Goal: Task Accomplishment & Management: Use online tool/utility

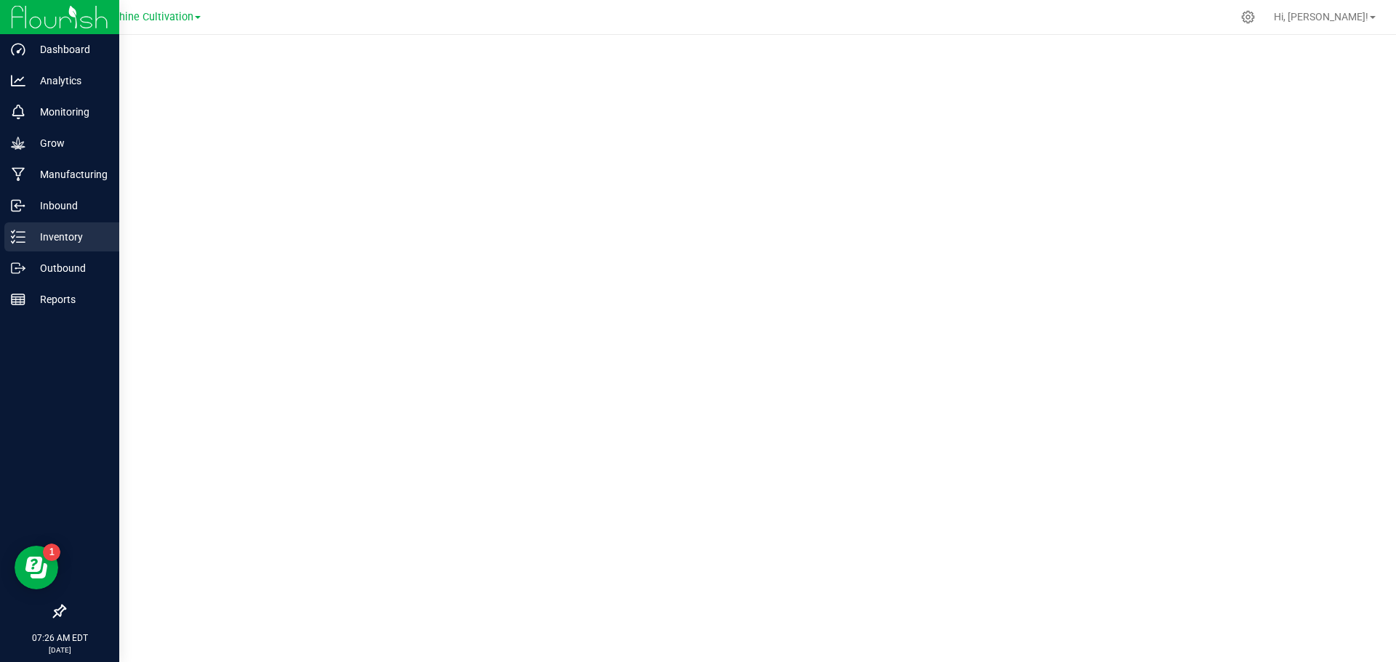
click at [56, 243] on p "Inventory" at bounding box center [68, 236] width 87 height 17
click at [48, 260] on p "Outbound" at bounding box center [68, 268] width 87 height 17
click at [71, 237] on p "Inventory" at bounding box center [68, 236] width 87 height 17
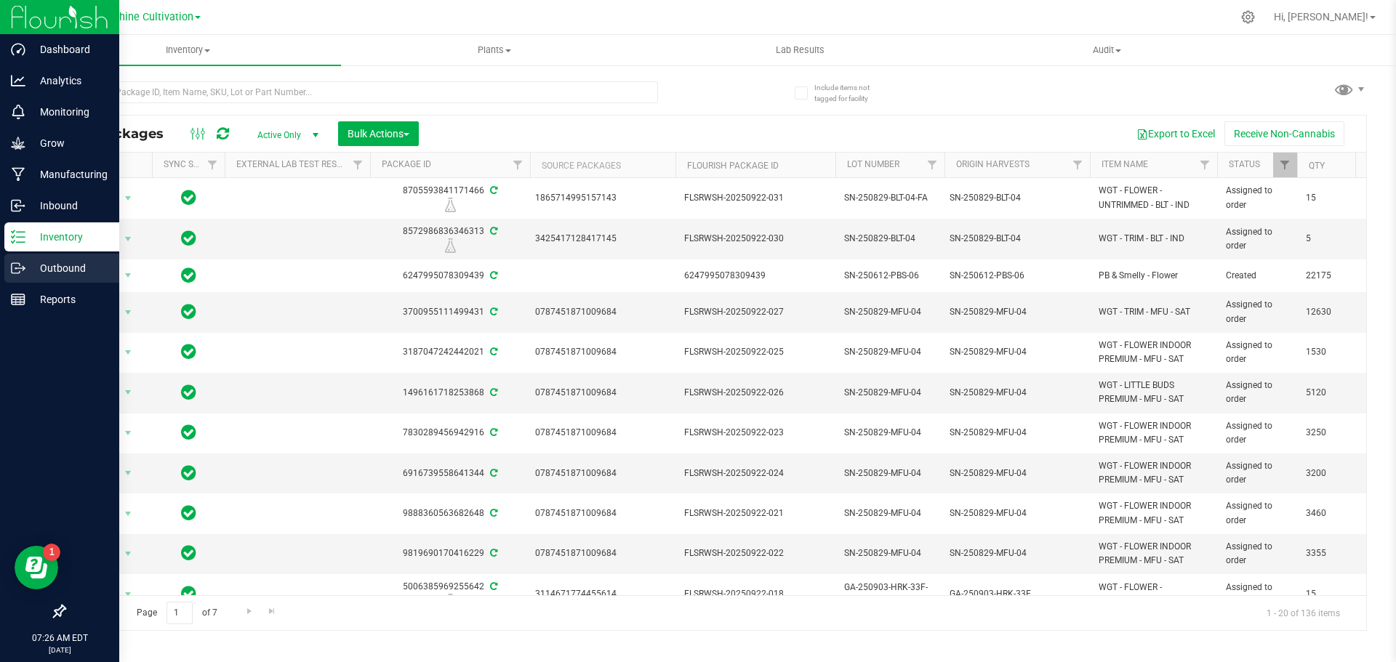
click at [91, 272] on p "Outbound" at bounding box center [68, 268] width 87 height 17
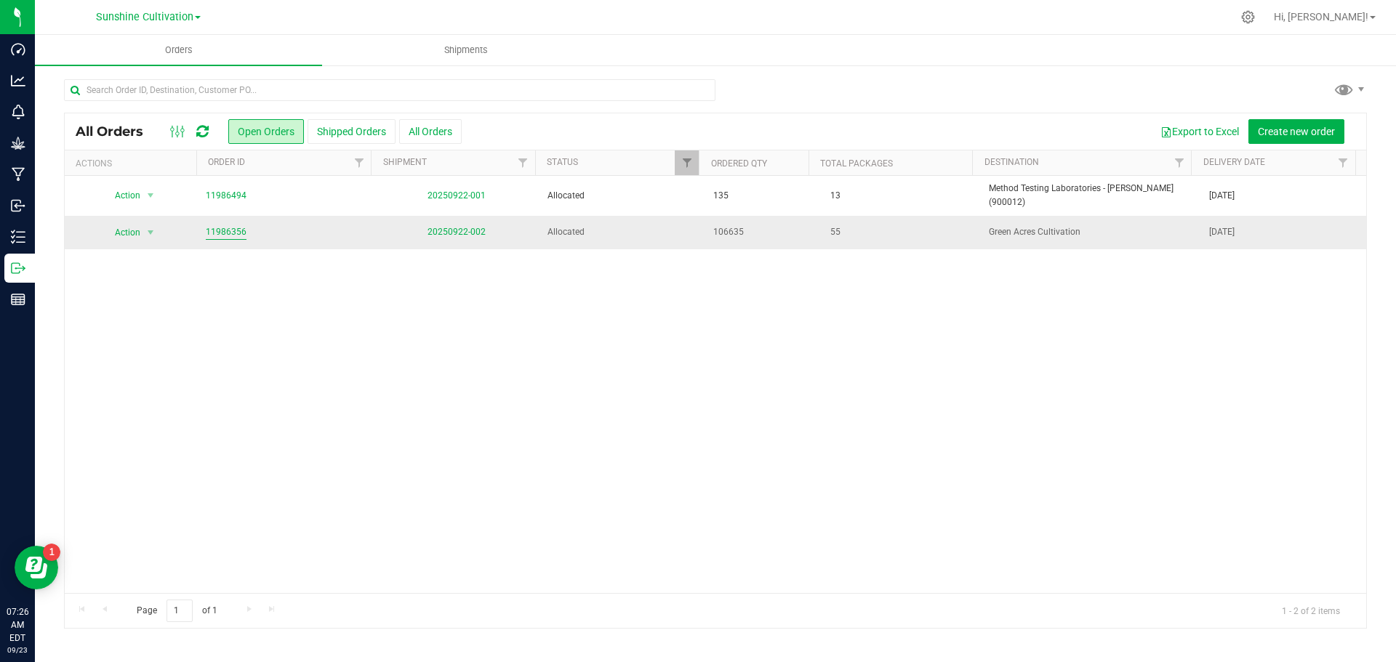
click at [217, 225] on link "11986356" at bounding box center [226, 232] width 41 height 14
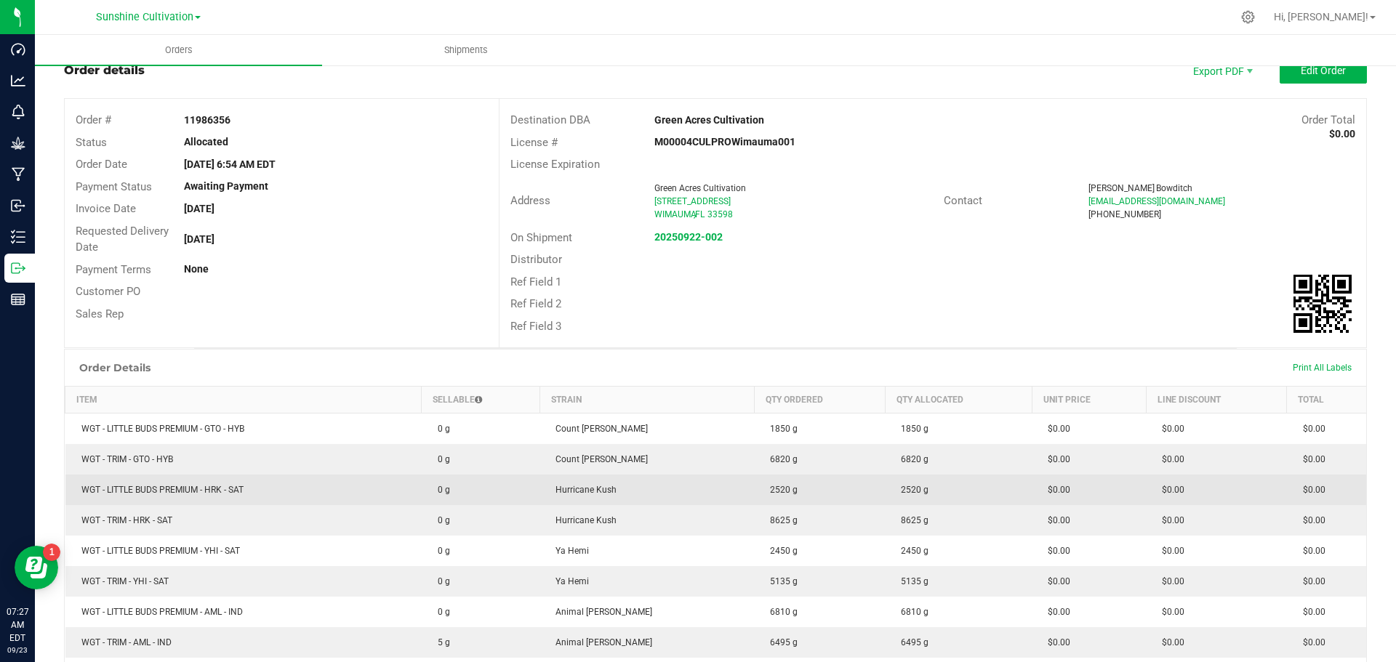
scroll to position [73, 0]
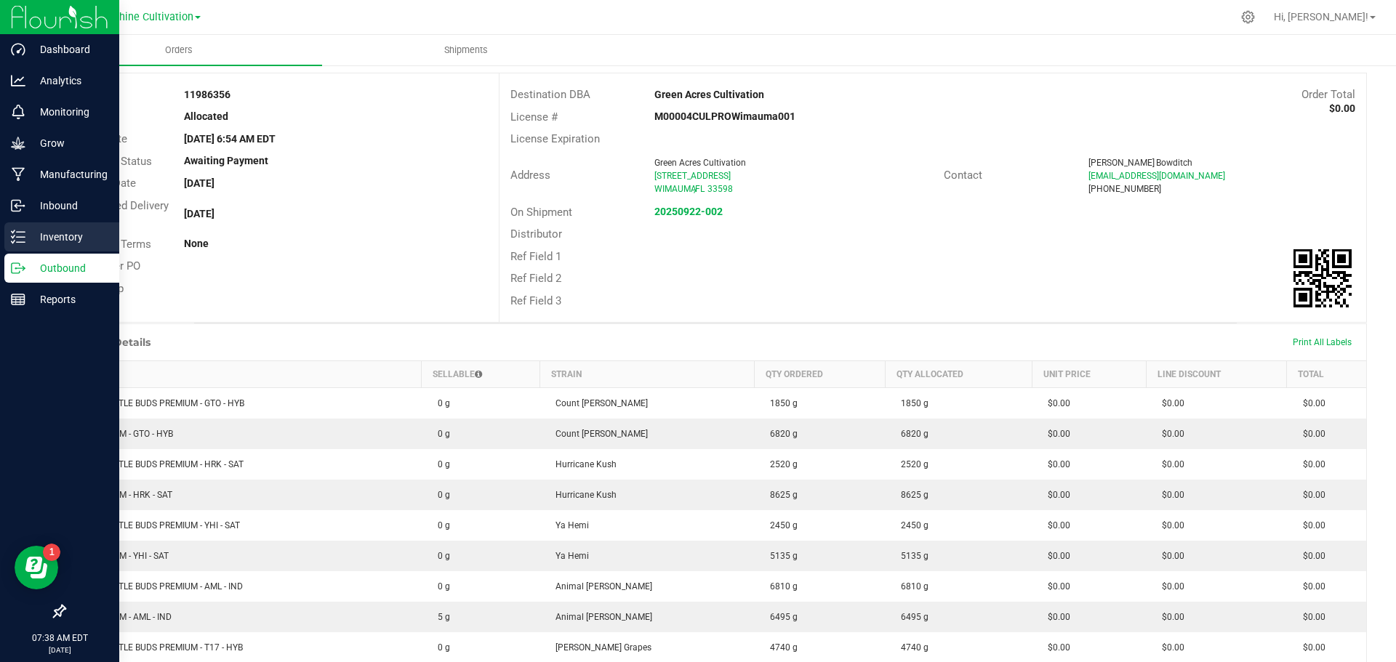
click at [53, 244] on p "Inventory" at bounding box center [68, 236] width 87 height 17
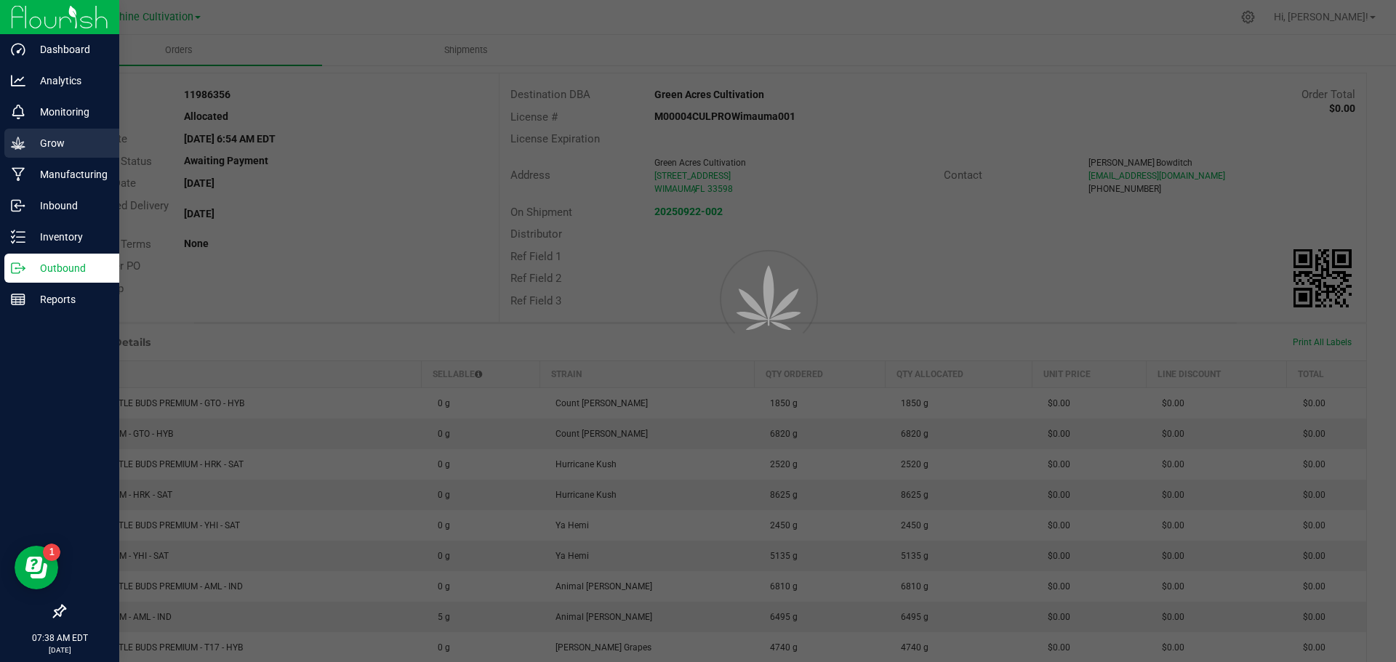
click at [77, 139] on p "Grow" at bounding box center [68, 143] width 87 height 17
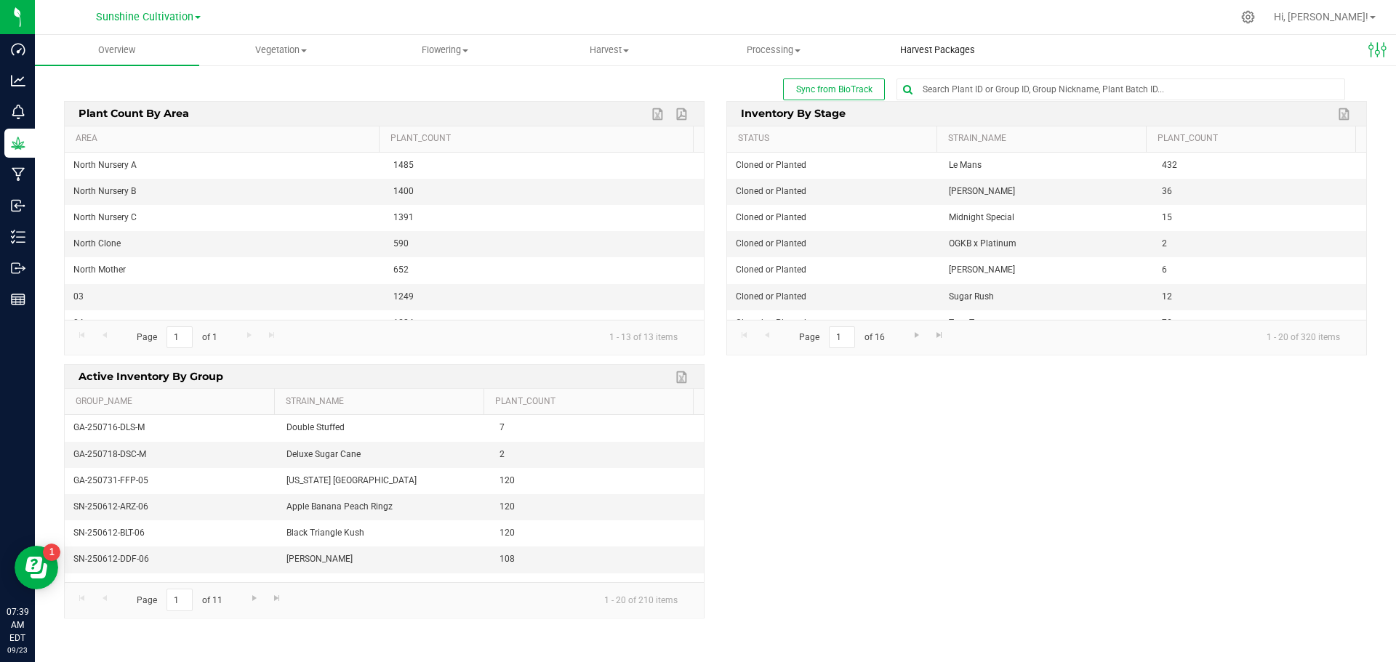
click at [926, 64] on uib-tab-heading "Harvest Packages" at bounding box center [938, 50] width 163 height 29
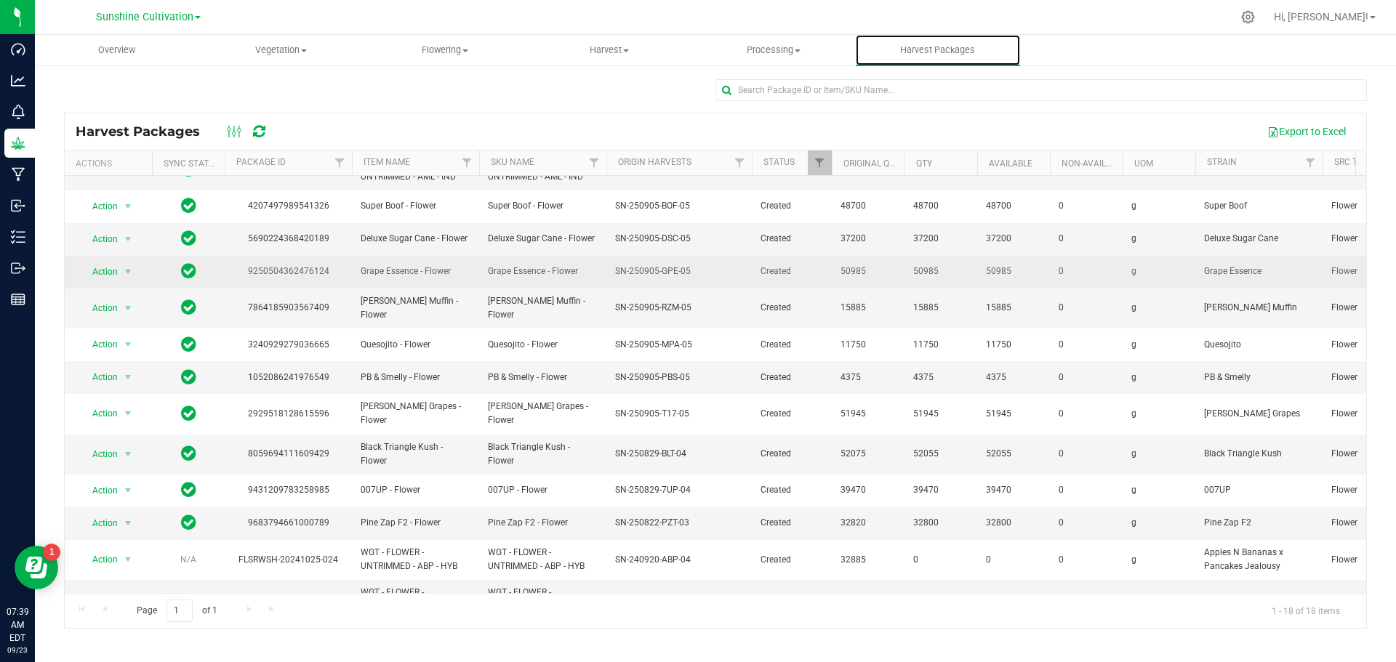
scroll to position [212, 0]
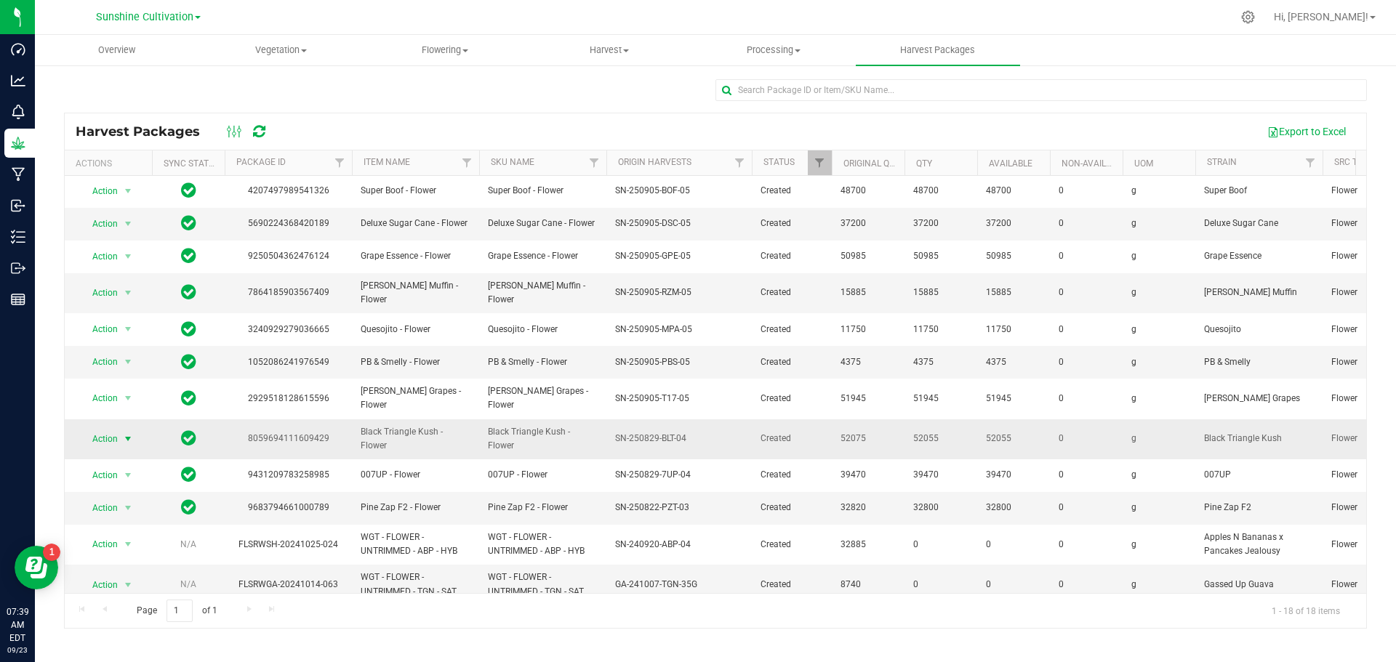
click at [114, 429] on span "Action" at bounding box center [98, 439] width 39 height 20
drag, startPoint x: 614, startPoint y: 422, endPoint x: 694, endPoint y: 422, distance: 80.7
click at [694, 422] on td "SN-250829-BLT-04" at bounding box center [679, 440] width 145 height 40
copy span "SN-250829-BLT-04"
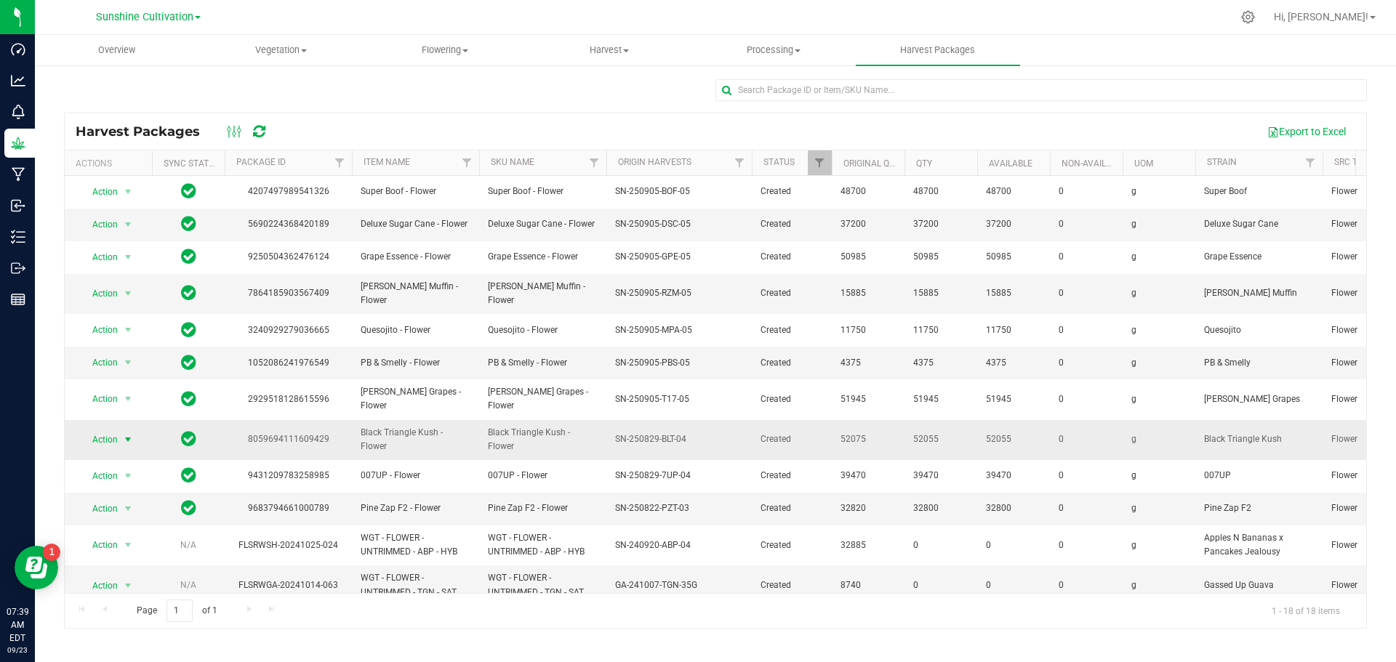
click at [114, 430] on span "Action" at bounding box center [98, 440] width 39 height 20
click at [136, 465] on li "Create package" at bounding box center [126, 467] width 92 height 22
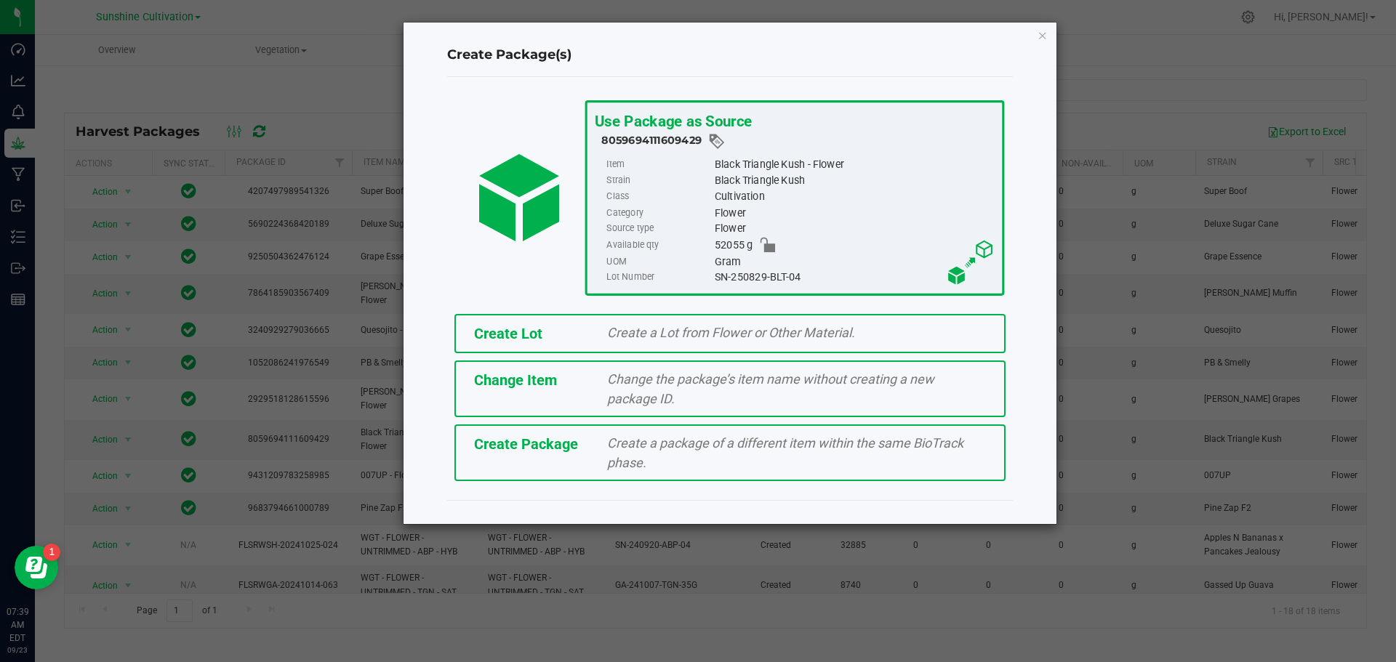
click at [543, 458] on div "Create Package Create a package of a different item within the same BioTrack ph…" at bounding box center [730, 453] width 551 height 57
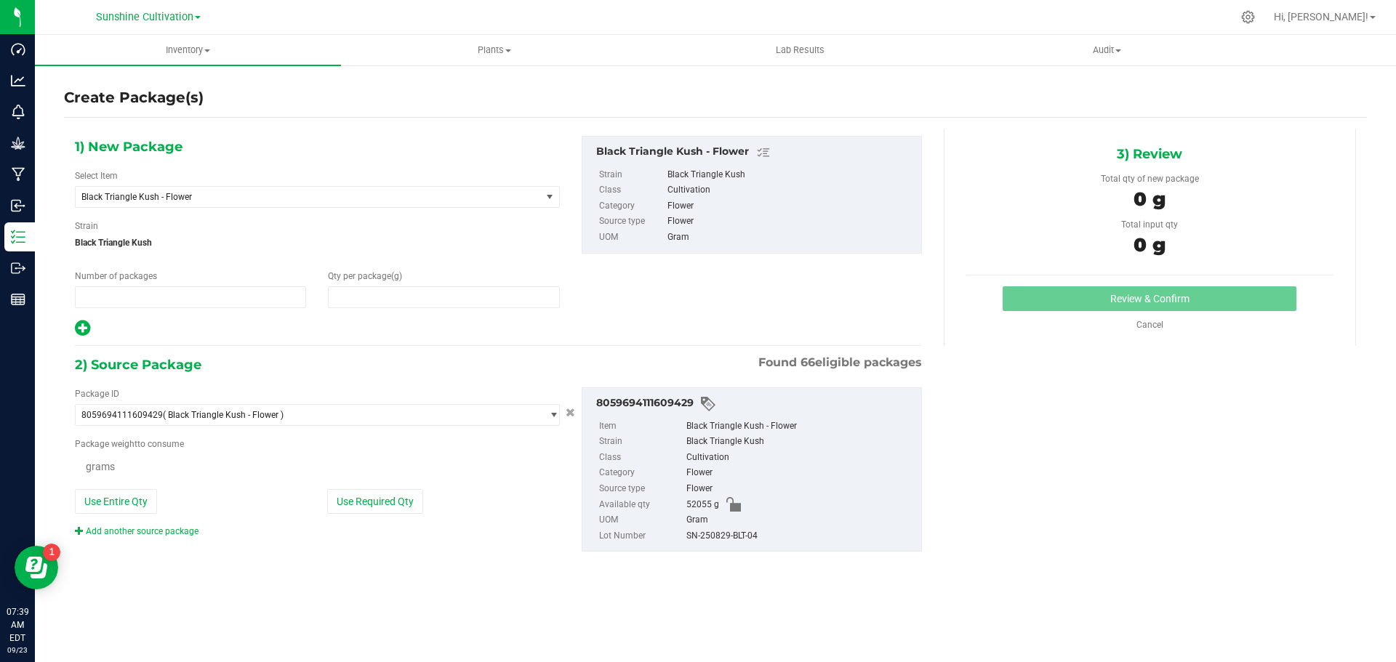
type input "1"
type input "0.0000"
click at [398, 197] on span "Black Triangle Kush - Flower" at bounding box center [299, 197] width 436 height 10
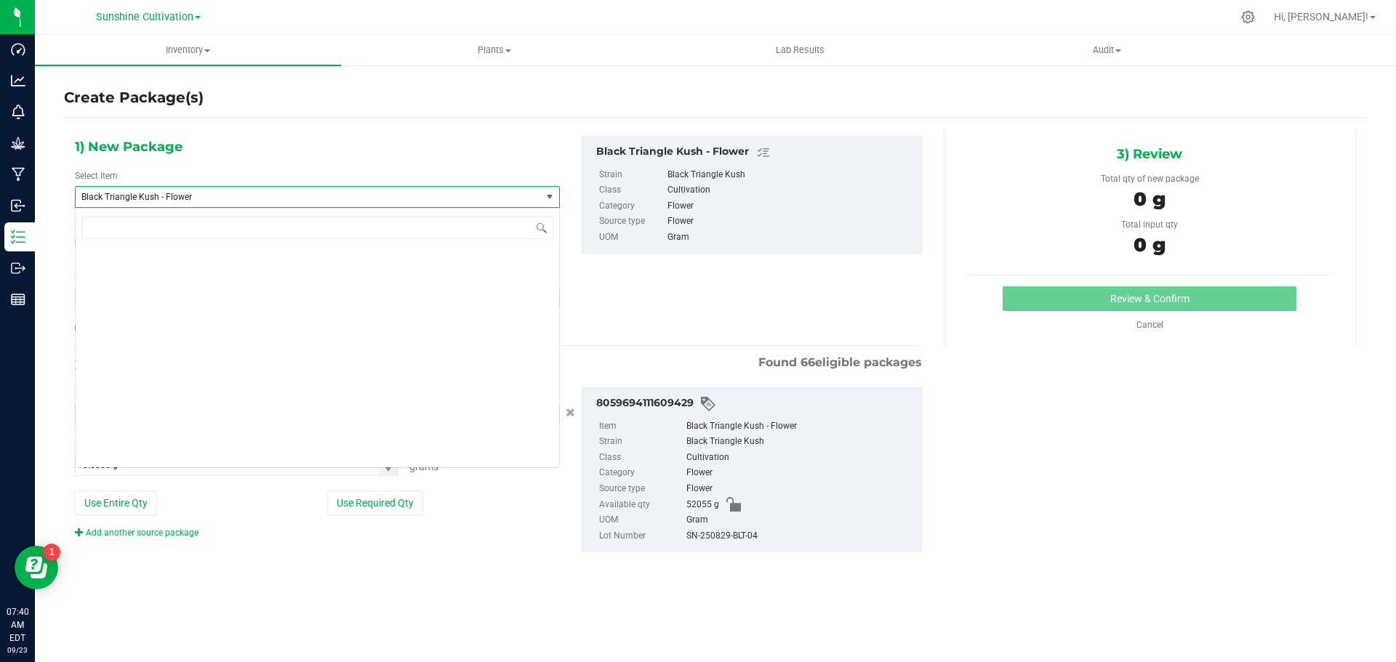
scroll to position [652, 0]
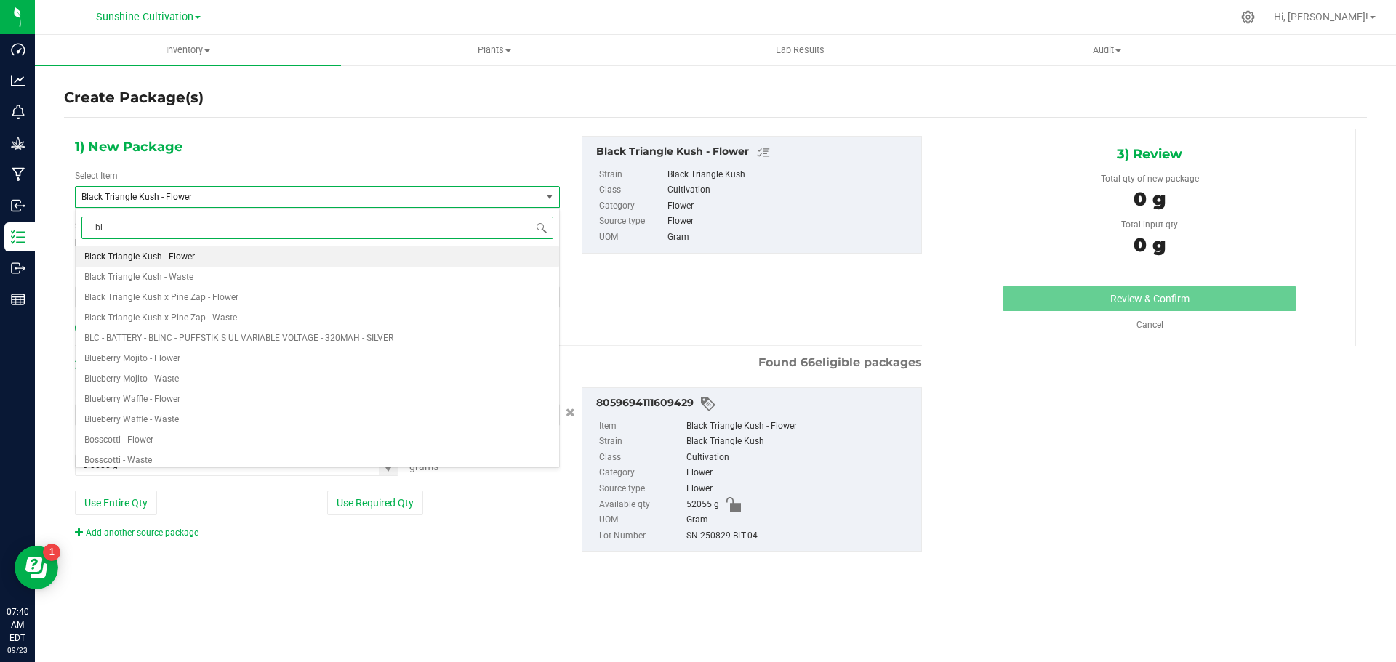
type input "blt"
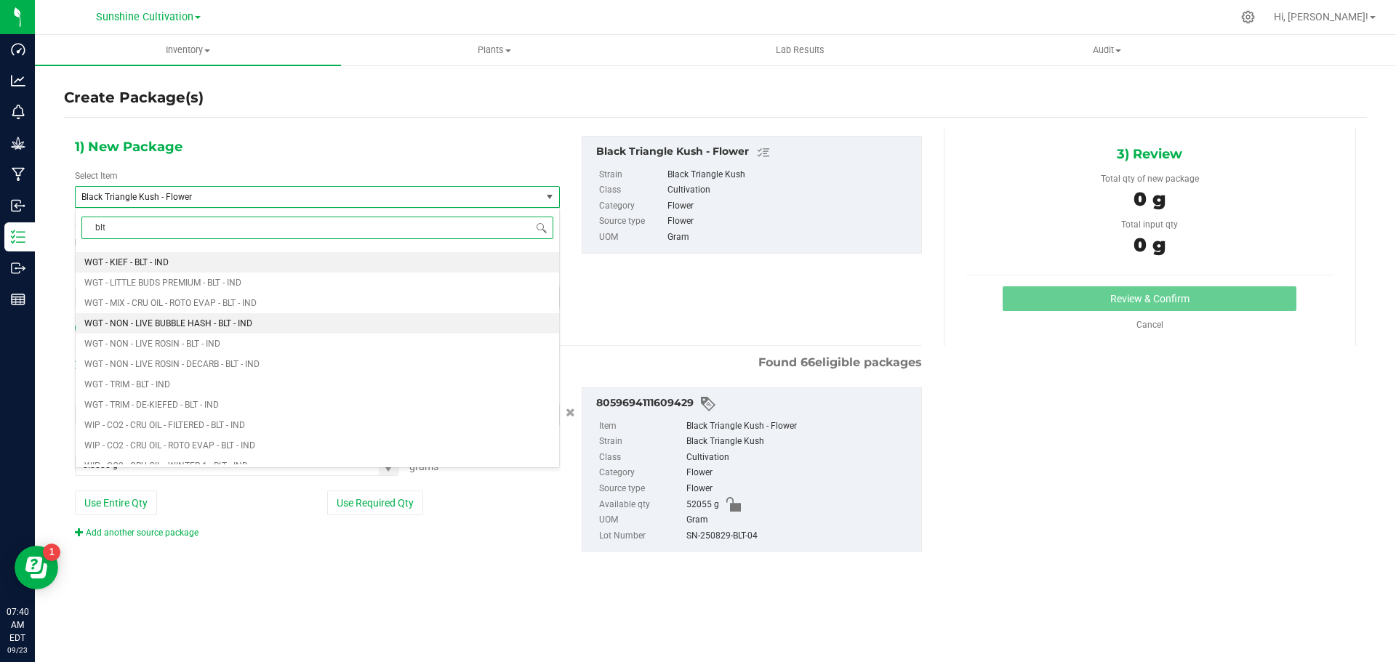
scroll to position [1673, 0]
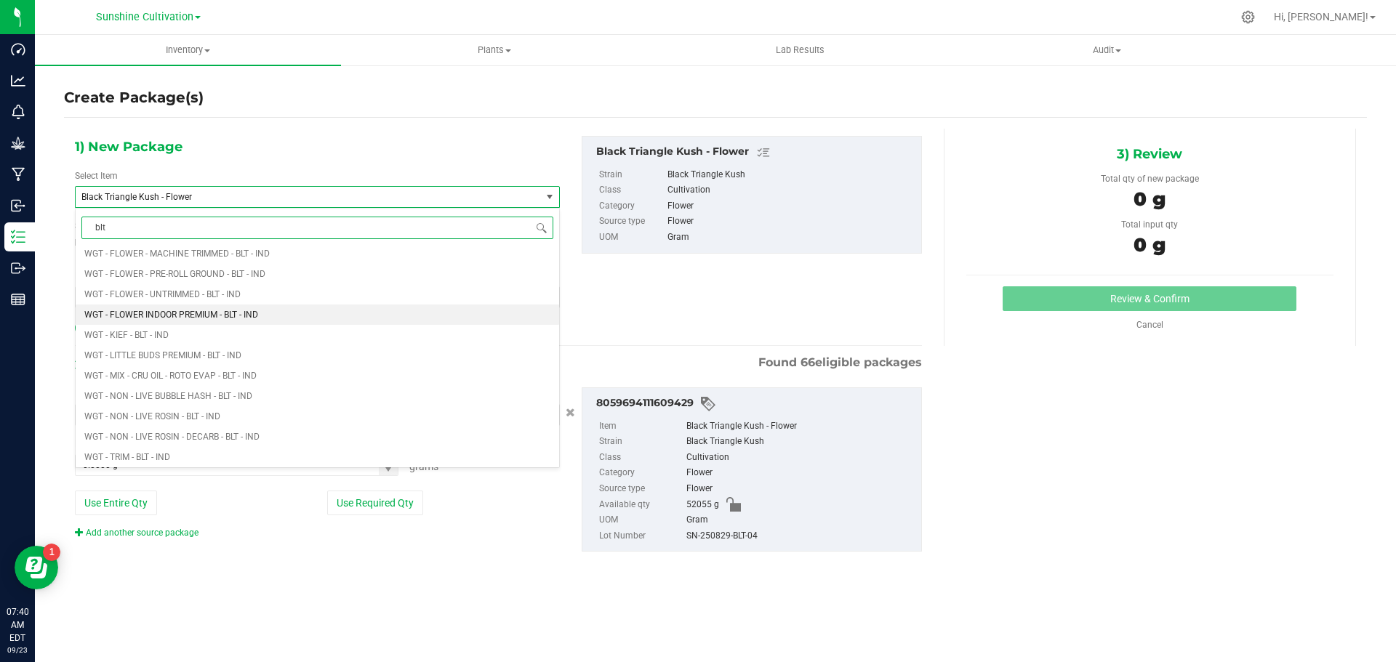
click at [241, 311] on span "WGT - FLOWER INDOOR PREMIUM - BLT - IND" at bounding box center [171, 315] width 174 height 10
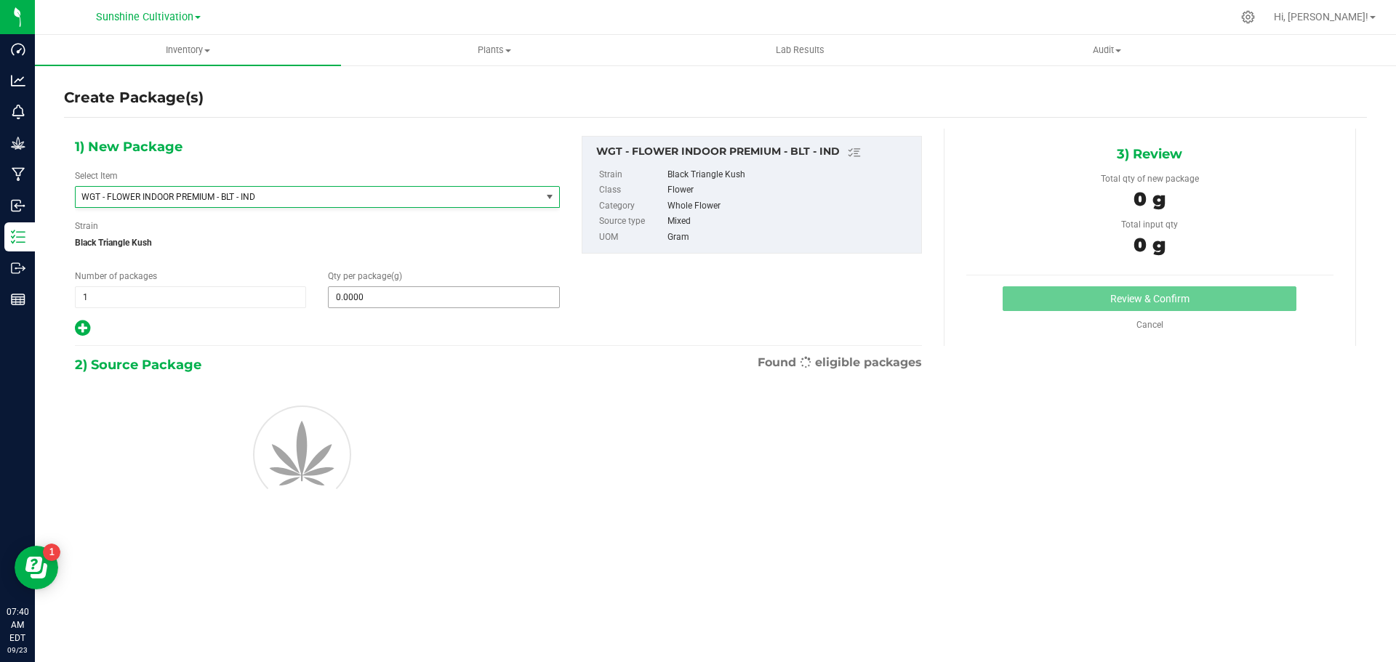
type input "0.0000"
click at [378, 303] on span at bounding box center [443, 298] width 231 height 22
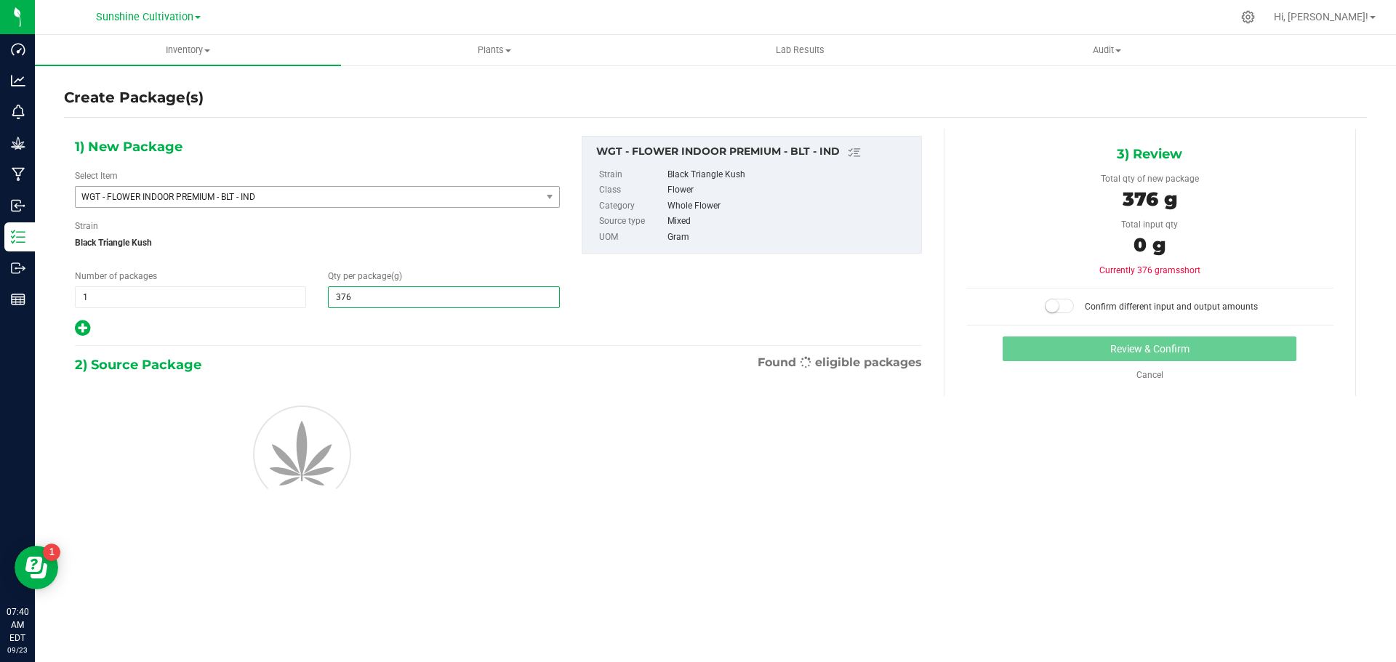
type input "3765"
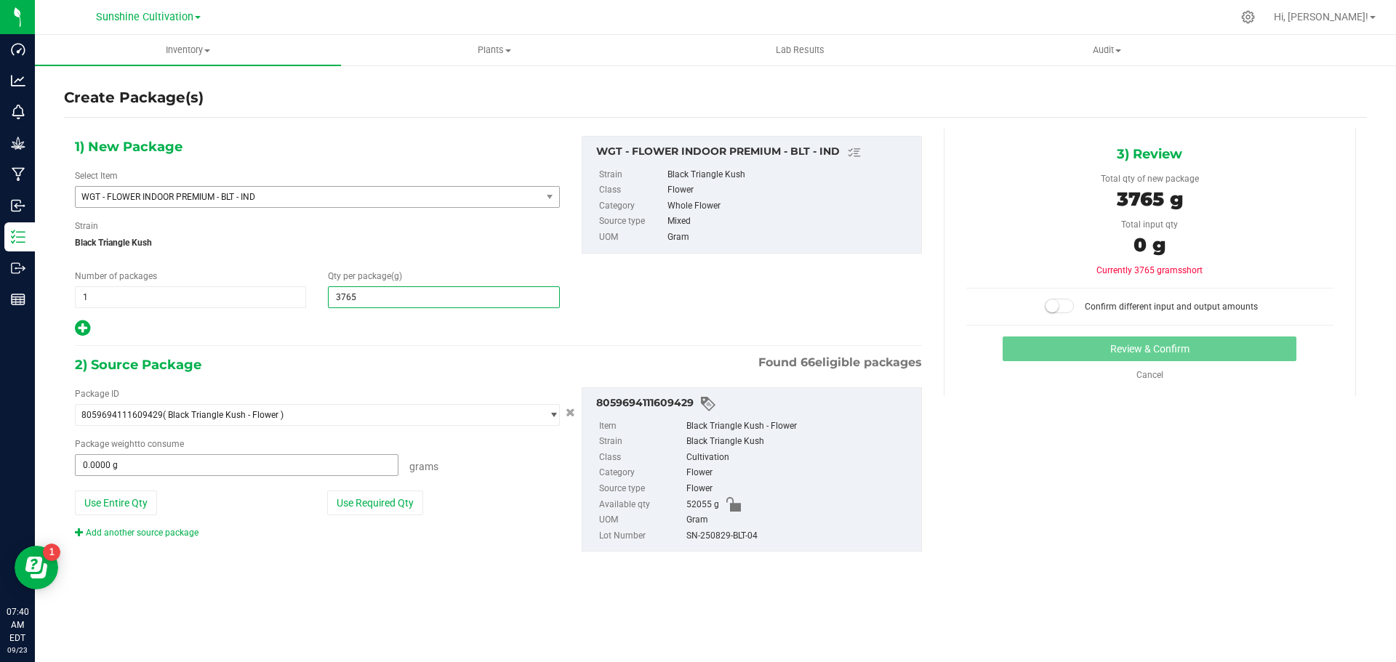
type input "3,765.0000"
click at [289, 460] on span at bounding box center [237, 466] width 324 height 22
type input "3765"
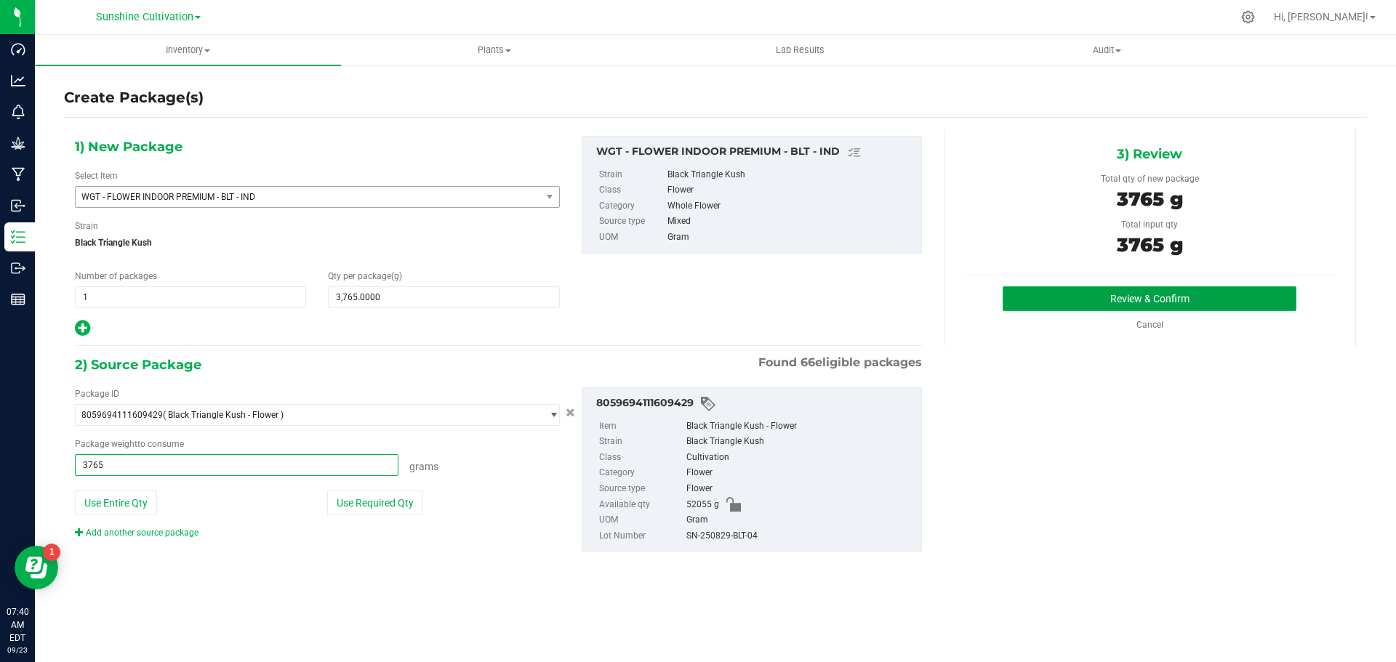
type input "3765.0000 g"
click at [1143, 307] on button "Review & Confirm" at bounding box center [1150, 299] width 294 height 25
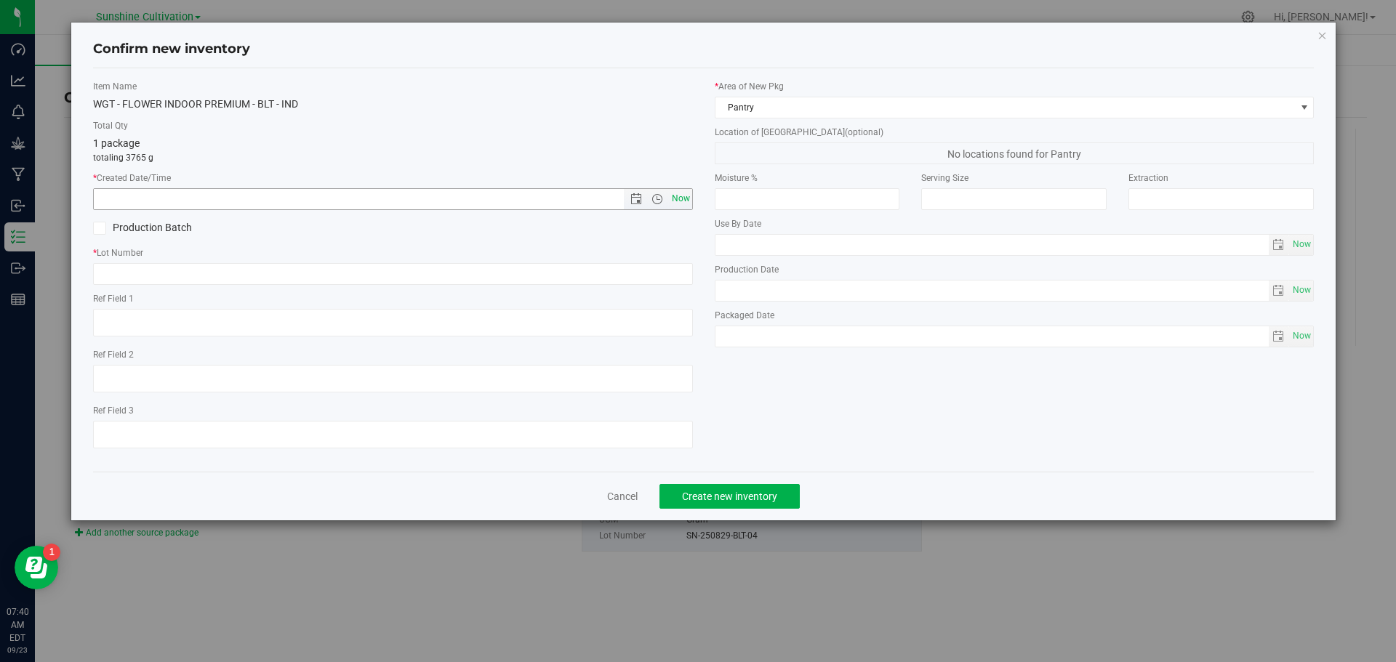
click at [681, 204] on span "Now" at bounding box center [680, 198] width 25 height 21
type input "9/23/2025 7:40 AM"
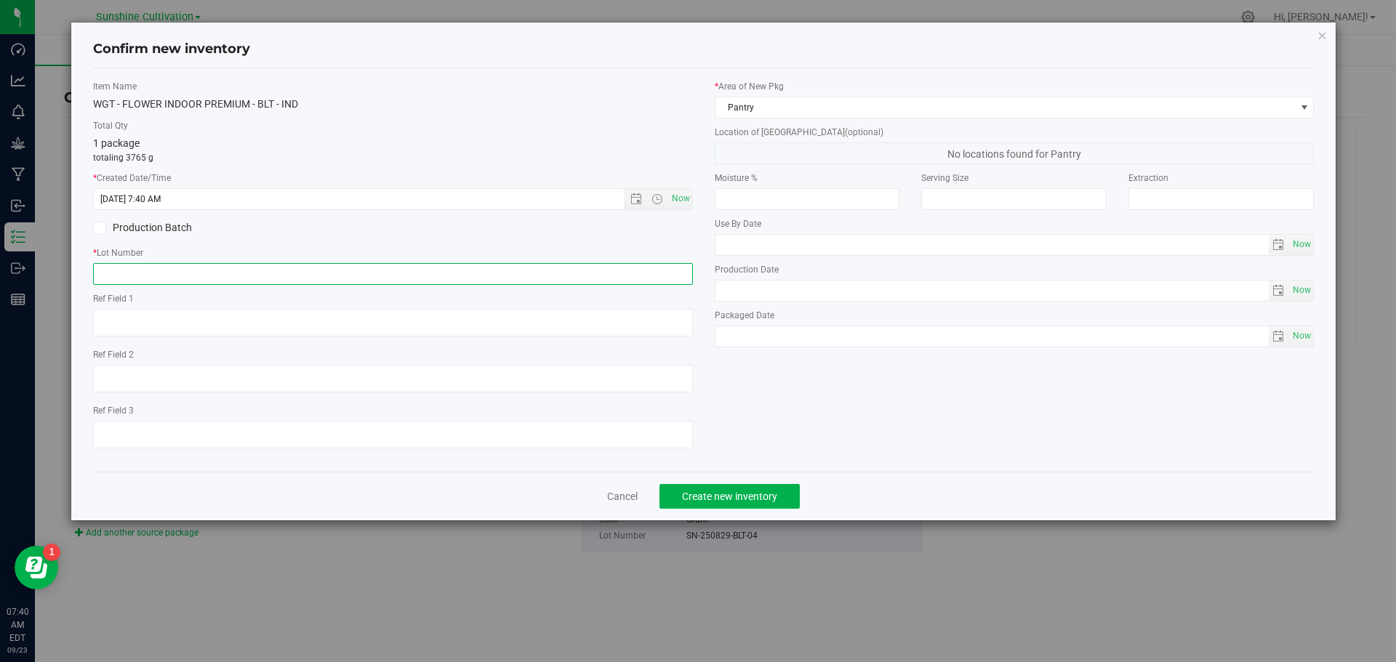
paste input "SN-250829-BLT-04"
type input "SN-250829-BLT-04"
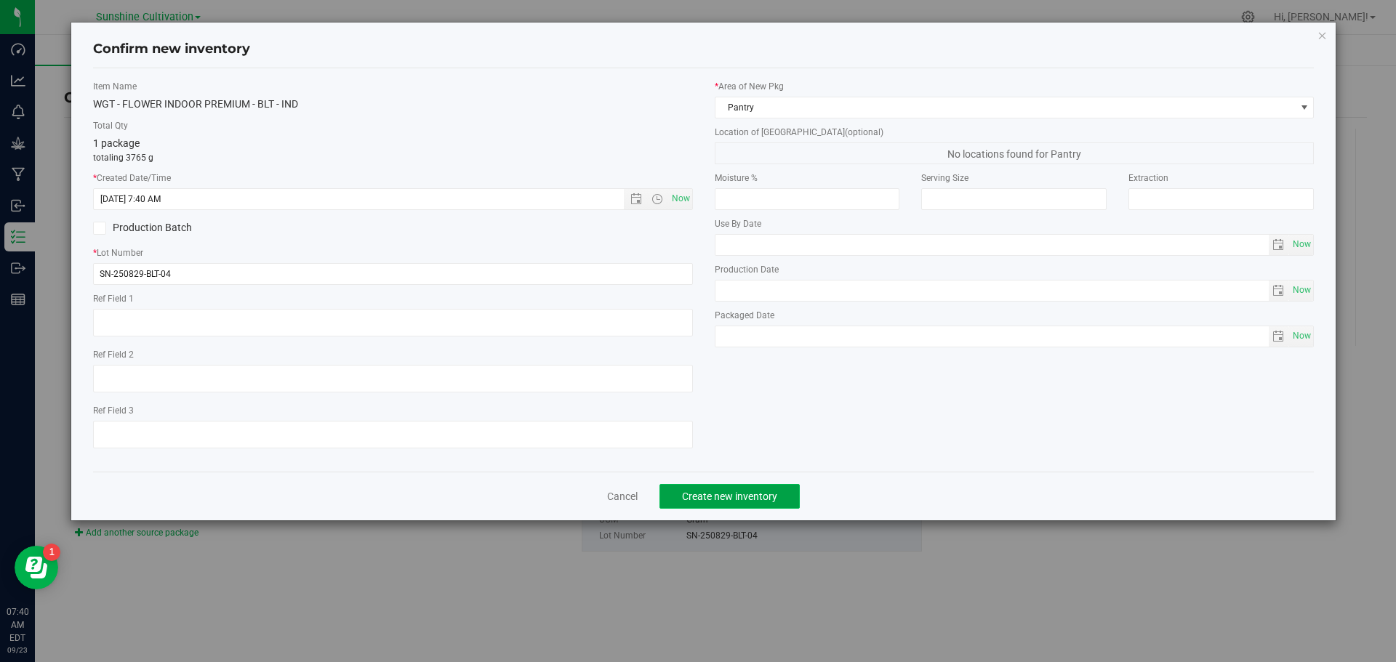
click at [730, 498] on span "Create new inventory" at bounding box center [729, 497] width 95 height 12
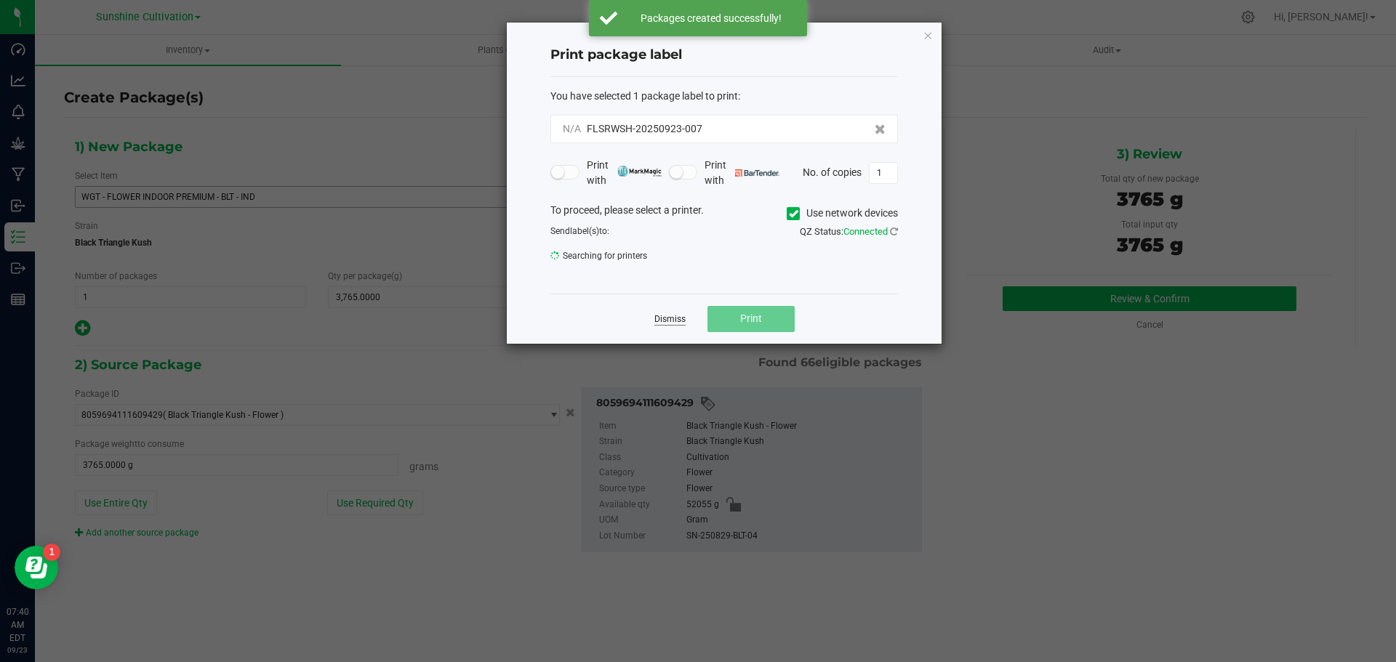
click at [682, 318] on link "Dismiss" at bounding box center [669, 319] width 31 height 12
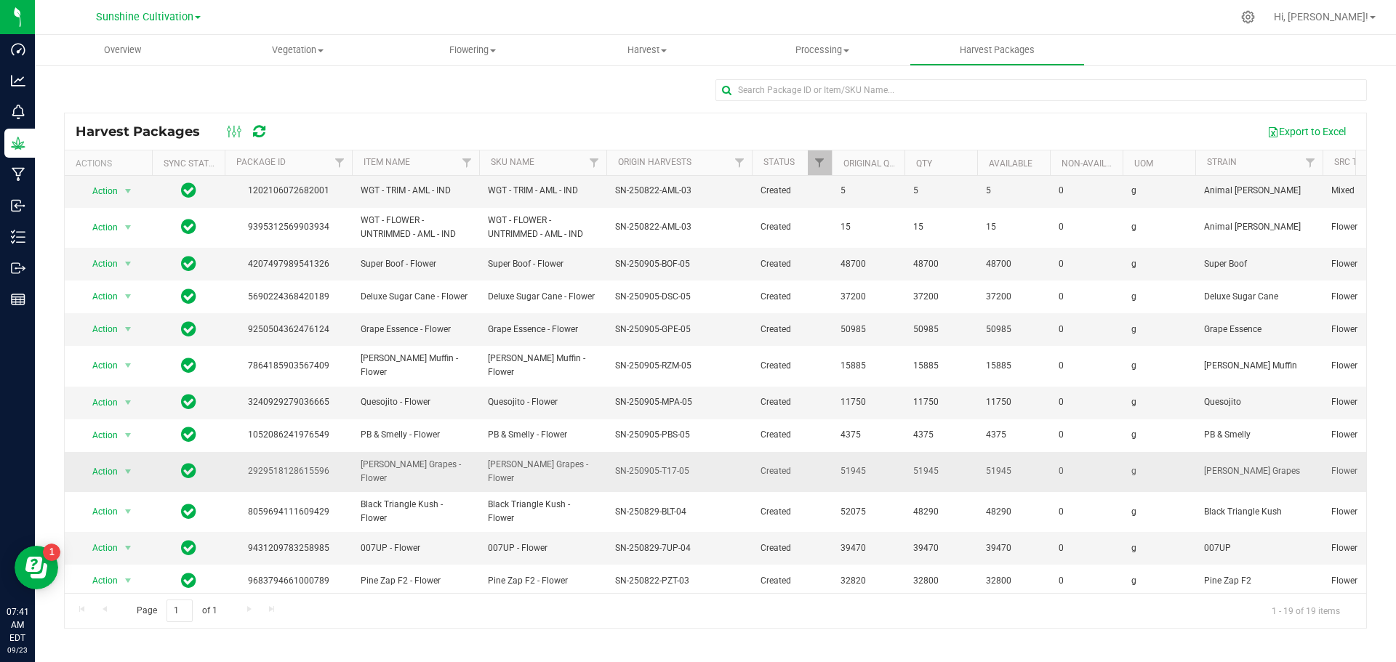
scroll to position [252, 0]
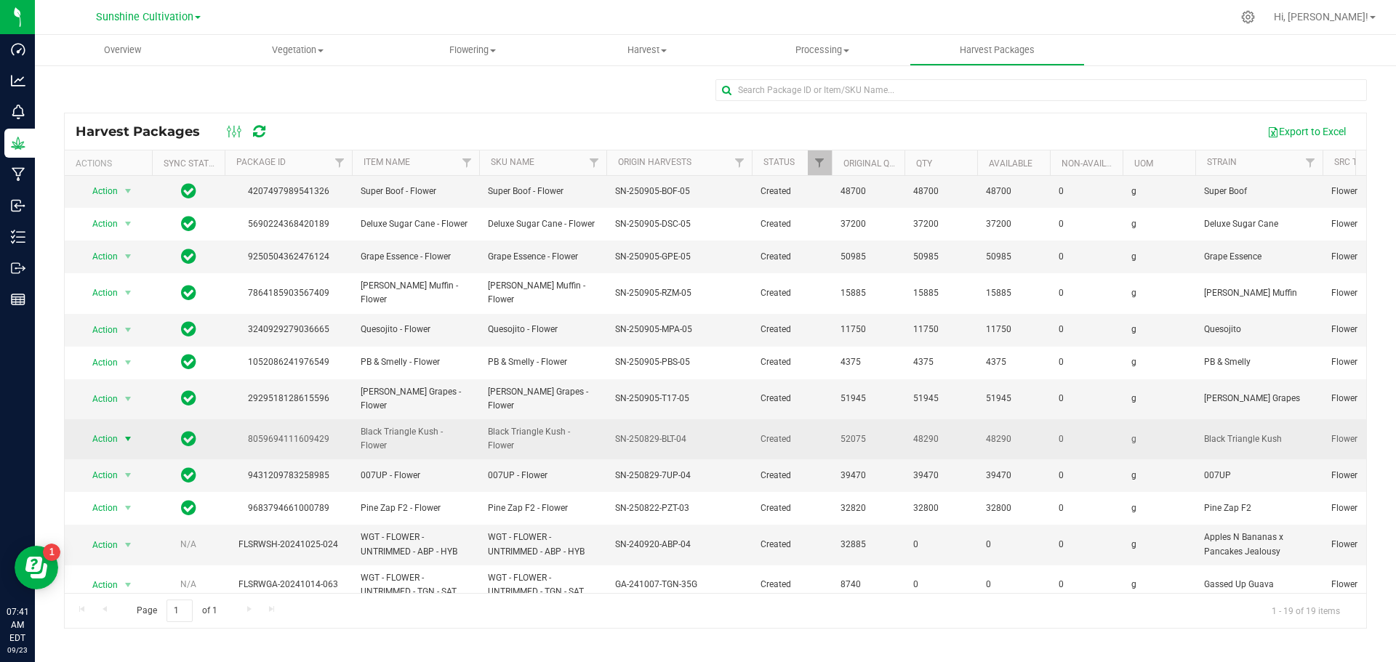
click at [107, 429] on span "Action" at bounding box center [98, 439] width 39 height 20
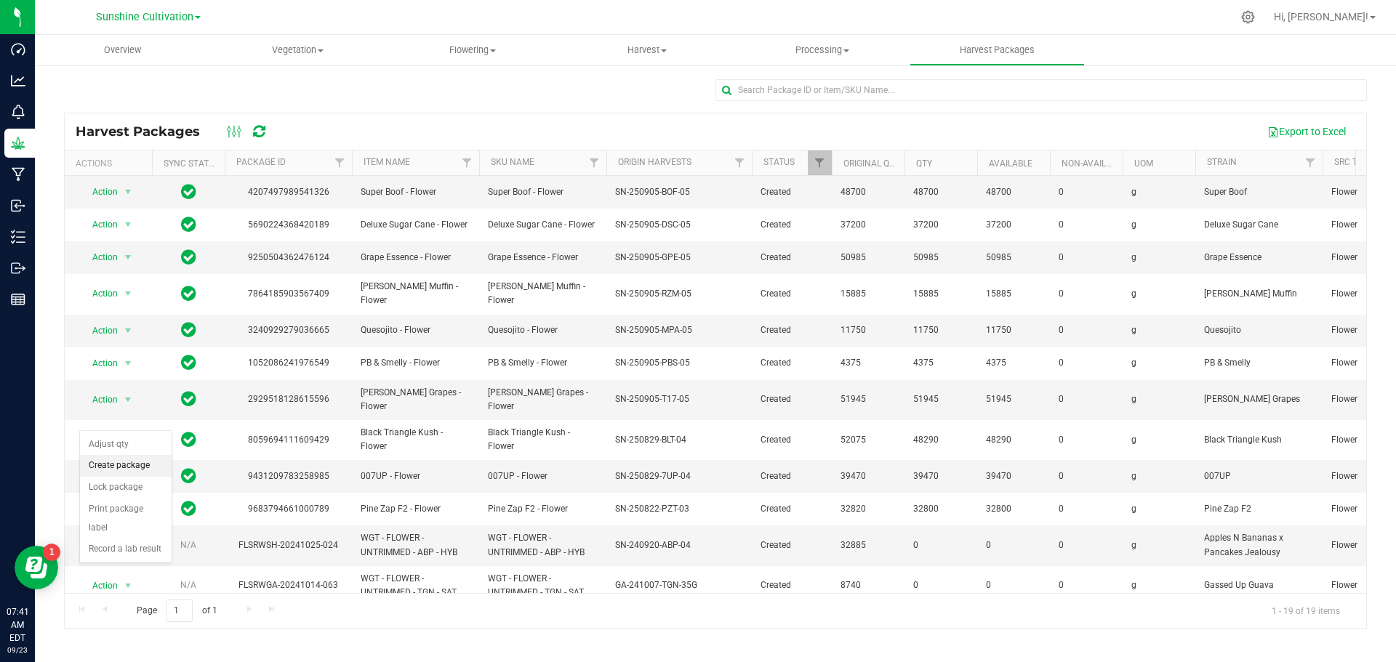
click at [131, 463] on li "Create package" at bounding box center [126, 466] width 92 height 22
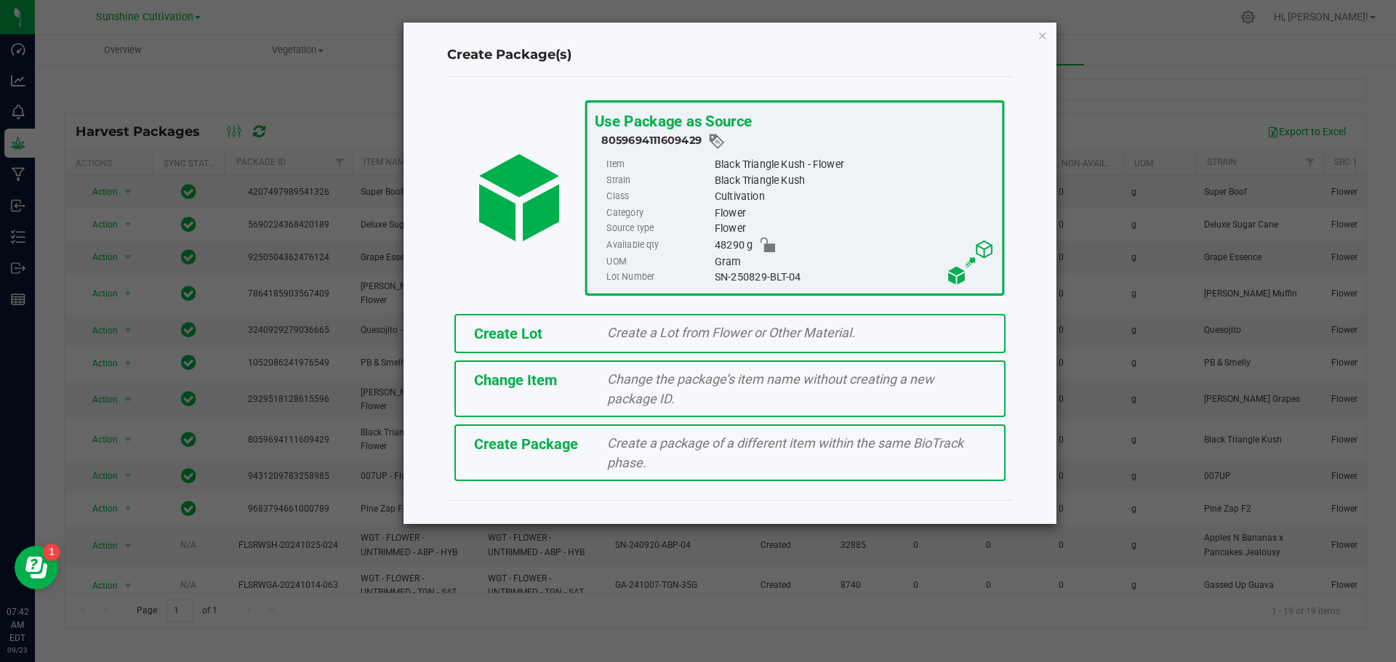
click at [573, 449] on span "Create Package" at bounding box center [526, 444] width 104 height 17
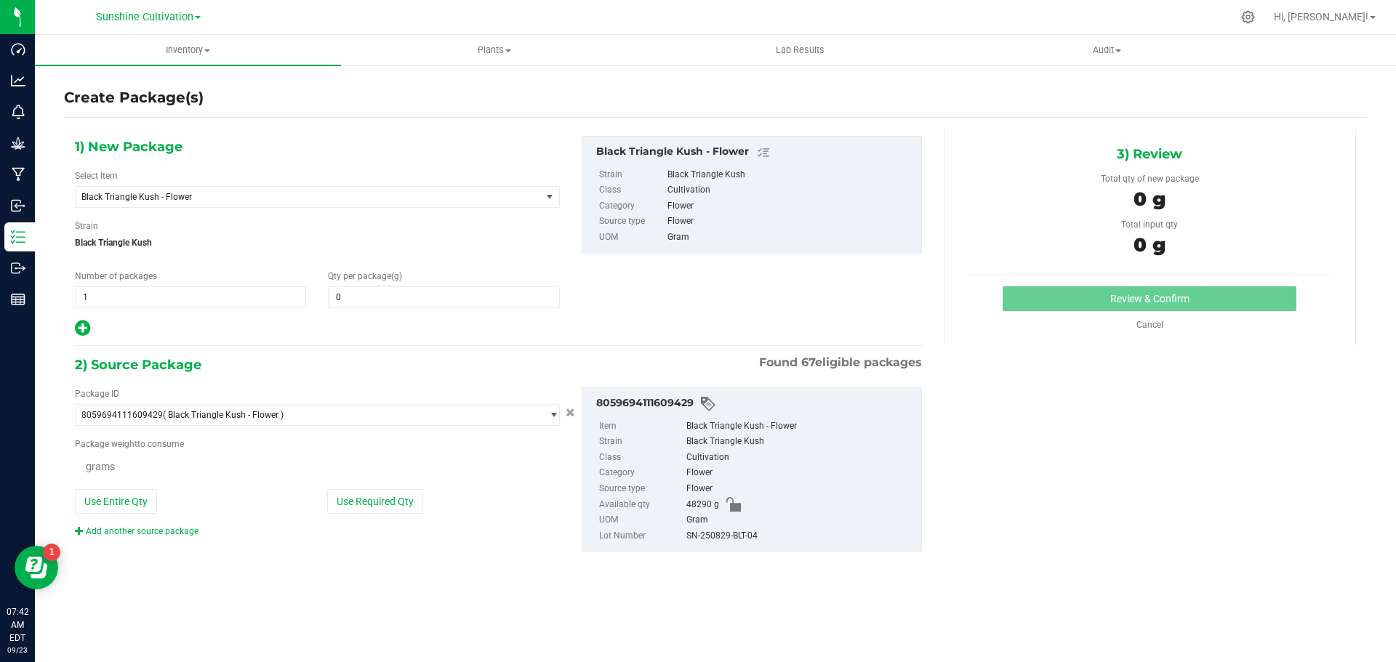
type input "0.0000"
click at [399, 195] on span "Black Triangle Kush - Flower" at bounding box center [299, 197] width 436 height 10
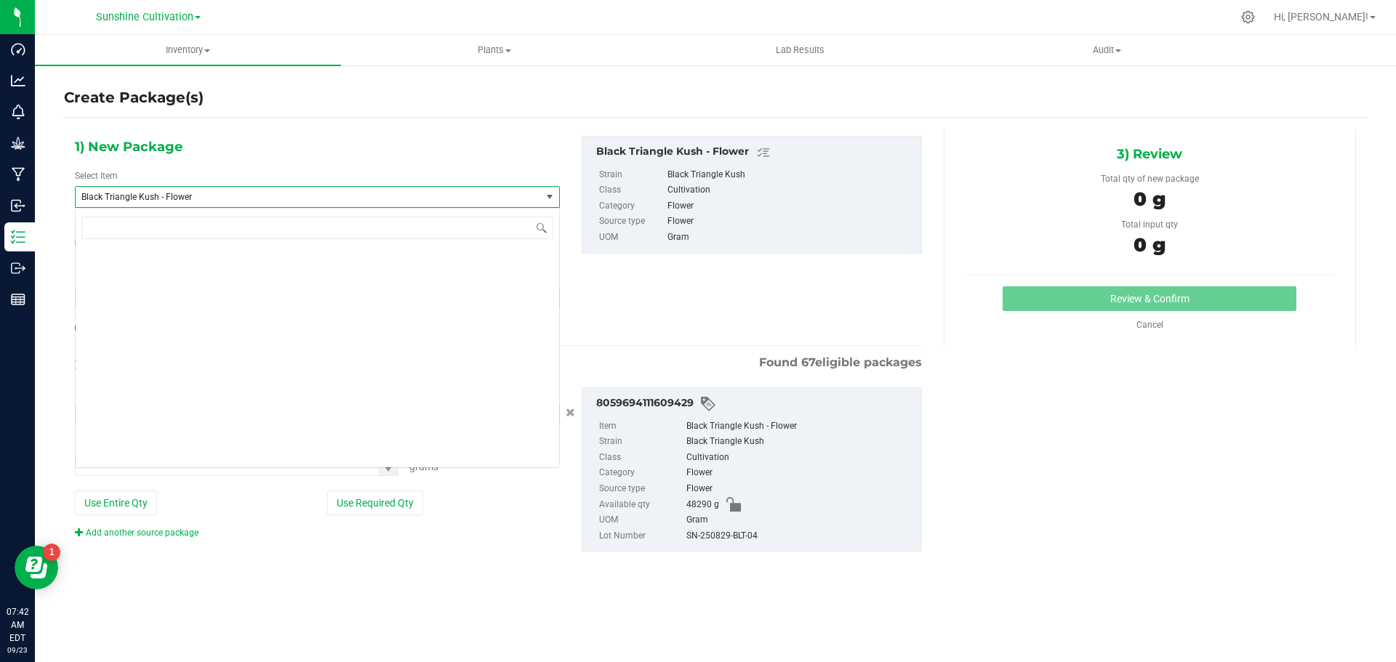
scroll to position [652, 0]
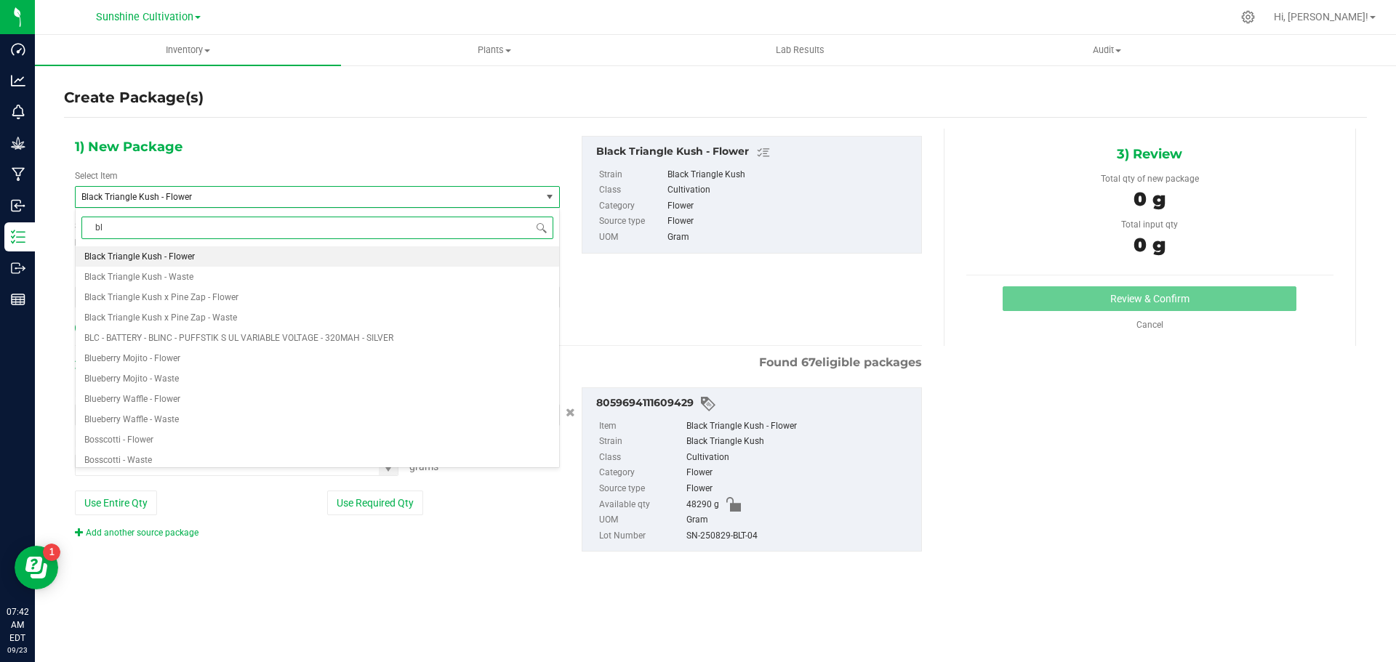
type input "blt"
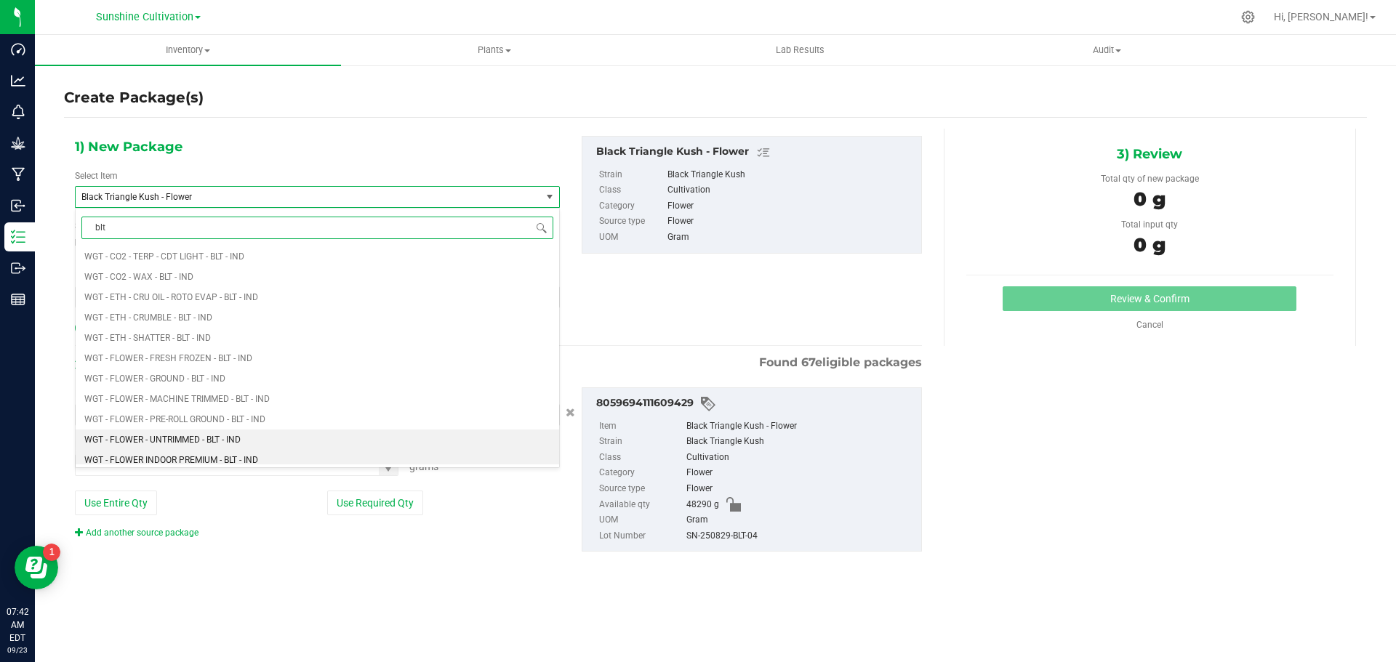
scroll to position [1600, 0]
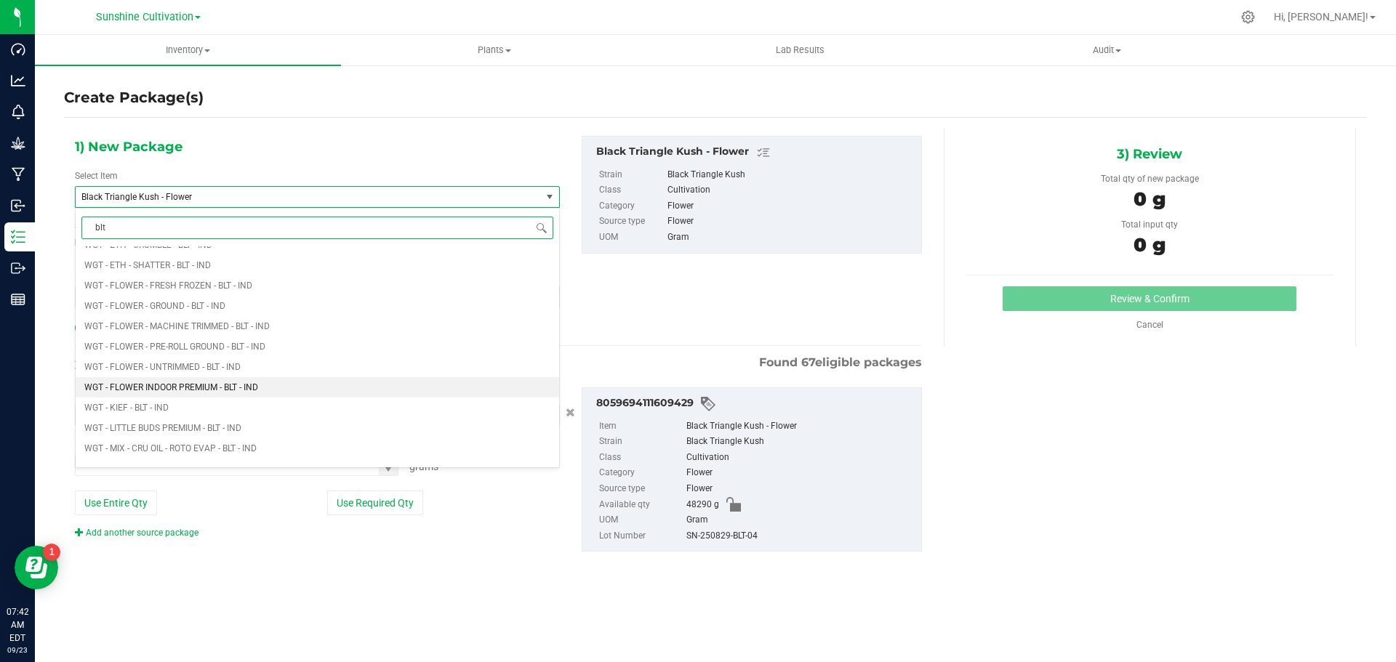
click at [231, 393] on li "WGT - FLOWER INDOOR PREMIUM - BLT - IND" at bounding box center [318, 387] width 484 height 20
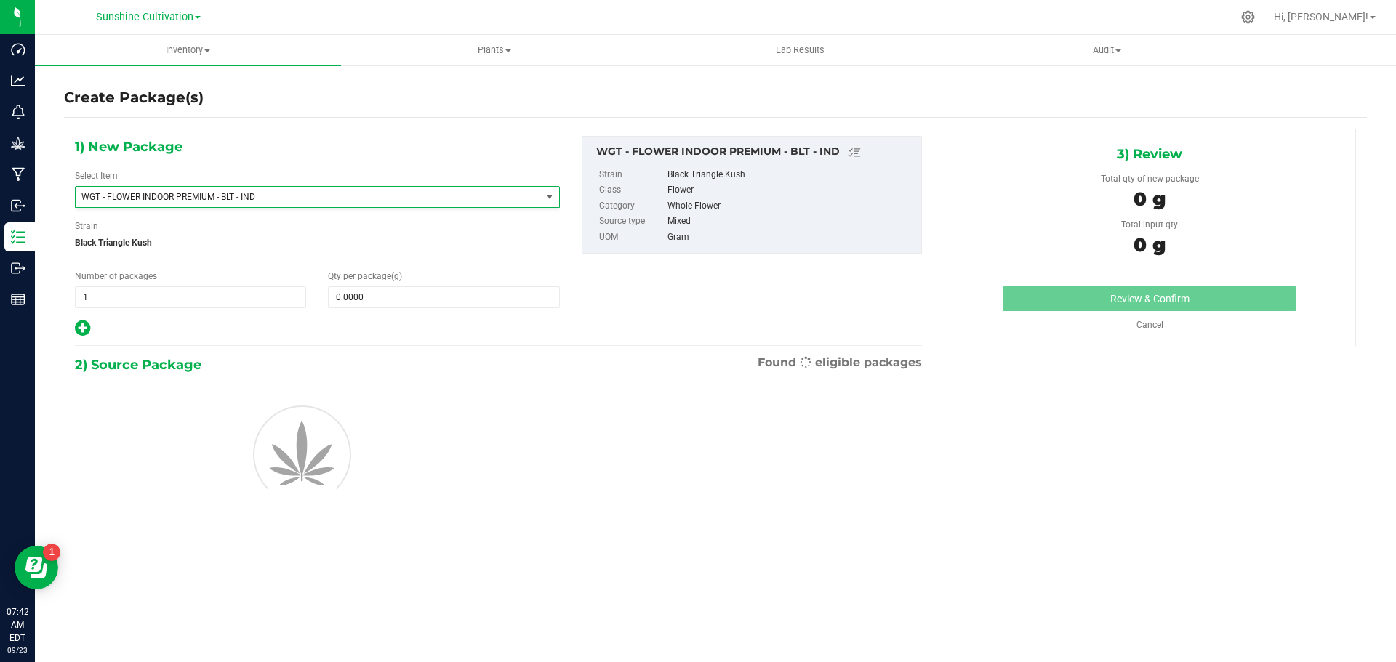
type input "0.0000"
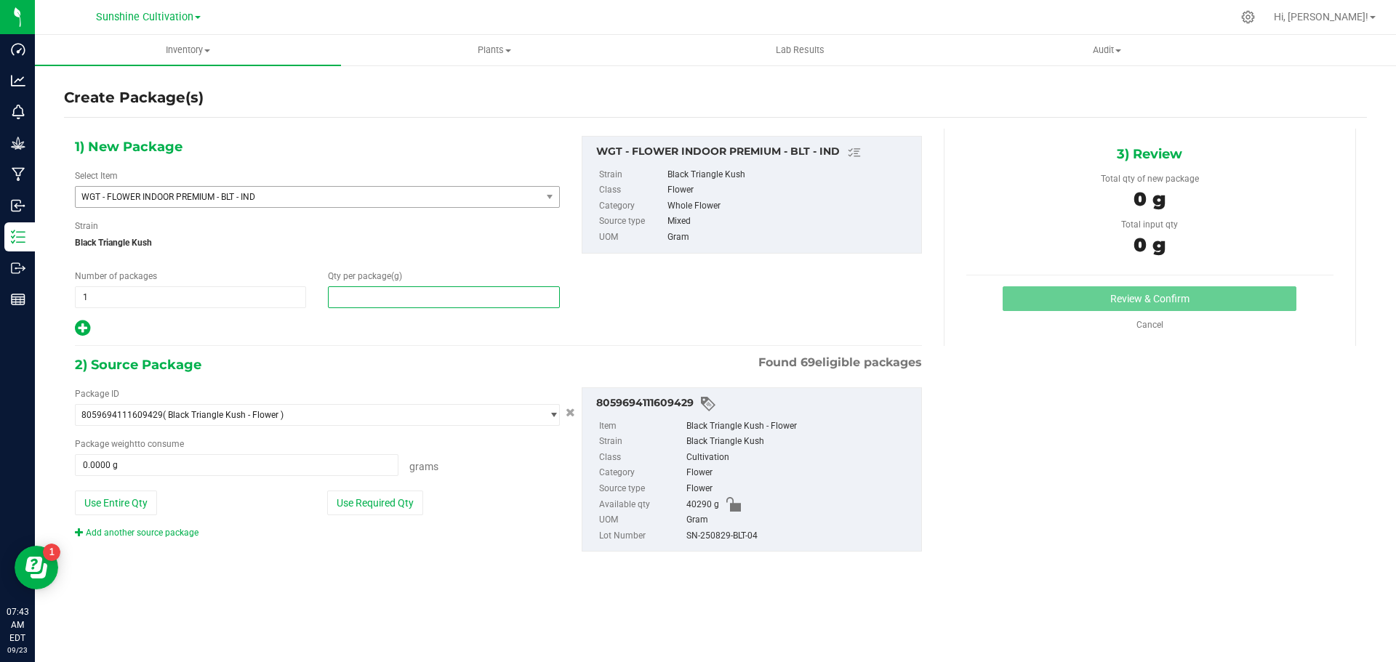
click at [383, 293] on span at bounding box center [443, 298] width 231 height 22
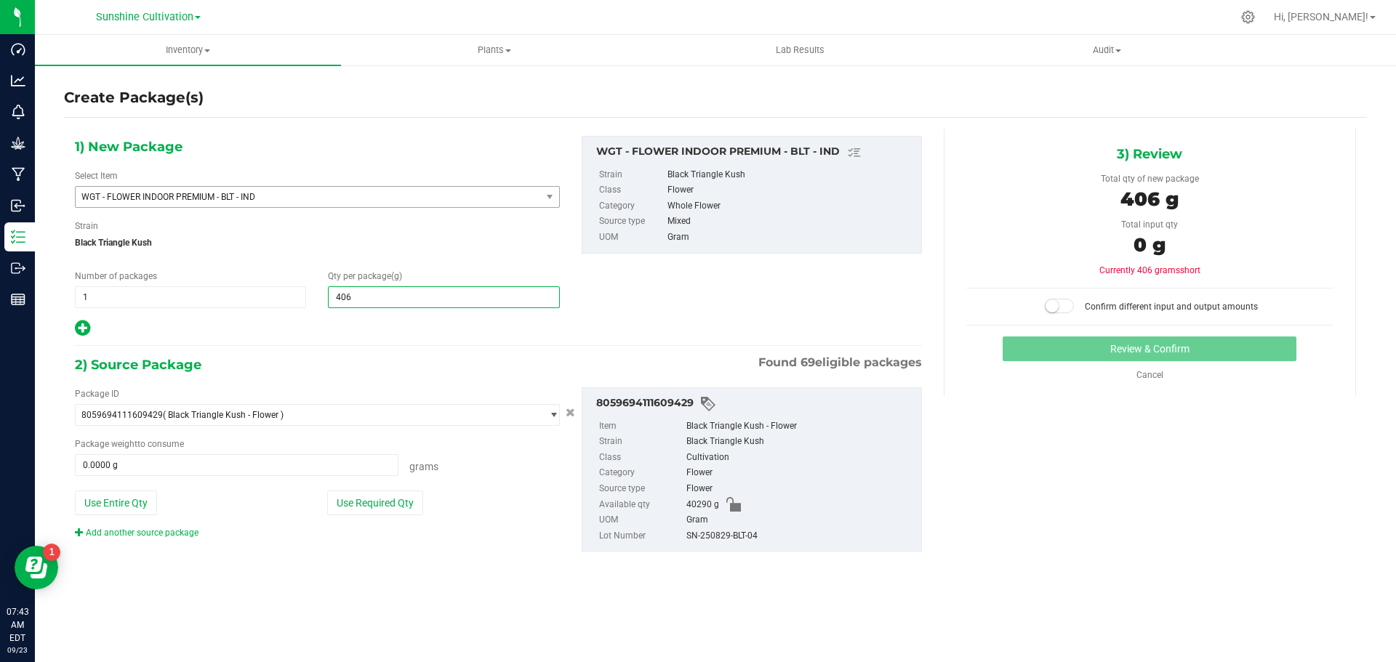
type input "4065"
type input "4,065.0000"
click at [259, 457] on span at bounding box center [237, 466] width 324 height 22
type input "4065"
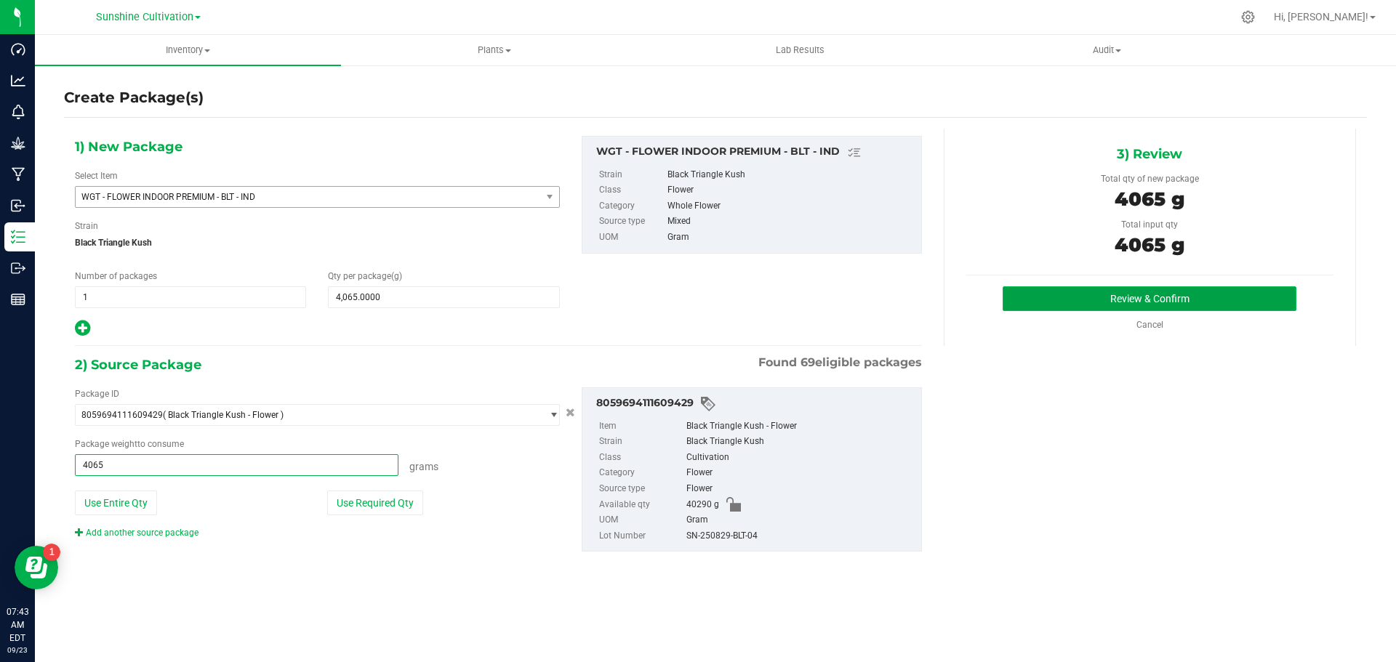
type input "4065.0000 g"
click at [1193, 292] on button "Review & Confirm" at bounding box center [1150, 299] width 294 height 25
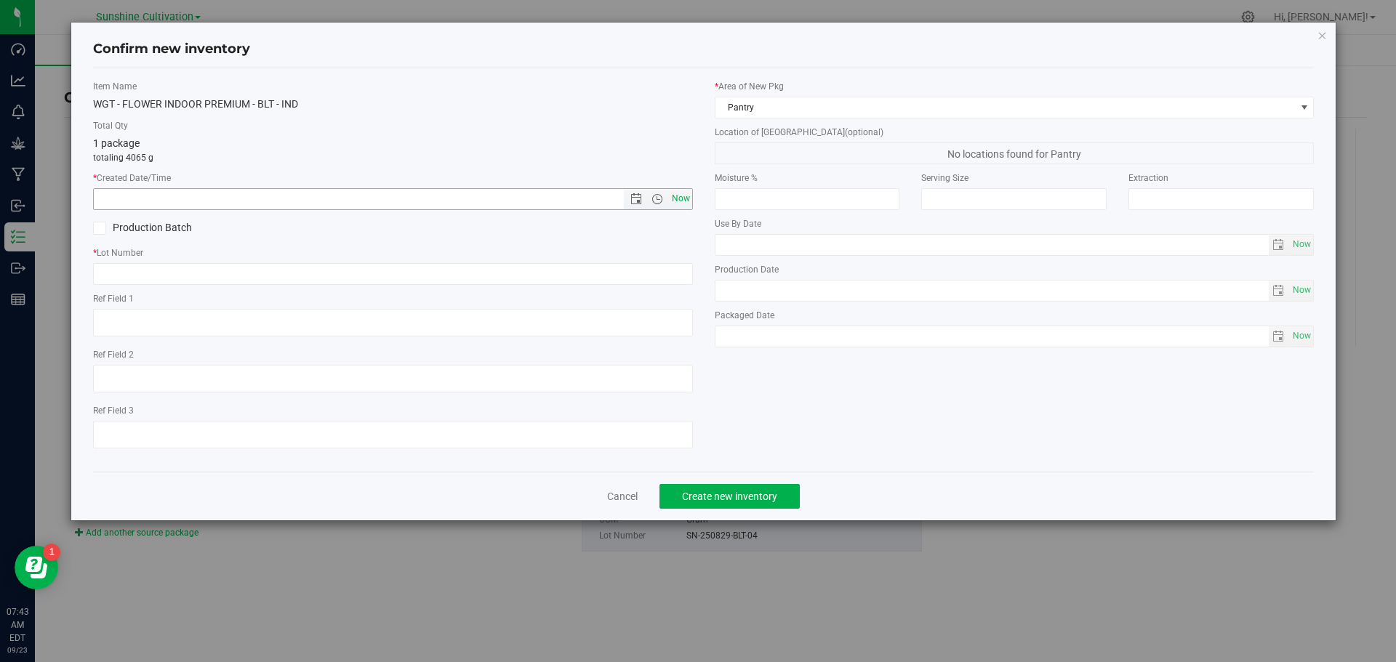
click at [673, 199] on span "Now" at bounding box center [680, 198] width 25 height 21
type input "9/23/2025 7:43 AM"
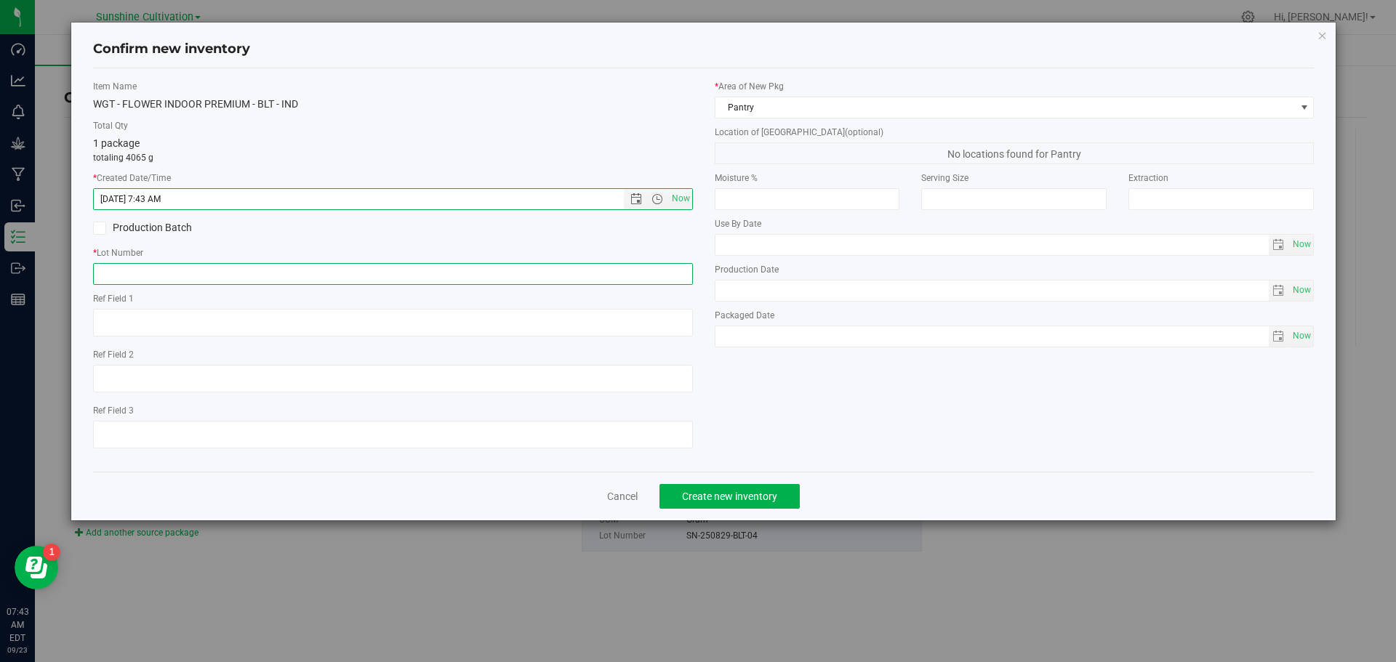
click at [596, 271] on input "text" at bounding box center [393, 274] width 600 height 22
paste input "SN-250829-BLT-04"
type input "SN-250829-BLT-04"
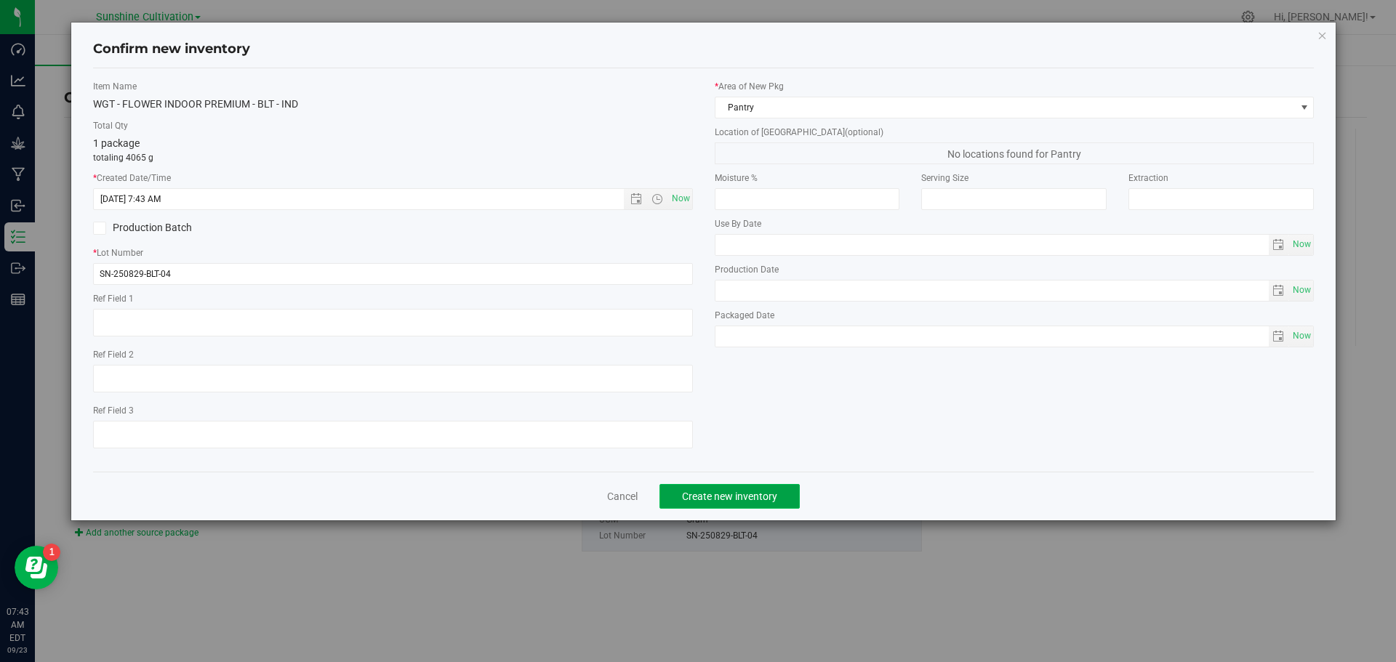
click at [715, 500] on span "Create new inventory" at bounding box center [729, 497] width 95 height 12
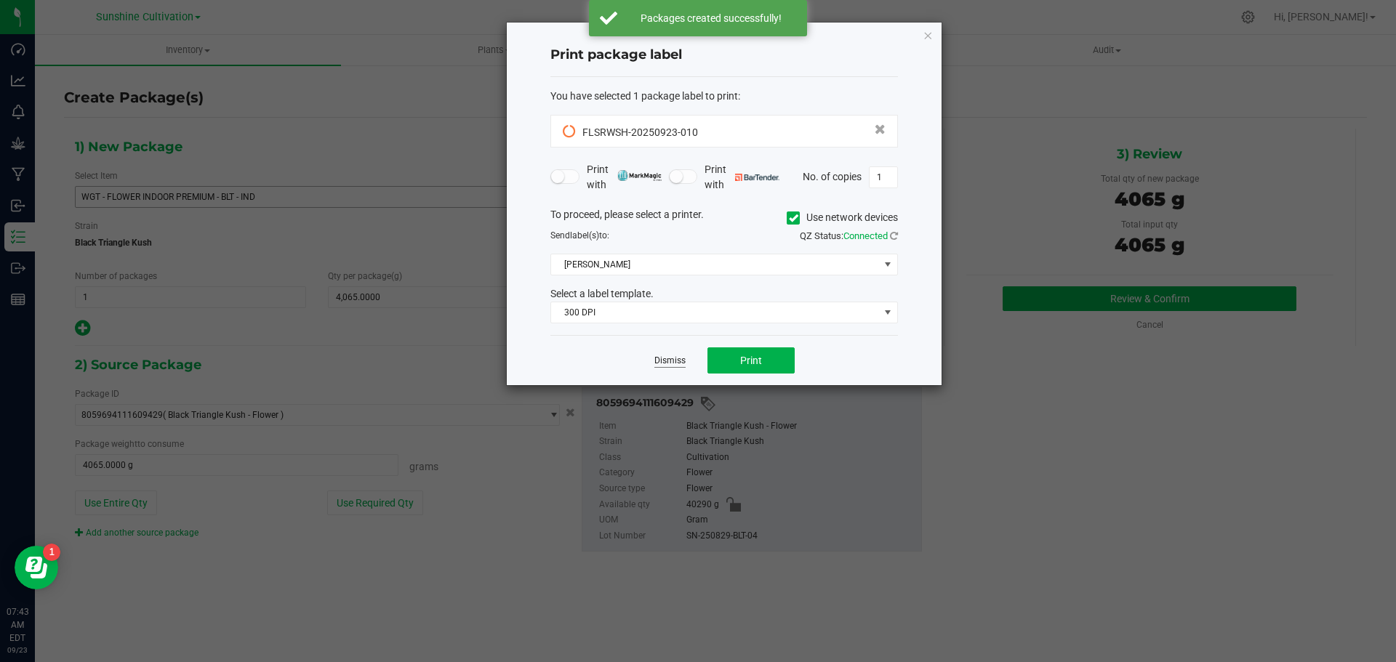
click at [654, 358] on link "Dismiss" at bounding box center [669, 361] width 31 height 12
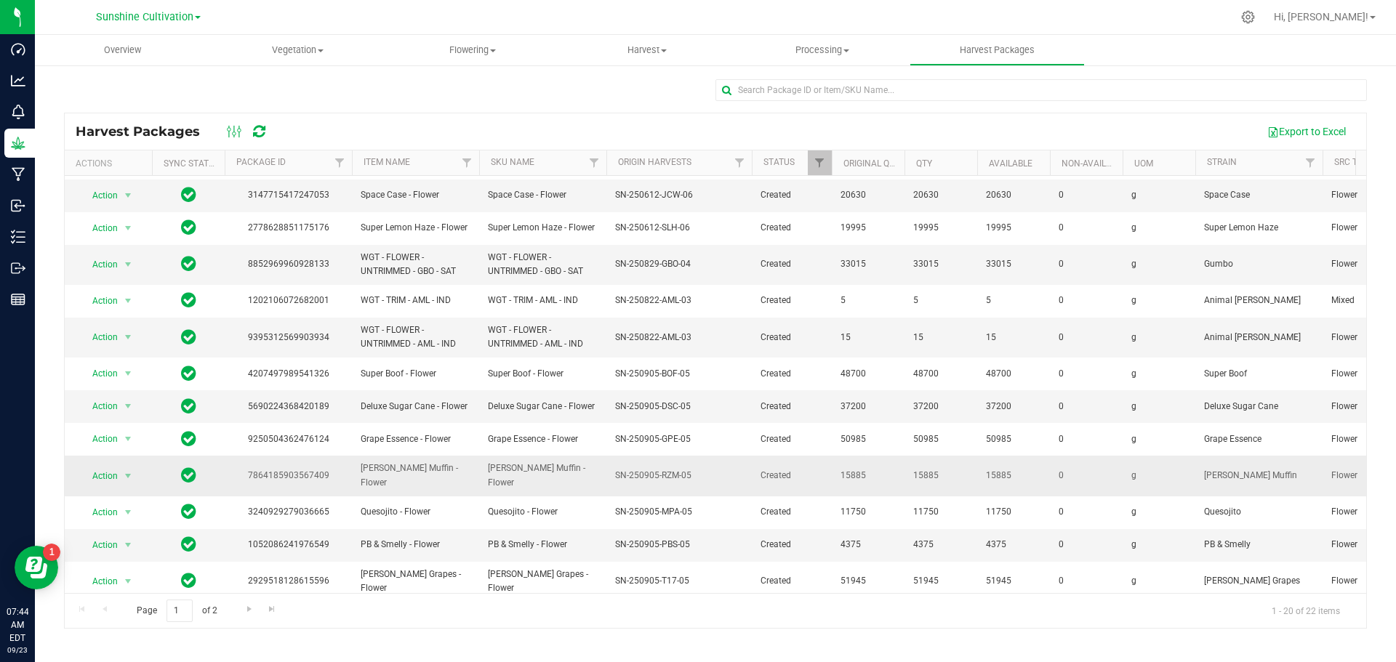
scroll to position [292, 0]
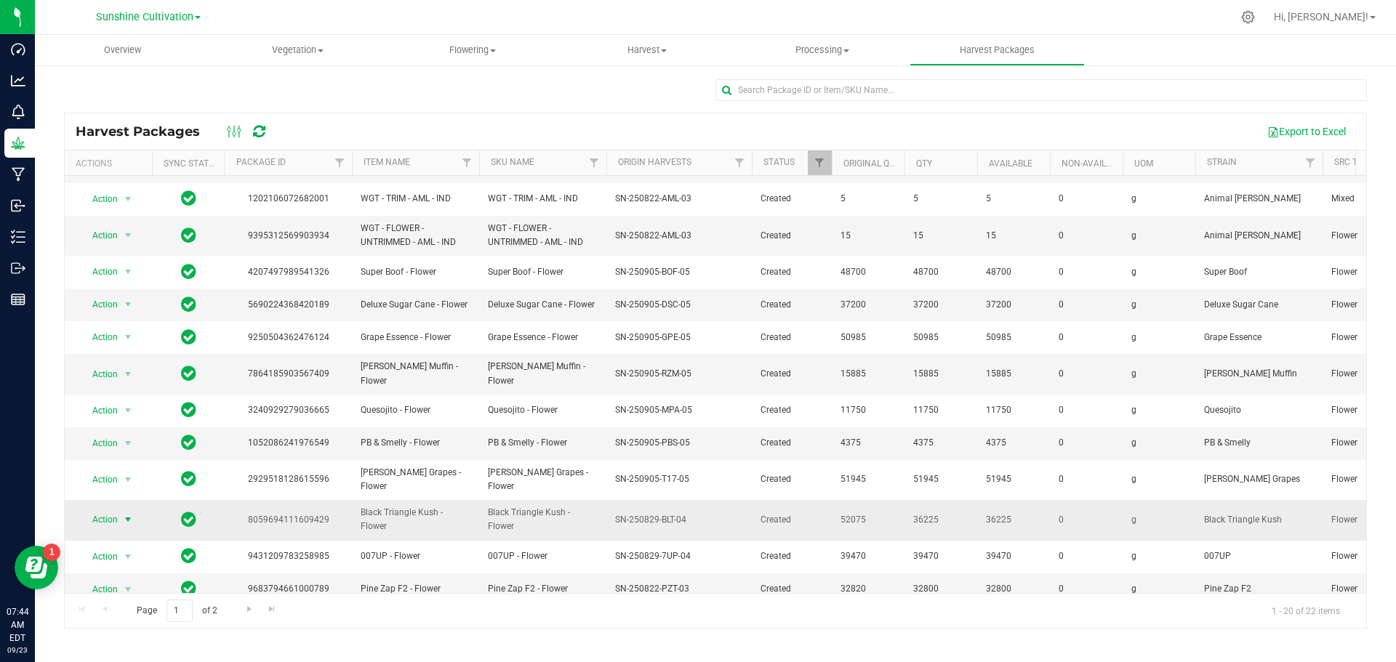
click at [124, 514] on span "select" at bounding box center [128, 520] width 12 height 12
click at [146, 551] on li "Create package" at bounding box center [126, 548] width 92 height 22
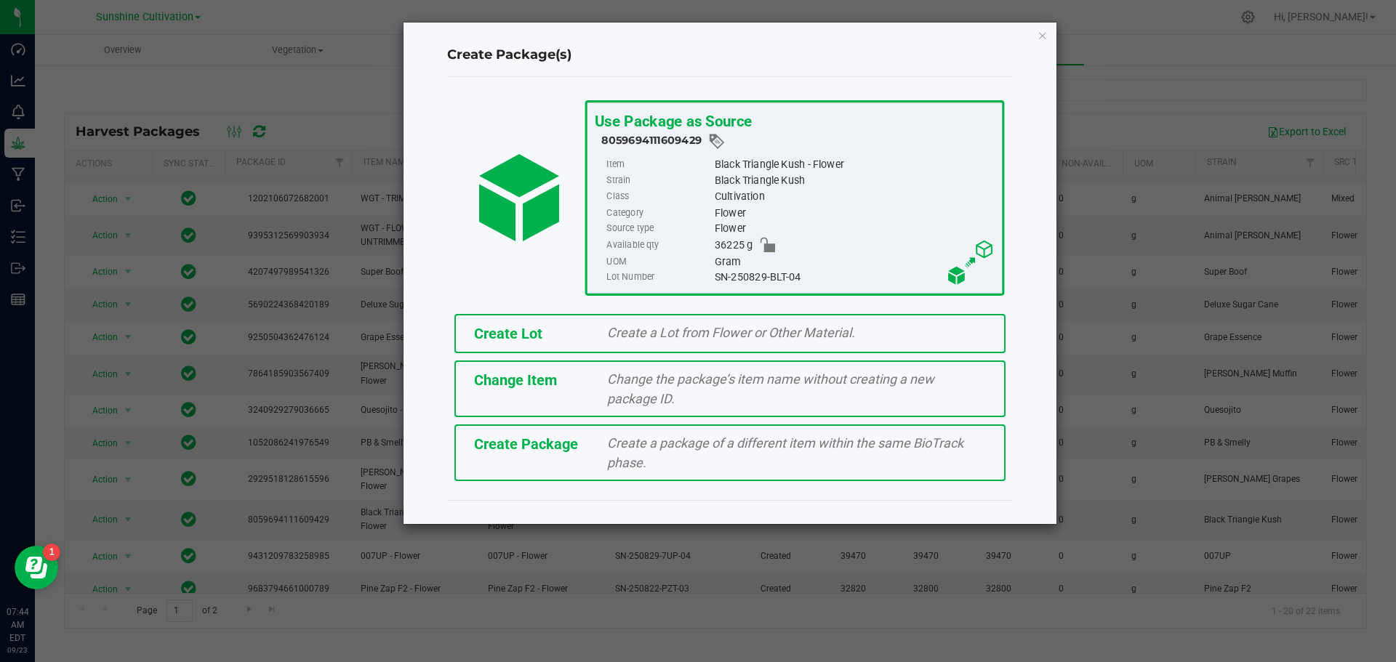
click at [529, 445] on span "Create Package" at bounding box center [526, 444] width 104 height 17
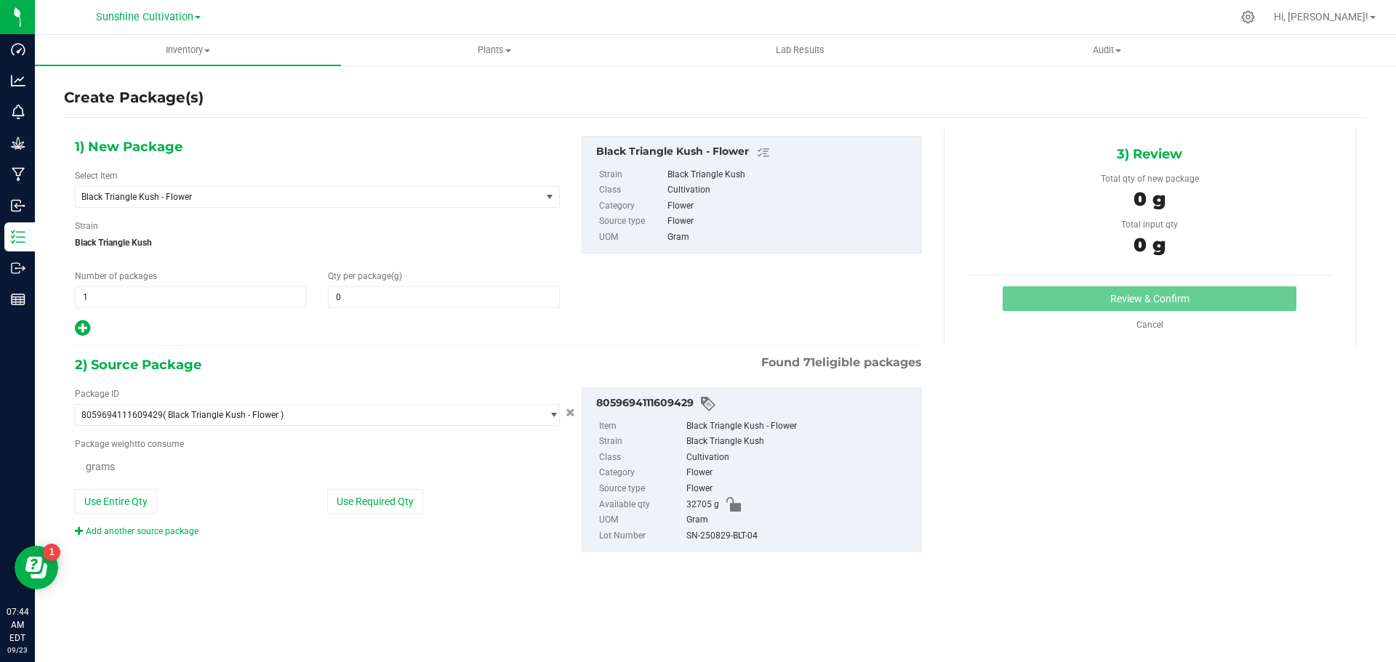
type input "0.0000"
click at [433, 195] on span "Black Triangle Kush - Flower" at bounding box center [299, 197] width 436 height 10
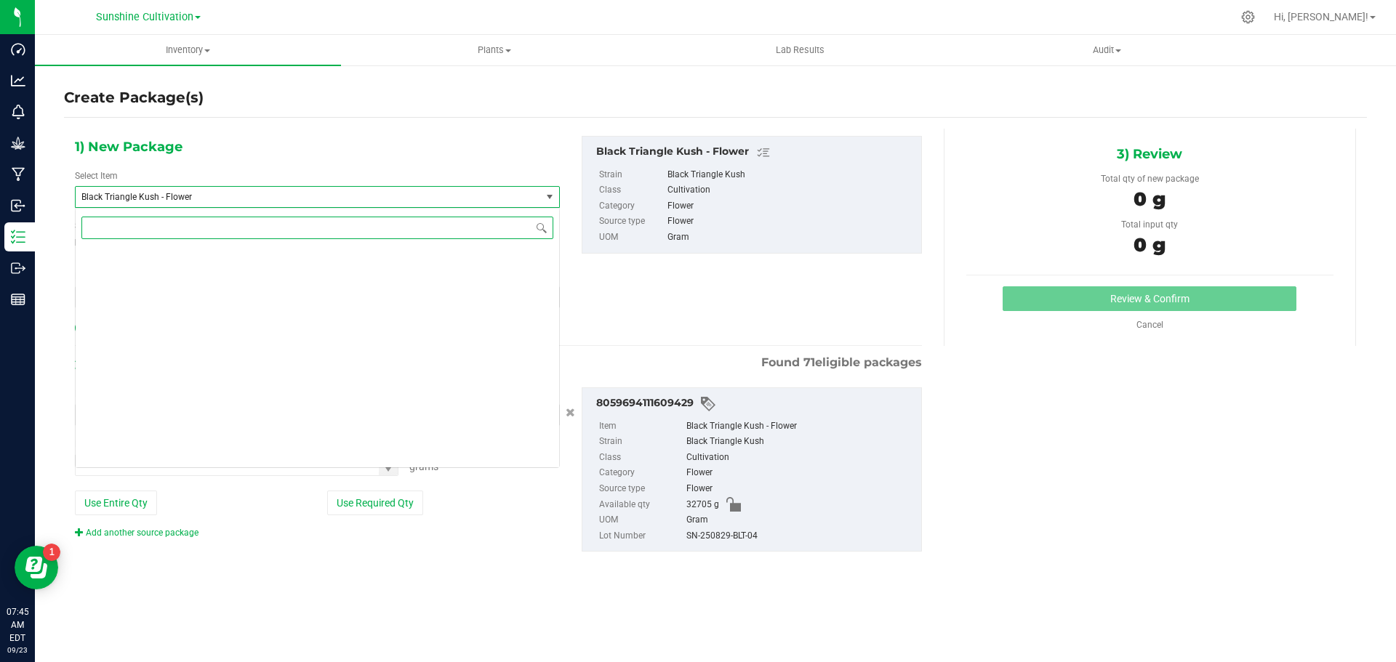
scroll to position [652, 0]
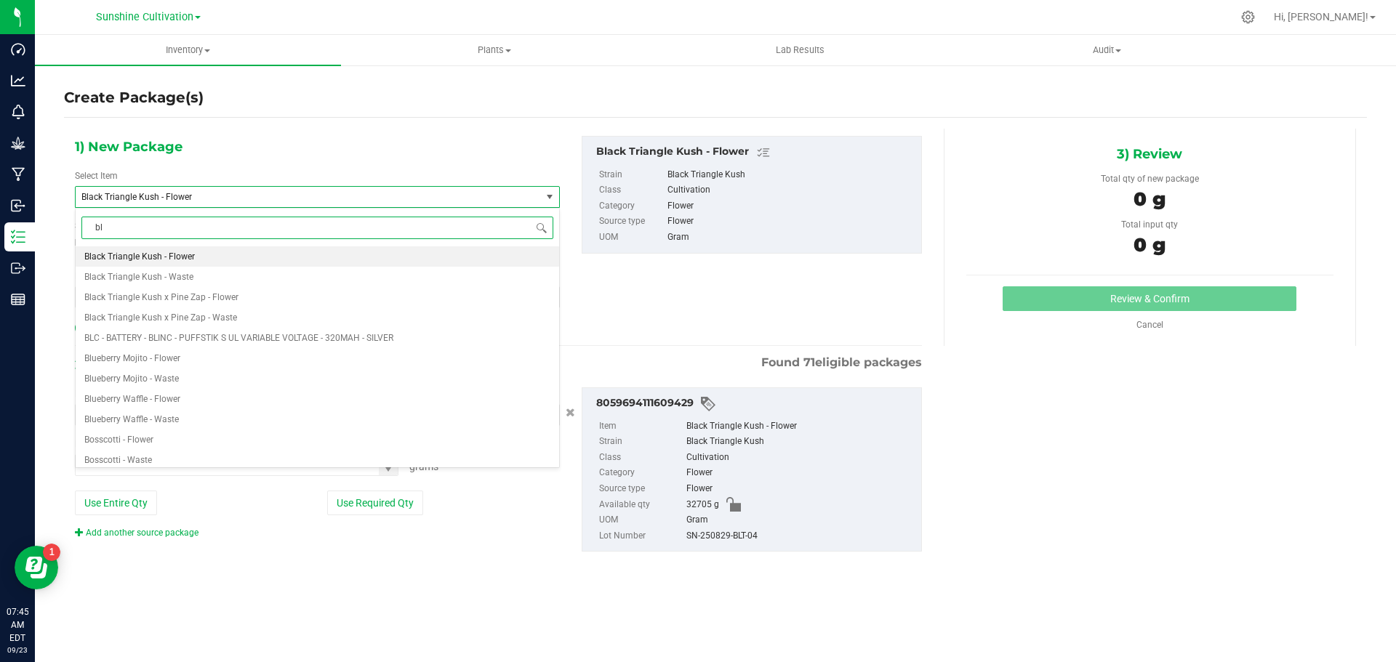
type input "blt"
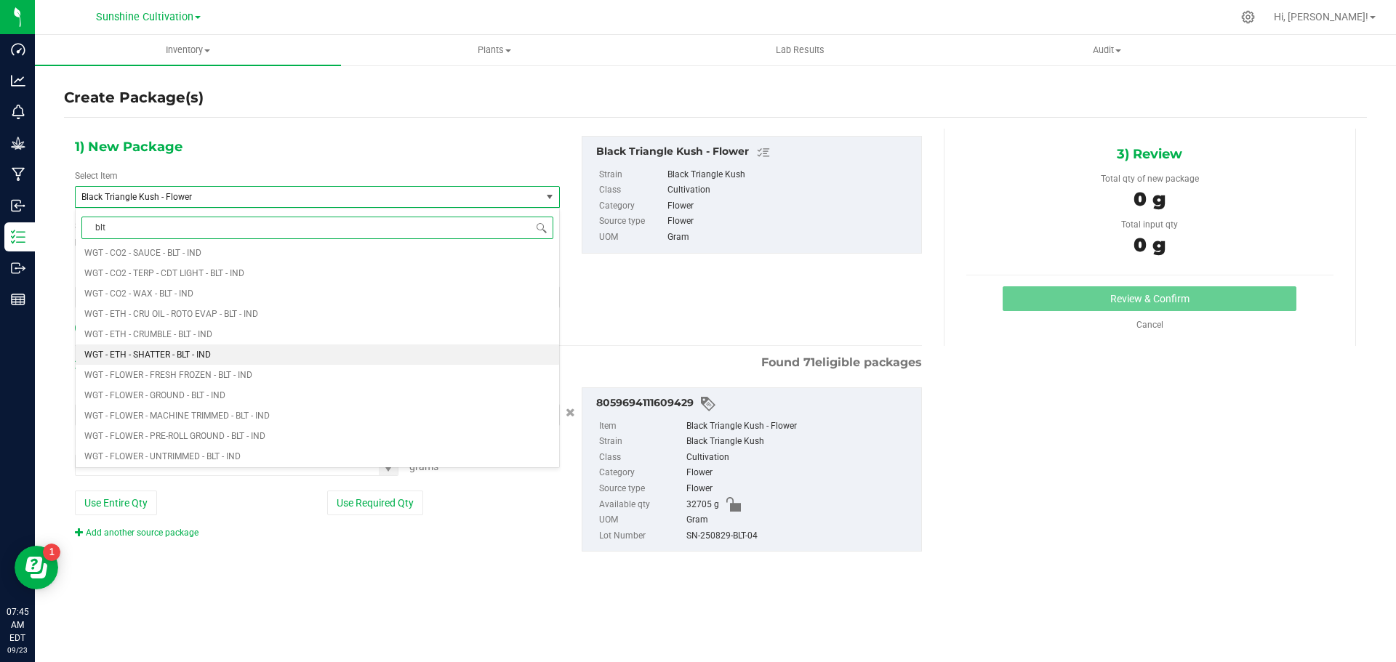
scroll to position [1527, 0]
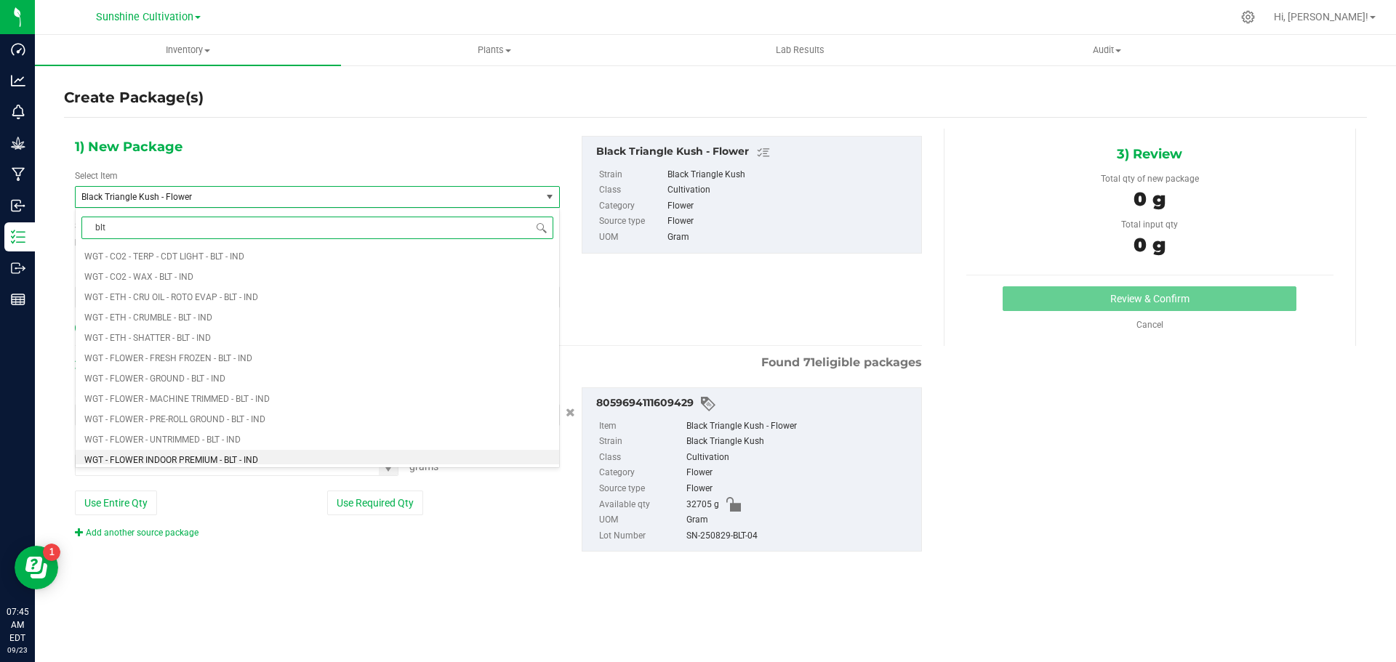
click at [248, 465] on span "WGT - FLOWER INDOOR PREMIUM - BLT - IND" at bounding box center [171, 460] width 174 height 10
type input "0.0000"
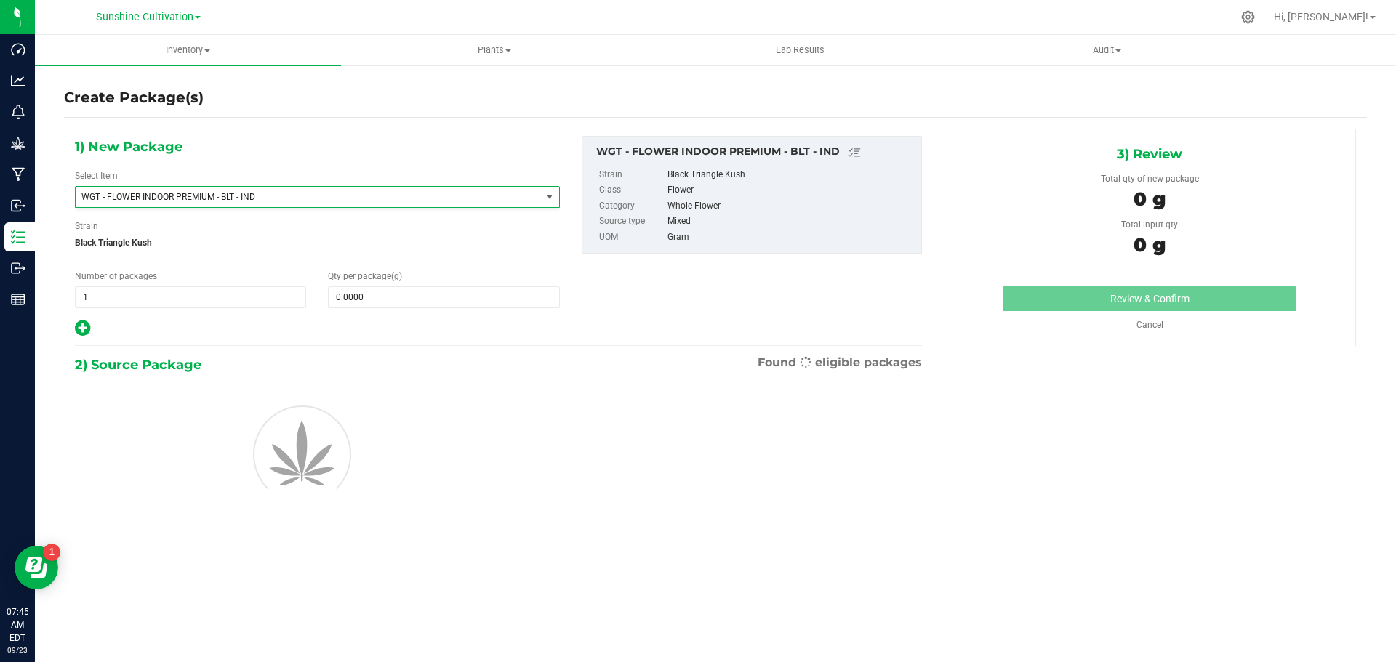
scroll to position [0, 0]
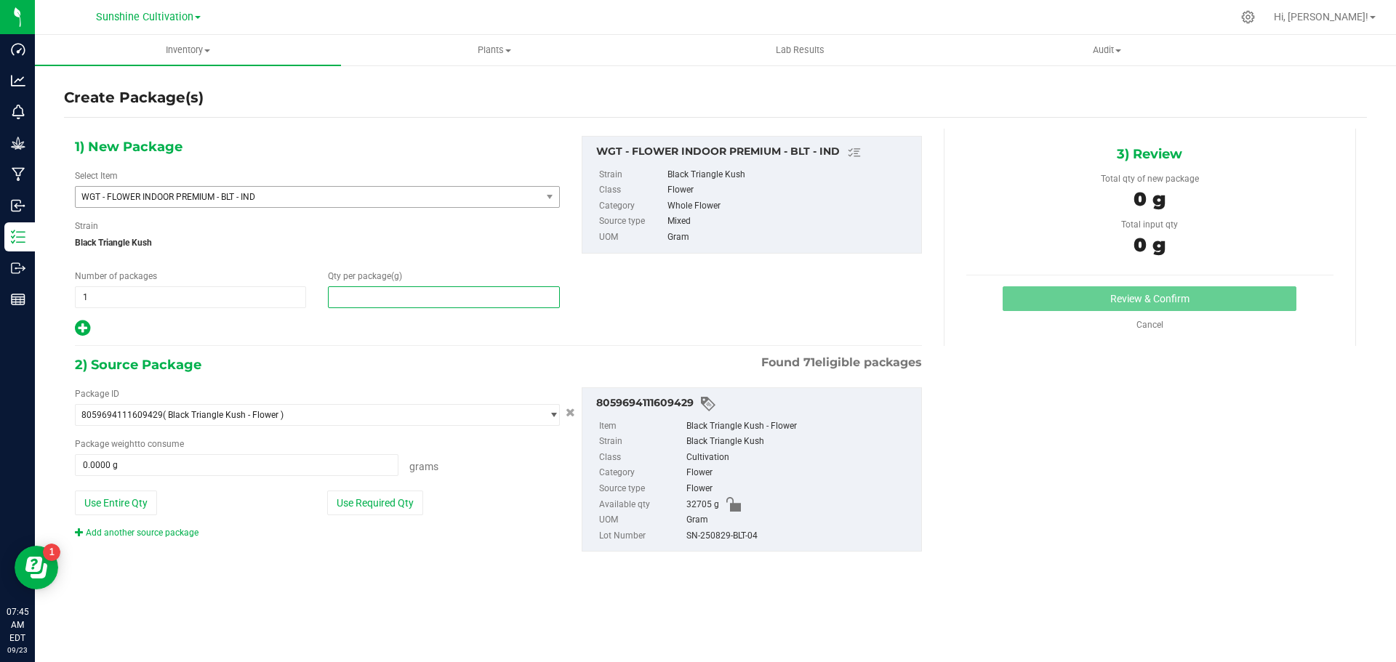
click at [419, 303] on span at bounding box center [443, 298] width 231 height 22
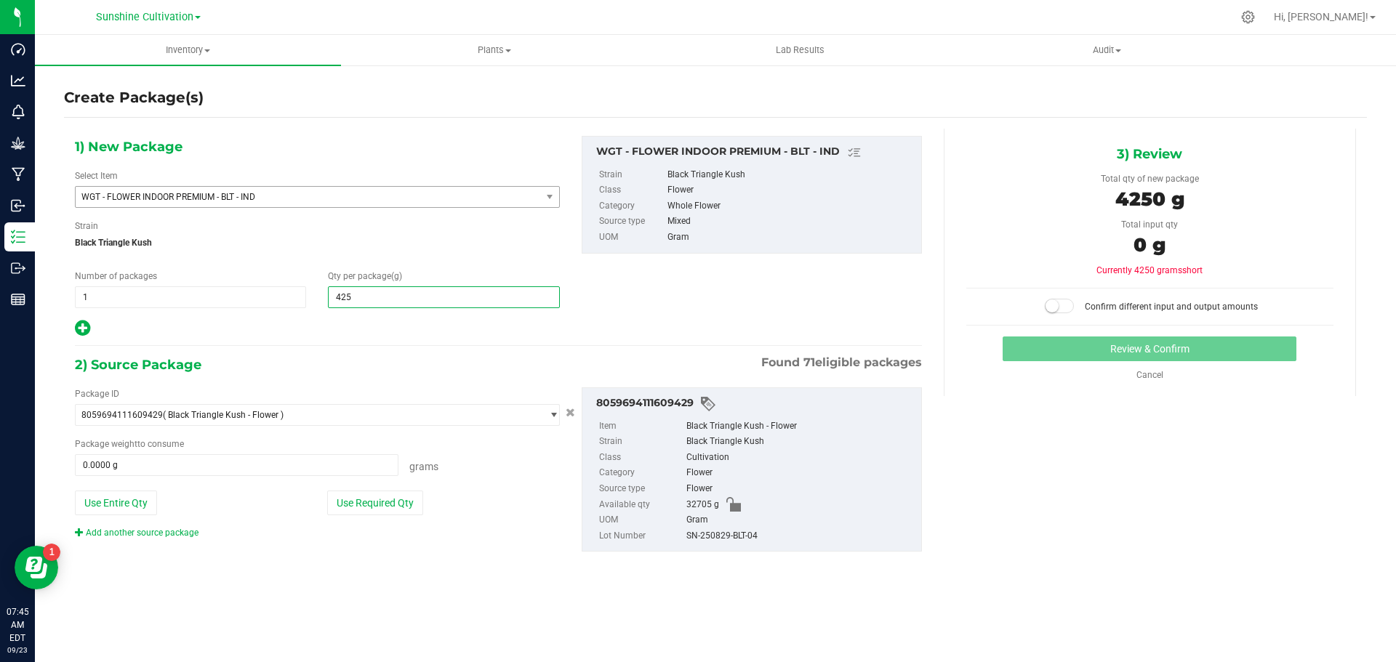
type input "4250"
type input "4,250.0000"
click at [268, 465] on span at bounding box center [237, 466] width 324 height 22
type input "4250"
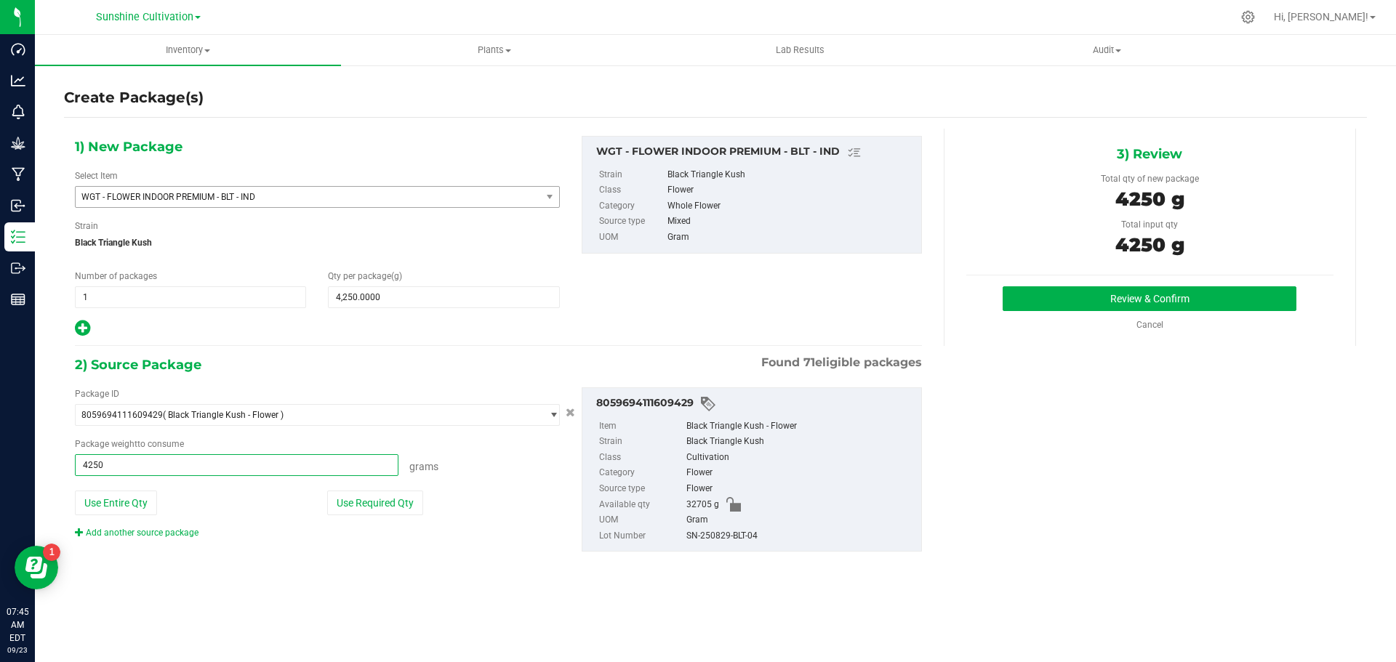
type input "4250.0000 g"
click at [1180, 285] on div "3) Review Total qty of new package 4250 g Total input qty 4250 g Review & Confi…" at bounding box center [1150, 237] width 412 height 217
click at [1130, 314] on div "Review & Confirm Cancel" at bounding box center [1149, 309] width 367 height 45
click at [1118, 294] on button "Review & Confirm" at bounding box center [1150, 299] width 294 height 25
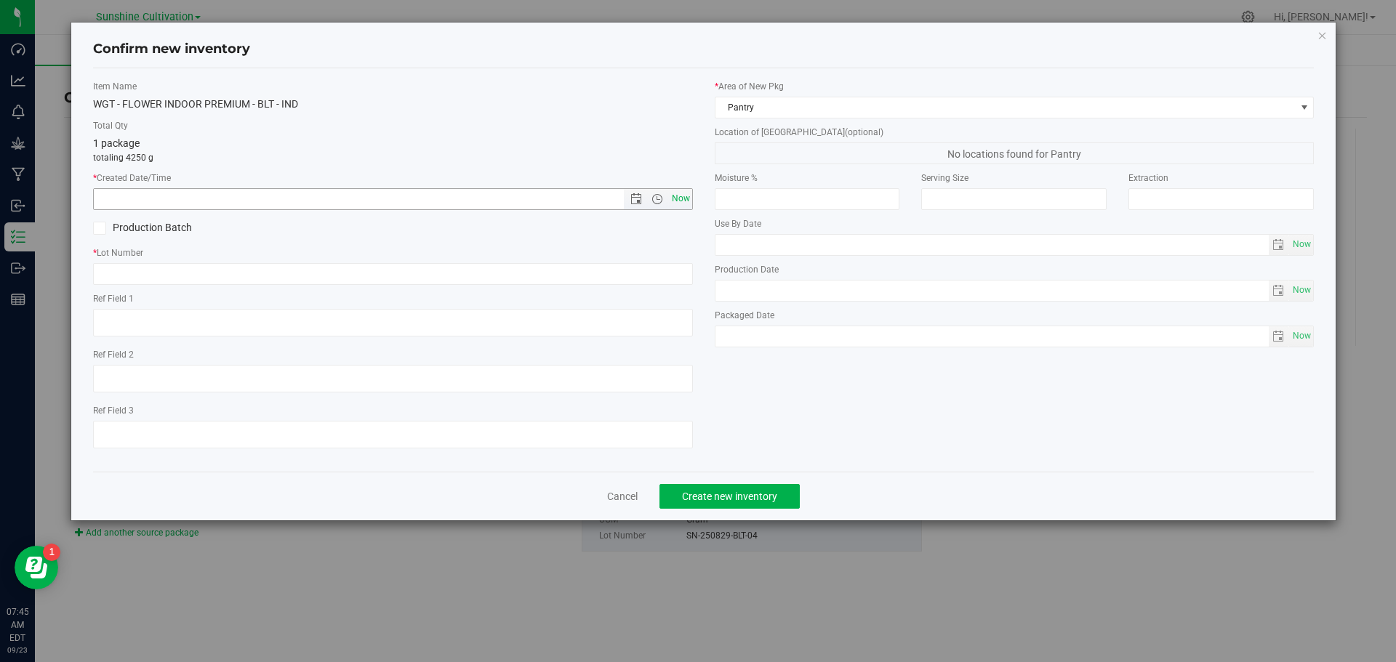
click at [682, 199] on span "Now" at bounding box center [680, 198] width 25 height 21
type input "9/23/2025 7:45 AM"
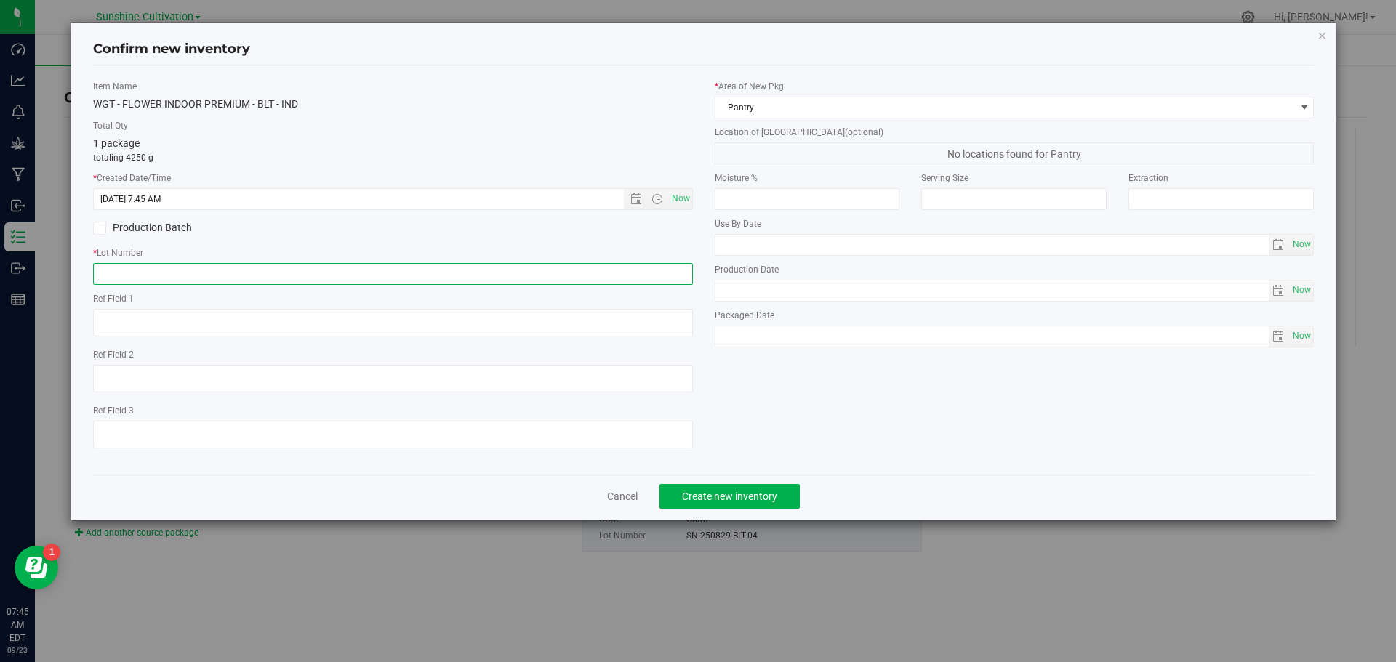
click at [608, 273] on input "text" at bounding box center [393, 274] width 600 height 22
paste input "SN-250829-BLT-04"
type input "SN-250829-BLT-04"
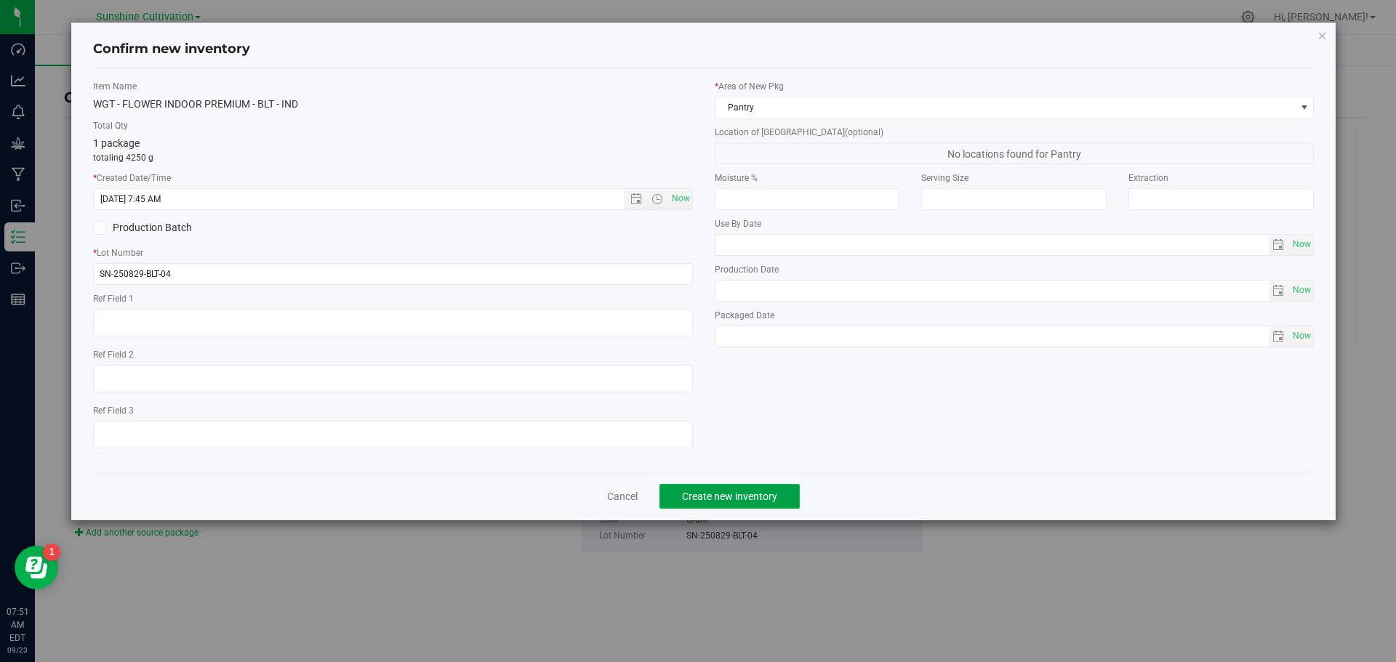
click at [774, 494] on span "Create new inventory" at bounding box center [729, 497] width 95 height 12
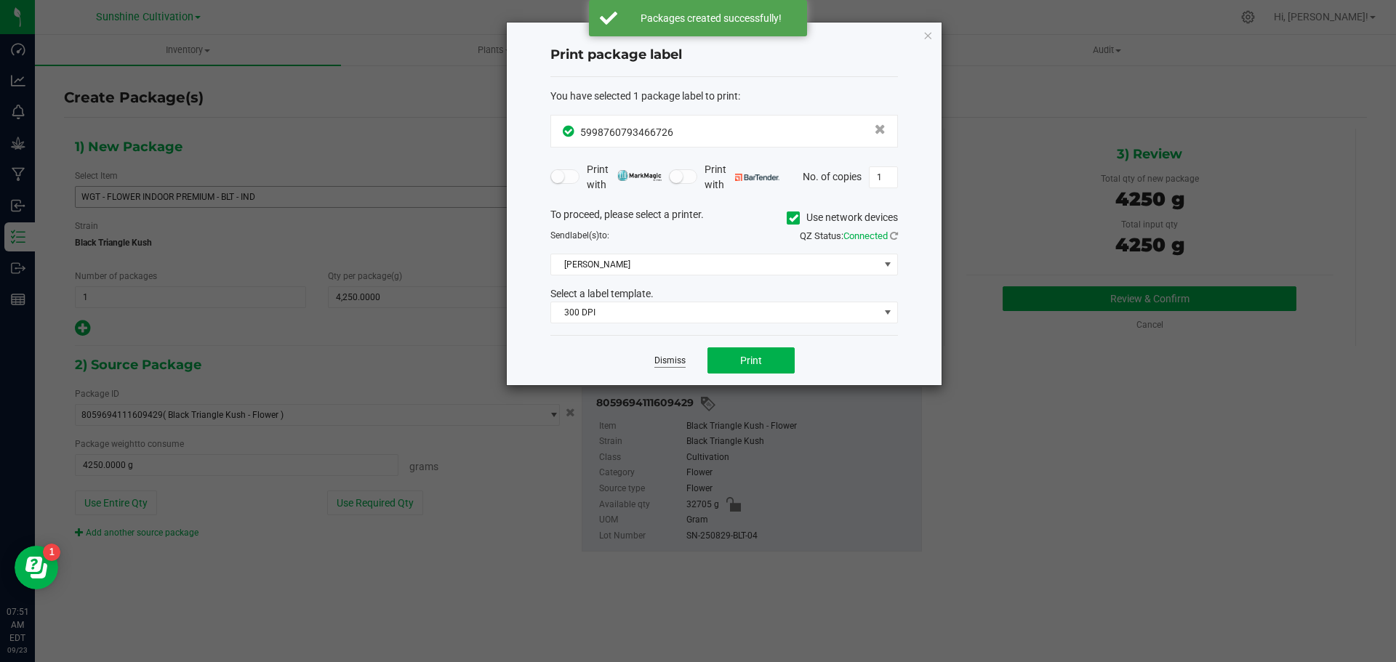
click at [673, 362] on link "Dismiss" at bounding box center [669, 361] width 31 height 12
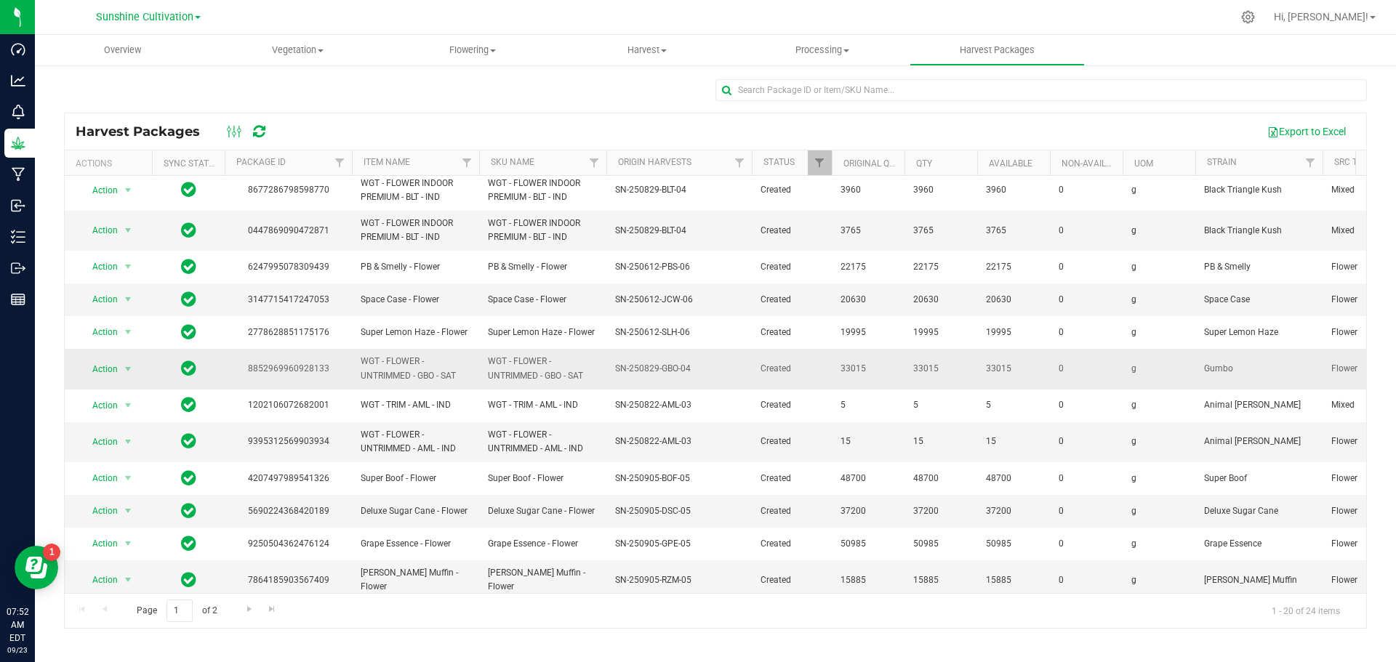
scroll to position [308, 0]
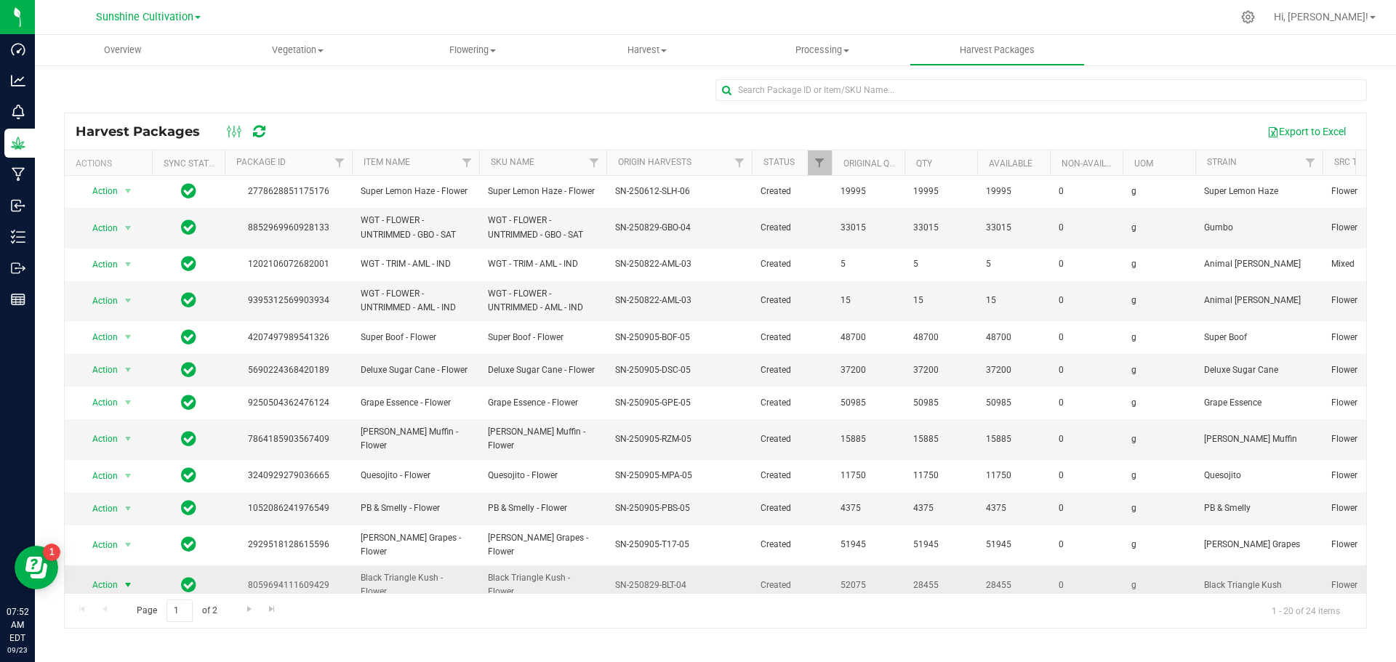
drag, startPoint x: 104, startPoint y: 563, endPoint x: 164, endPoint y: 564, distance: 60.4
click at [104, 575] on span "Action" at bounding box center [98, 585] width 39 height 20
click at [100, 484] on li "Create package" at bounding box center [126, 478] width 92 height 22
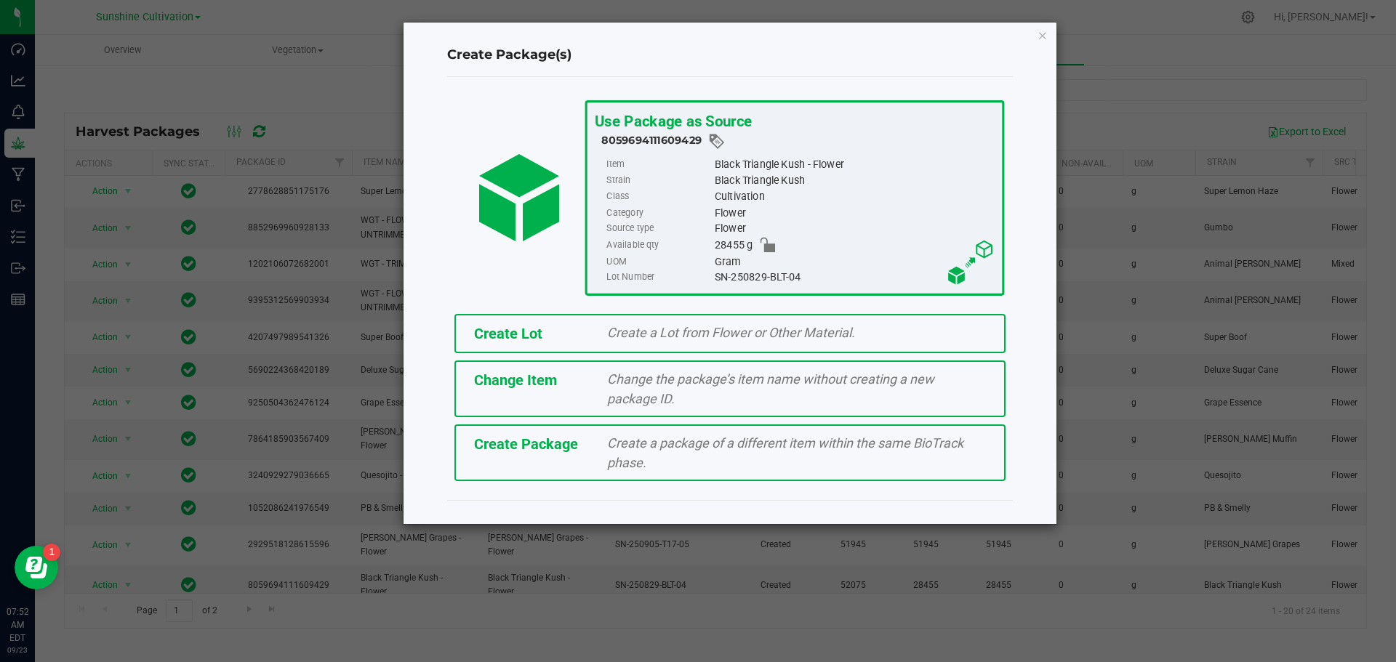
click at [554, 449] on span "Create Package" at bounding box center [526, 444] width 104 height 17
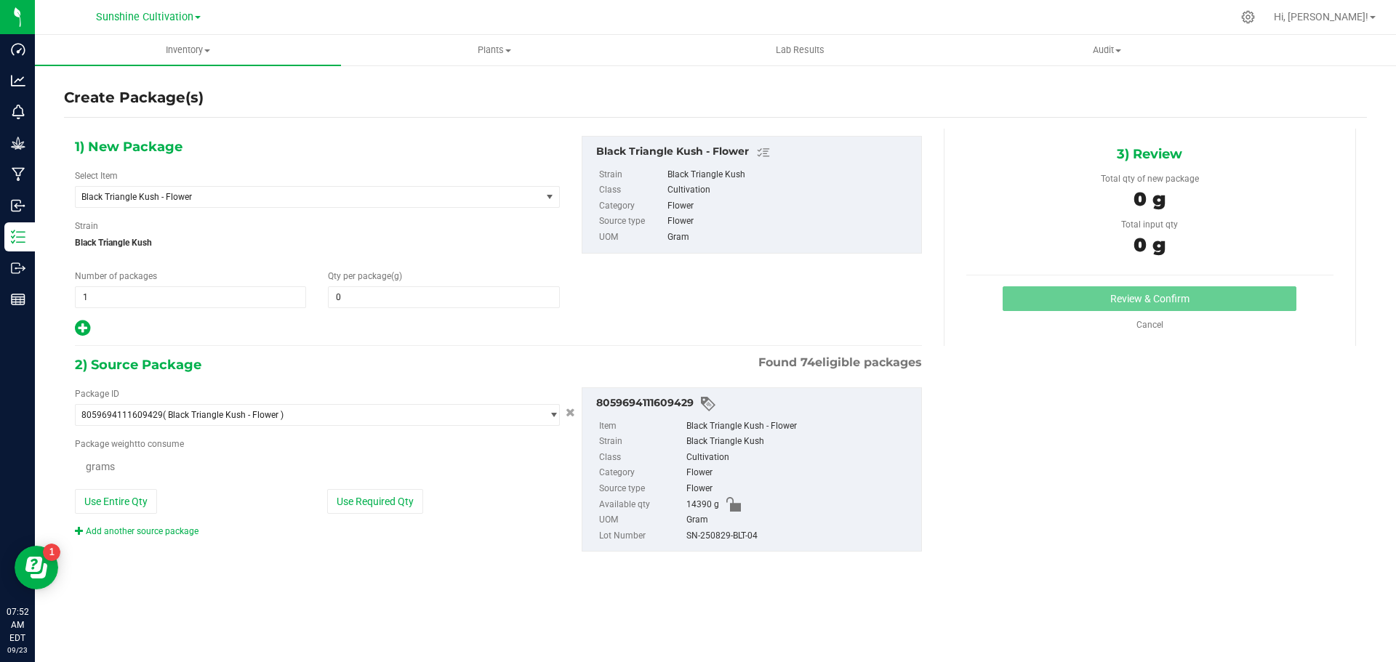
type input "0.0000"
click at [257, 190] on span "Black Triangle Kush - Flower" at bounding box center [308, 197] width 465 height 20
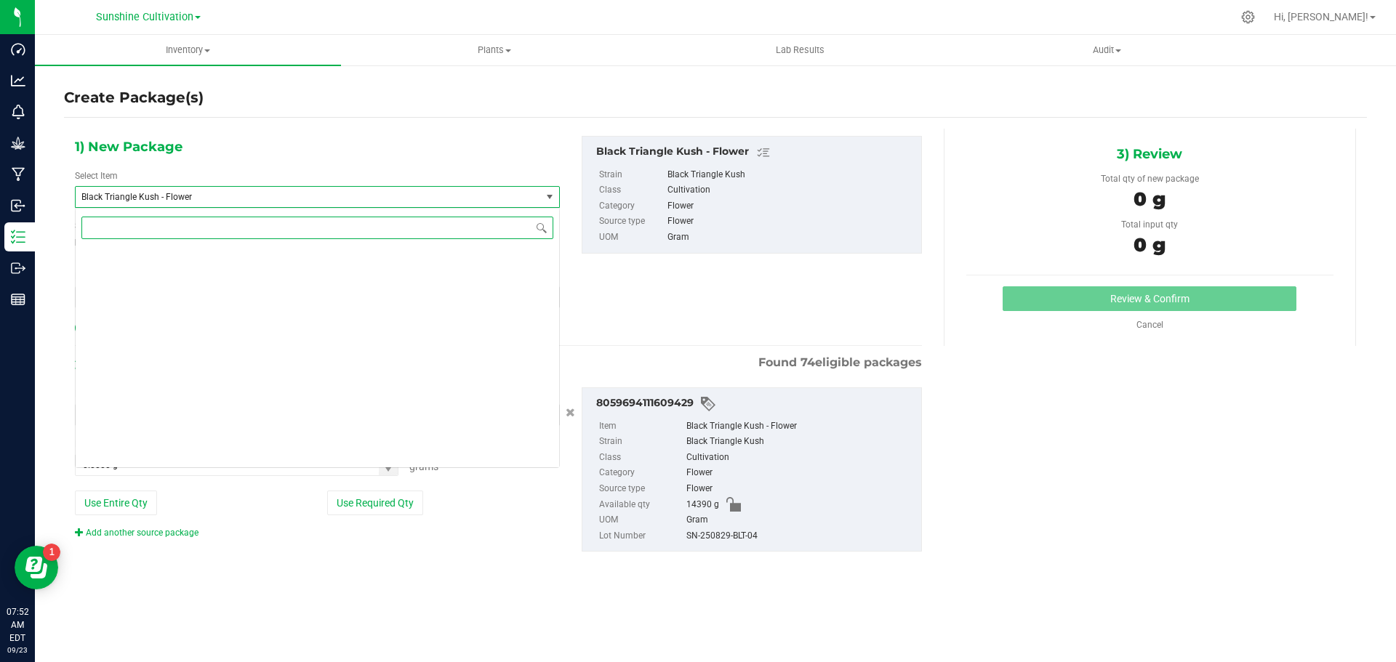
scroll to position [652, 0]
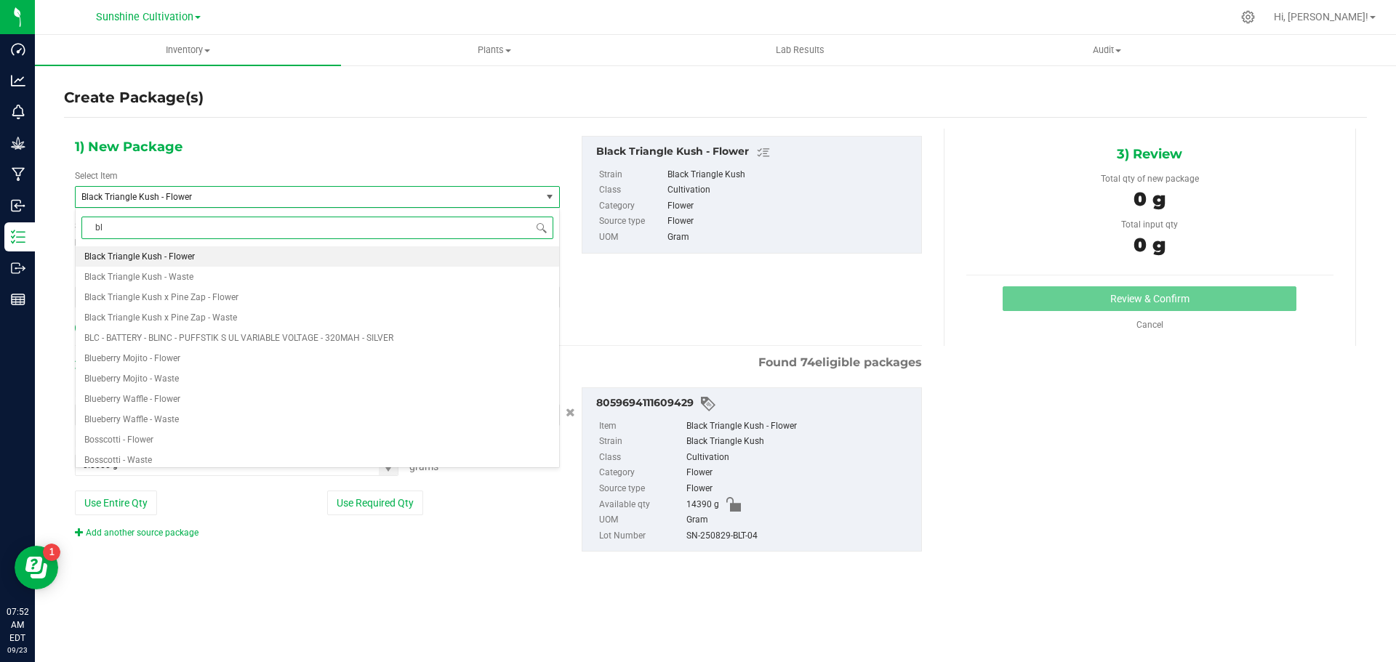
type input "blt"
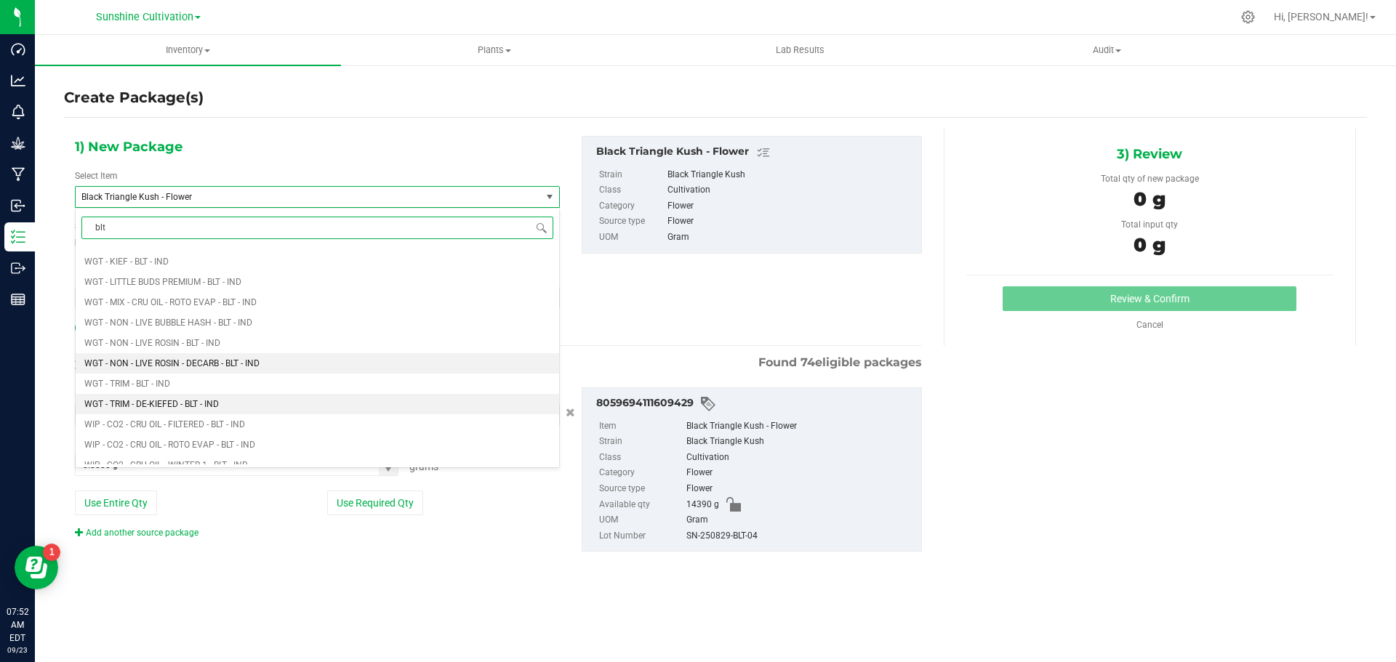
scroll to position [1745, 0]
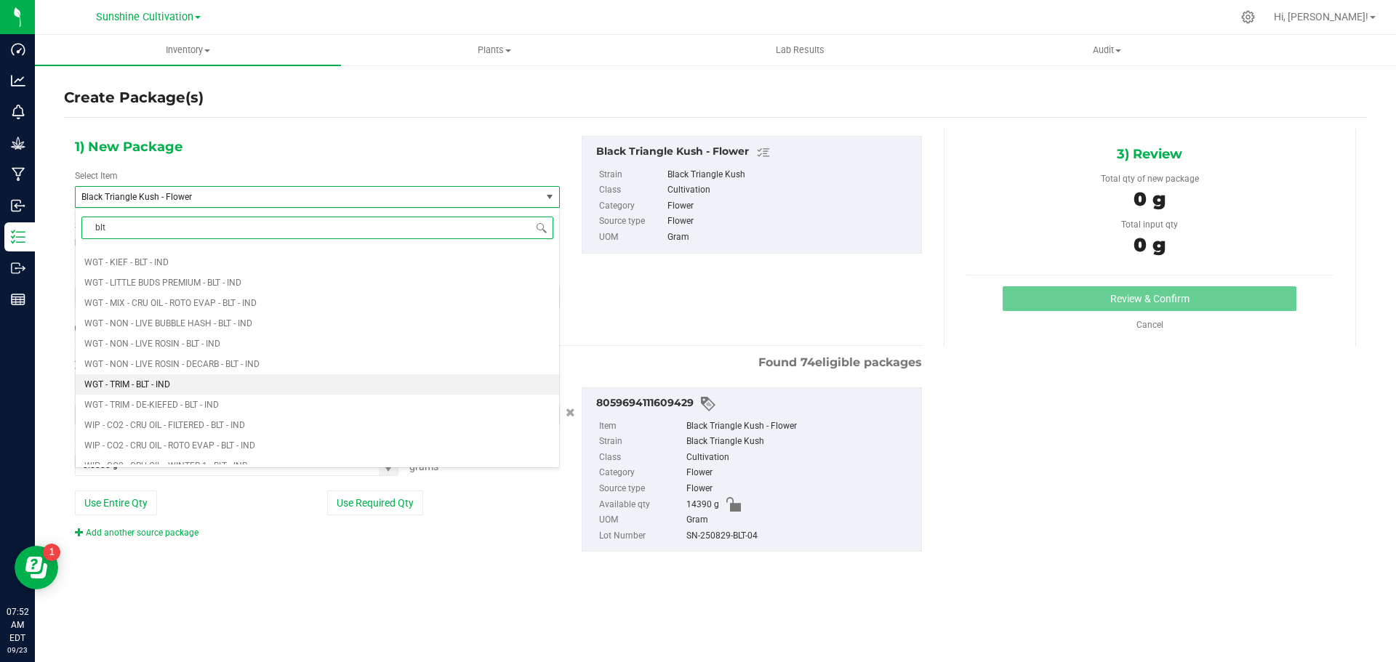
click at [187, 380] on li "WGT - TRIM - BLT - IND" at bounding box center [318, 385] width 484 height 20
type input "0.0000"
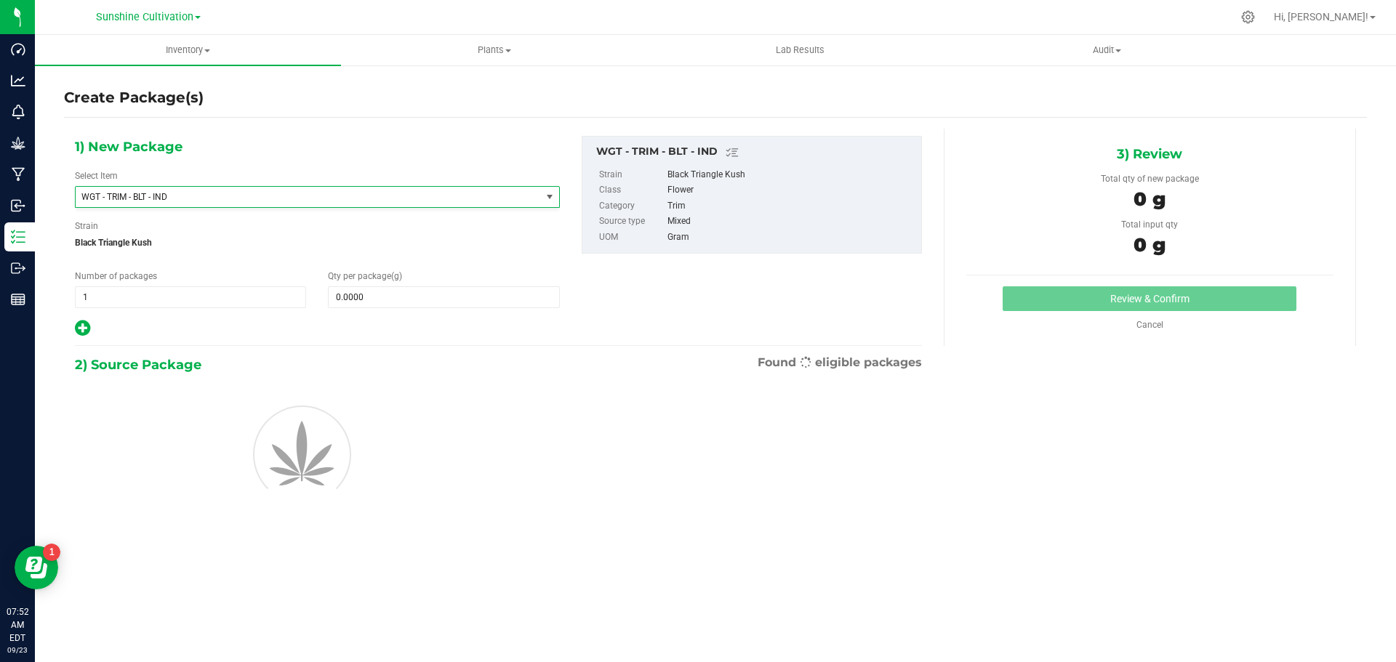
scroll to position [0, 0]
drag, startPoint x: 396, startPoint y: 279, endPoint x: 391, endPoint y: 300, distance: 21.0
click at [396, 282] on div "Qty per package (g) 0.0000 0" at bounding box center [443, 289] width 253 height 39
click at [391, 300] on span at bounding box center [443, 298] width 231 height 22
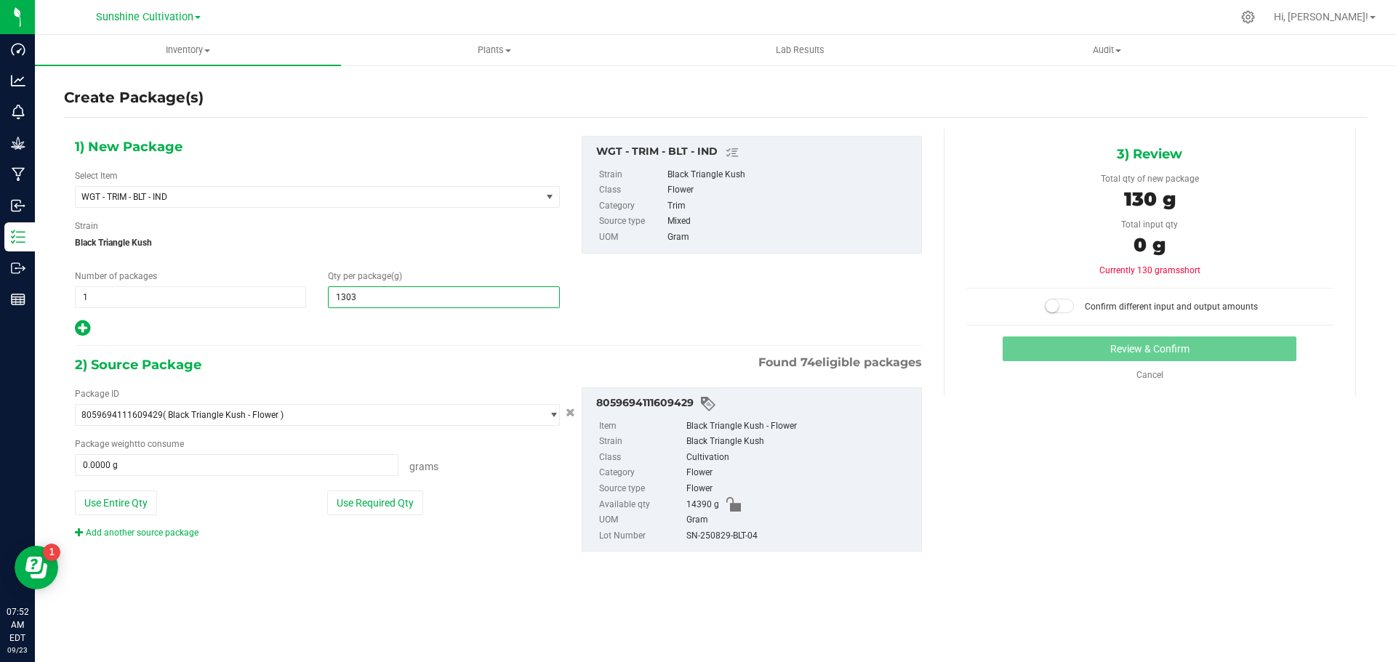
type input "13030"
type input "13,030.0000"
click at [346, 457] on span at bounding box center [237, 466] width 324 height 22
type input "13030"
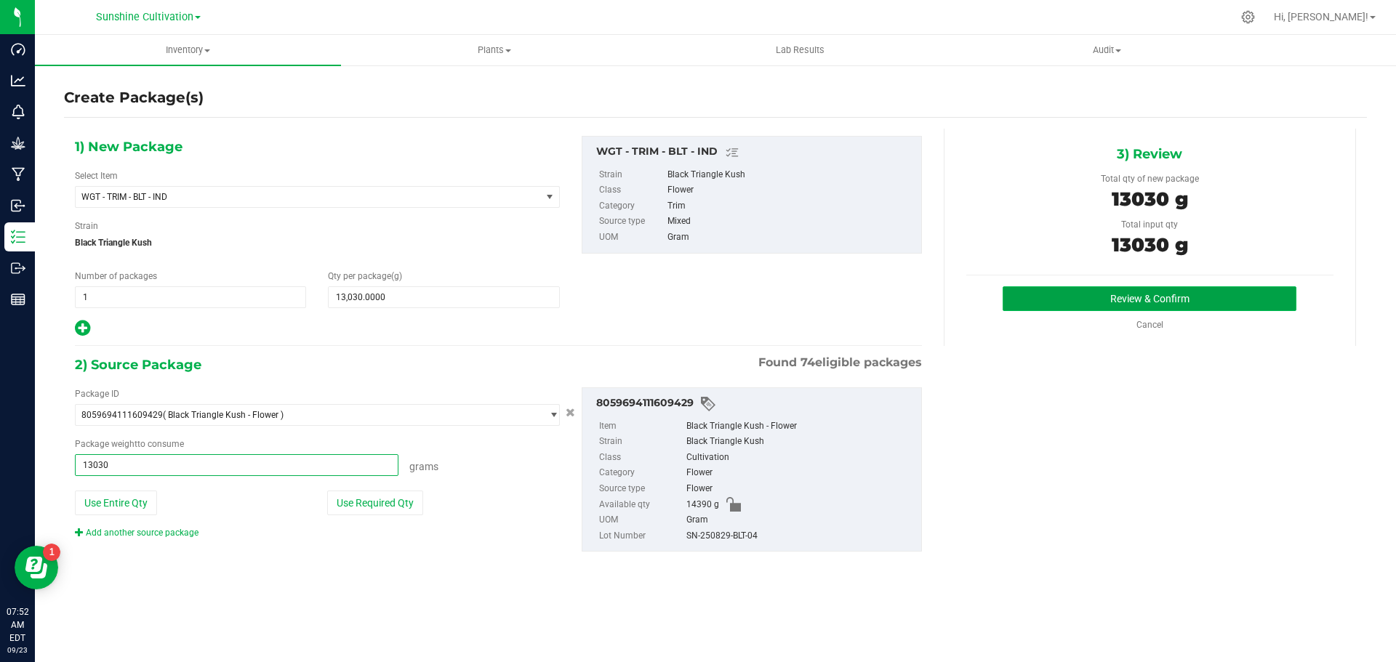
type input "13030.0000 g"
click at [1210, 287] on button "Review & Confirm" at bounding box center [1150, 299] width 294 height 25
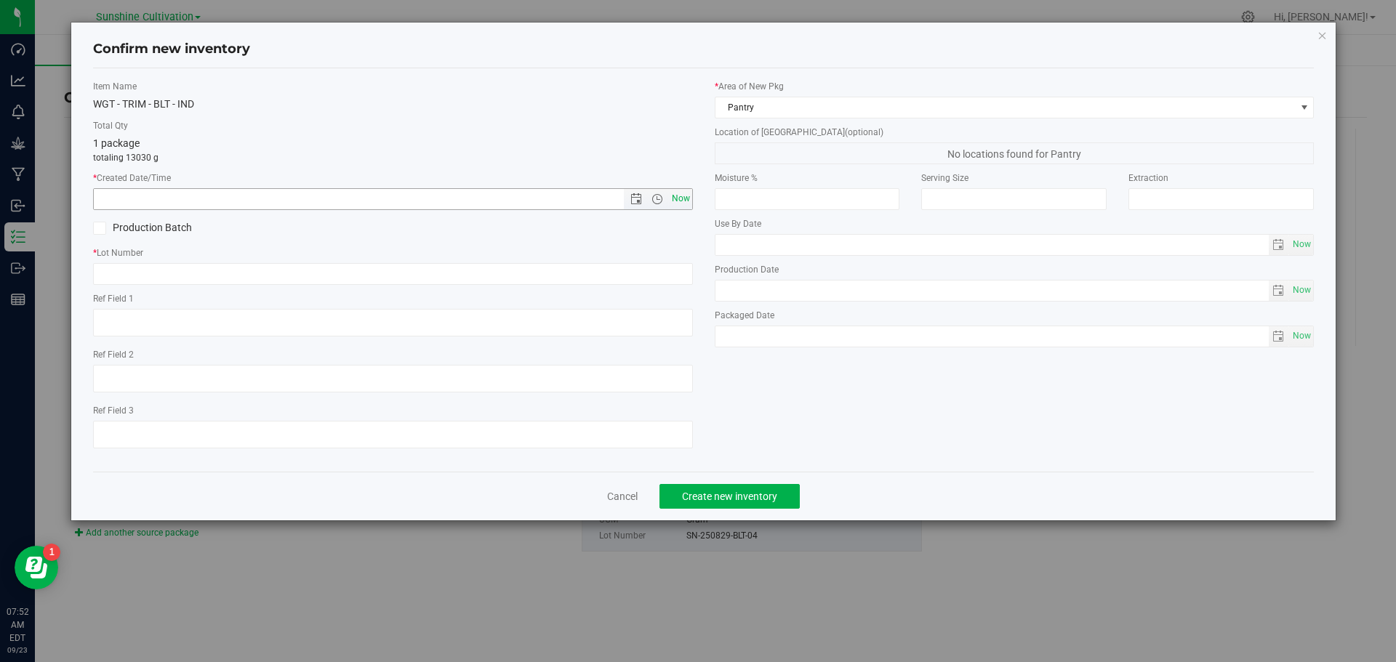
click at [687, 195] on span "Now" at bounding box center [680, 198] width 25 height 21
type input "9/23/2025 7:52 AM"
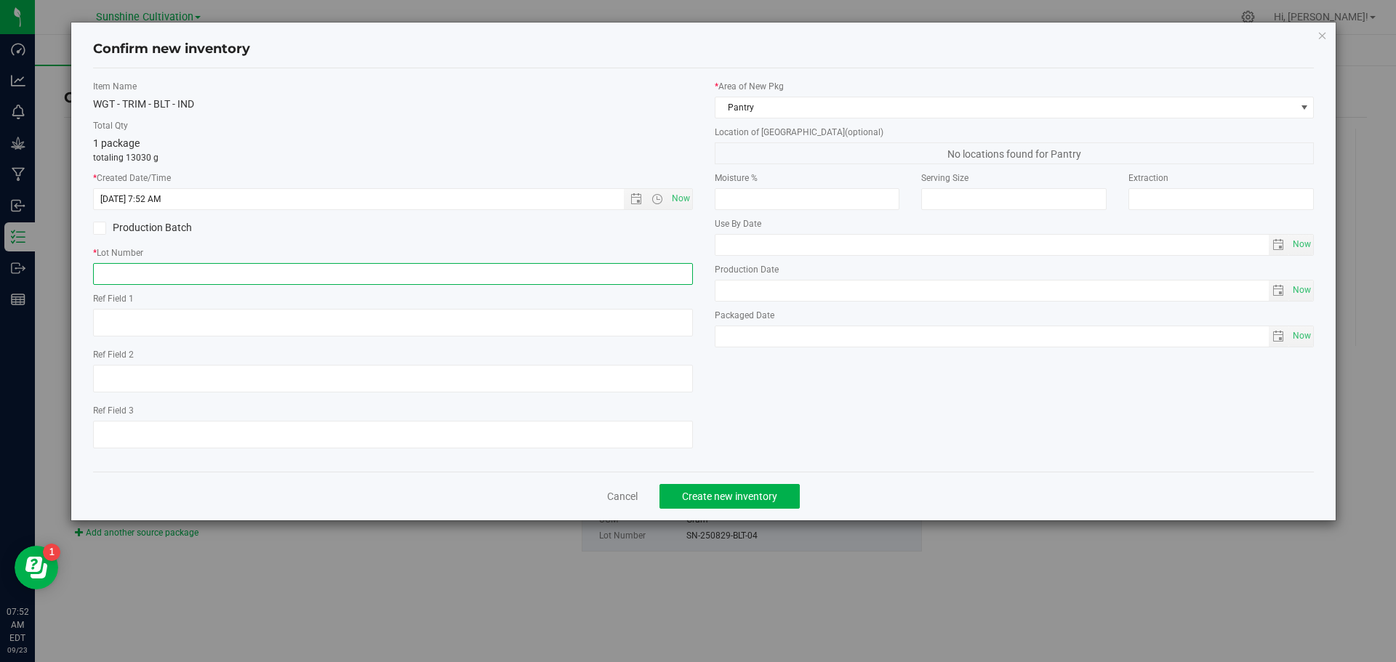
paste input "SN-250829-BLT-04"
type input "SN-250829-BLT-04"
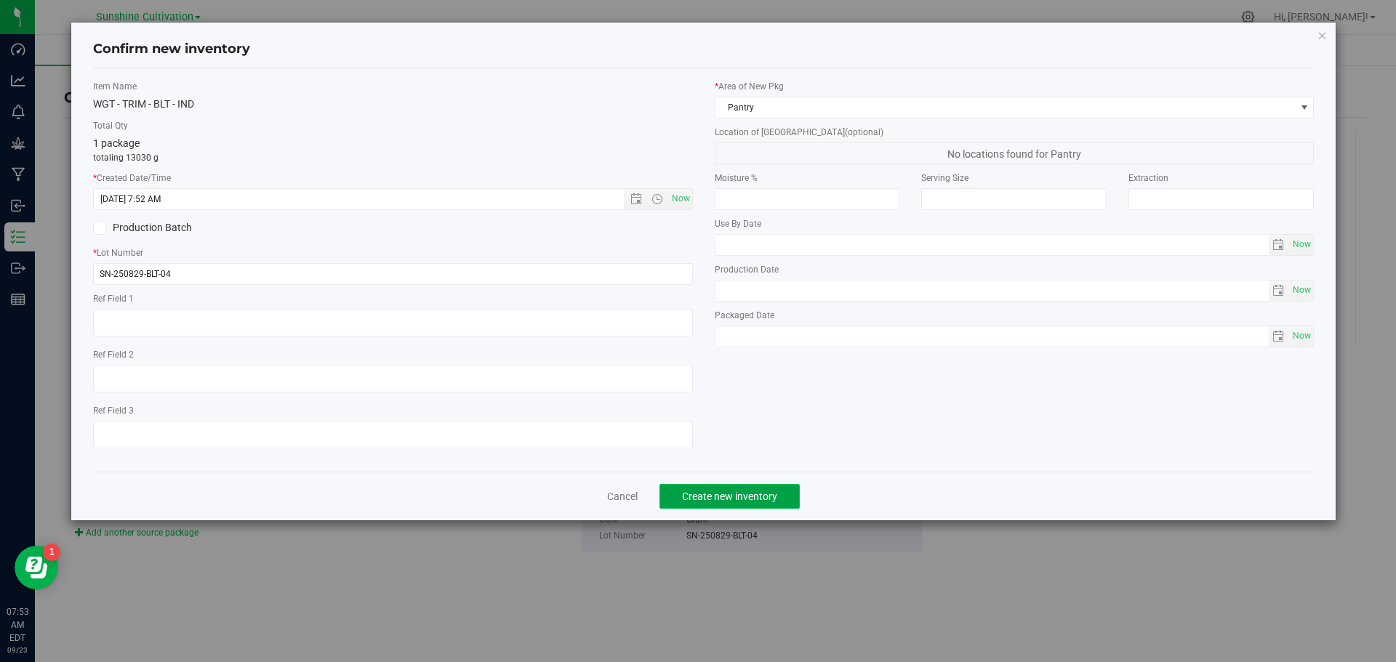
click at [733, 496] on span "Create new inventory" at bounding box center [729, 497] width 95 height 12
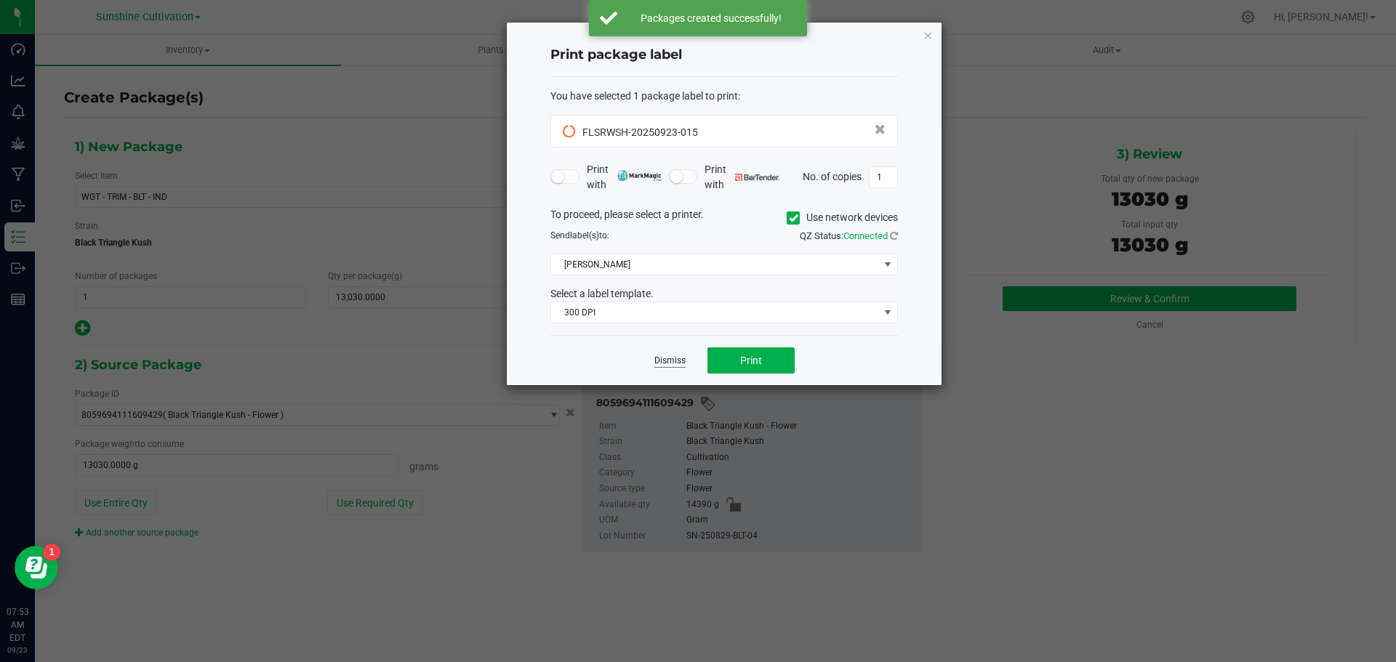
click at [670, 364] on link "Dismiss" at bounding box center [669, 361] width 31 height 12
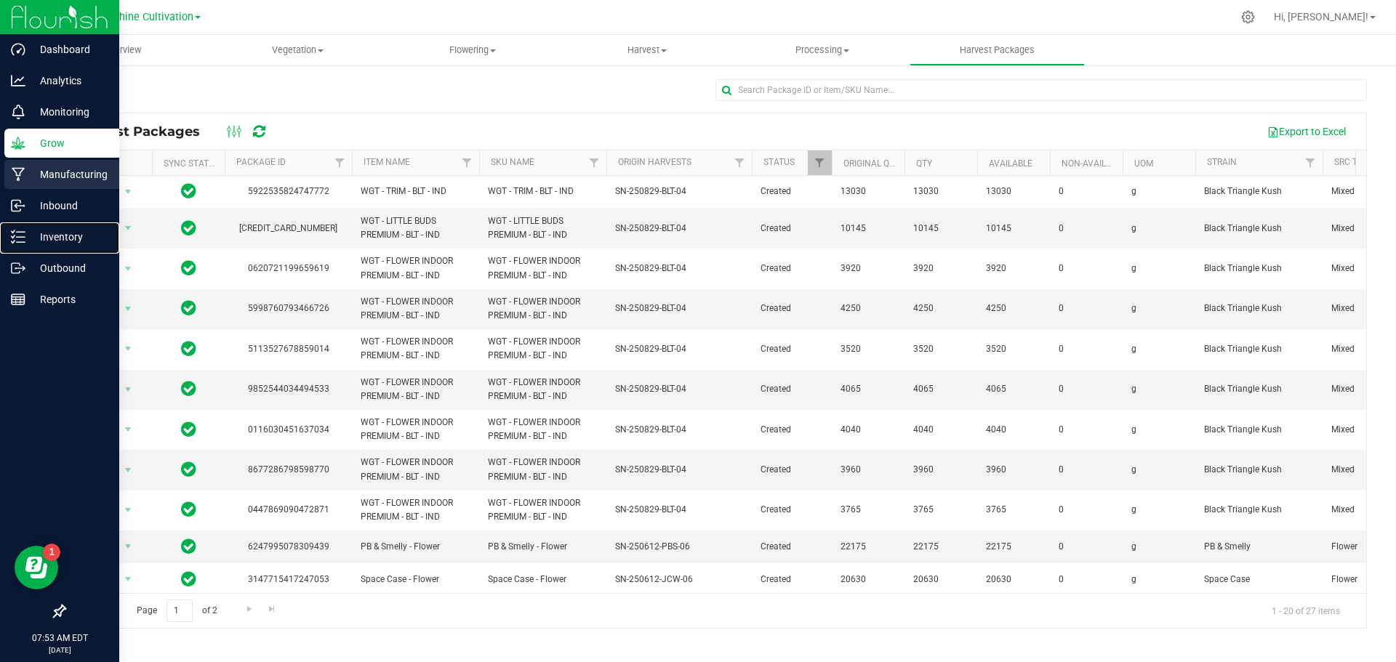
drag, startPoint x: 20, startPoint y: 238, endPoint x: 83, endPoint y: 186, distance: 81.7
click at [20, 237] on line at bounding box center [21, 237] width 8 height 0
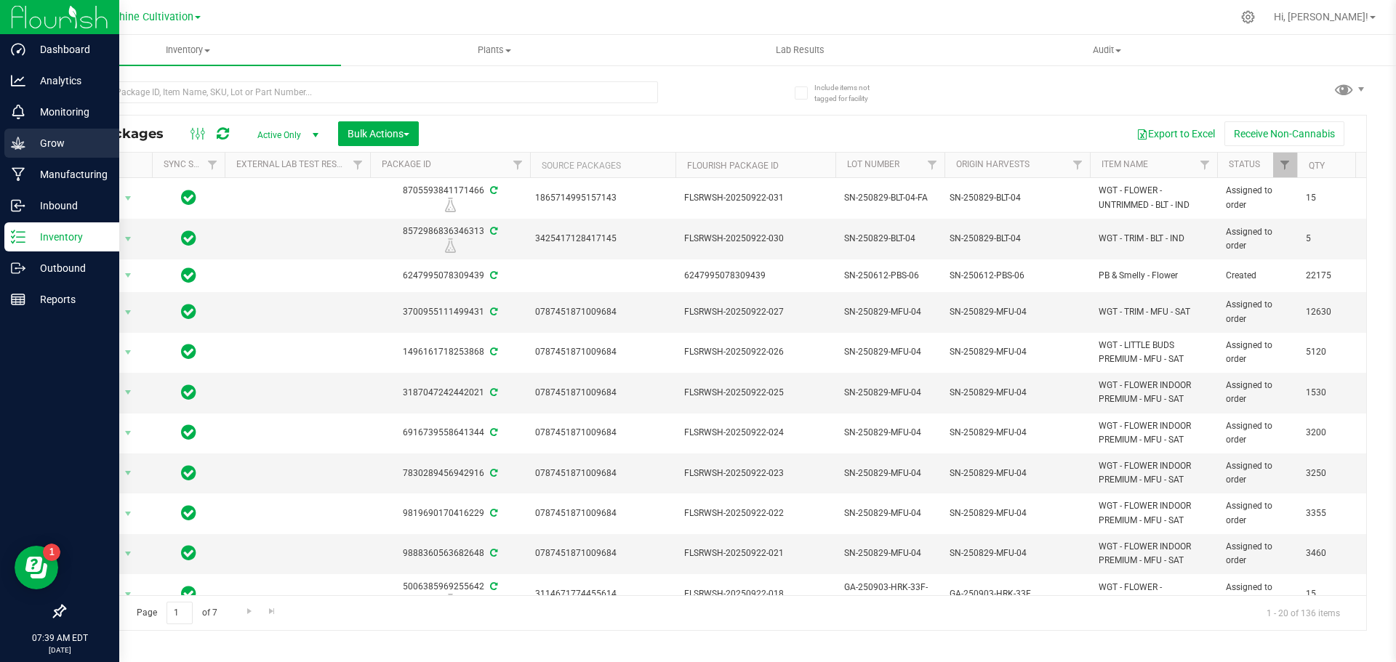
click at [52, 138] on p "Grow" at bounding box center [68, 143] width 87 height 17
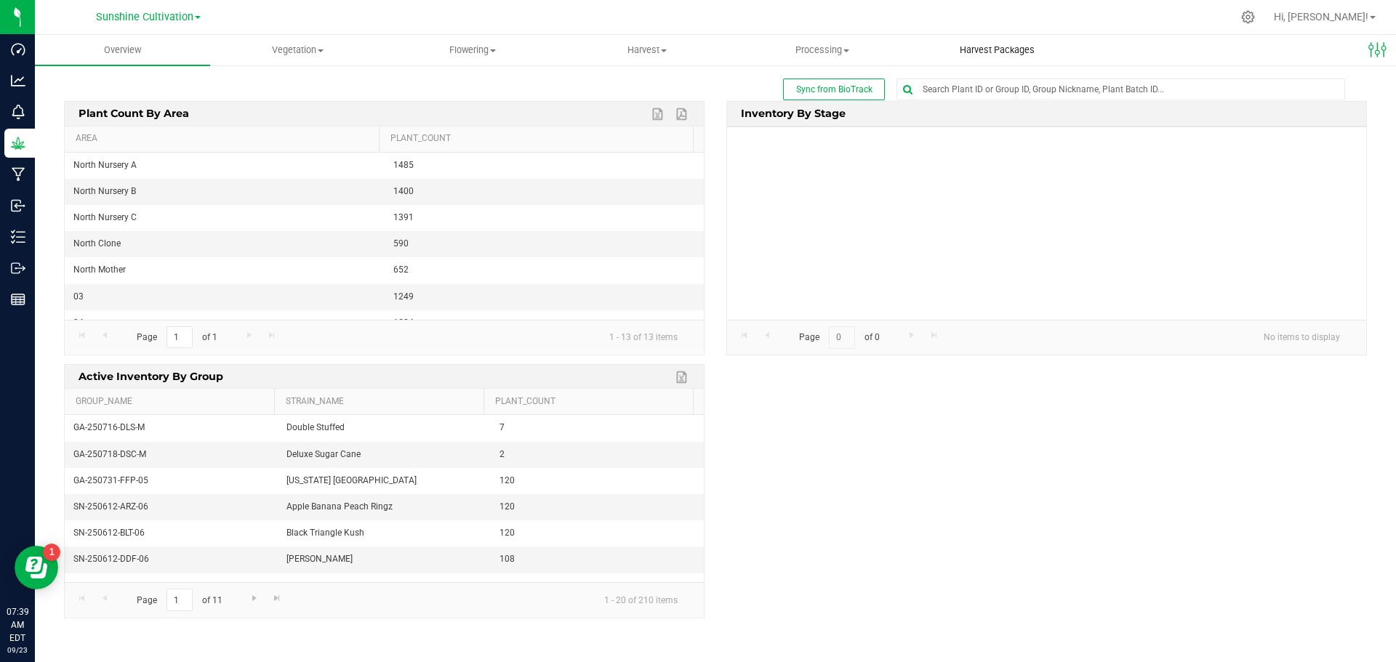
click at [980, 55] on span "Harvest Packages" at bounding box center [997, 50] width 114 height 13
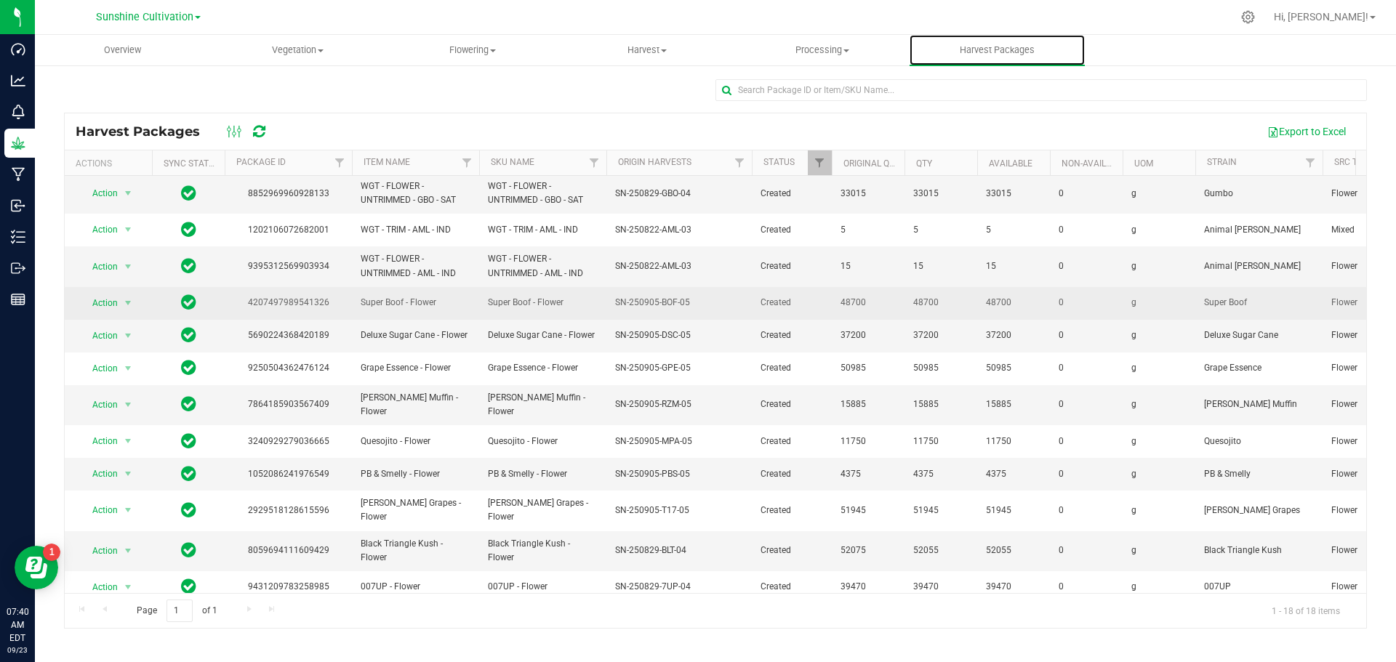
scroll to position [212, 0]
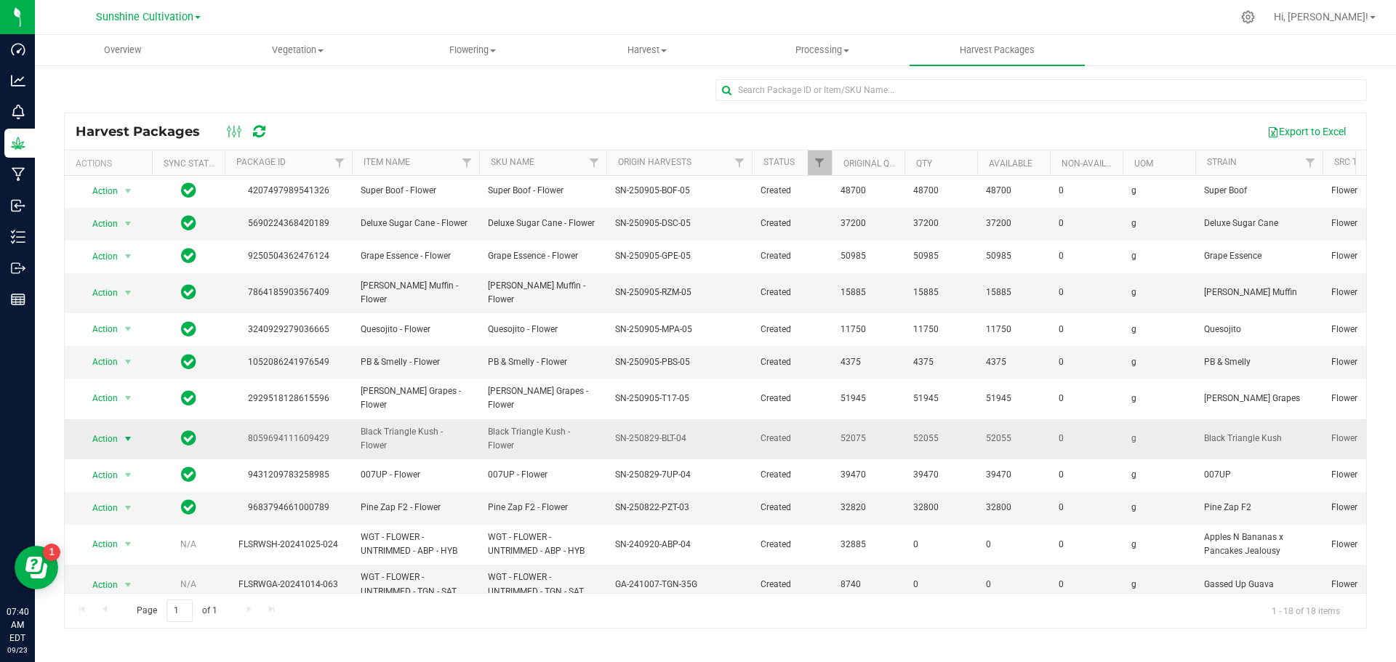
click at [120, 429] on span "select" at bounding box center [128, 439] width 18 height 20
click at [148, 468] on li "Create package" at bounding box center [126, 466] width 92 height 22
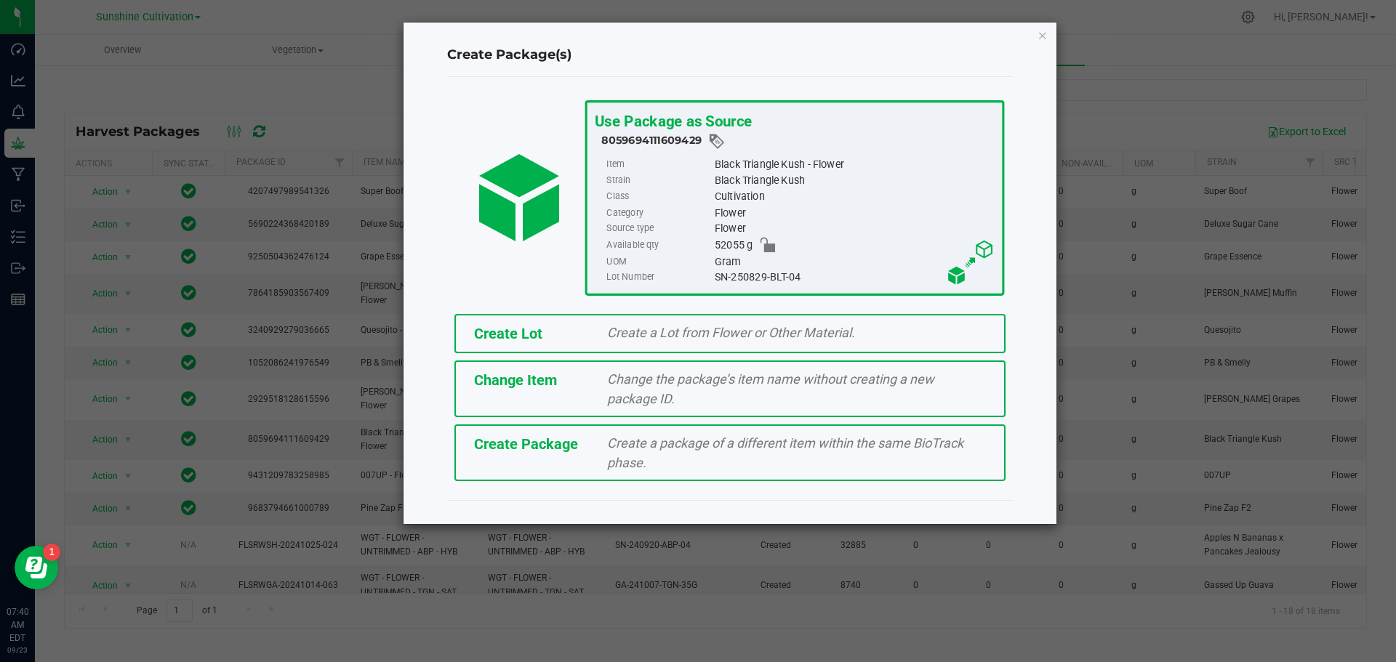
click at [638, 452] on div "Create a package of a different item within the same BioTrack phase." at bounding box center [796, 452] width 401 height 39
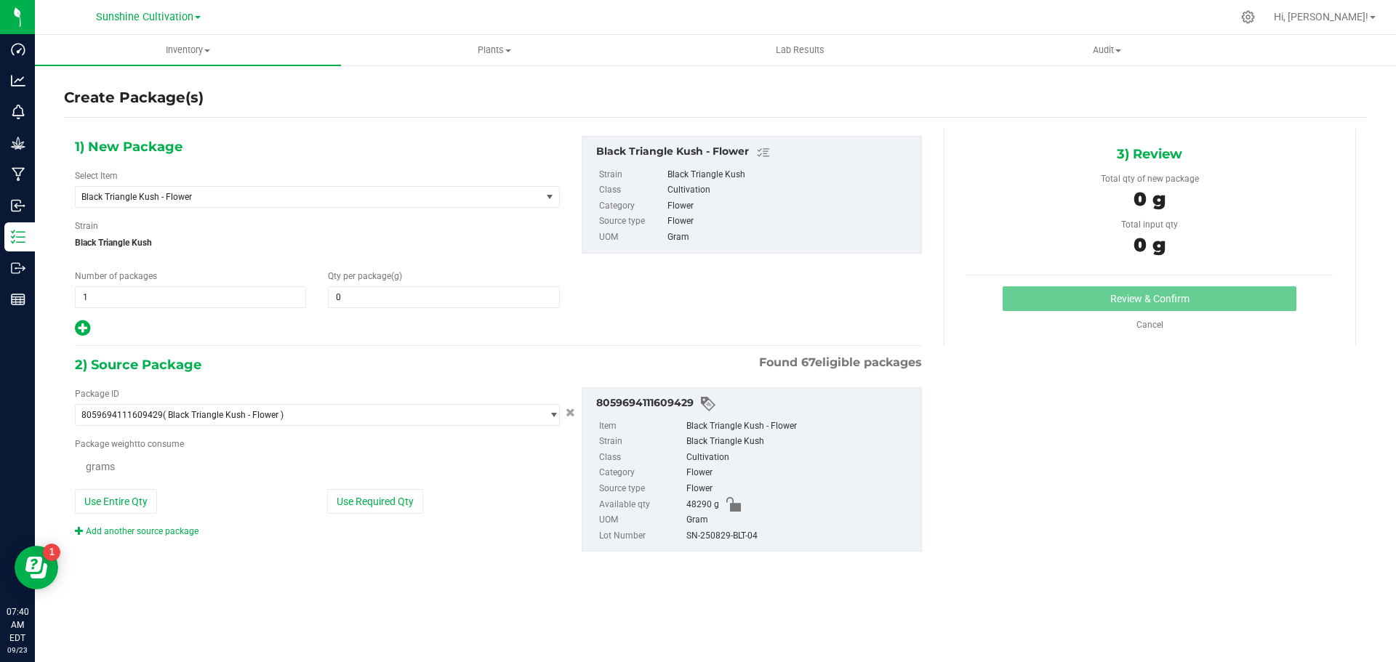
type input "0.0000"
click at [222, 192] on span "Black Triangle Kush - Flower" at bounding box center [299, 197] width 436 height 10
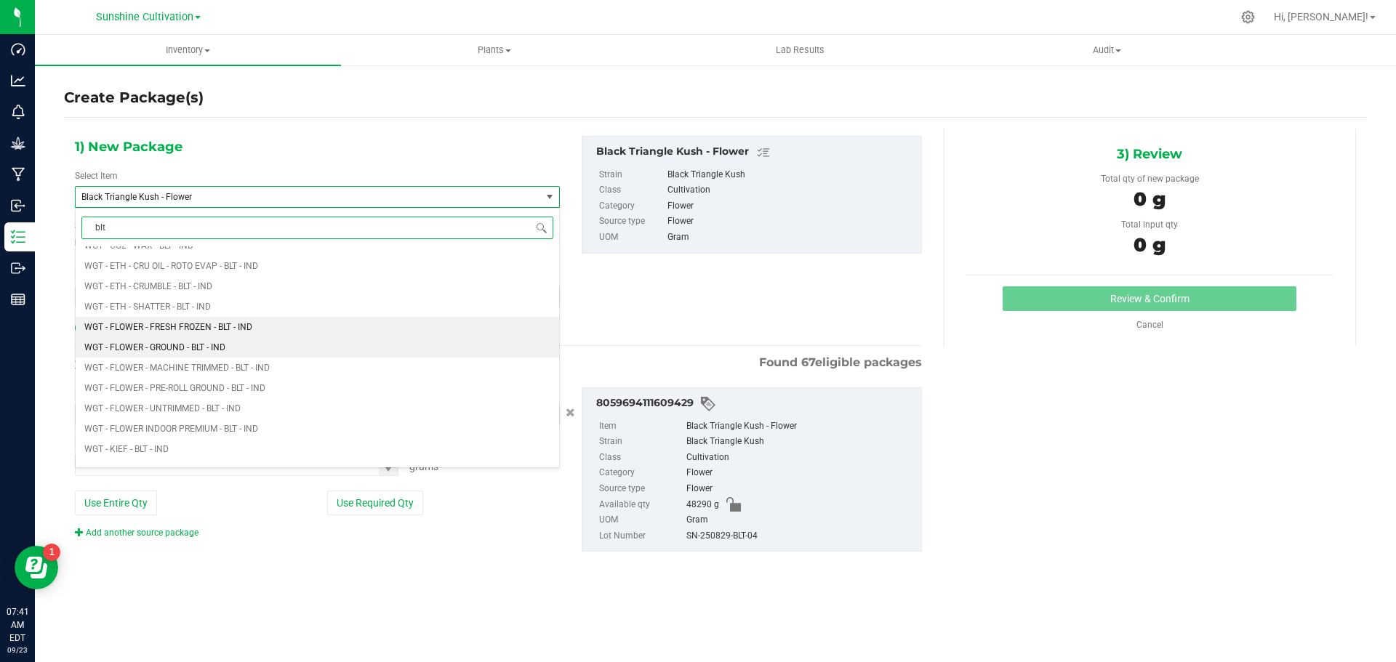
scroll to position [1600, 0]
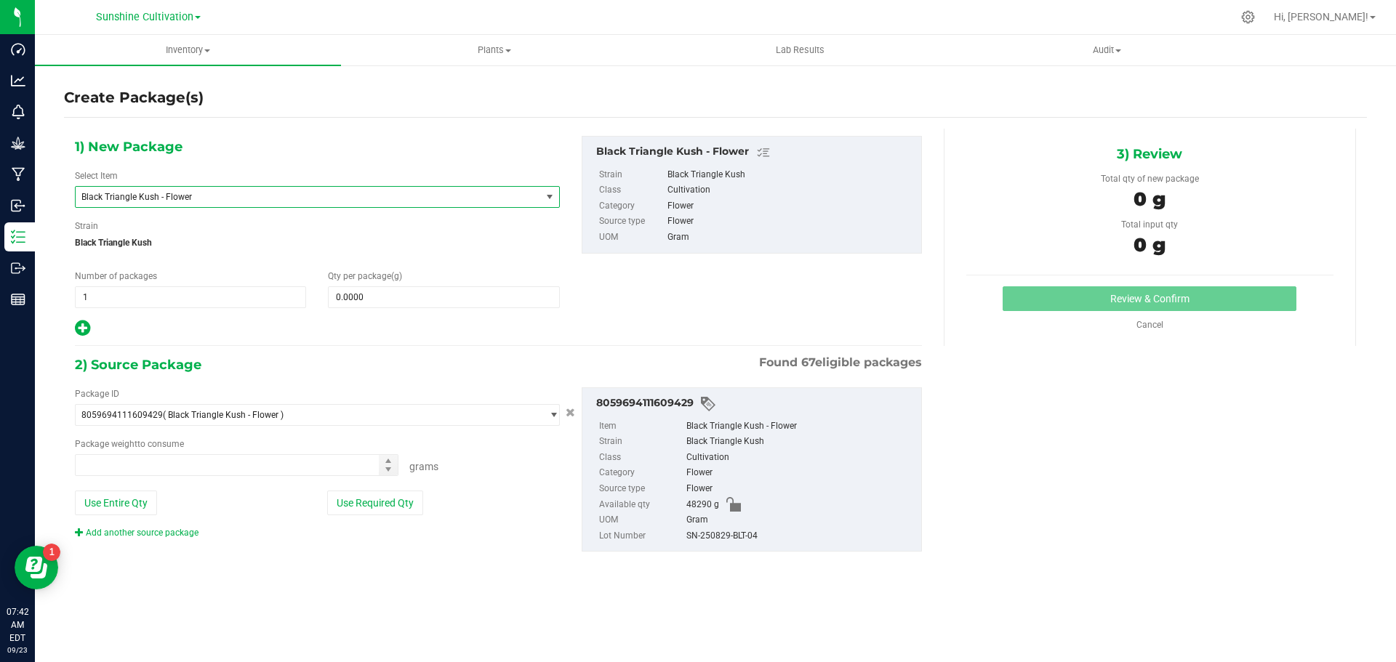
click at [353, 192] on span "Black Triangle Kush - Flower" at bounding box center [299, 197] width 436 height 10
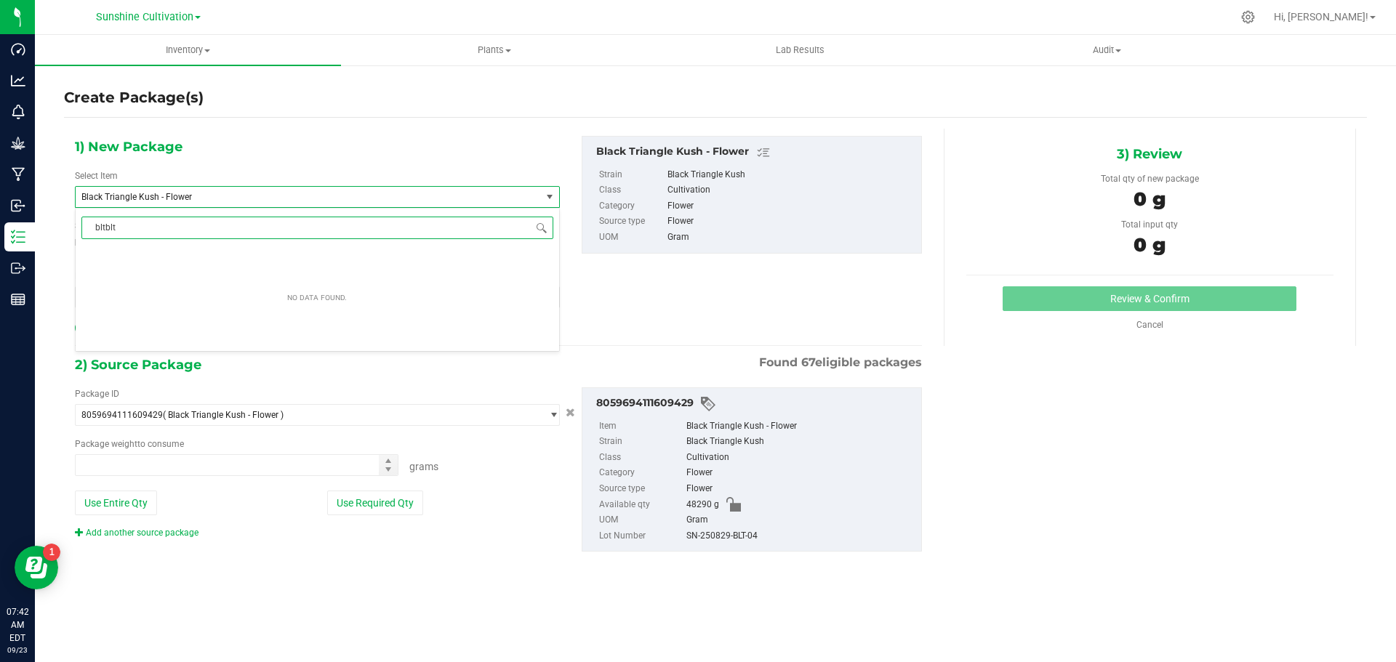
scroll to position [0, 0]
type input "blt"
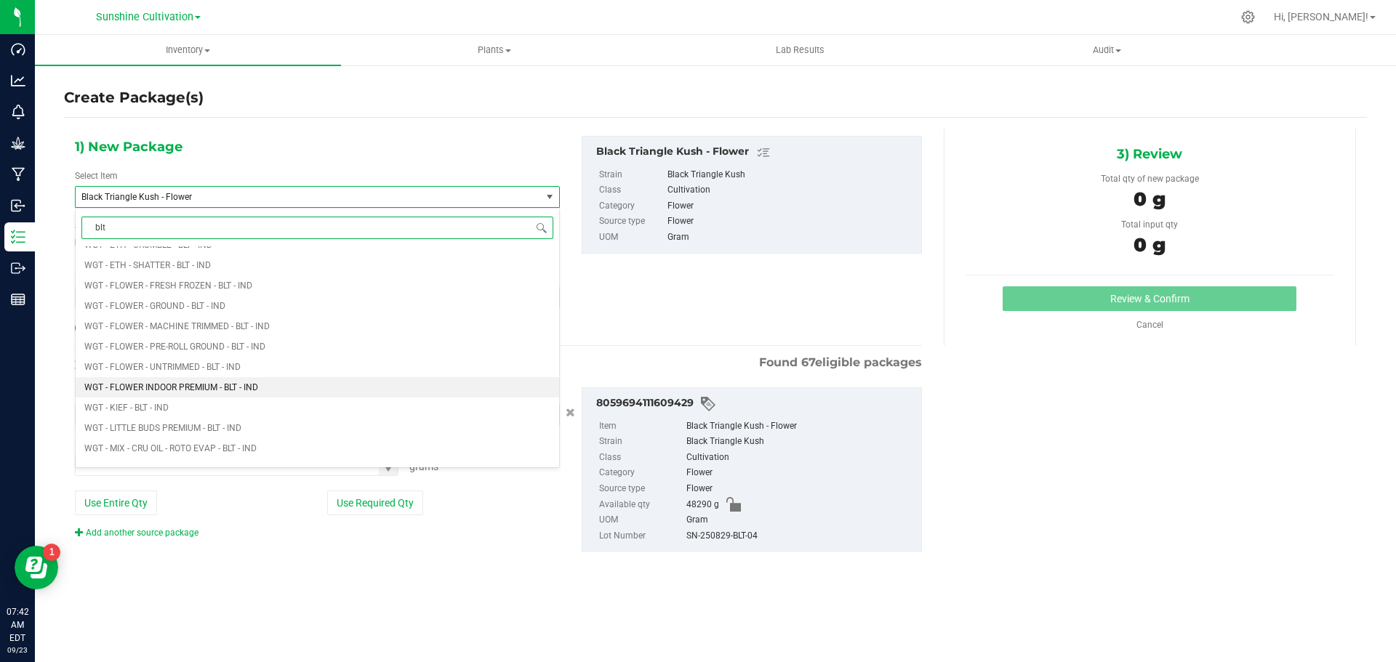
click at [281, 388] on li "WGT - FLOWER INDOOR PREMIUM - BLT - IND" at bounding box center [318, 387] width 484 height 20
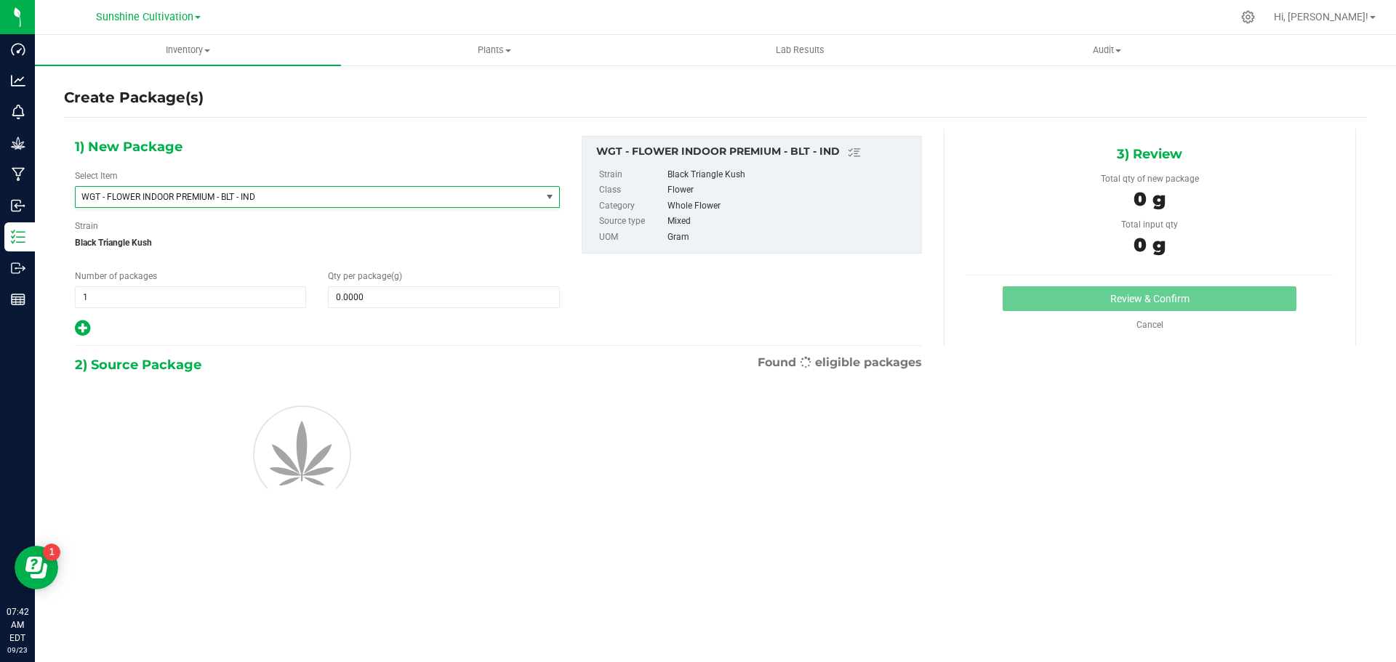
type input "0.0000"
click at [355, 295] on span at bounding box center [443, 298] width 231 height 22
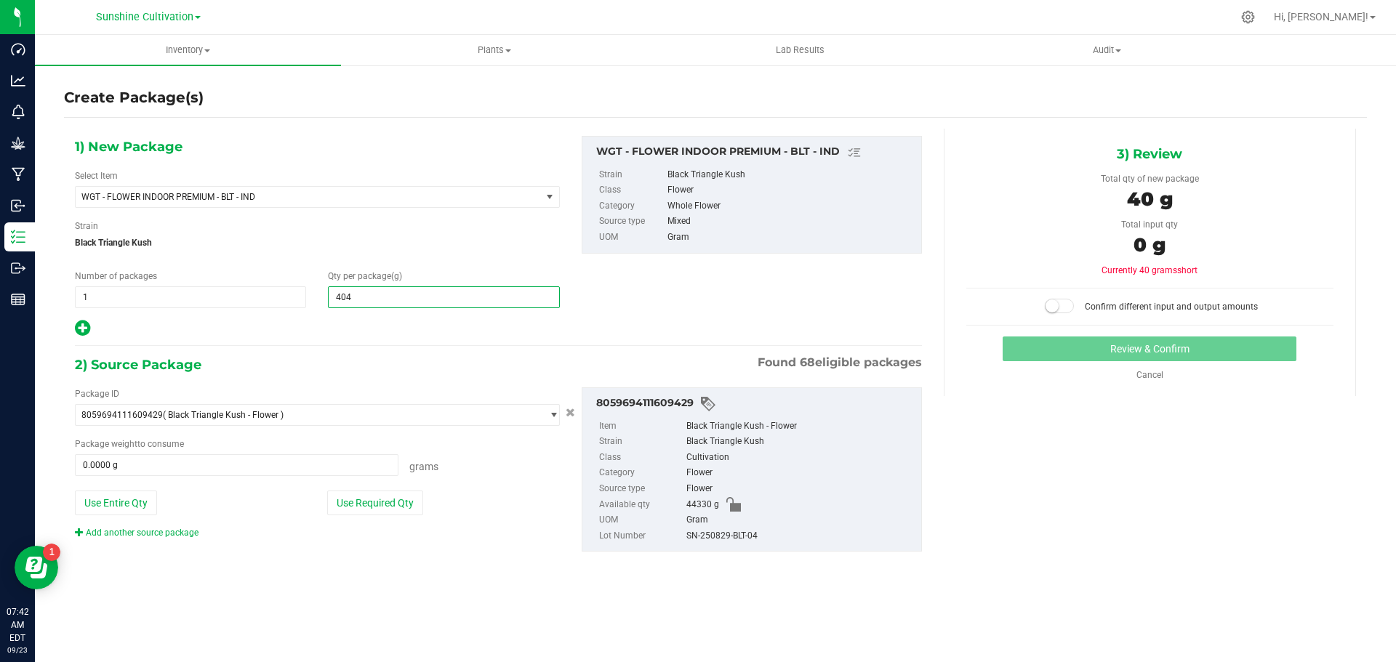
type input "4040"
type input "4,040.0000"
click at [240, 461] on span at bounding box center [237, 466] width 324 height 22
type input "4040"
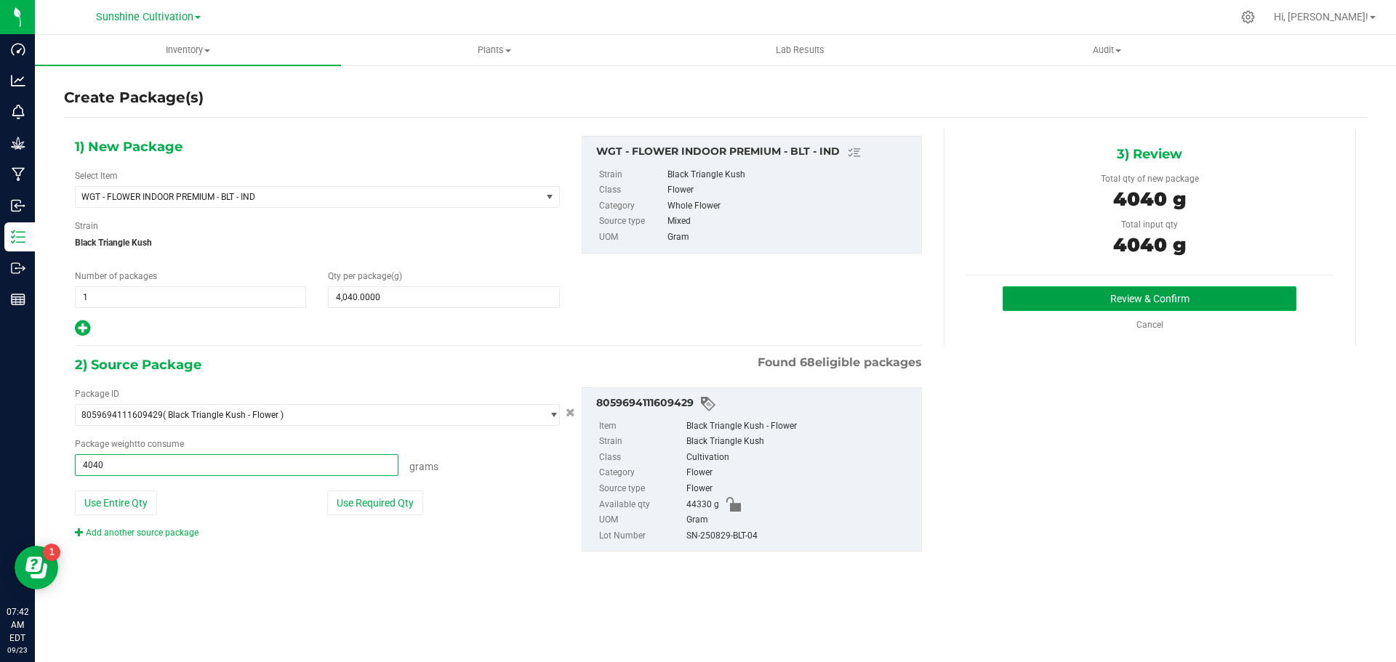
type input "4040.0000 g"
click at [1041, 292] on button "Review & Confirm" at bounding box center [1150, 299] width 294 height 25
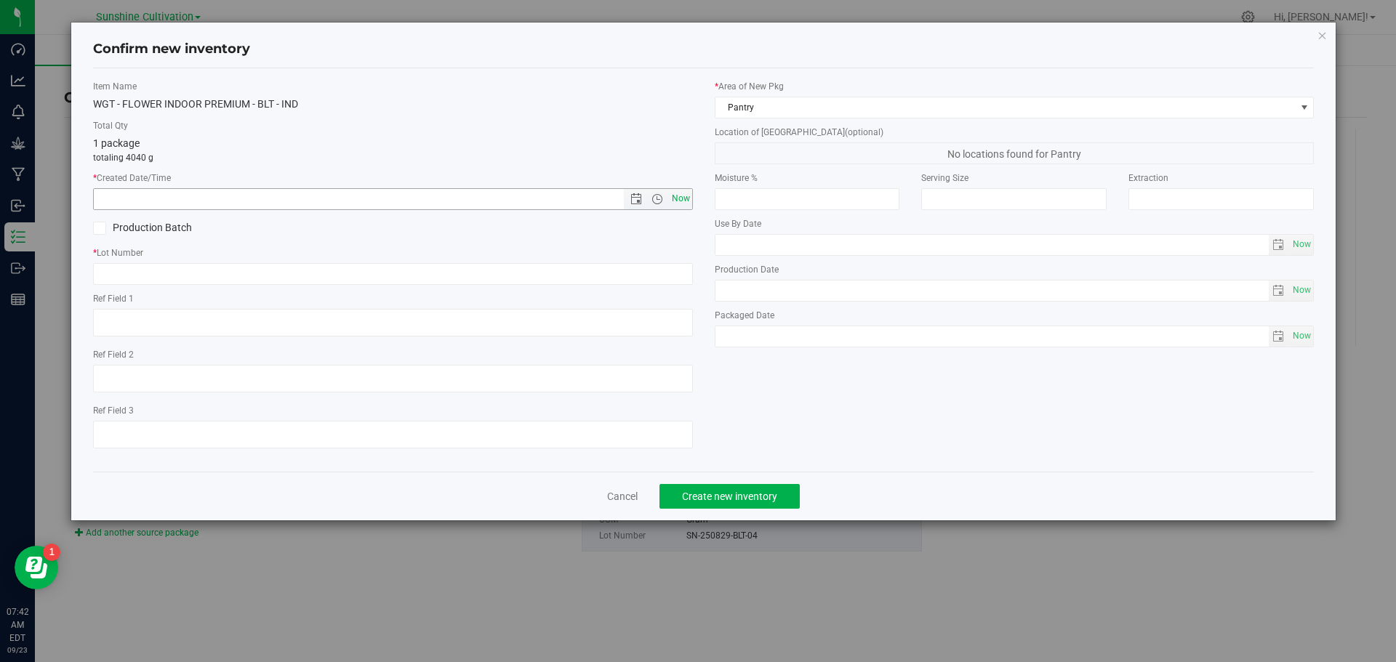
click at [671, 196] on span "Now" at bounding box center [680, 198] width 25 height 21
type input "[DATE] 7:42 AM"
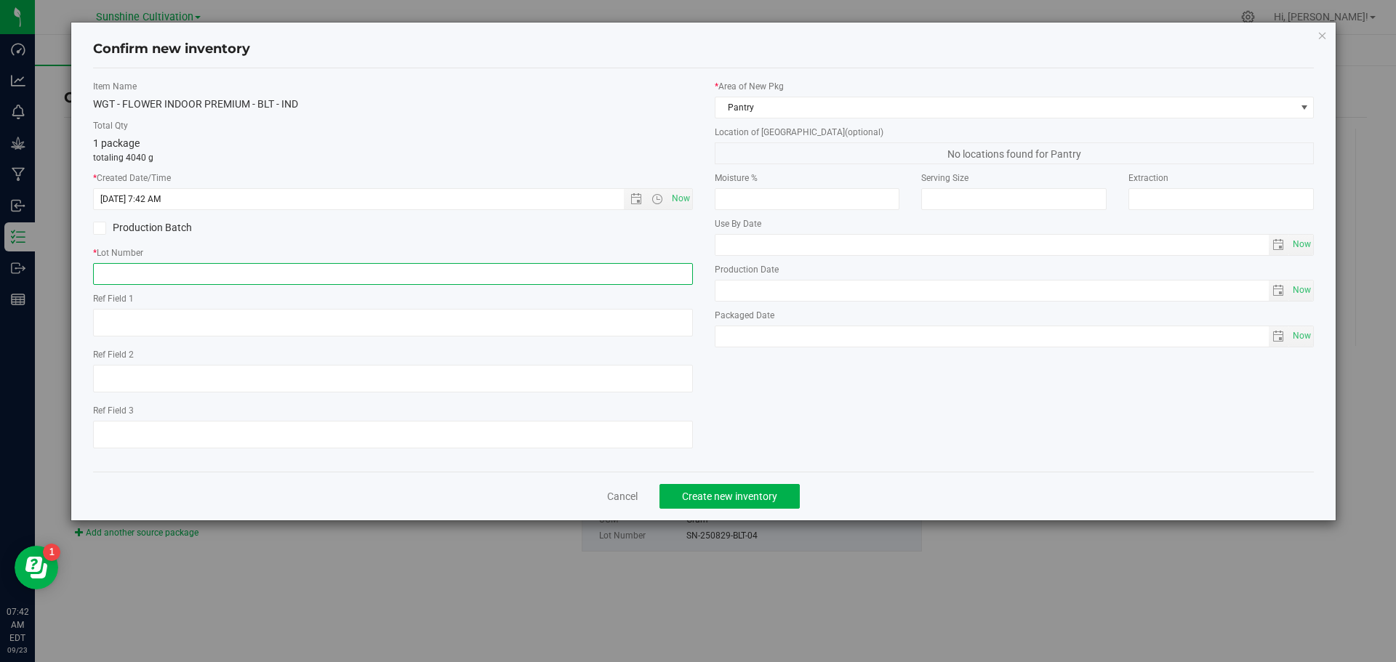
paste input "SN-250829-BLT-04"
type input "SN-250829-BLT-04"
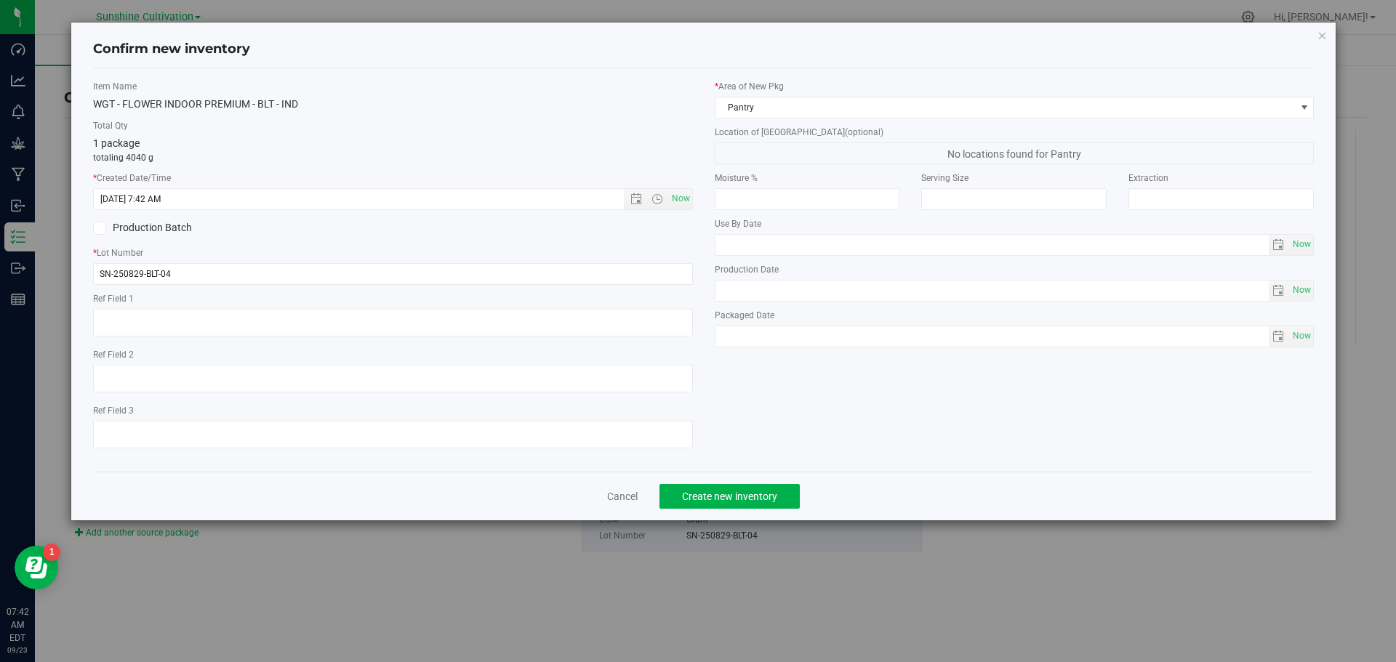
click at [664, 452] on div at bounding box center [393, 437] width 600 height 32
click at [726, 487] on button "Create new inventory" at bounding box center [730, 496] width 140 height 25
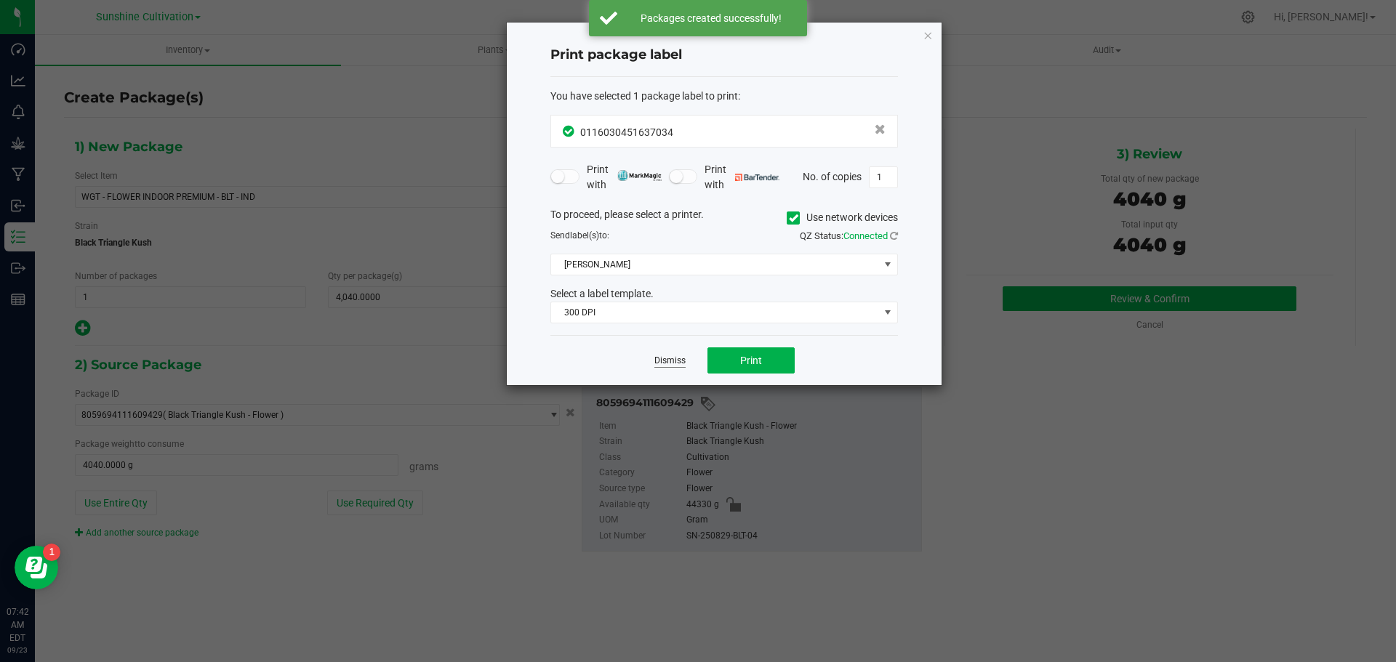
click at [670, 359] on link "Dismiss" at bounding box center [669, 361] width 31 height 12
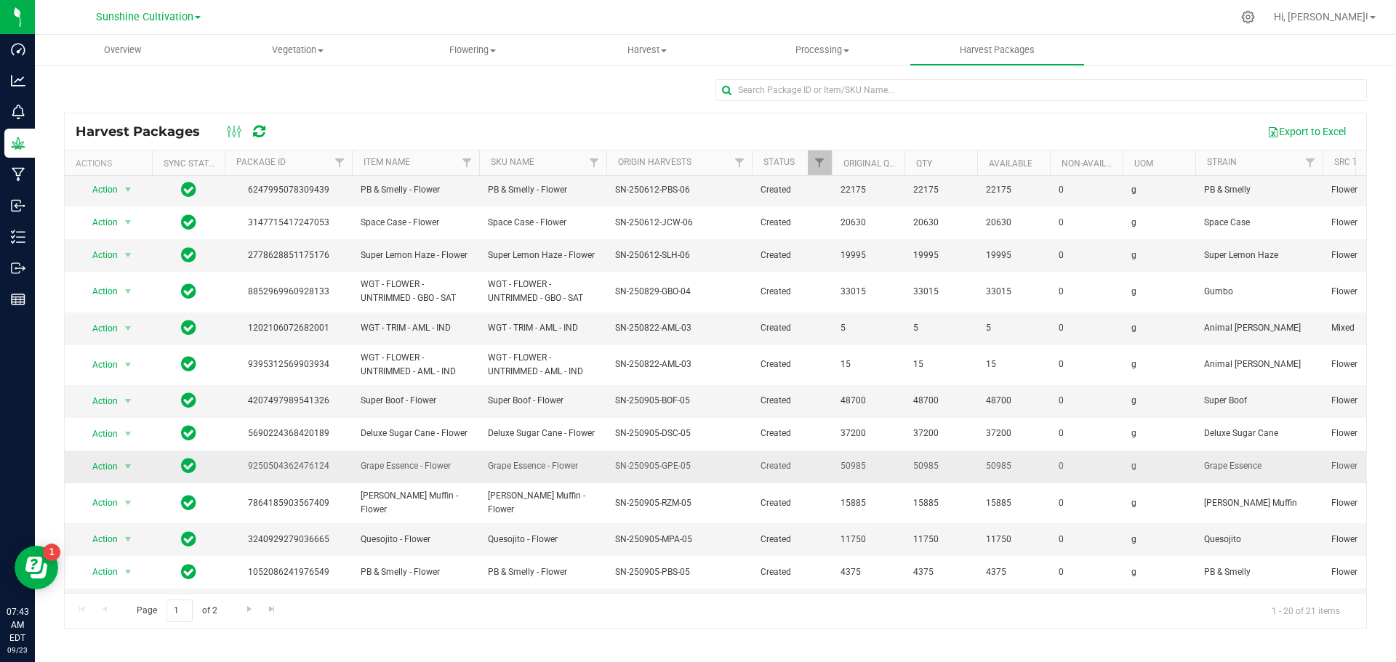
scroll to position [292, 0]
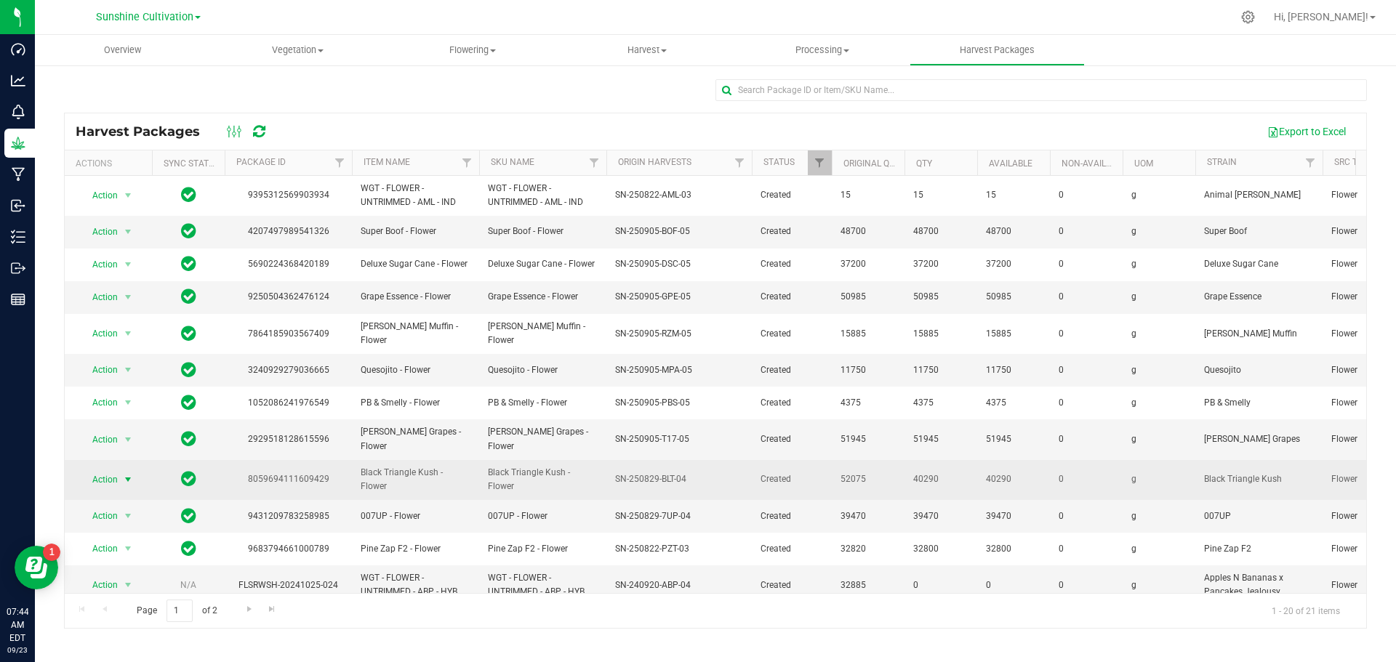
click at [113, 470] on span "Action" at bounding box center [98, 480] width 39 height 20
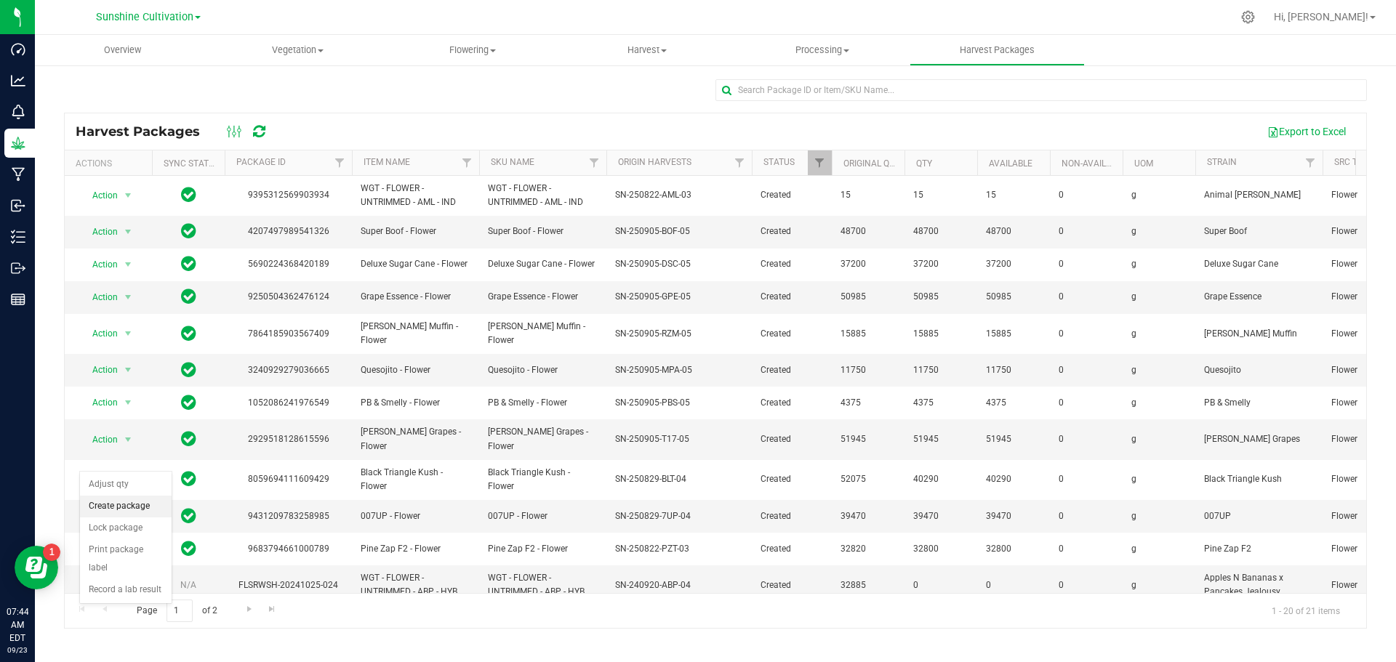
click at [132, 499] on li "Create package" at bounding box center [126, 507] width 92 height 22
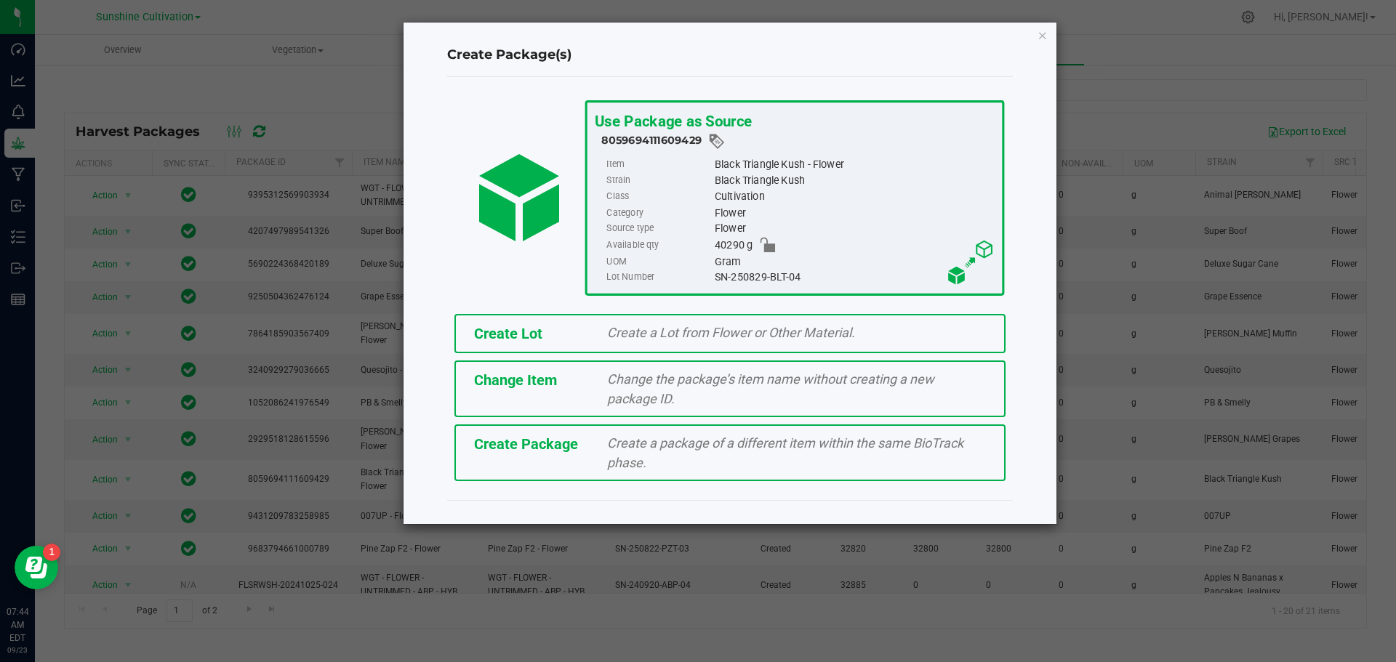
click at [494, 448] on span "Create Package" at bounding box center [526, 444] width 104 height 17
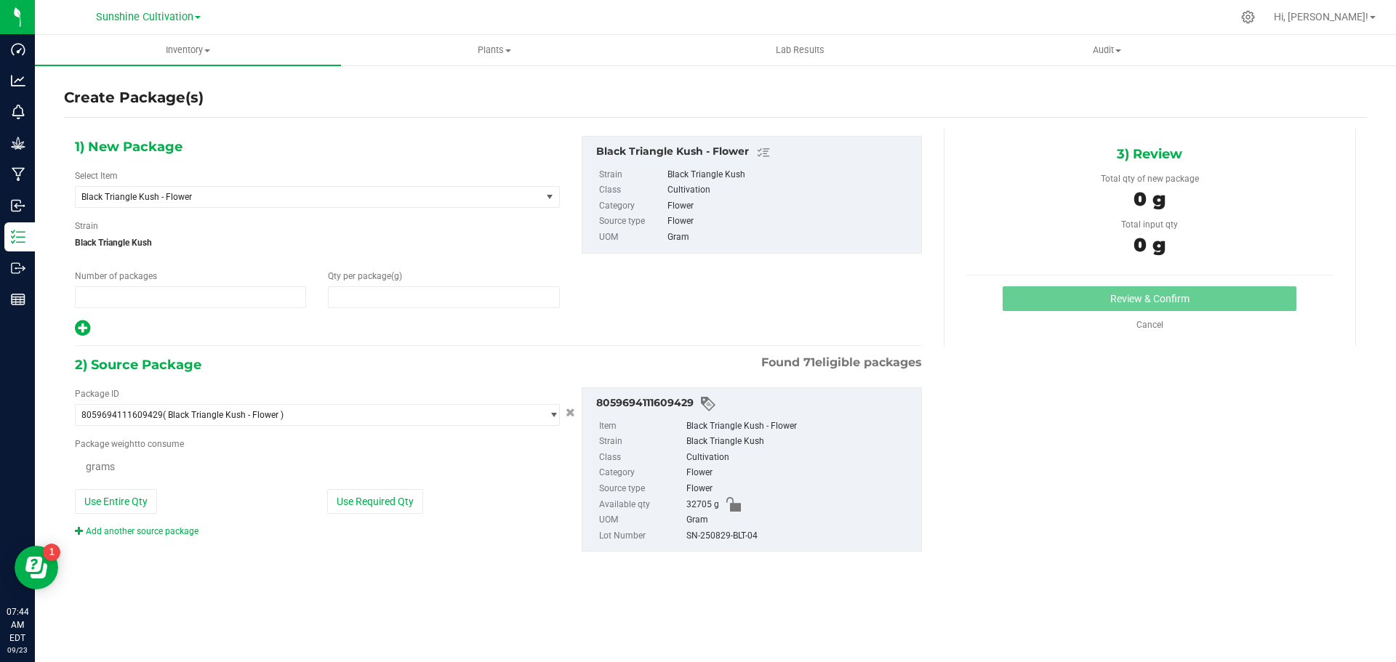
type input "1"
type input "0.0000"
click at [349, 199] on span "Black Triangle Kush - Flower" at bounding box center [299, 197] width 436 height 10
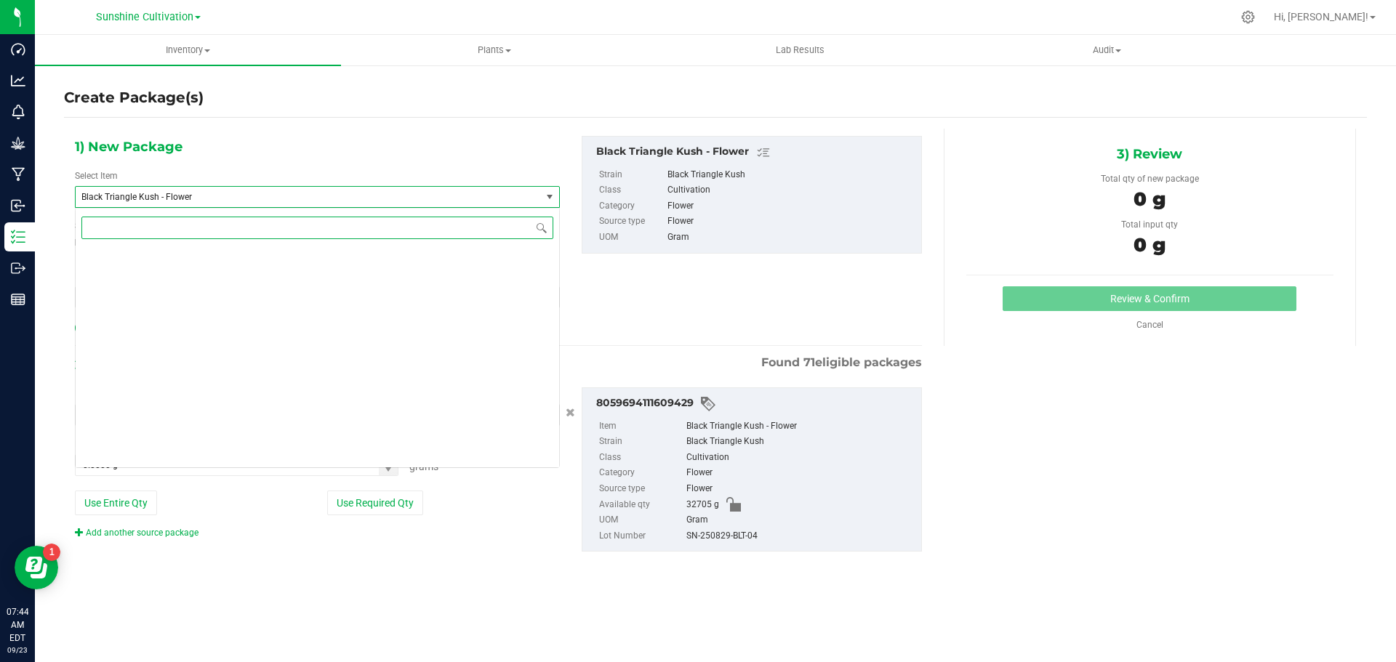
scroll to position [652, 0]
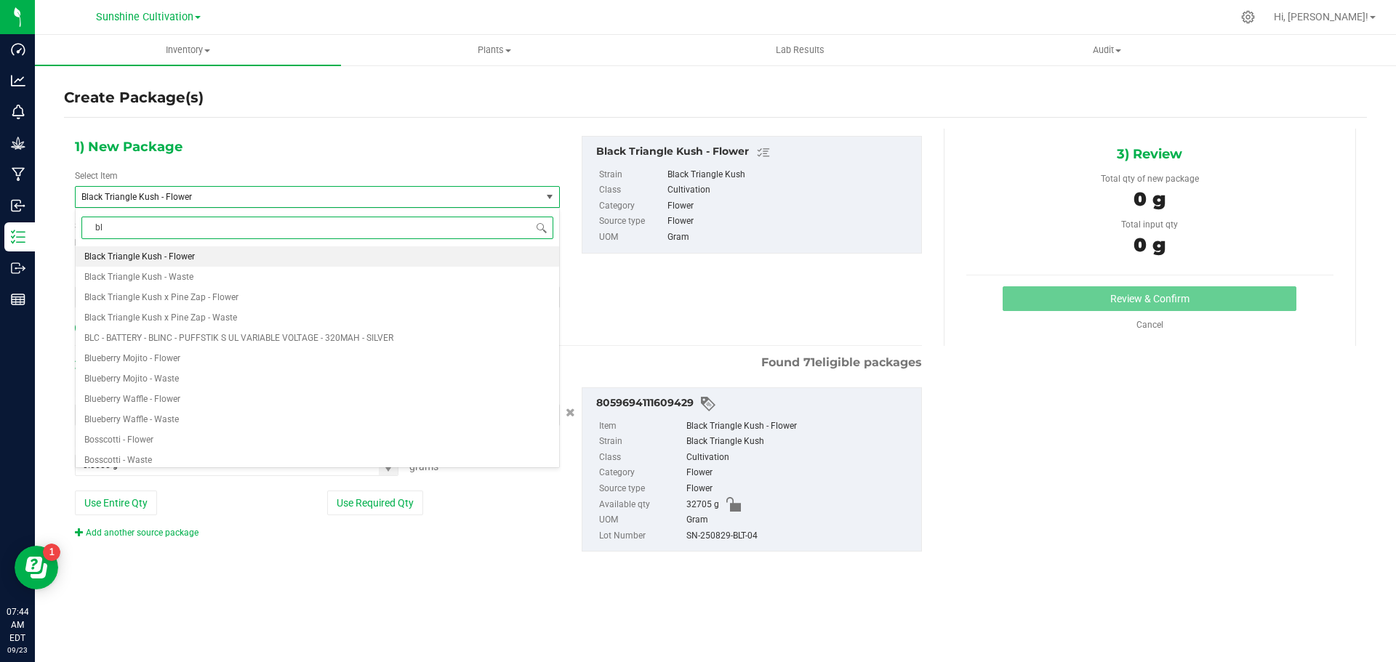
type input "blt"
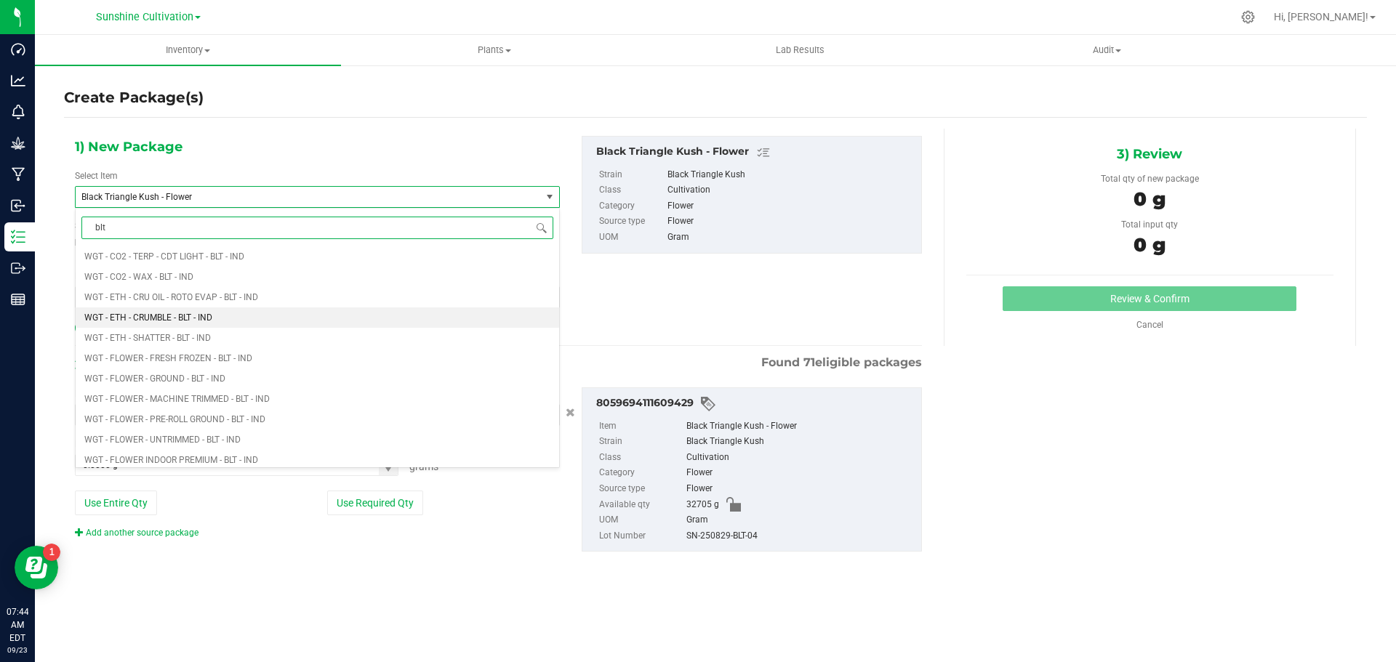
scroll to position [1673, 0]
click at [228, 311] on span "WGT - FLOWER INDOOR PREMIUM - BLT - IND" at bounding box center [171, 315] width 174 height 10
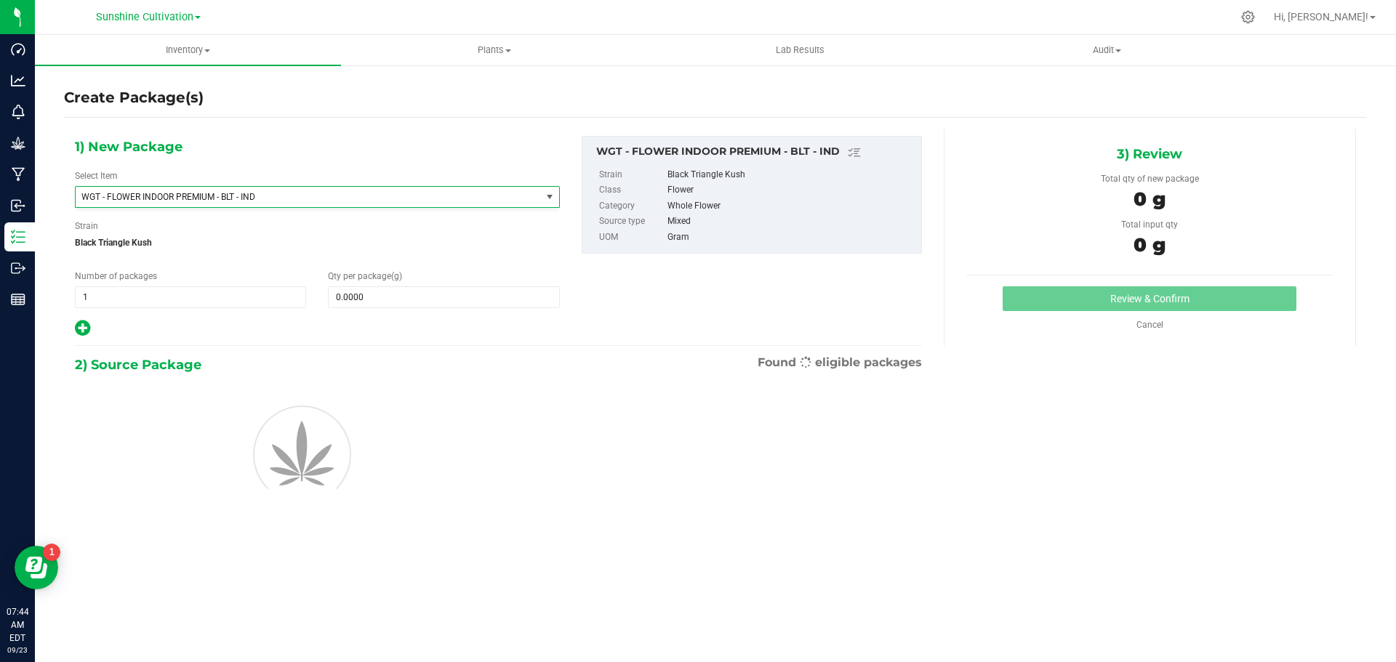
type input "0.0000"
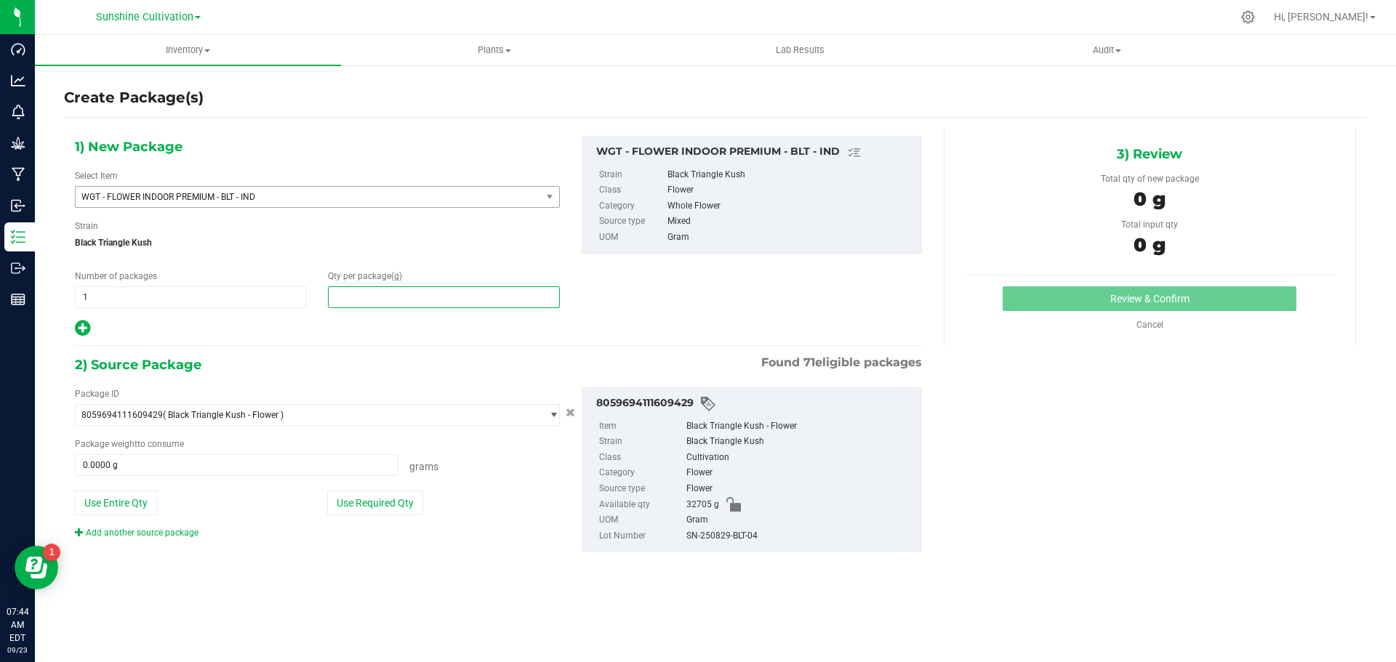
click at [365, 287] on span at bounding box center [443, 298] width 231 height 22
type input "0.0000"
click at [406, 201] on span "WGT - FLOWER INDOOR PREMIUM - BLT - IND" at bounding box center [299, 197] width 436 height 10
click at [0, 0] on div "Type item name WGT - FLOWER INDOOR PREMIUM - AGN - HYB WGT - FLOWER INDOOR PREM…" at bounding box center [0, 0] width 0 height 0
click at [319, 180] on div "Select Item WGT - FLOWER INDOOR PREMIUM - BLT - IND 007UP - Flower 007UP - Wast…" at bounding box center [317, 188] width 485 height 39
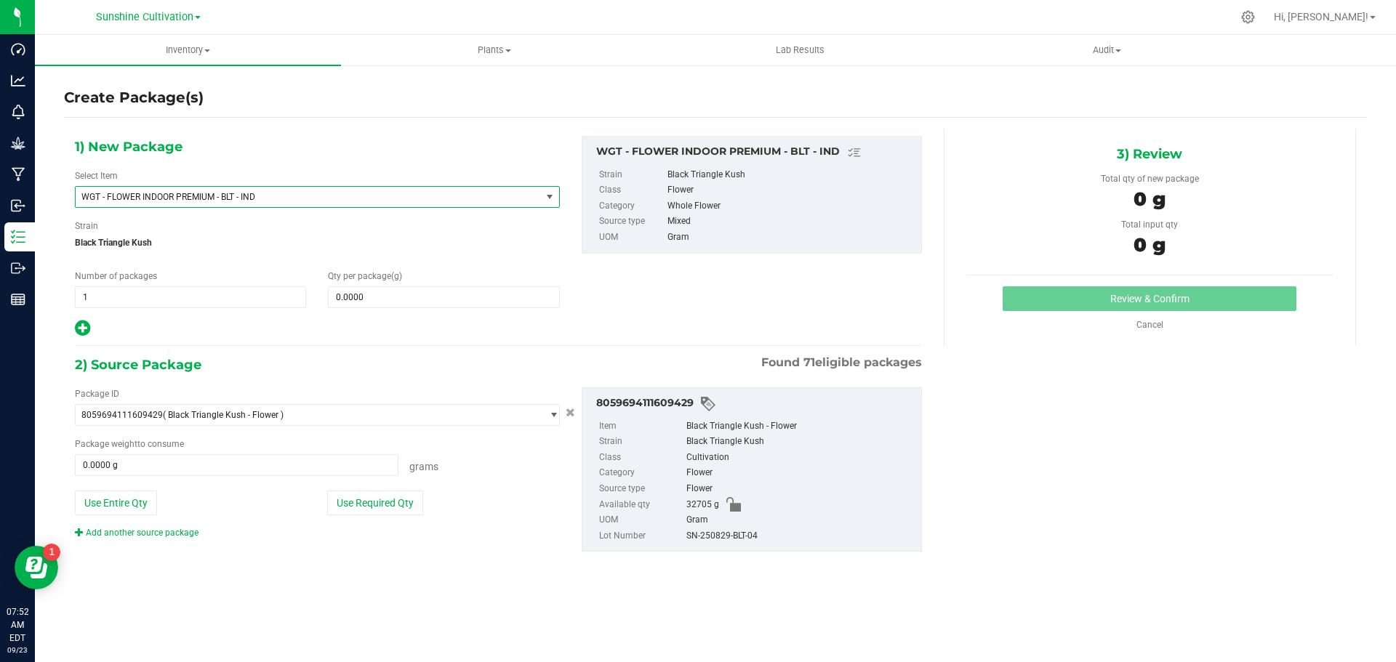
click at [313, 188] on span "WGT - FLOWER INDOOR PREMIUM - BLT - IND" at bounding box center [308, 197] width 465 height 20
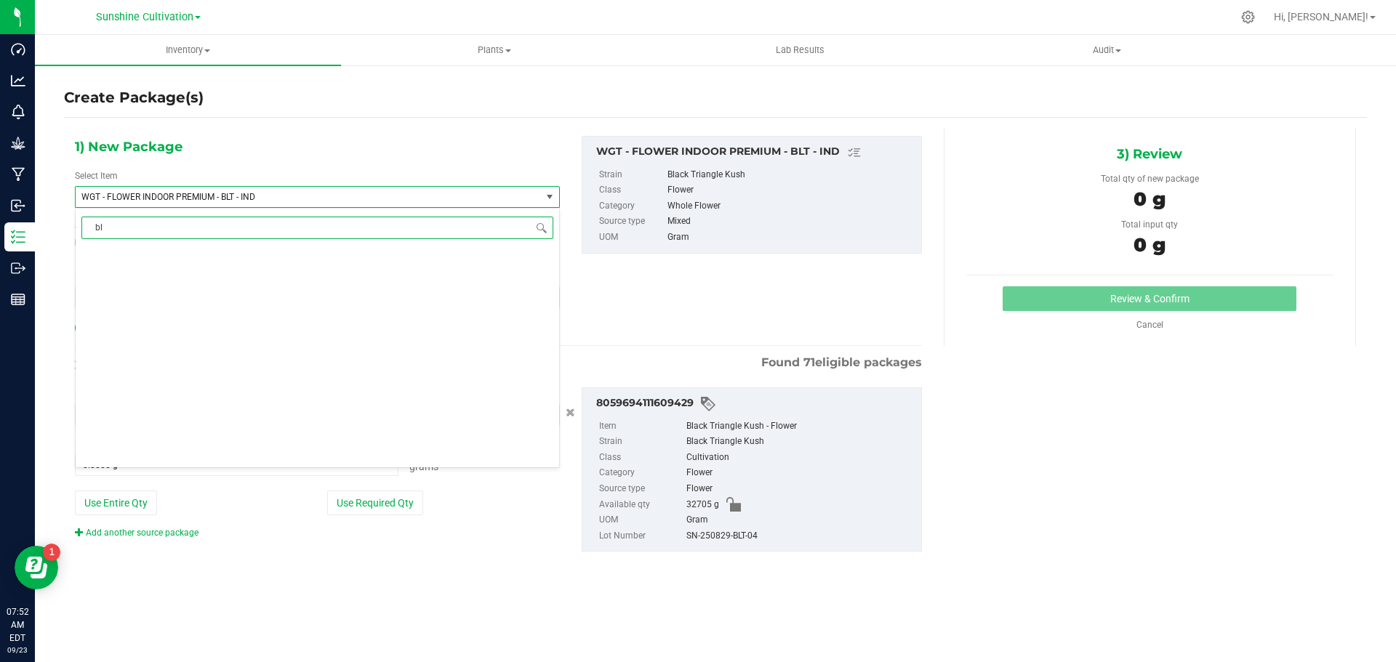
type input "blt"
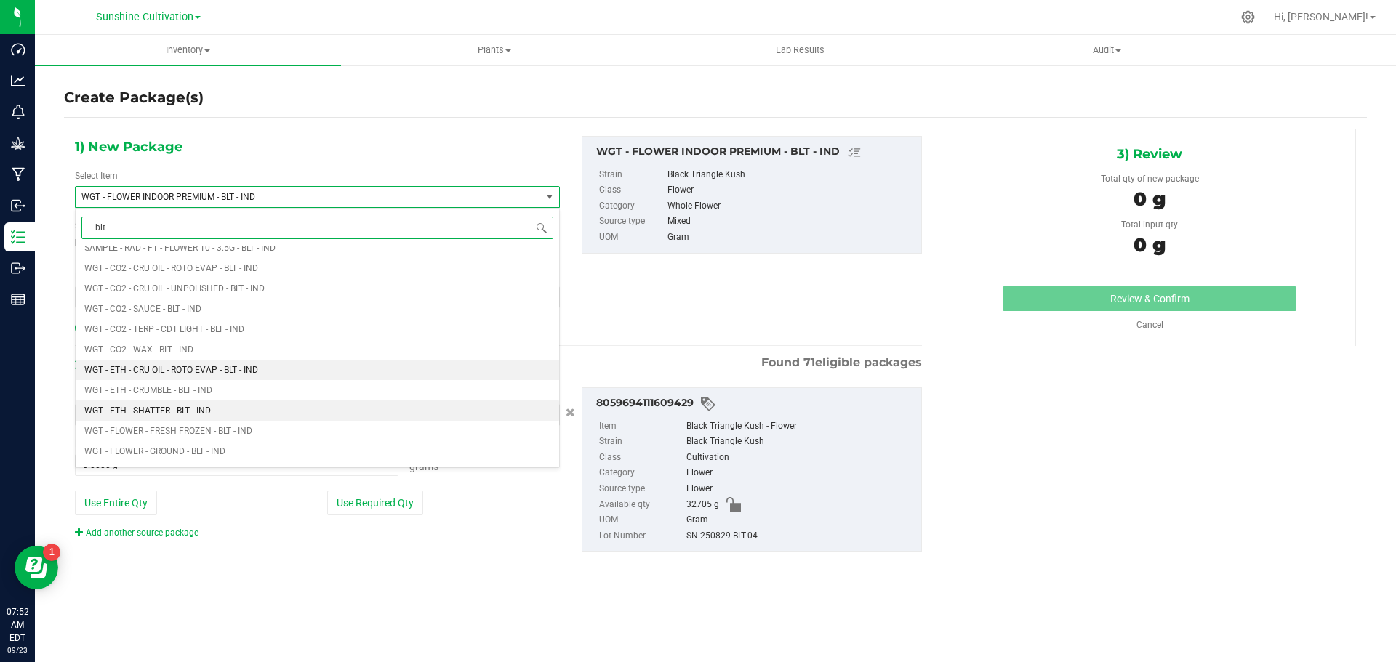
scroll to position [1673, 0]
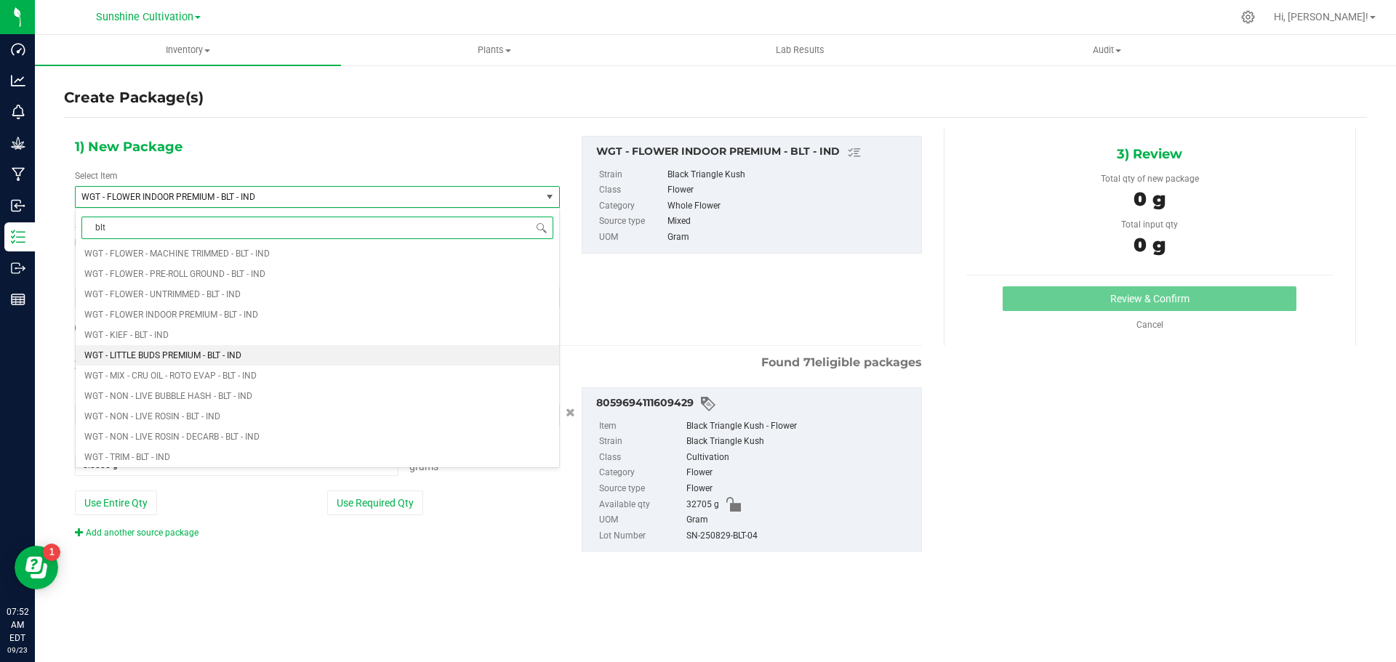
click at [245, 356] on li "WGT - LITTLE BUDS PREMIUM - BLT - IND" at bounding box center [318, 355] width 484 height 20
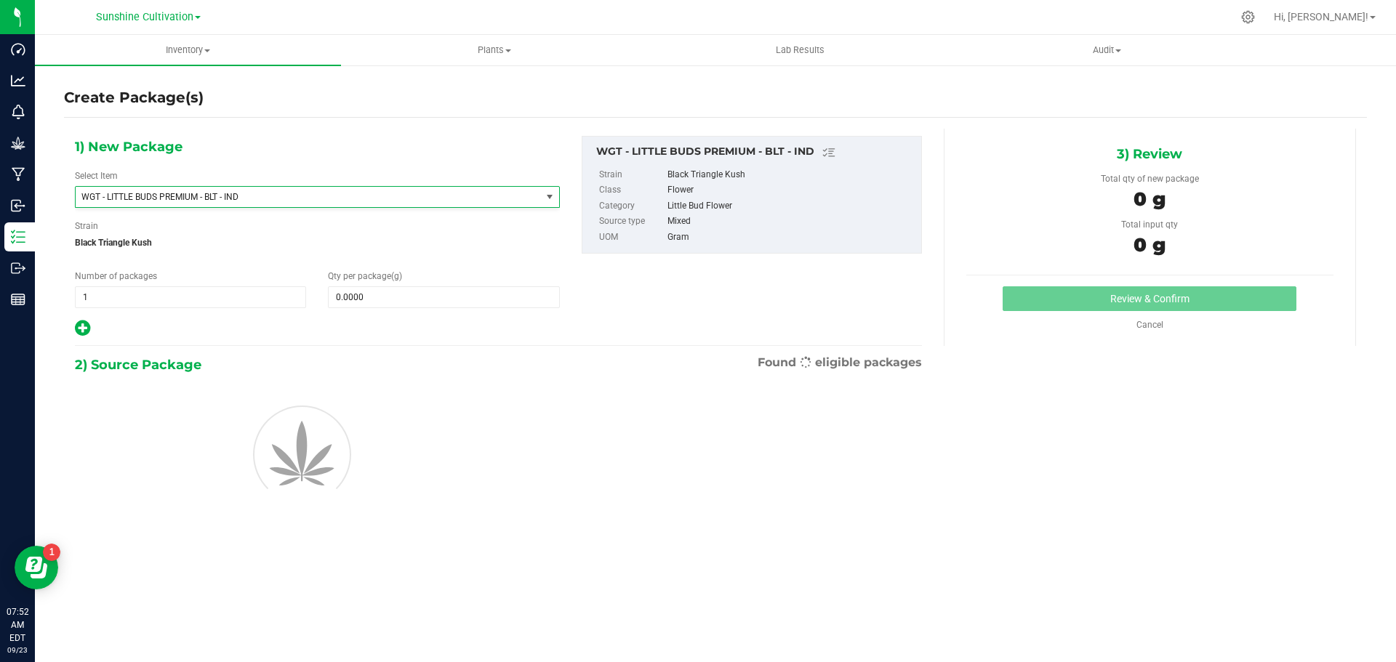
type input "0.0000"
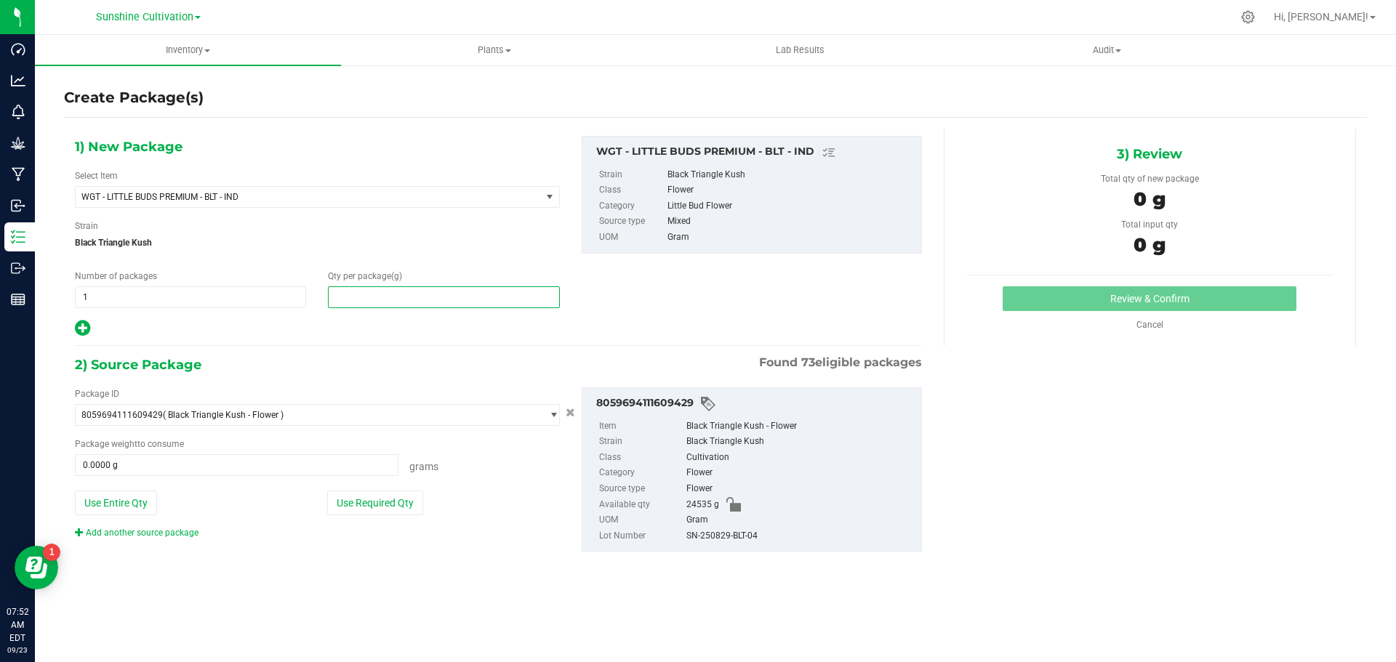
click at [425, 297] on span at bounding box center [443, 298] width 231 height 22
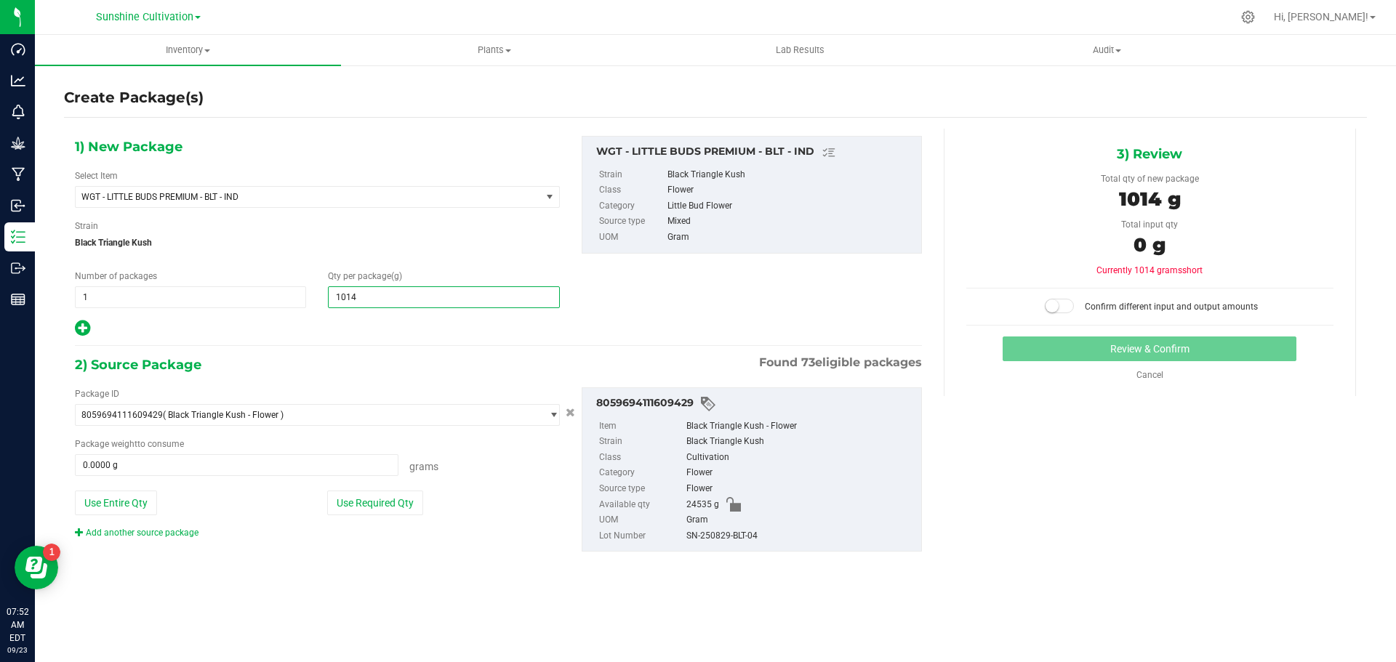
type input "10145"
type input "10,145.0000"
click at [338, 466] on span at bounding box center [237, 466] width 324 height 22
type input "10145"
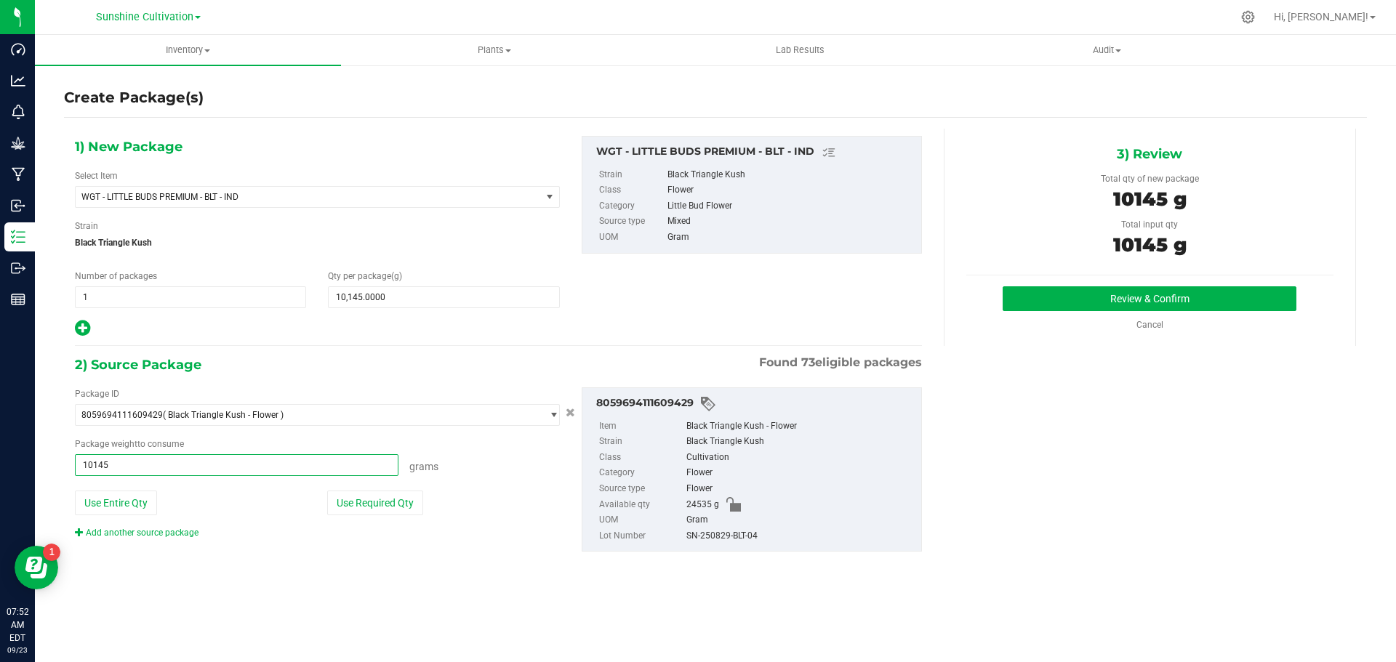
type input "10145.0000 g"
click at [1145, 284] on div "3) Review Total qty of new package 10145 g Total input qty 10145 g Review & Con…" at bounding box center [1150, 237] width 412 height 217
click at [1137, 298] on button "Review & Confirm" at bounding box center [1150, 299] width 294 height 25
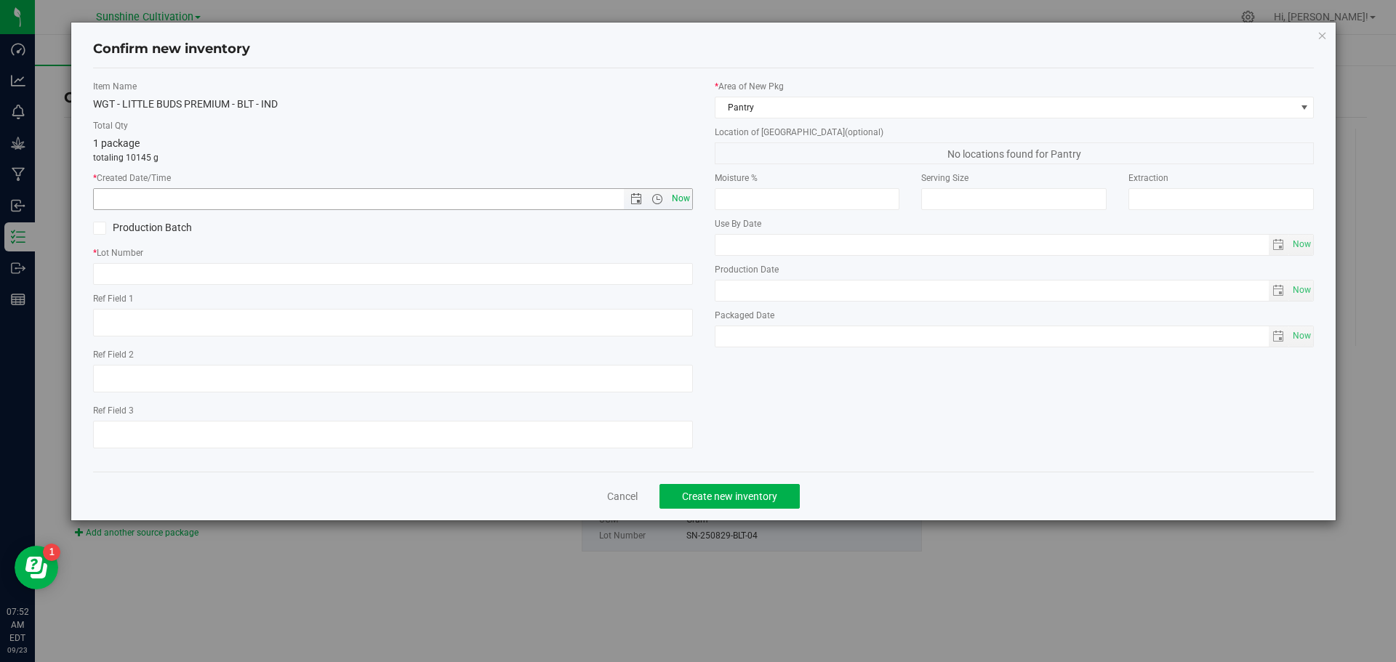
click at [681, 201] on span "Now" at bounding box center [680, 198] width 25 height 21
type input "9/23/2025 7:52 AM"
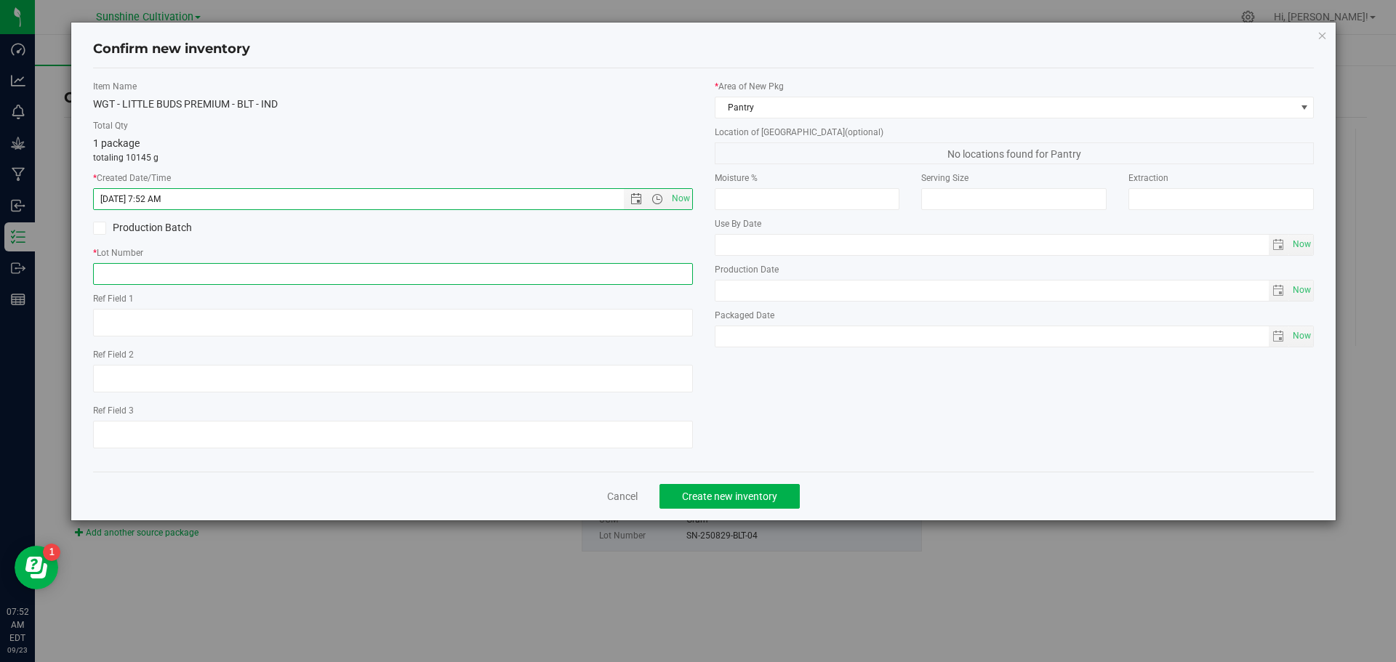
click at [609, 273] on input "text" at bounding box center [393, 274] width 600 height 22
paste input "SN-250829-BLT-04"
type input "SN-250829-BLT-04"
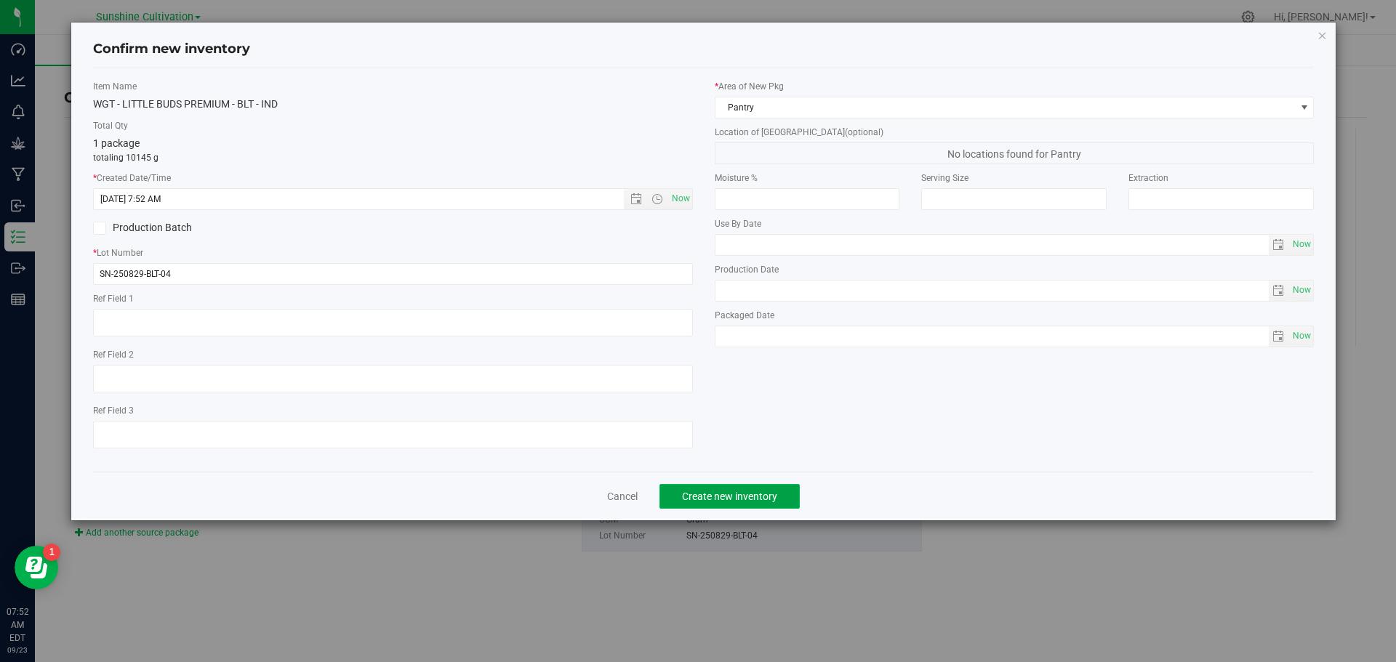
click at [761, 505] on button "Create new inventory" at bounding box center [730, 496] width 140 height 25
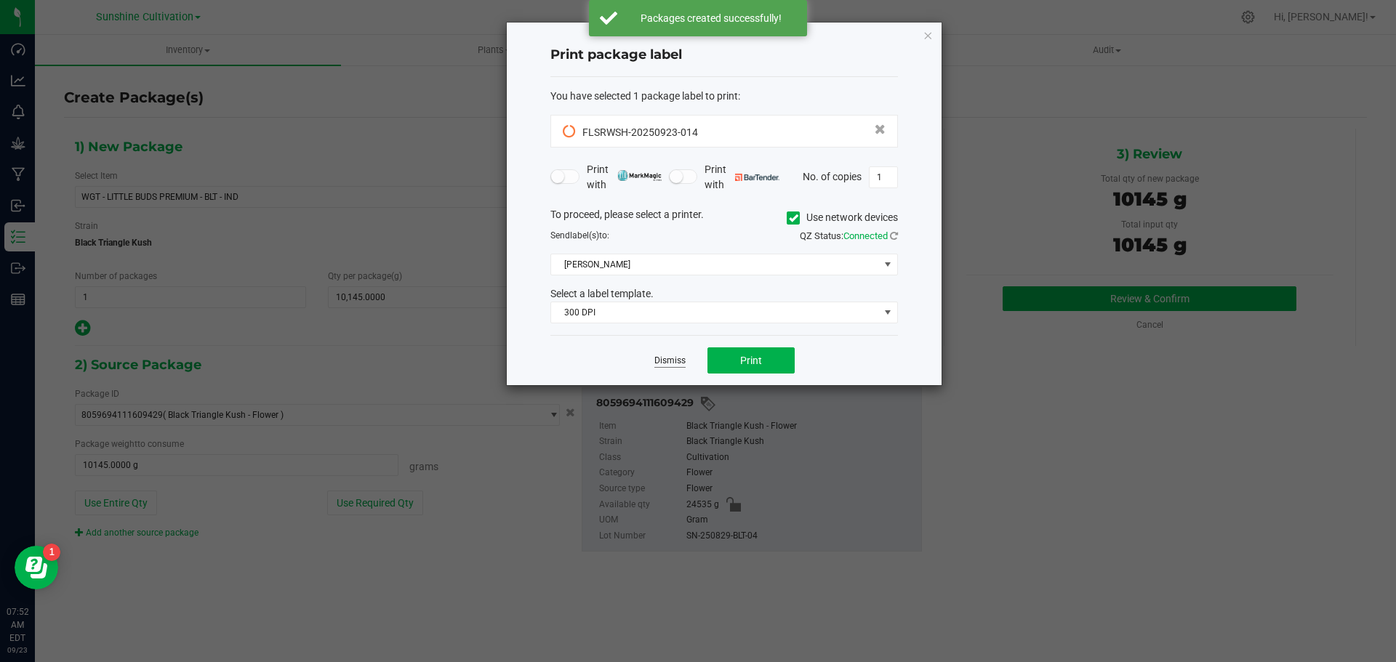
click at [668, 359] on link "Dismiss" at bounding box center [669, 361] width 31 height 12
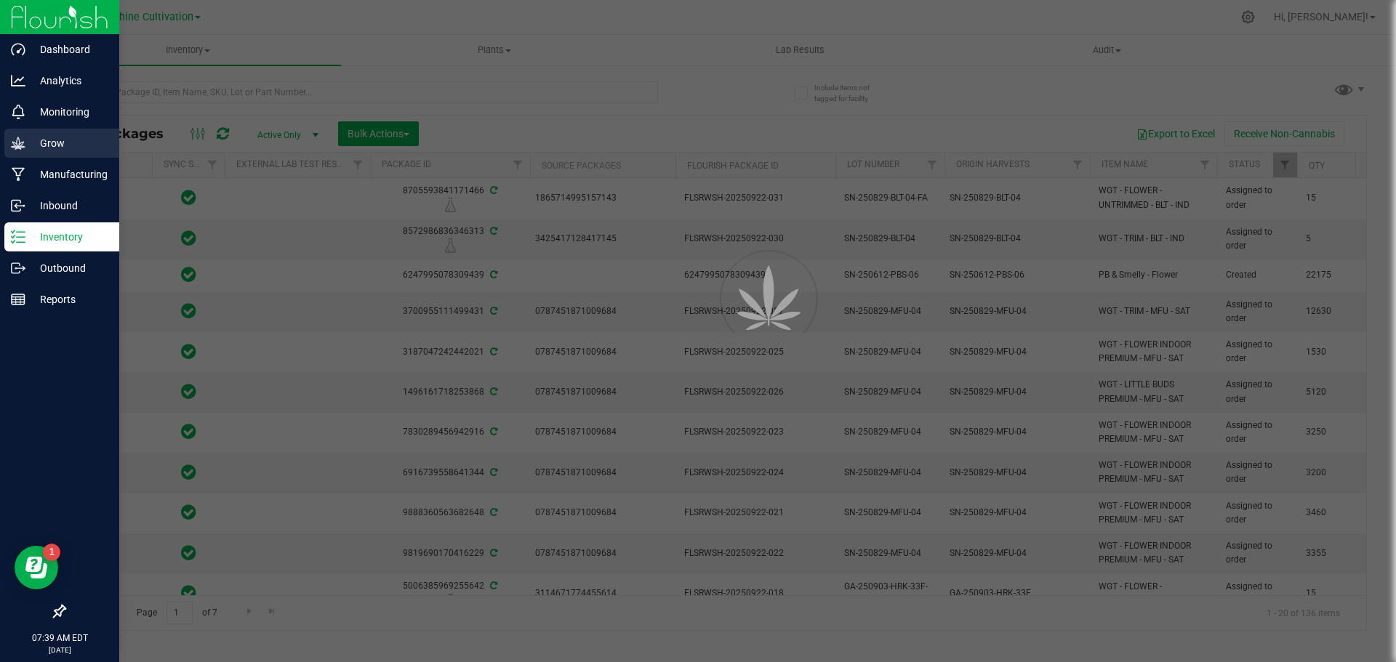
click at [63, 143] on p "Grow" at bounding box center [68, 143] width 87 height 17
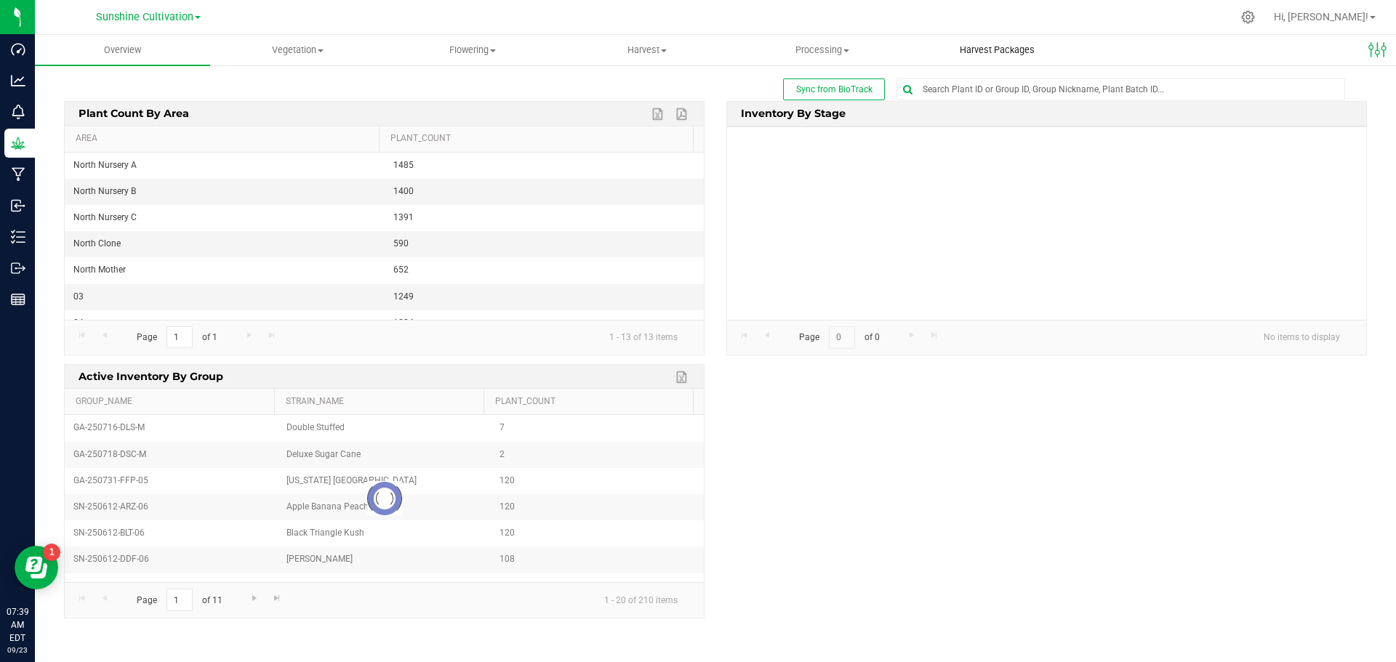
click at [969, 47] on span "Harvest Packages" at bounding box center [997, 50] width 114 height 13
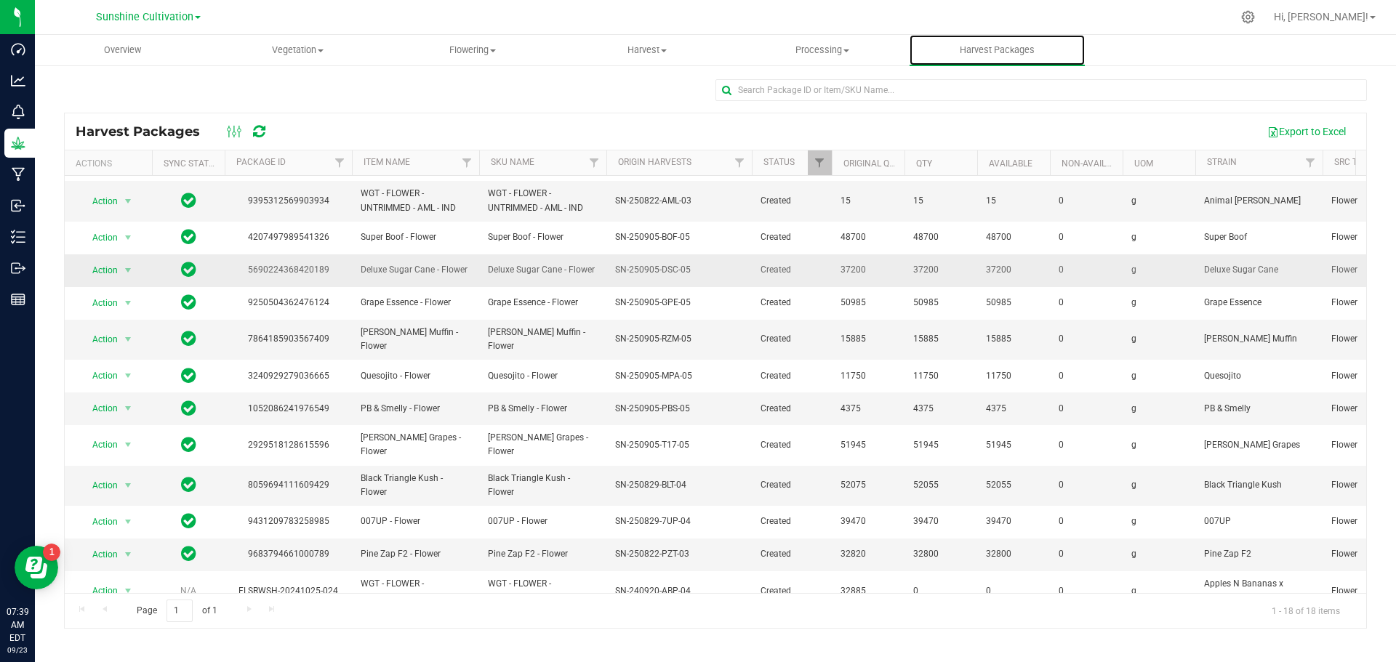
scroll to position [212, 0]
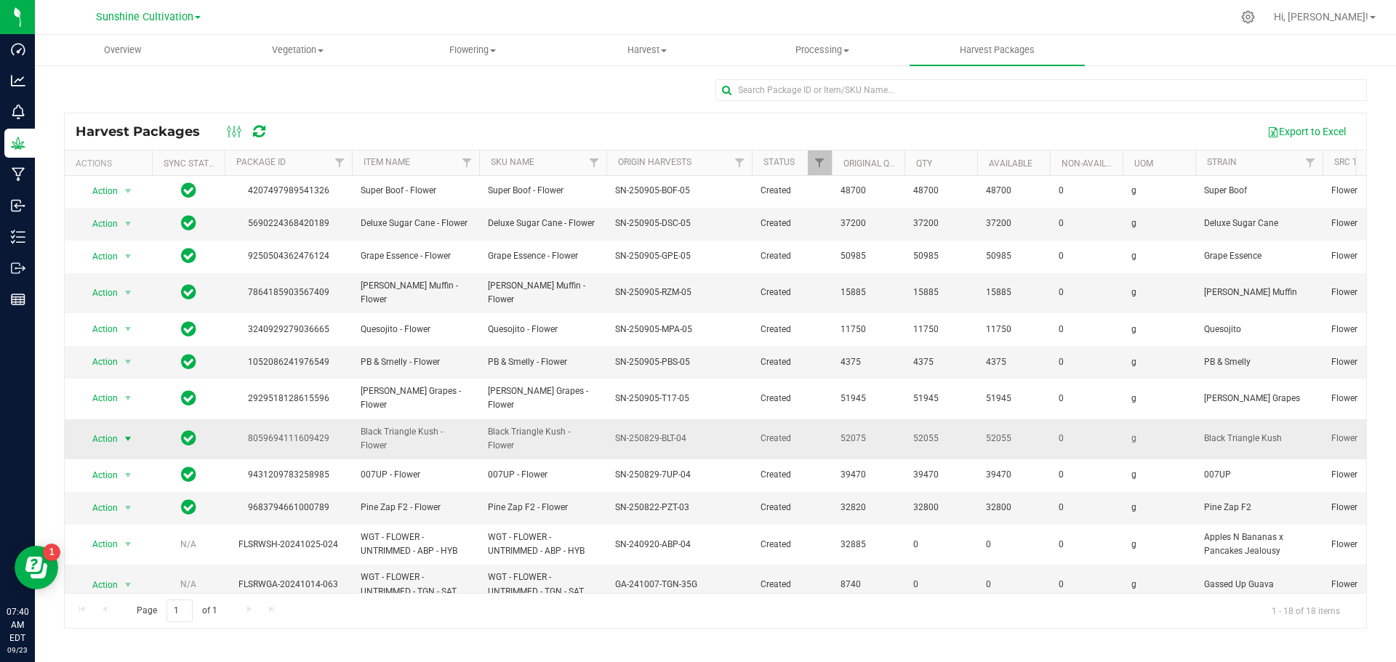
click at [118, 429] on span "Action" at bounding box center [98, 439] width 39 height 20
click at [129, 462] on li "Create package" at bounding box center [126, 466] width 92 height 22
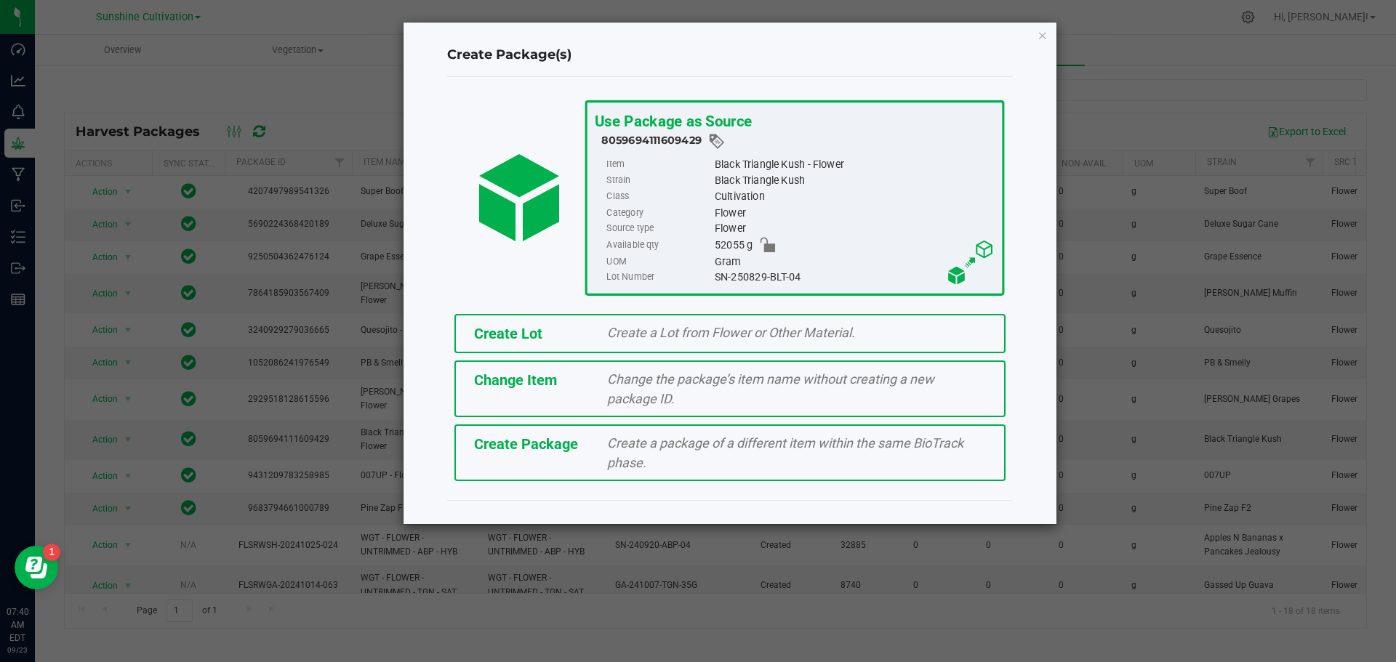
click at [601, 439] on div "Create a package of a different item within the same BioTrack phase." at bounding box center [796, 452] width 401 height 39
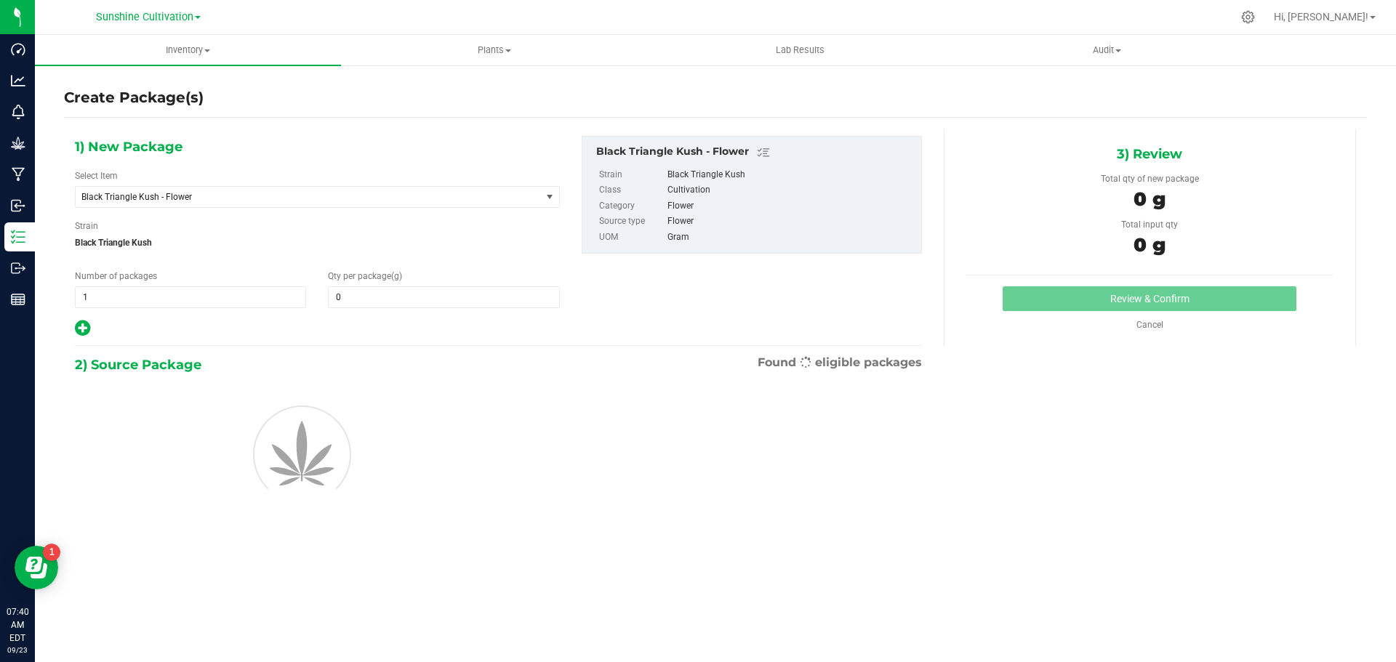
type input "0.0000"
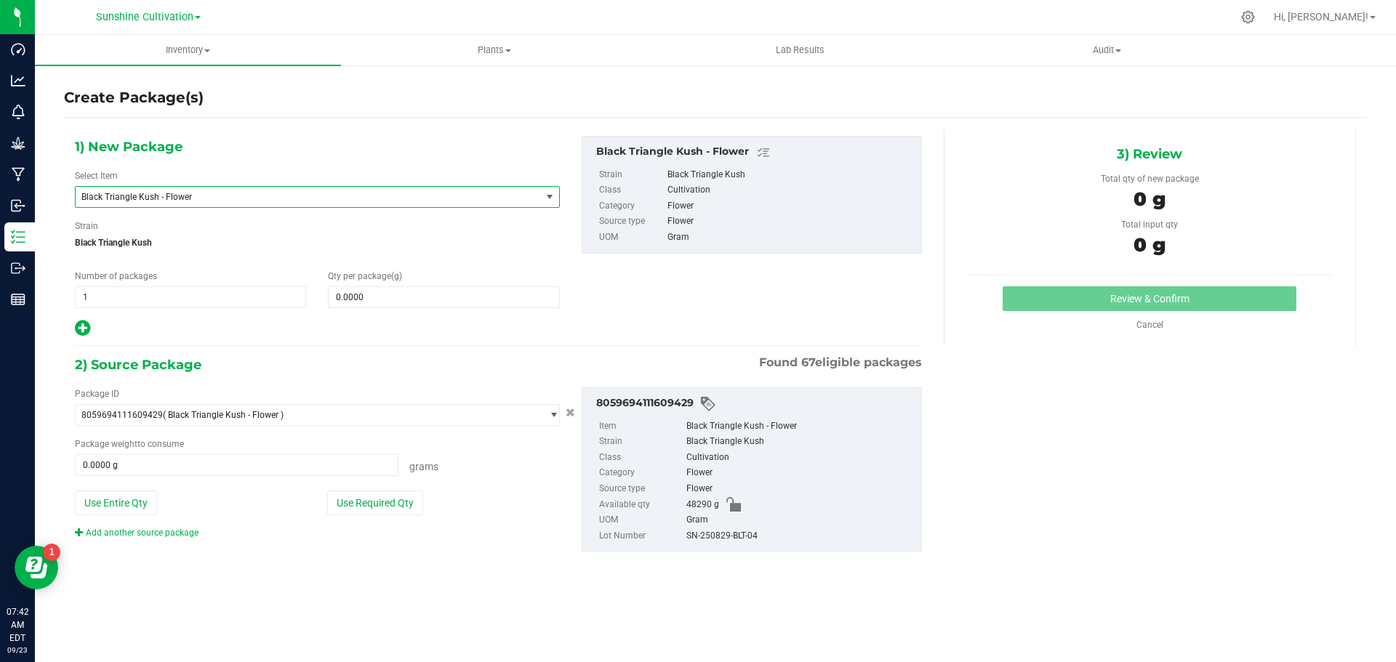
click at [414, 192] on span "Black Triangle Kush - Flower" at bounding box center [299, 197] width 436 height 10
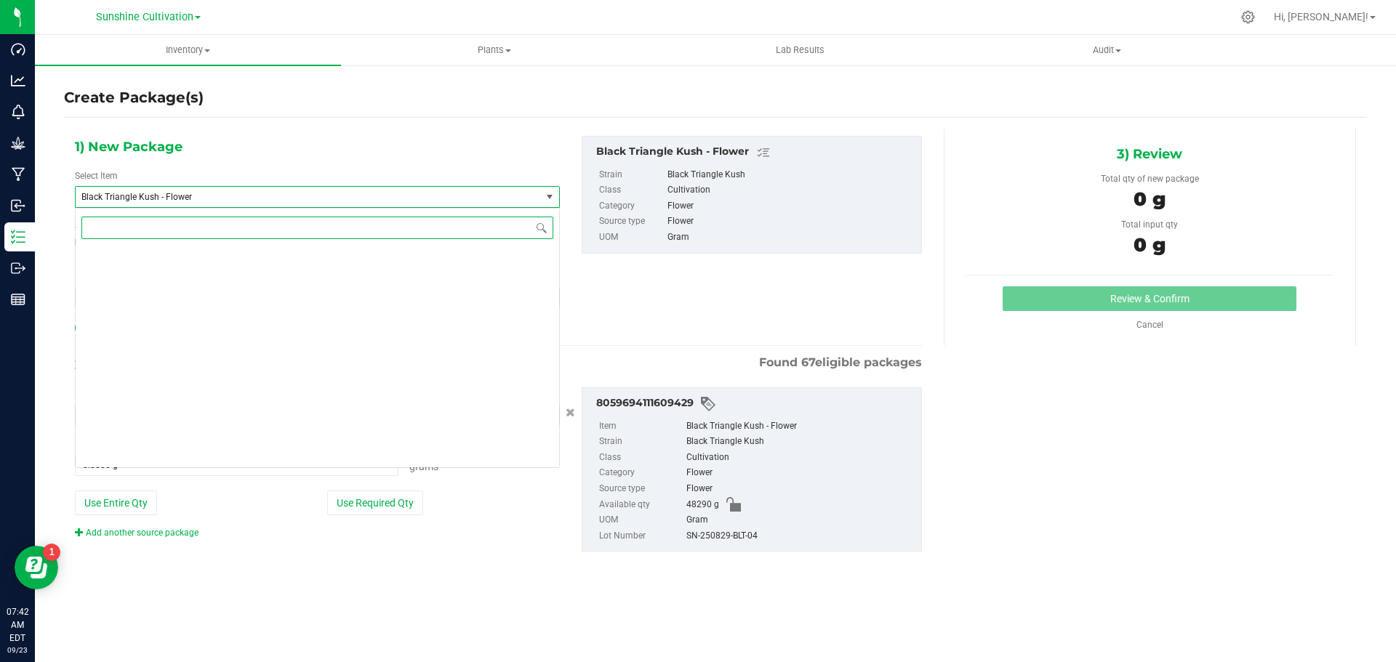
scroll to position [652, 0]
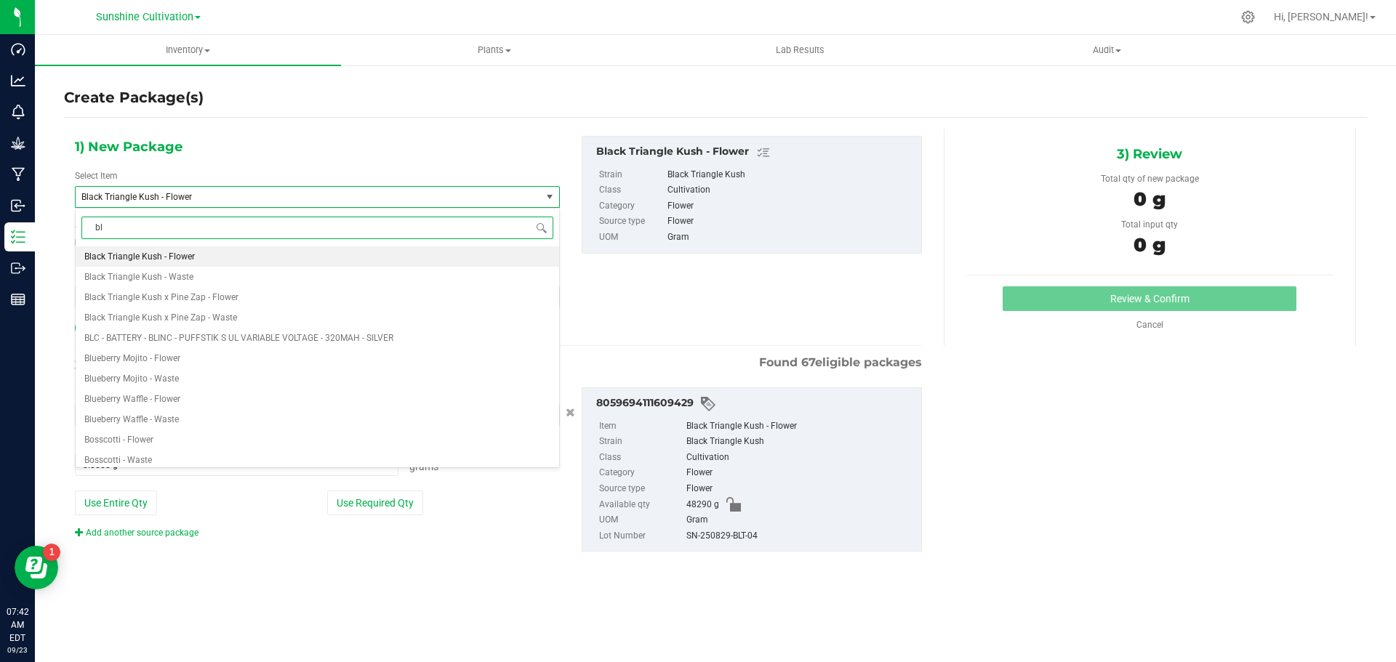
type input "blt"
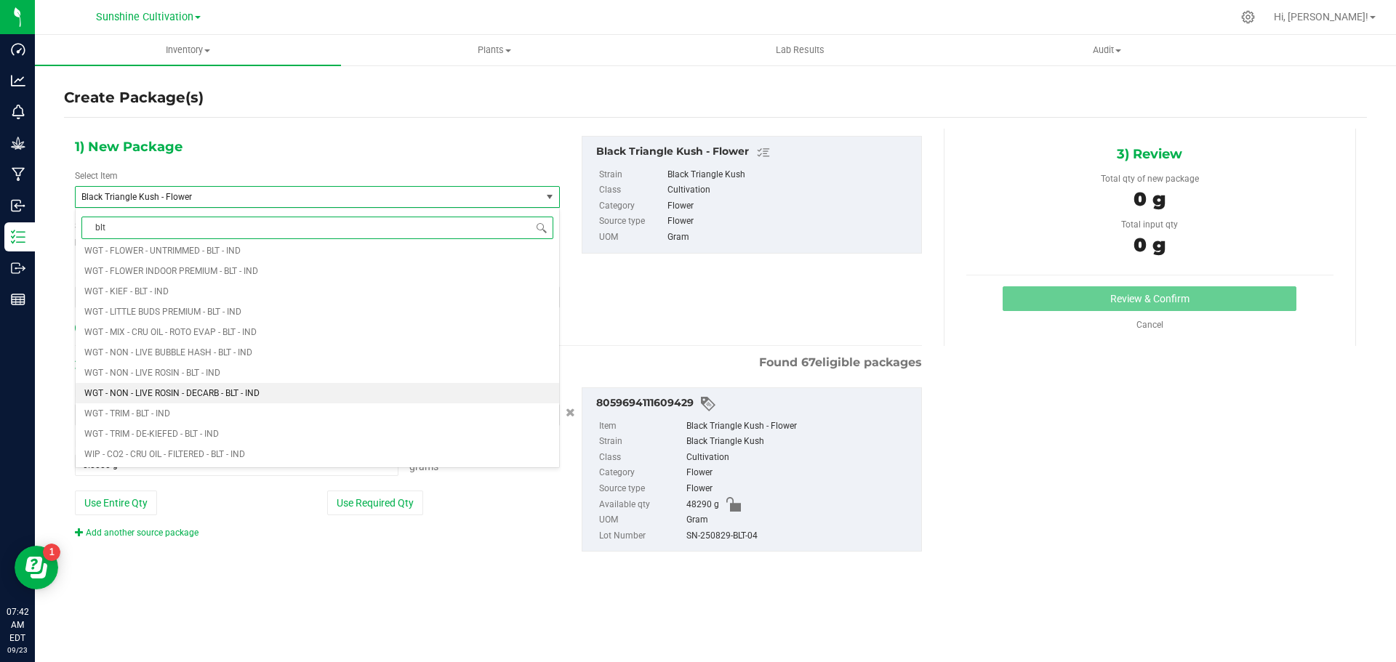
scroll to position [1673, 0]
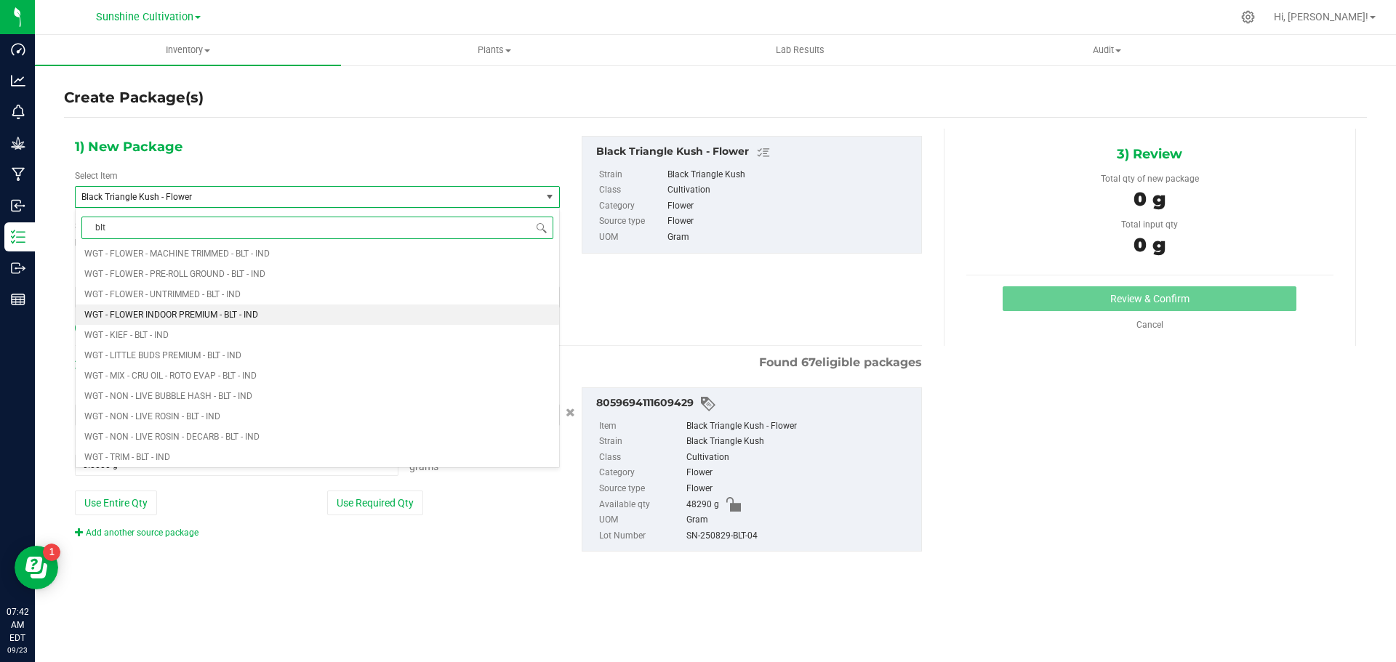
click at [275, 318] on li "WGT - FLOWER INDOOR PREMIUM - BLT - IND" at bounding box center [318, 315] width 484 height 20
type input "0.0000"
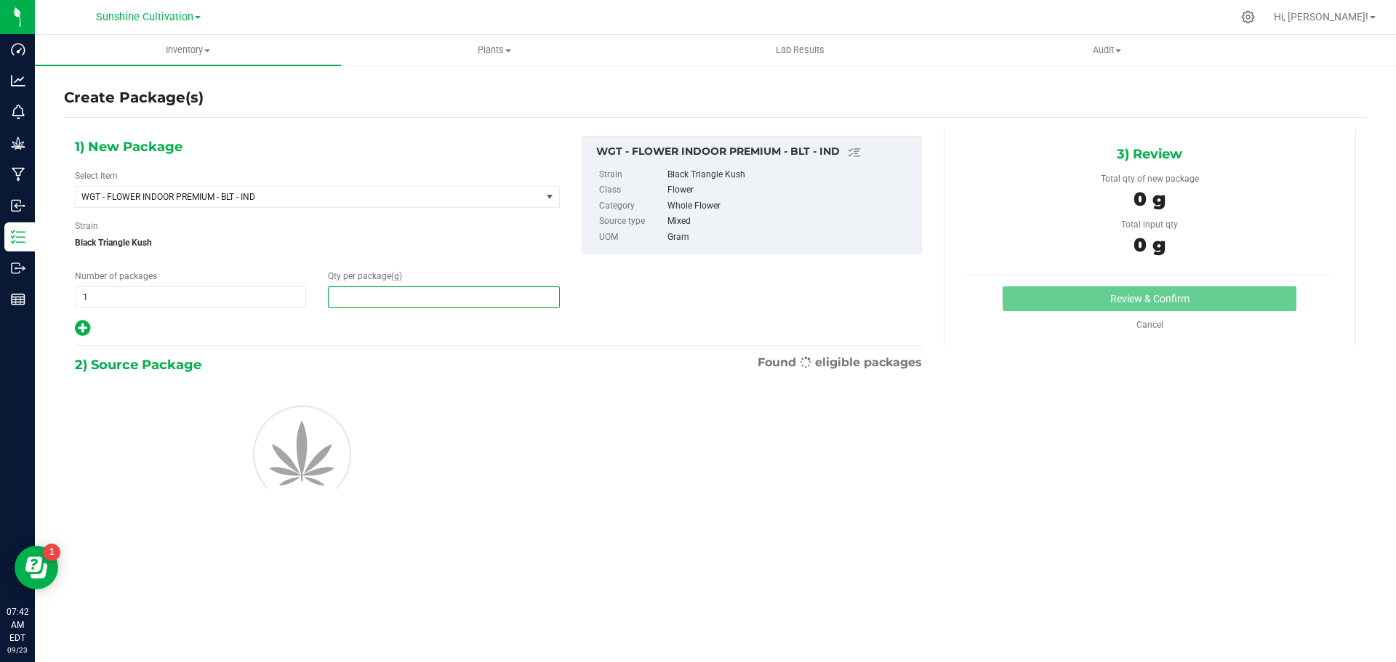
click at [365, 295] on span at bounding box center [443, 298] width 231 height 22
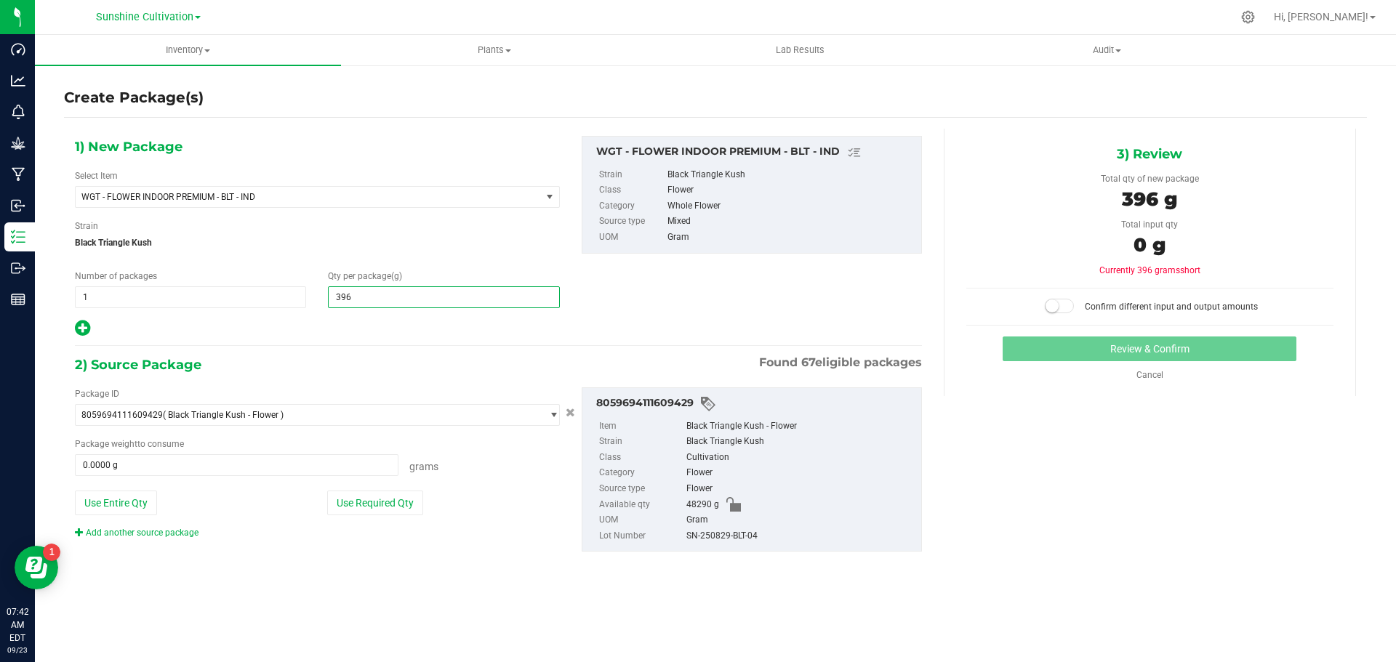
type input "3960"
type input "3,960.0000"
click at [351, 458] on span at bounding box center [237, 466] width 324 height 22
type input "3960"
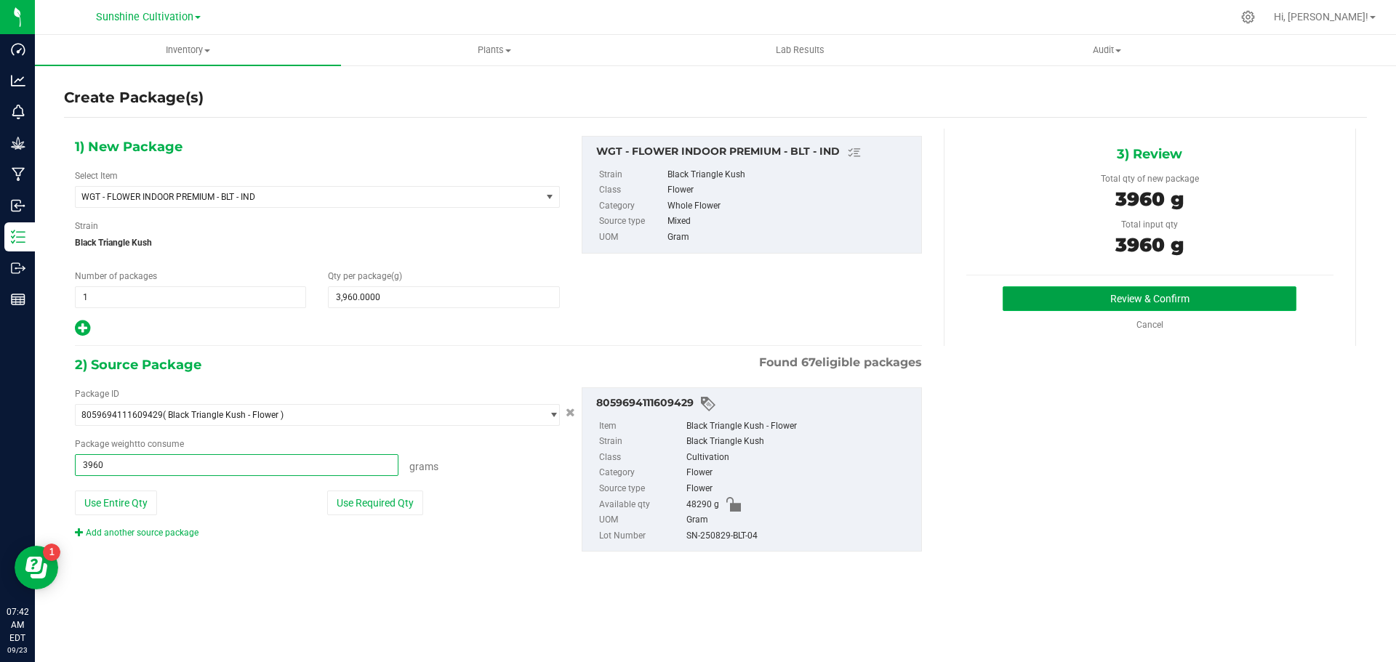
type input "3960.0000 g"
click at [1145, 305] on button "Review & Confirm" at bounding box center [1150, 299] width 294 height 25
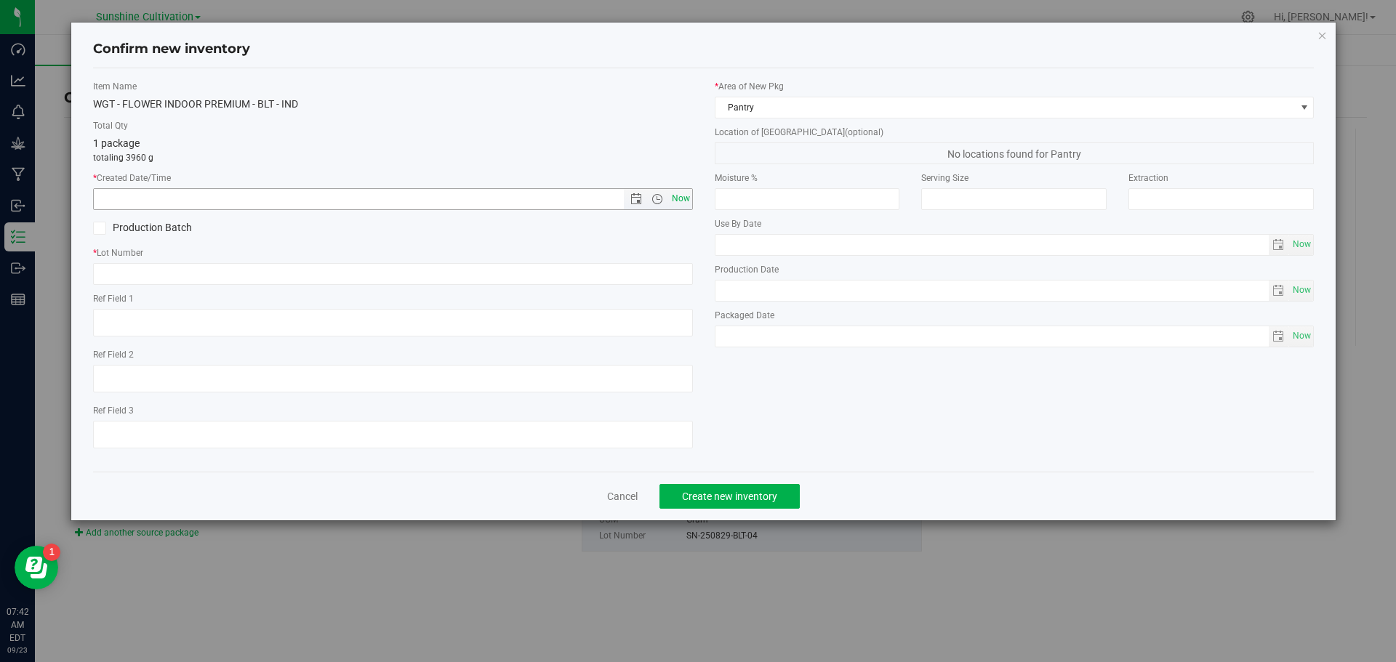
click at [674, 197] on span "Now" at bounding box center [680, 198] width 25 height 21
type input "9/23/2025 7:42 AM"
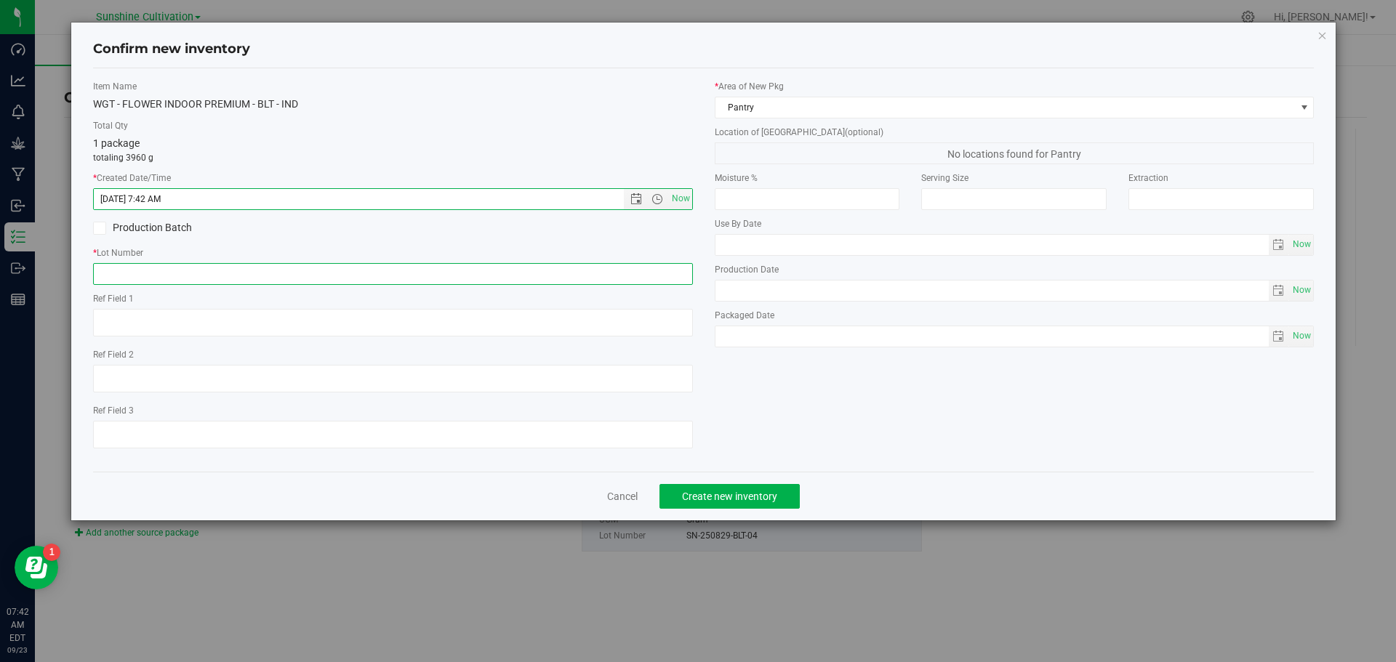
click at [469, 273] on input "text" at bounding box center [393, 274] width 600 height 22
paste input "SN-250829-BLT-04"
type input "SN-250829-BLT-04"
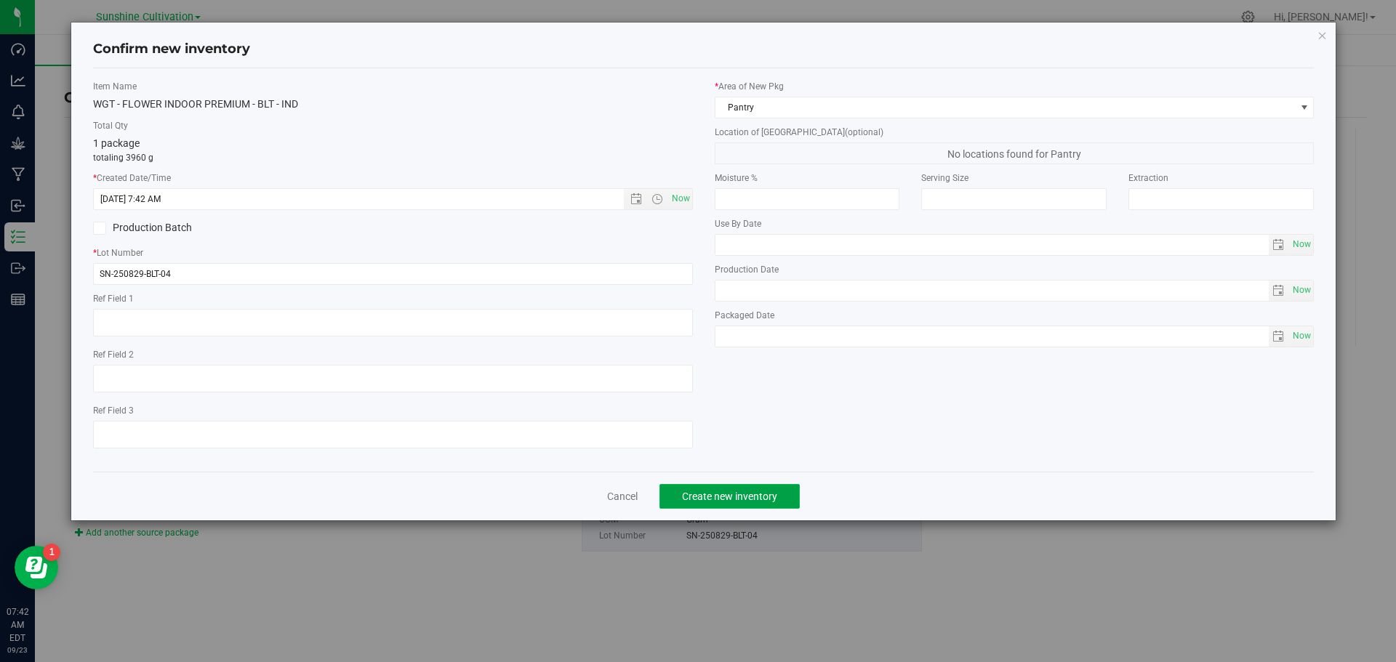
click at [740, 502] on span "Create new inventory" at bounding box center [729, 497] width 95 height 12
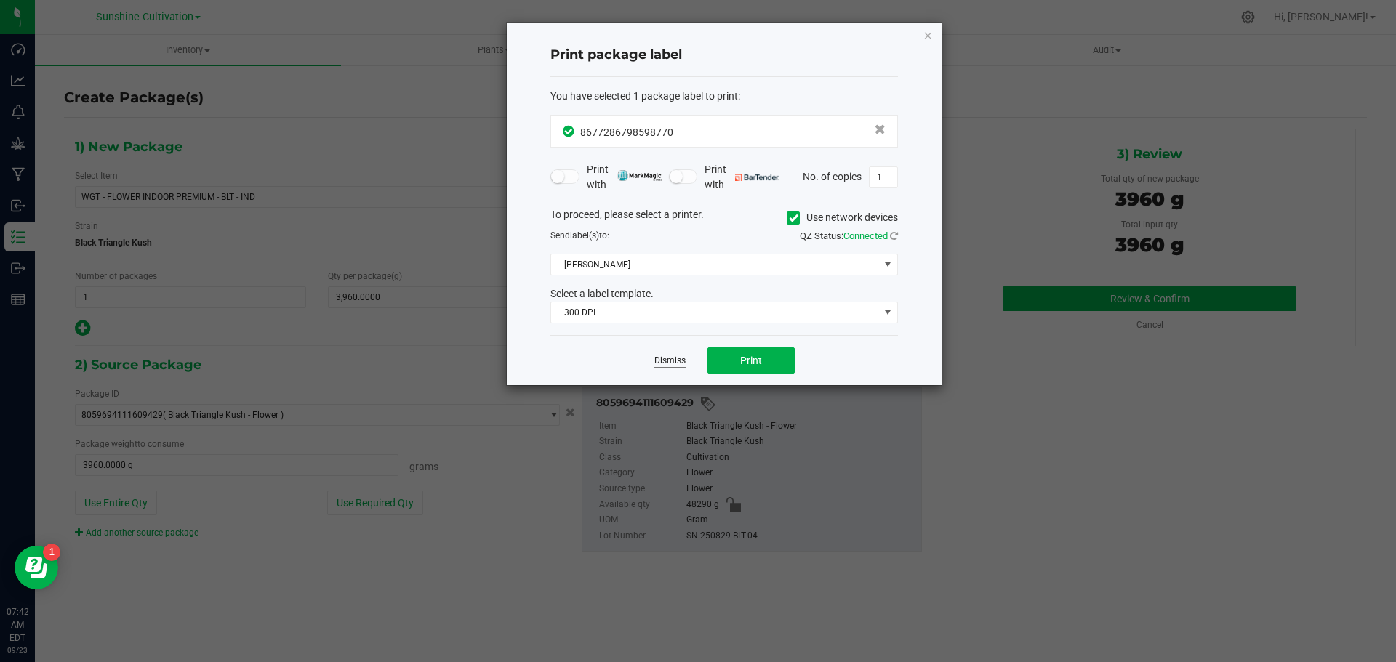
click at [670, 364] on link "Dismiss" at bounding box center [669, 361] width 31 height 12
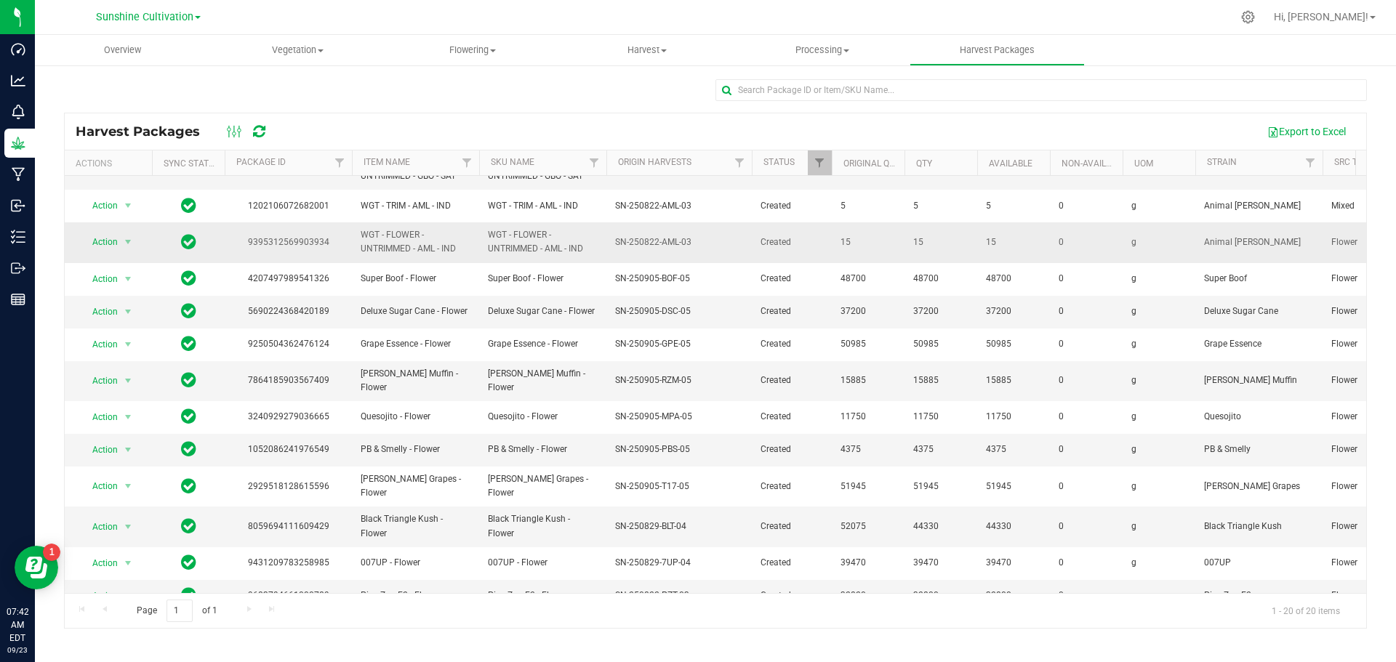
scroll to position [292, 0]
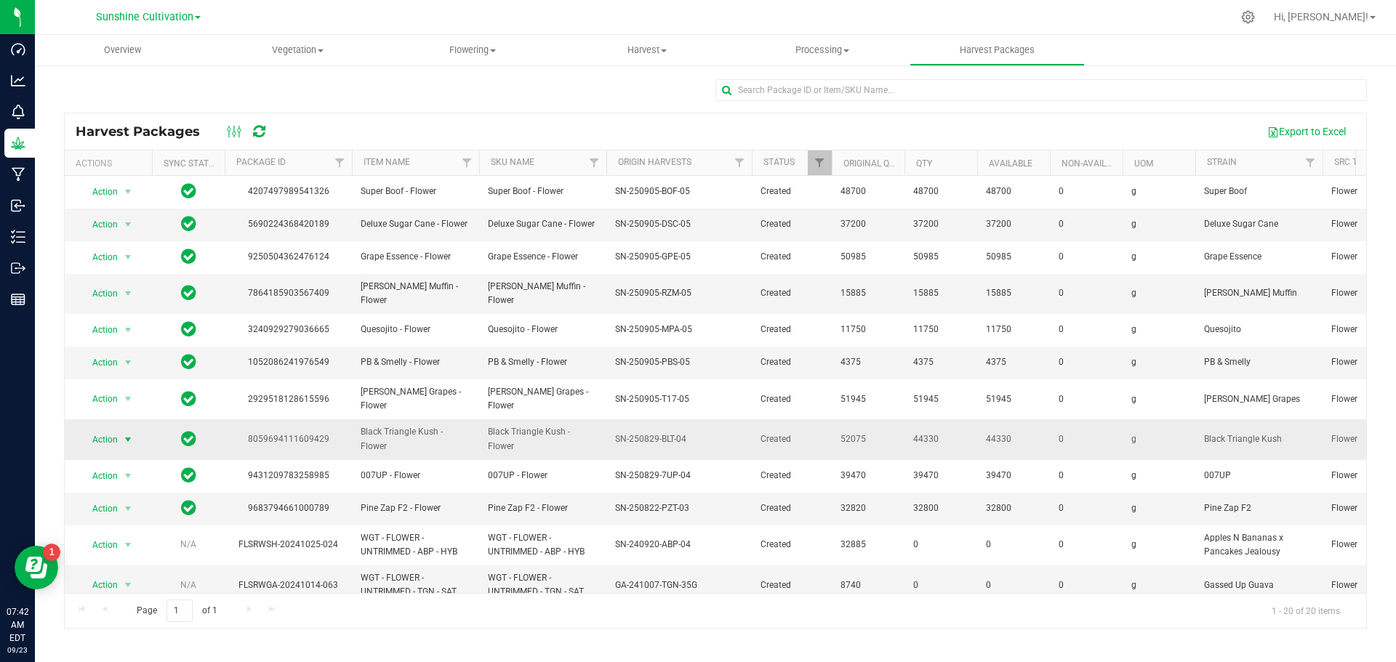
click at [96, 430] on span "Action" at bounding box center [98, 440] width 39 height 20
click at [130, 465] on li "Create package" at bounding box center [126, 467] width 92 height 22
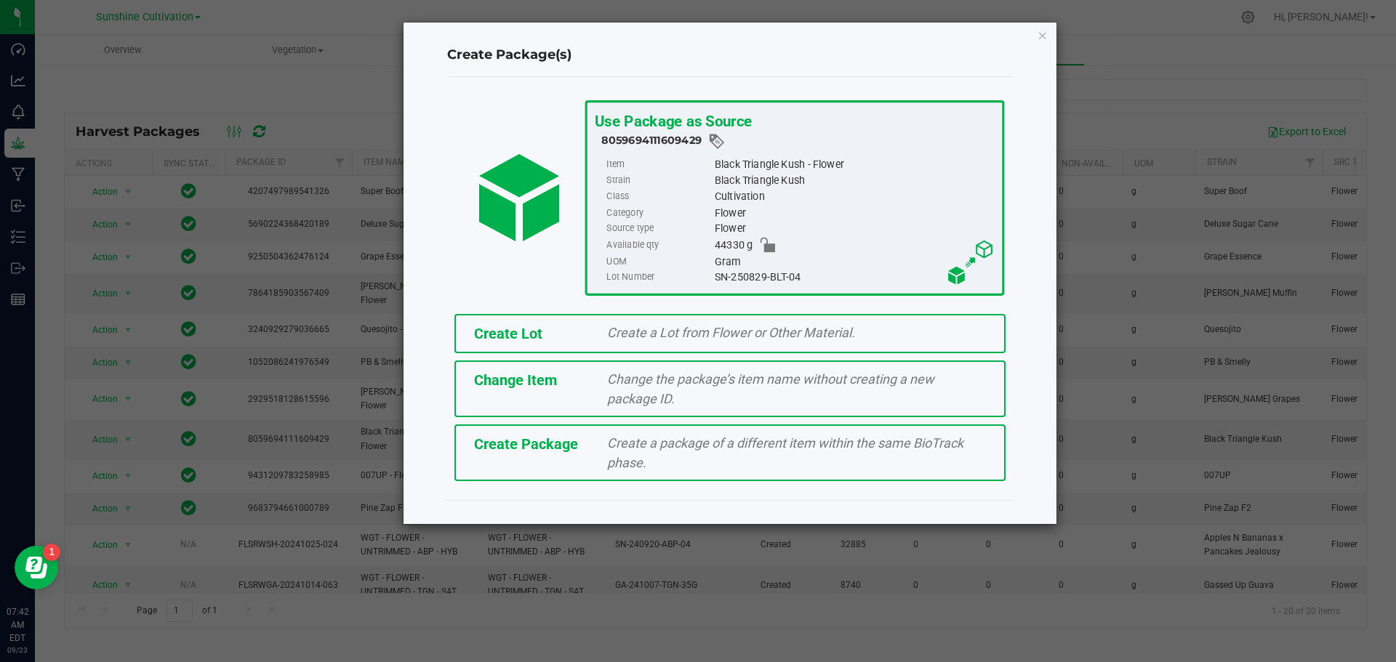
click at [573, 459] on div "Create Package Create a package of a different item within the same BioTrack ph…" at bounding box center [730, 453] width 551 height 57
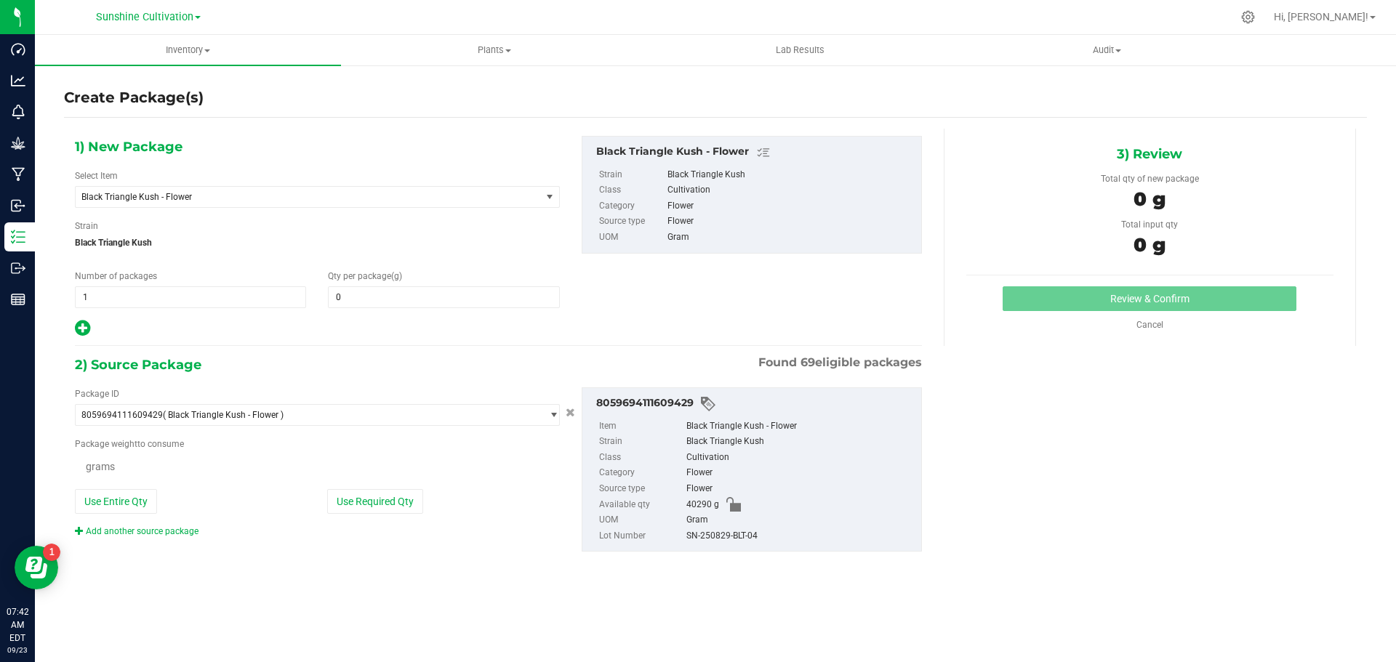
type input "0.0000"
click at [370, 196] on span "Black Triangle Kush - Flower" at bounding box center [299, 197] width 436 height 10
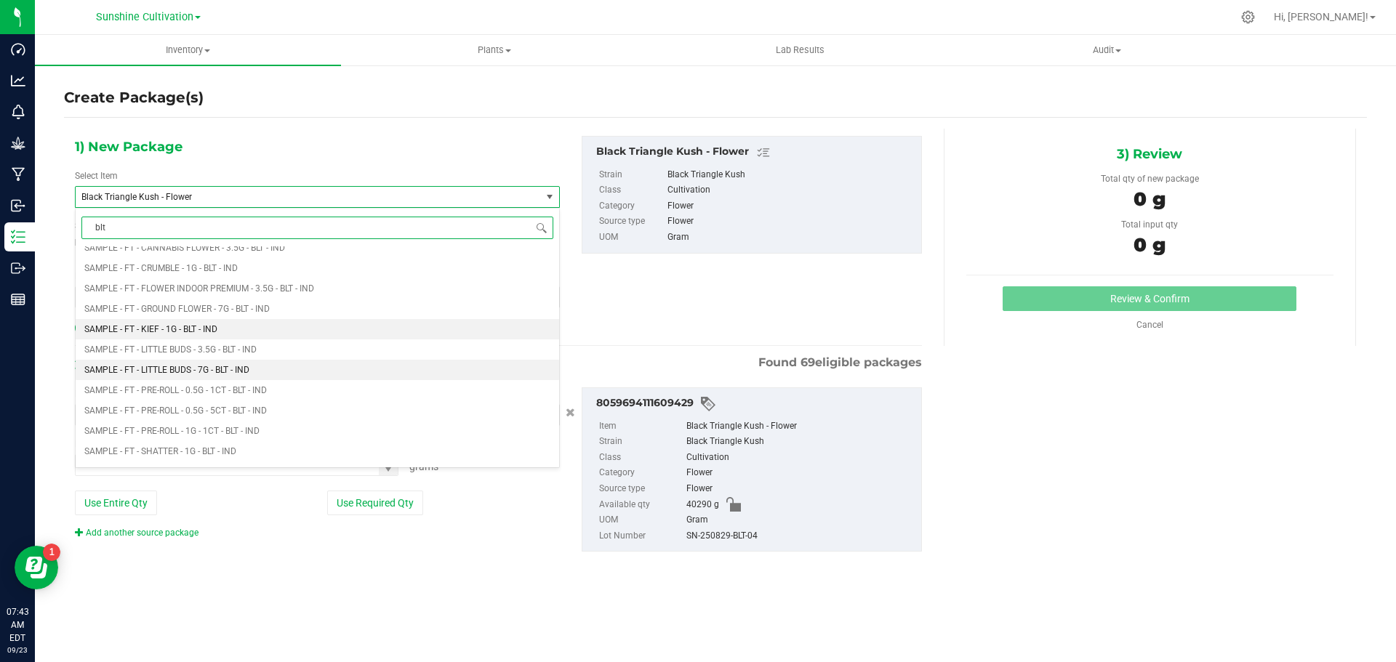
scroll to position [1091, 0]
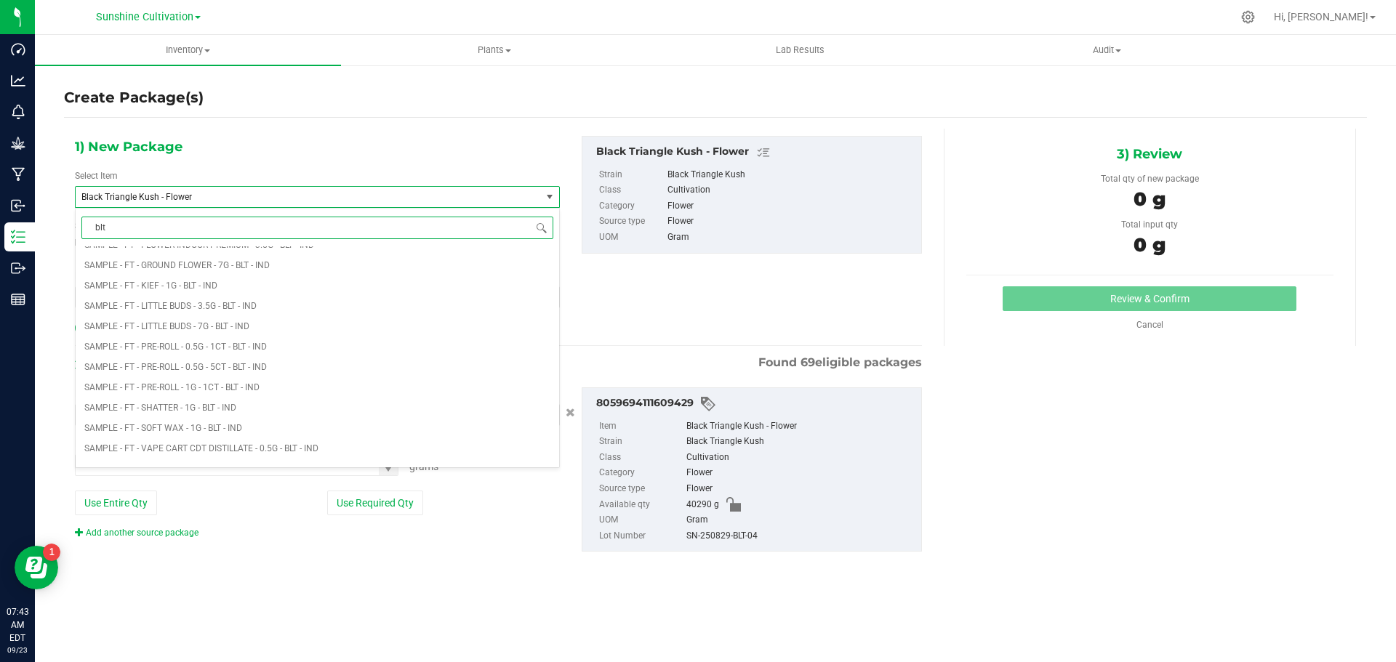
type input "blt"
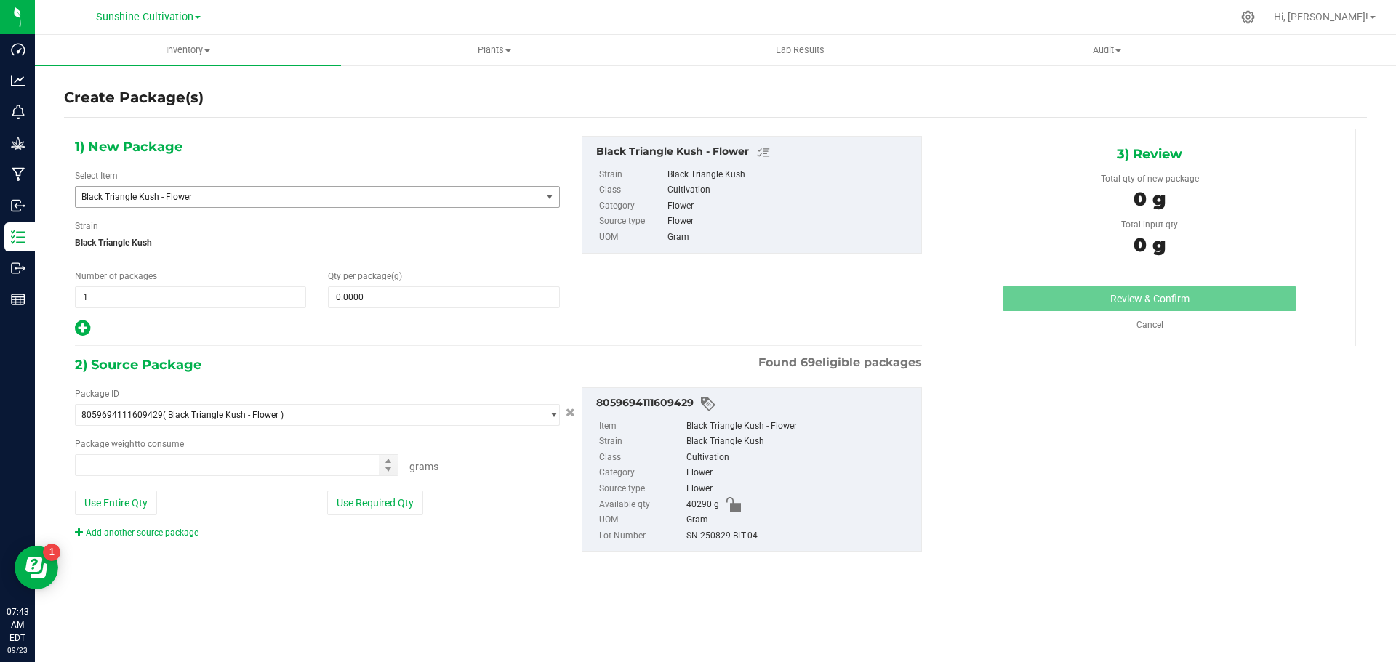
click at [217, 195] on span "Black Triangle Kush - Flower" at bounding box center [299, 197] width 436 height 10
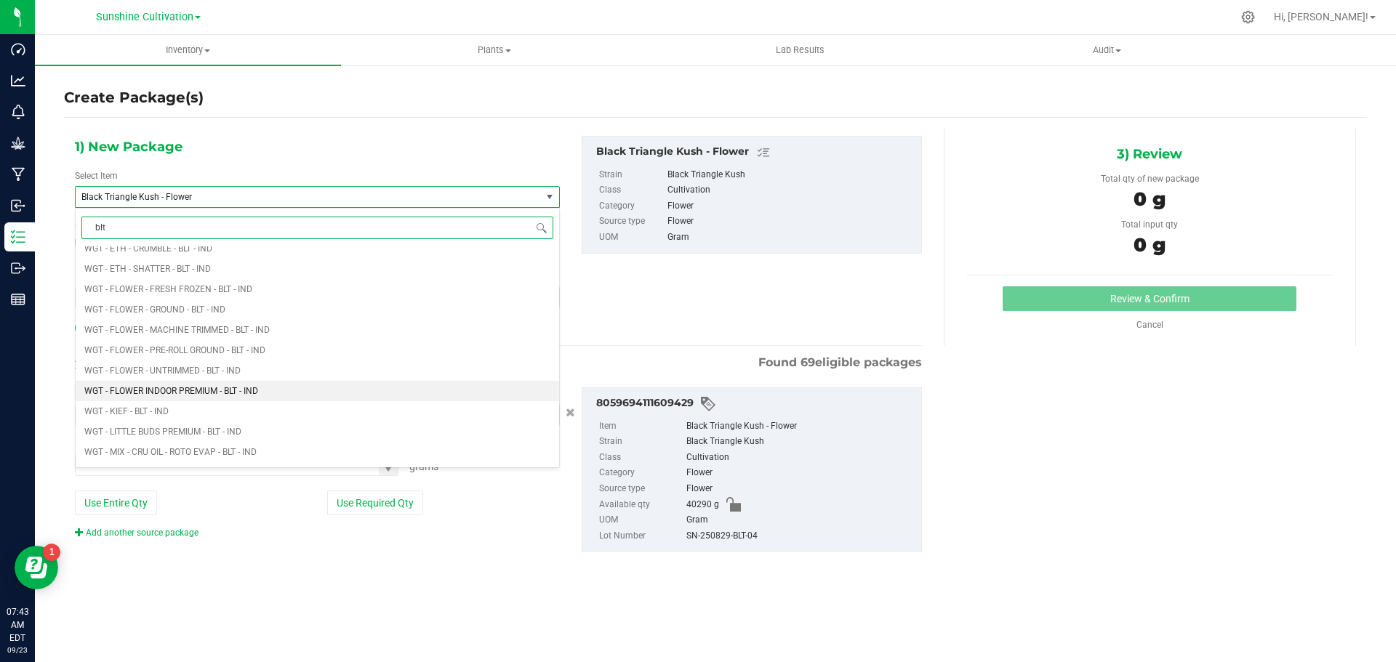
scroll to position [1597, 0]
click at [243, 398] on li "WGT - FLOWER INDOOR PREMIUM - BLT - IND" at bounding box center [318, 390] width 484 height 20
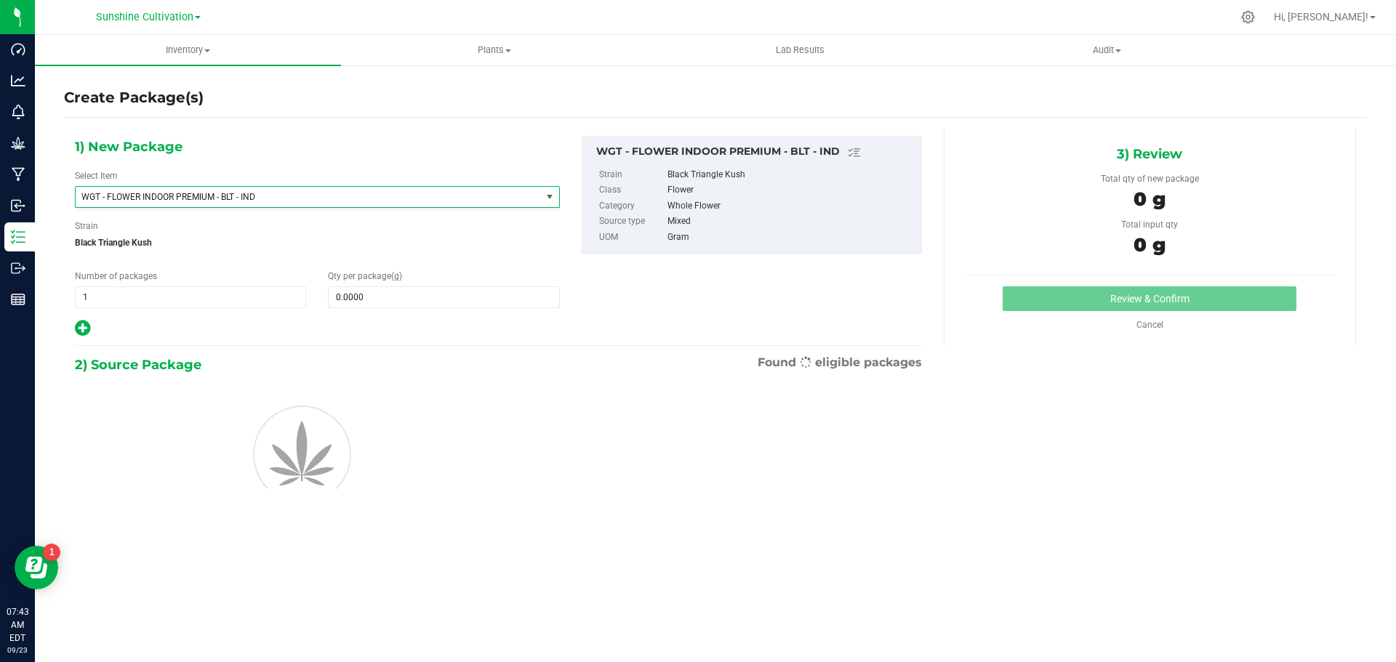
type input "0.0000"
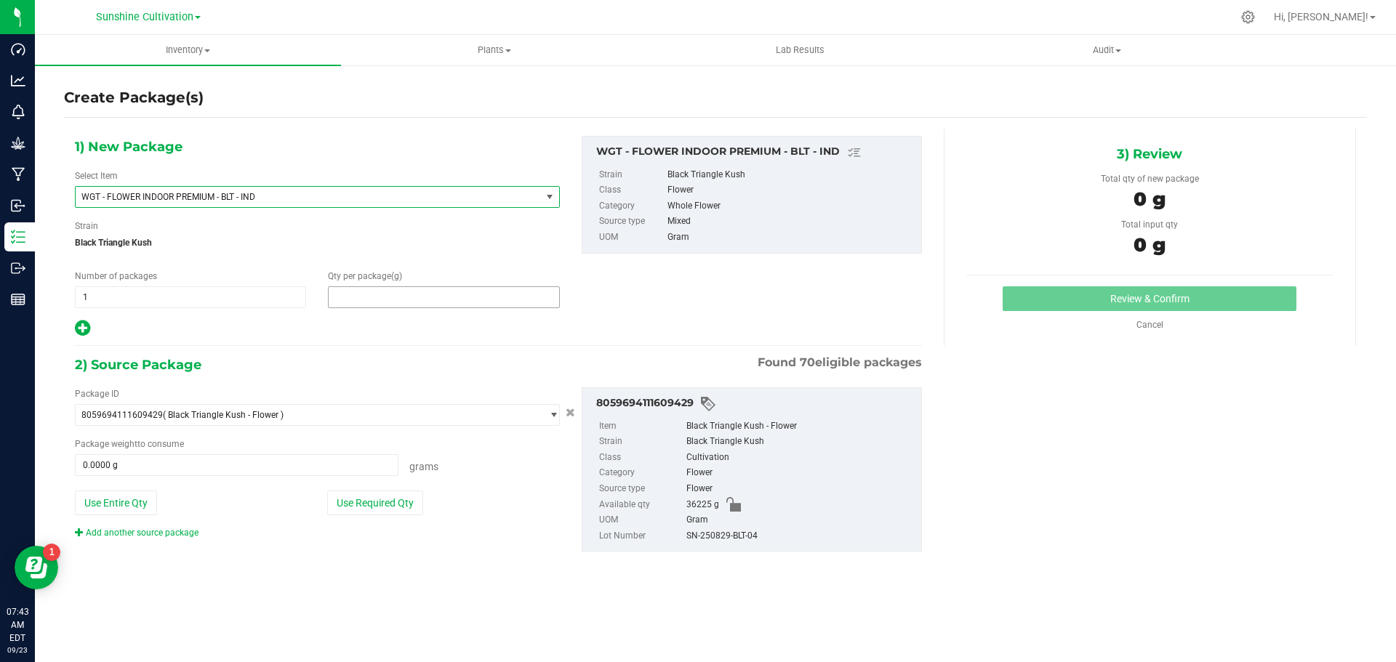
click at [372, 295] on span at bounding box center [443, 298] width 231 height 22
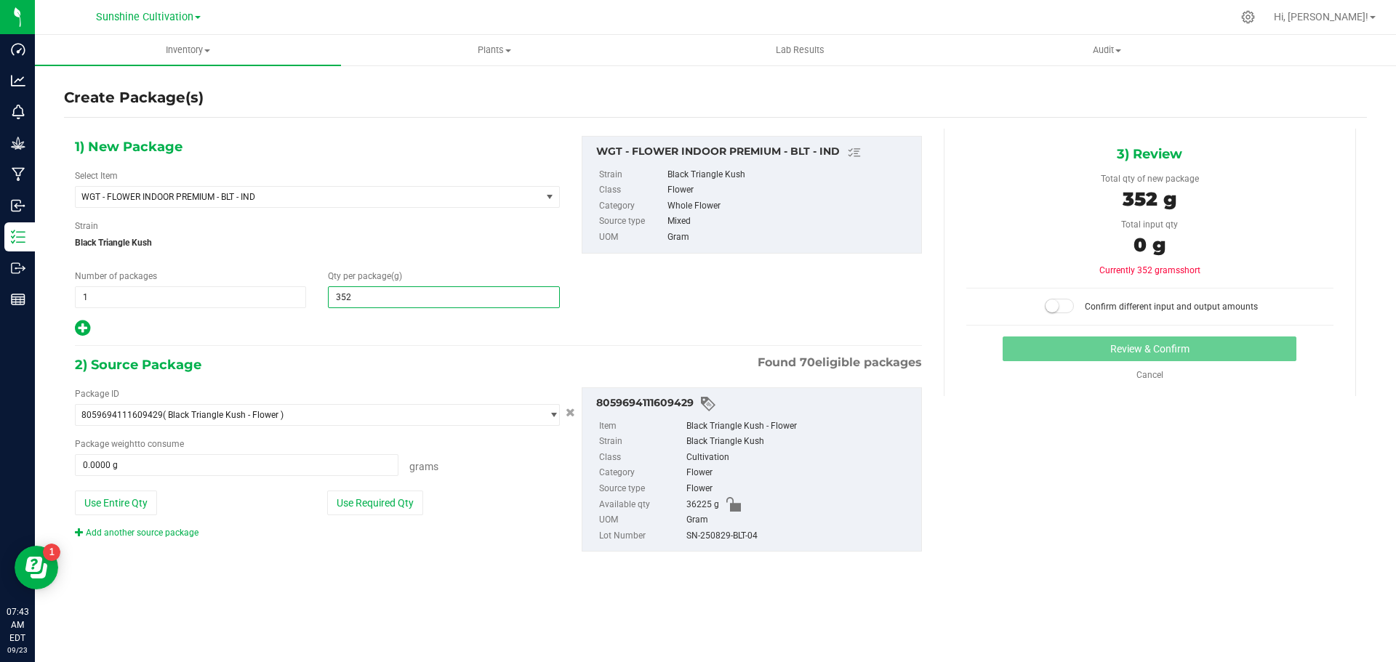
type input "3520"
type input "3,520.0000"
click at [300, 461] on span at bounding box center [237, 466] width 324 height 22
type input "3520"
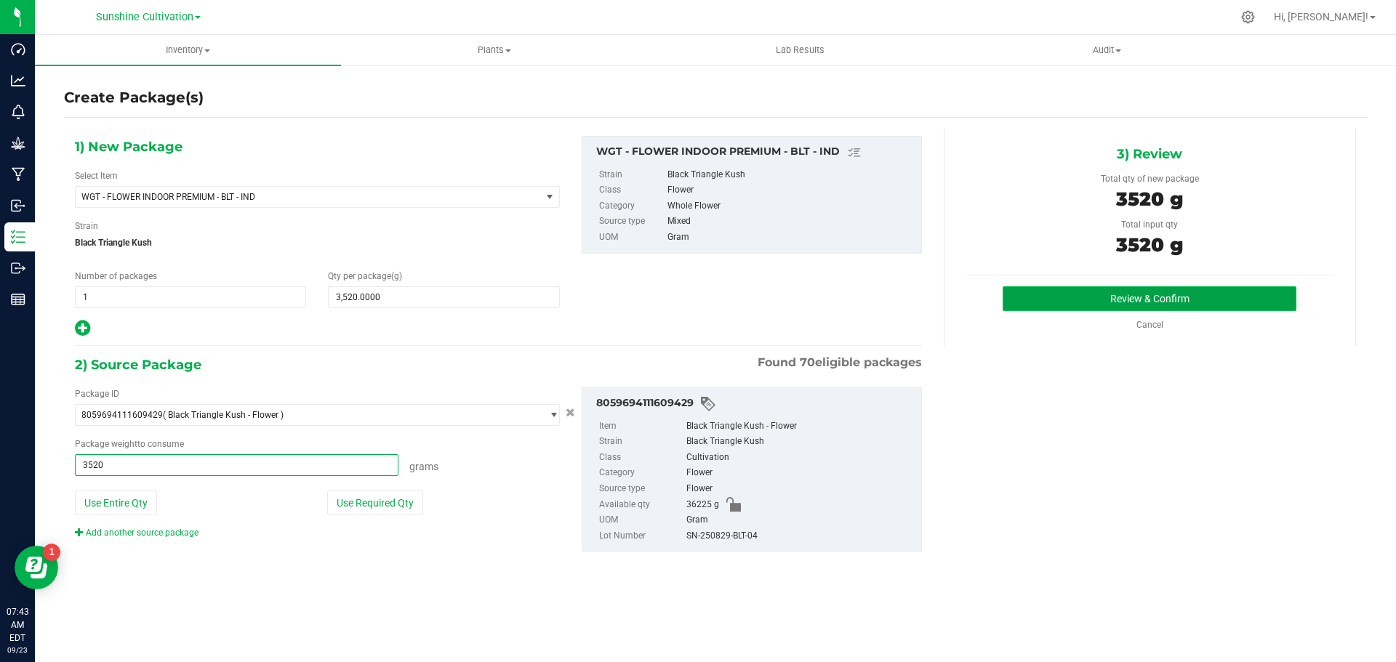
type input "3520.0000 g"
click at [1233, 294] on button "Review & Confirm" at bounding box center [1150, 299] width 294 height 25
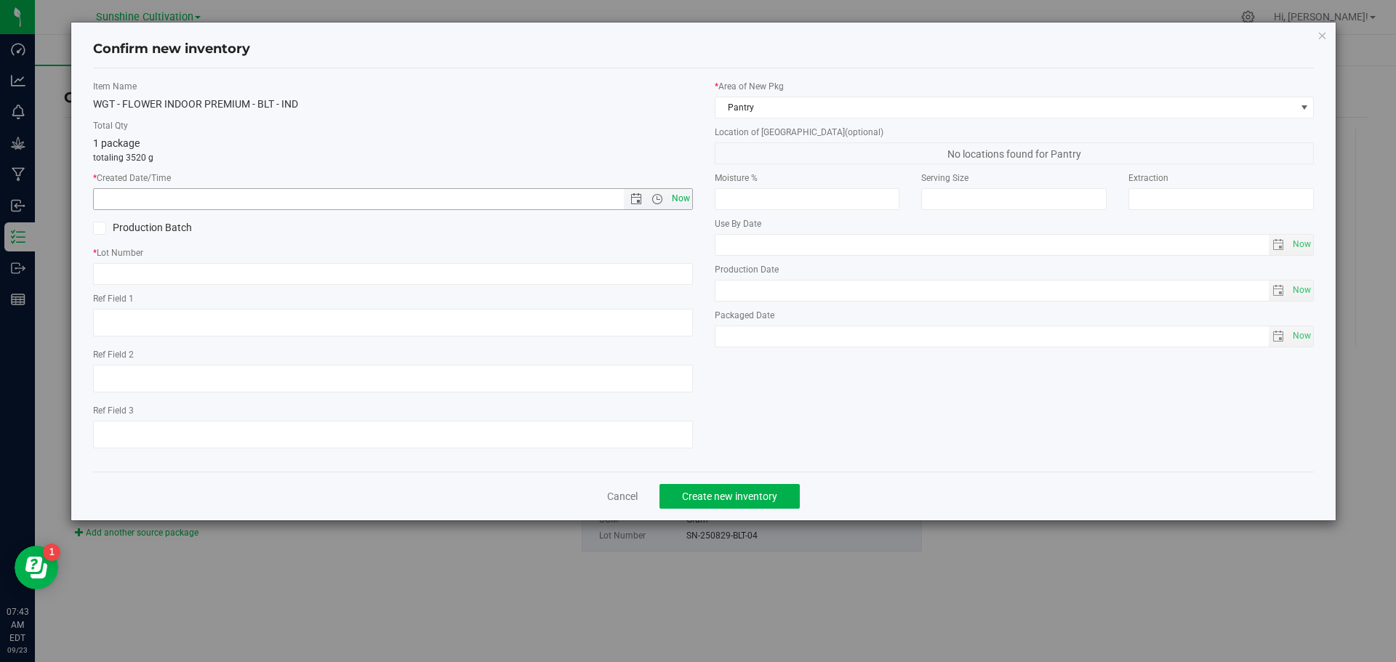
click at [673, 196] on span "Now" at bounding box center [680, 198] width 25 height 21
type input "9/23/2025 7:43 AM"
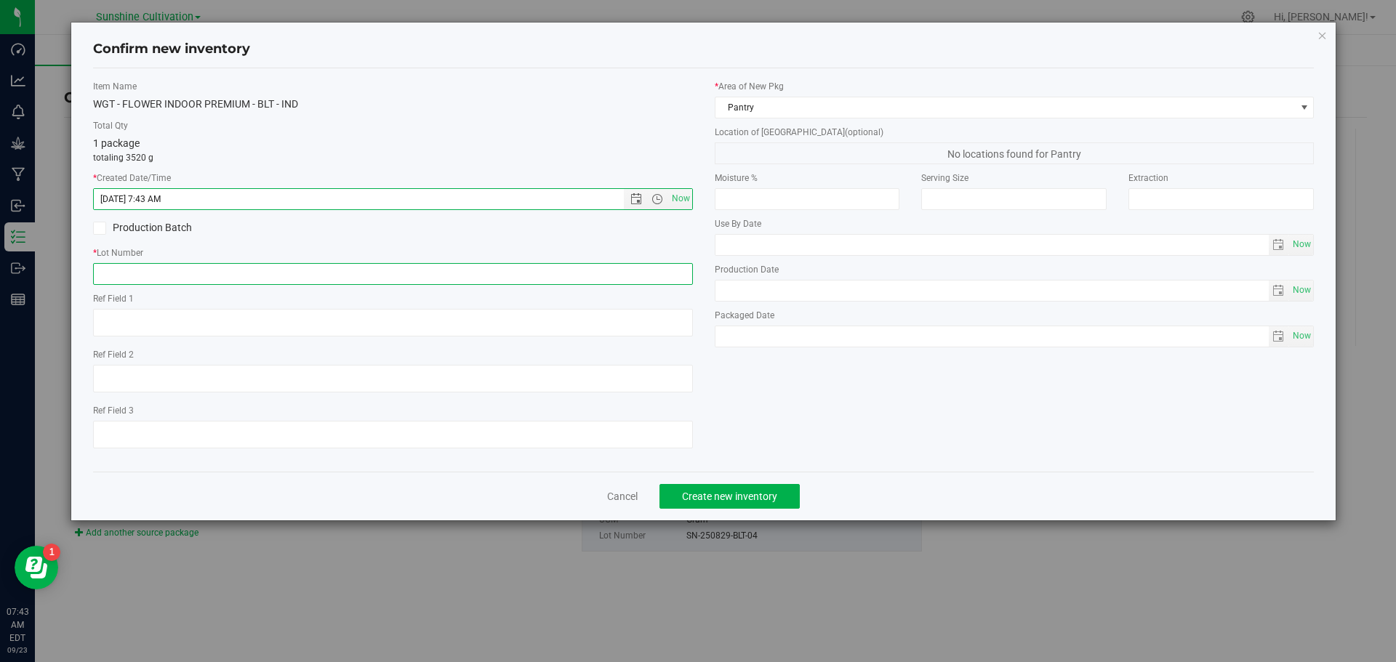
click at [628, 278] on input "text" at bounding box center [393, 274] width 600 height 22
paste input "SN-250829-BLT-04"
type input "SN-250829-BLT-04"
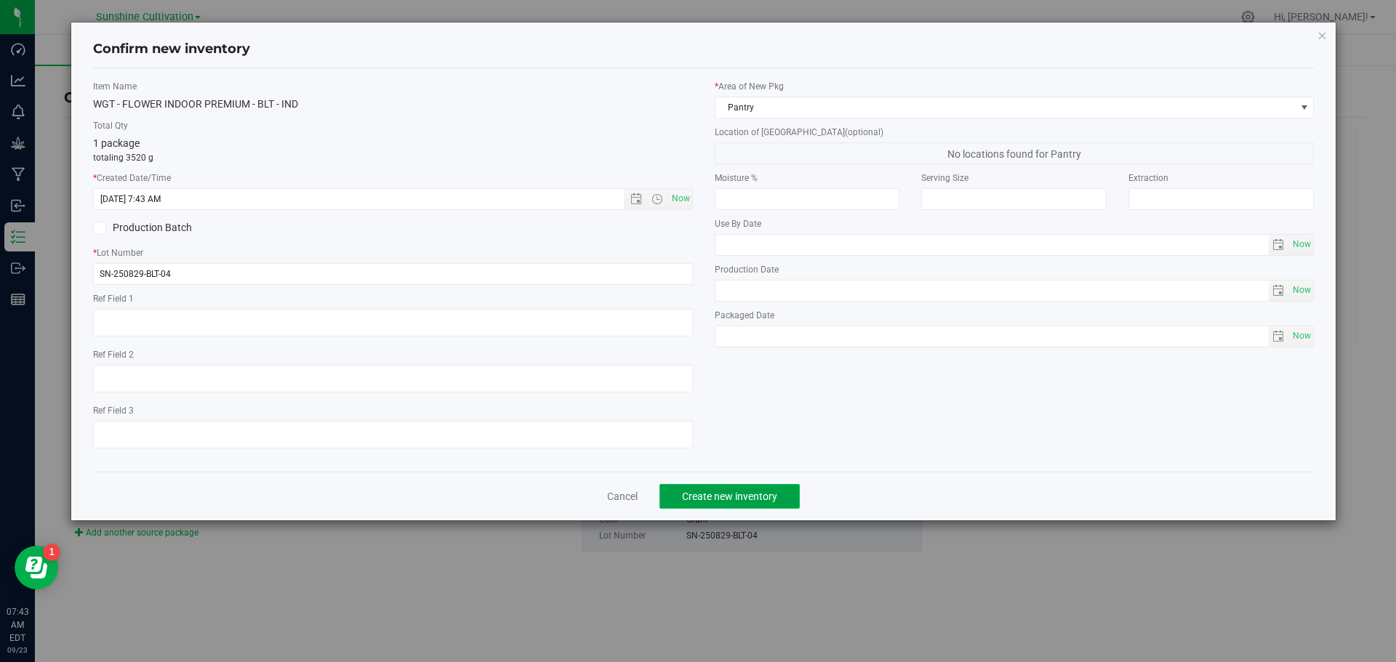
drag, startPoint x: 733, startPoint y: 498, endPoint x: 618, endPoint y: 21, distance: 490.7
click at [733, 492] on span "Create new inventory" at bounding box center [729, 497] width 95 height 12
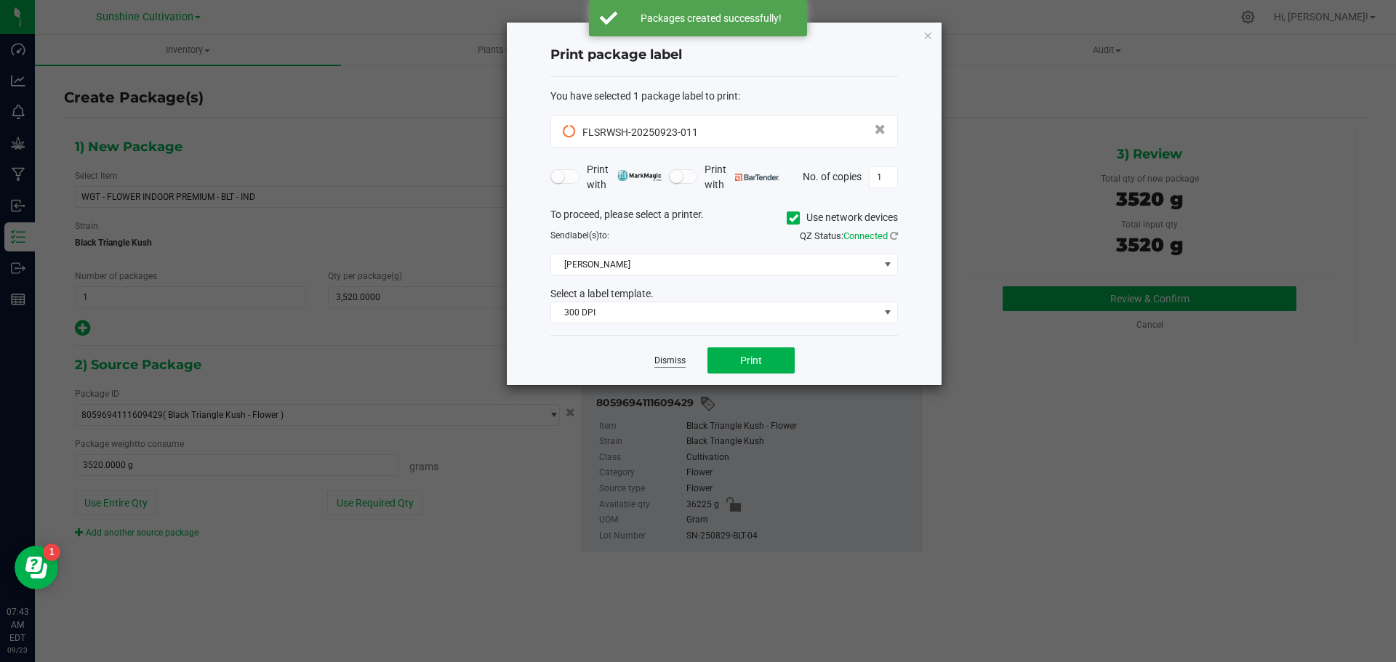
click at [668, 359] on link "Dismiss" at bounding box center [669, 361] width 31 height 12
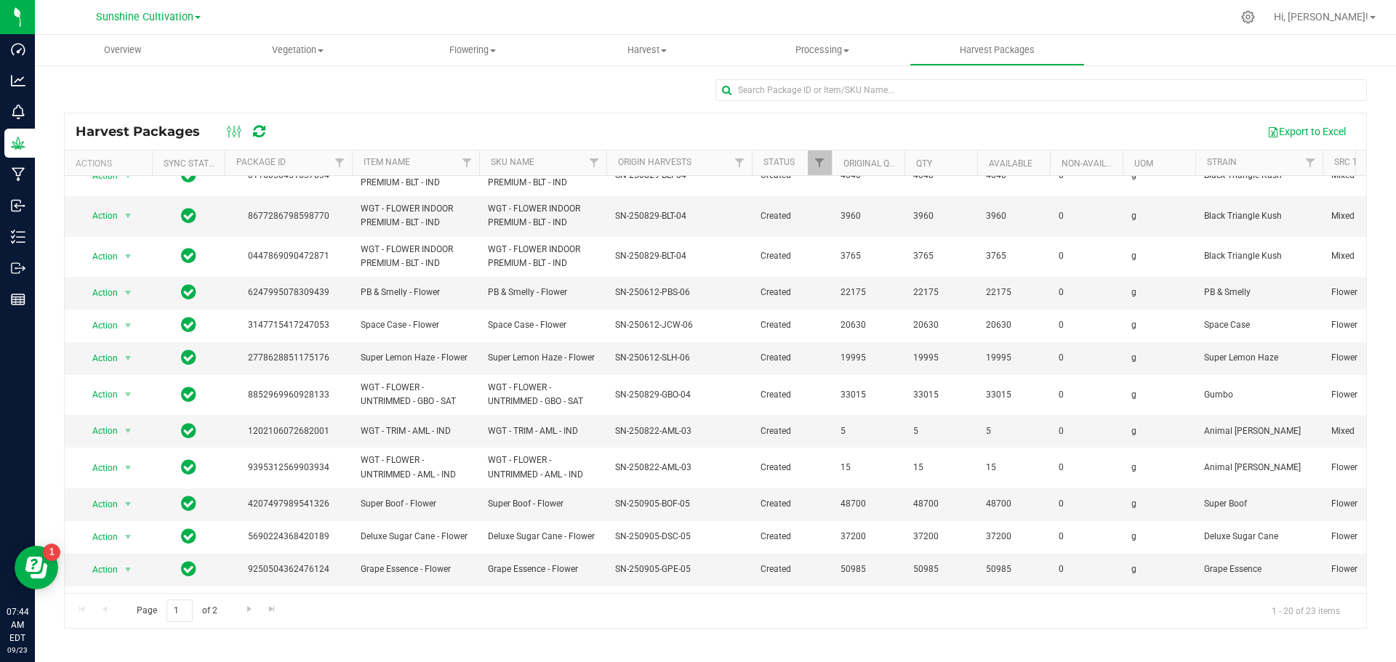
scroll to position [300, 0]
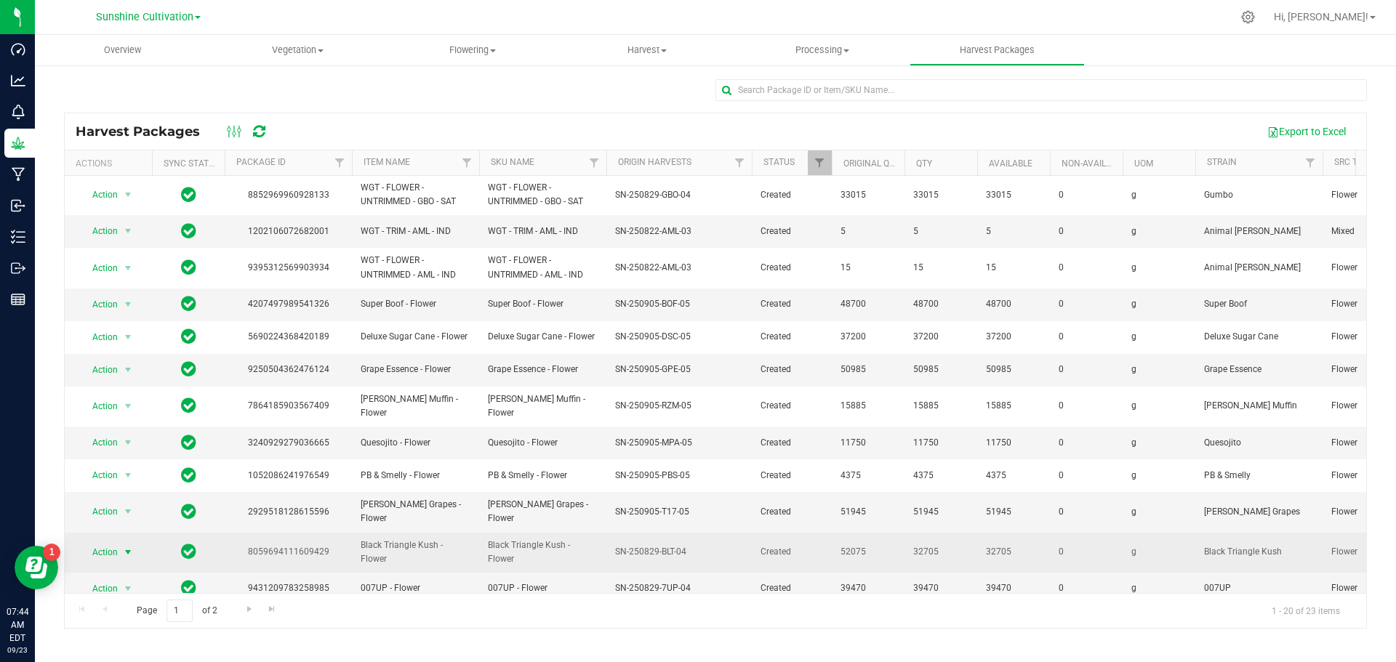
drag, startPoint x: 105, startPoint y: 537, endPoint x: 129, endPoint y: 537, distance: 24.0
click at [105, 543] on span "Action" at bounding box center [98, 553] width 39 height 20
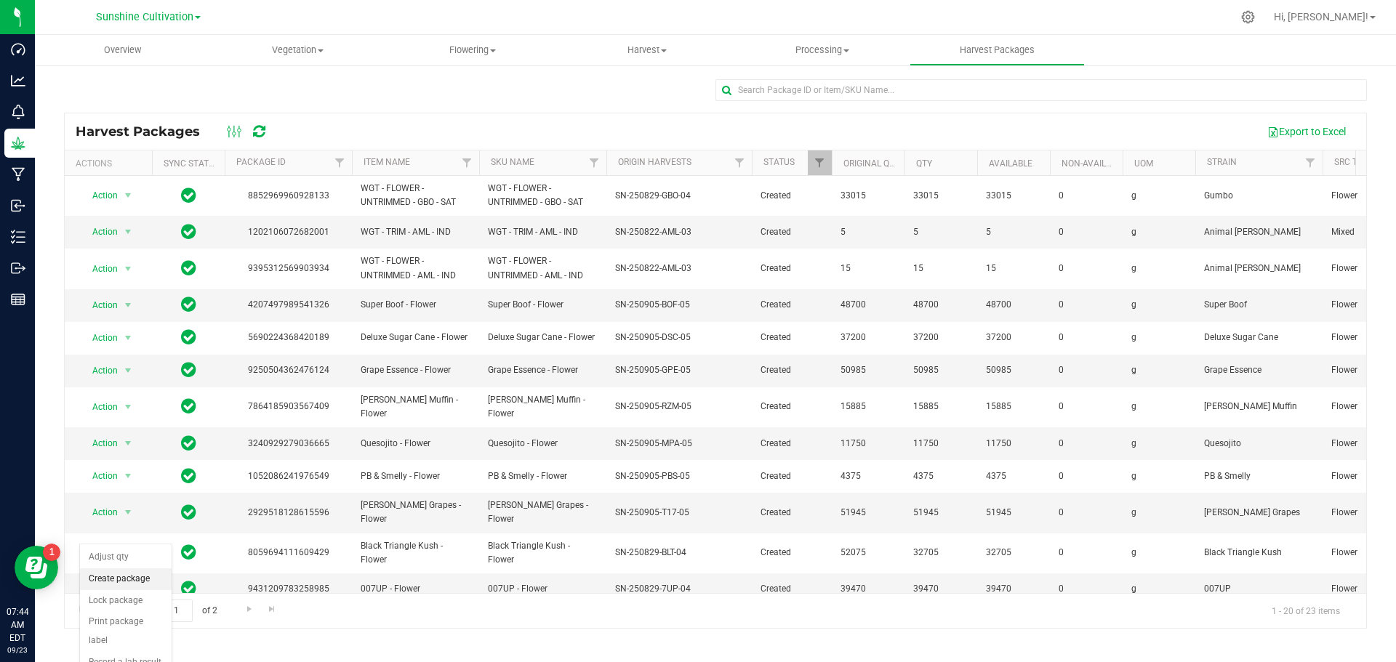
click at [133, 577] on li "Create package" at bounding box center [126, 580] width 92 height 22
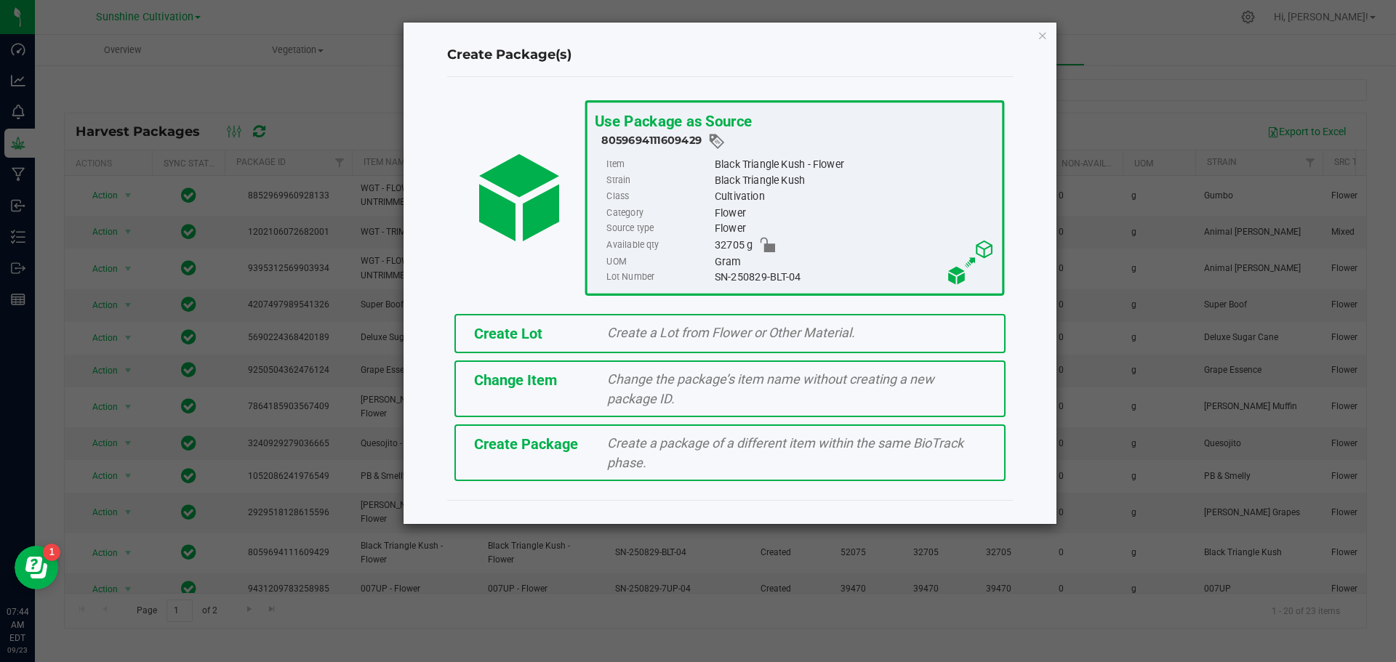
click at [558, 457] on div "Create Package Create a package of a different item within the same BioTrack ph…" at bounding box center [730, 453] width 551 height 57
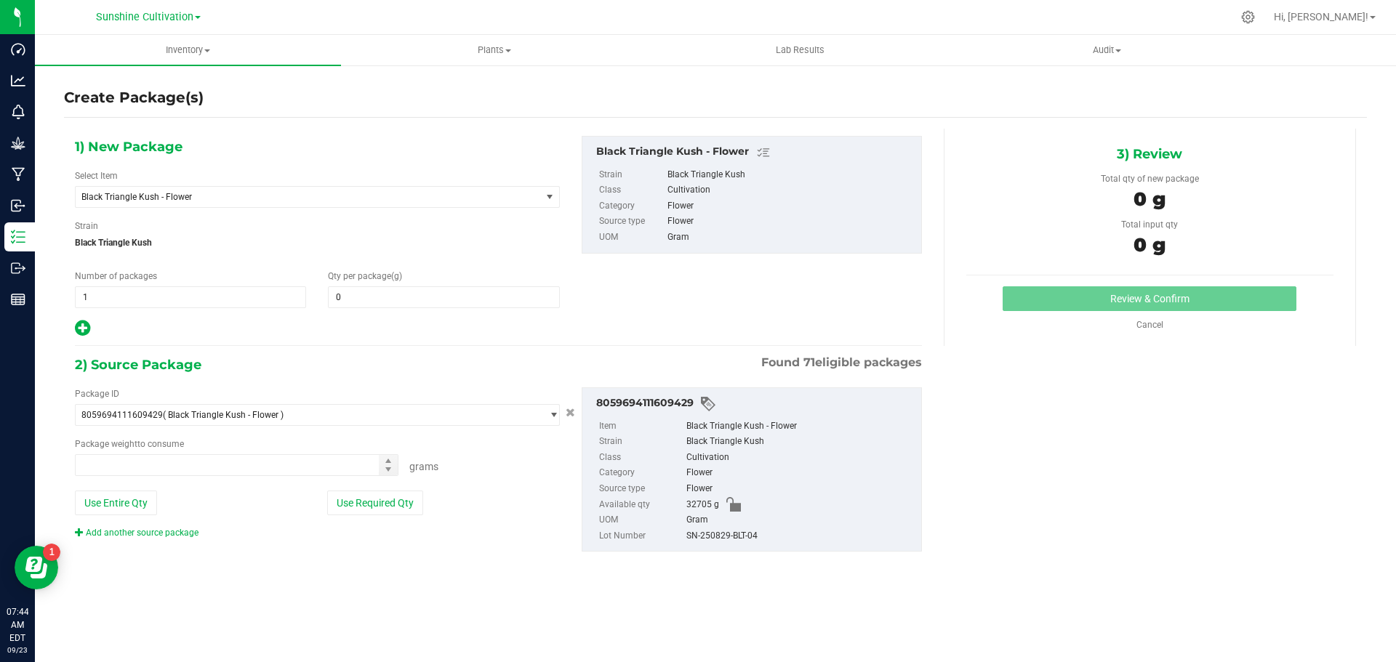
type input "0.0000"
type input "0.0000 g"
click at [250, 205] on span "Black Triangle Kush - Flower" at bounding box center [308, 197] width 465 height 20
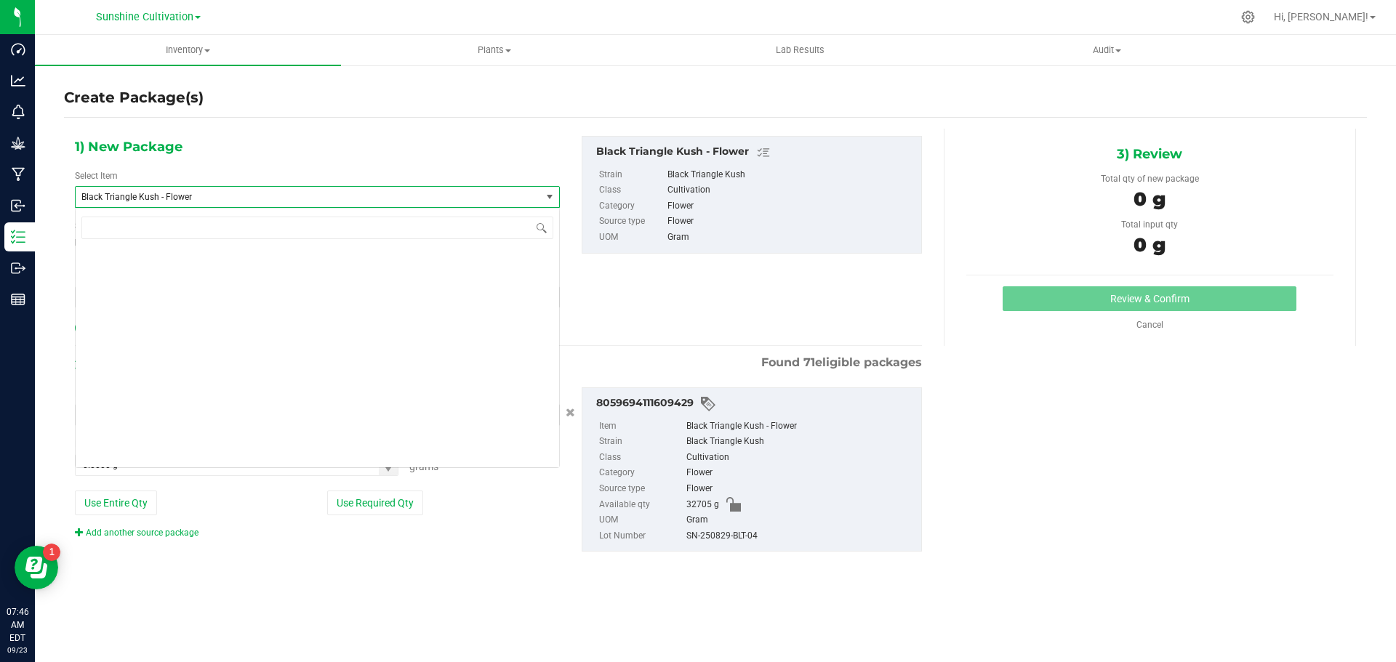
scroll to position [652, 0]
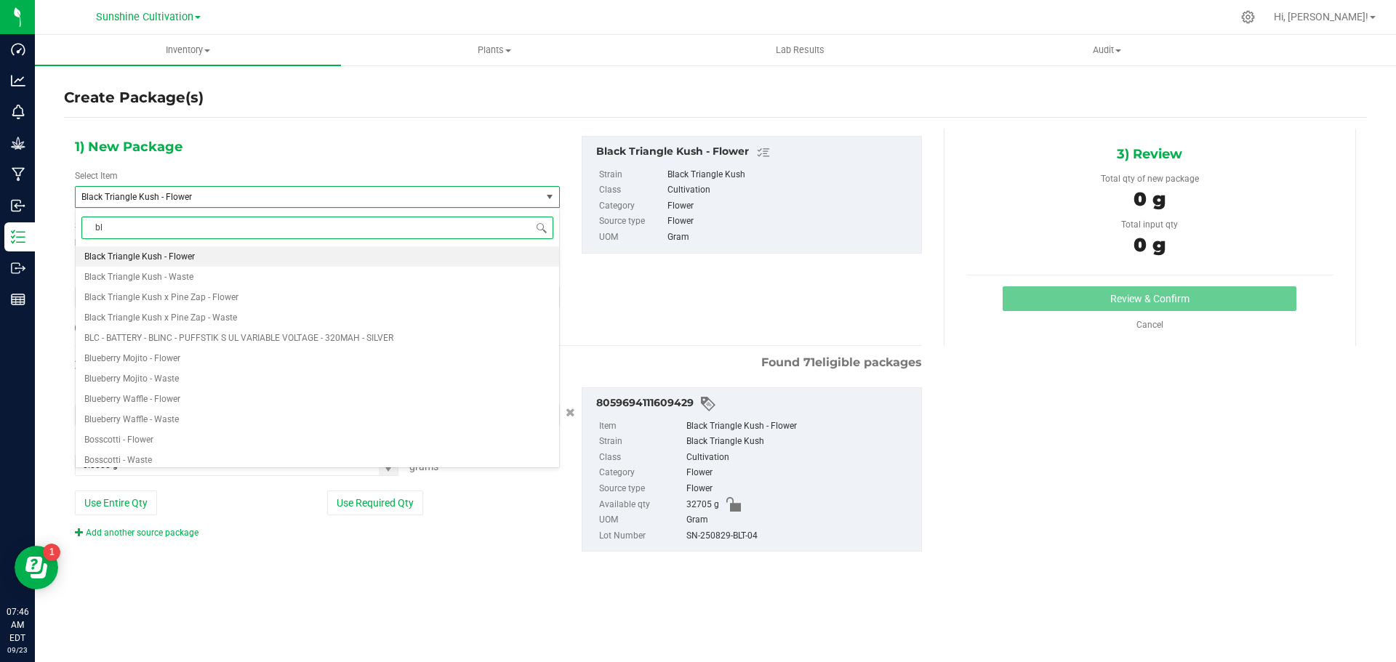
type input "blt"
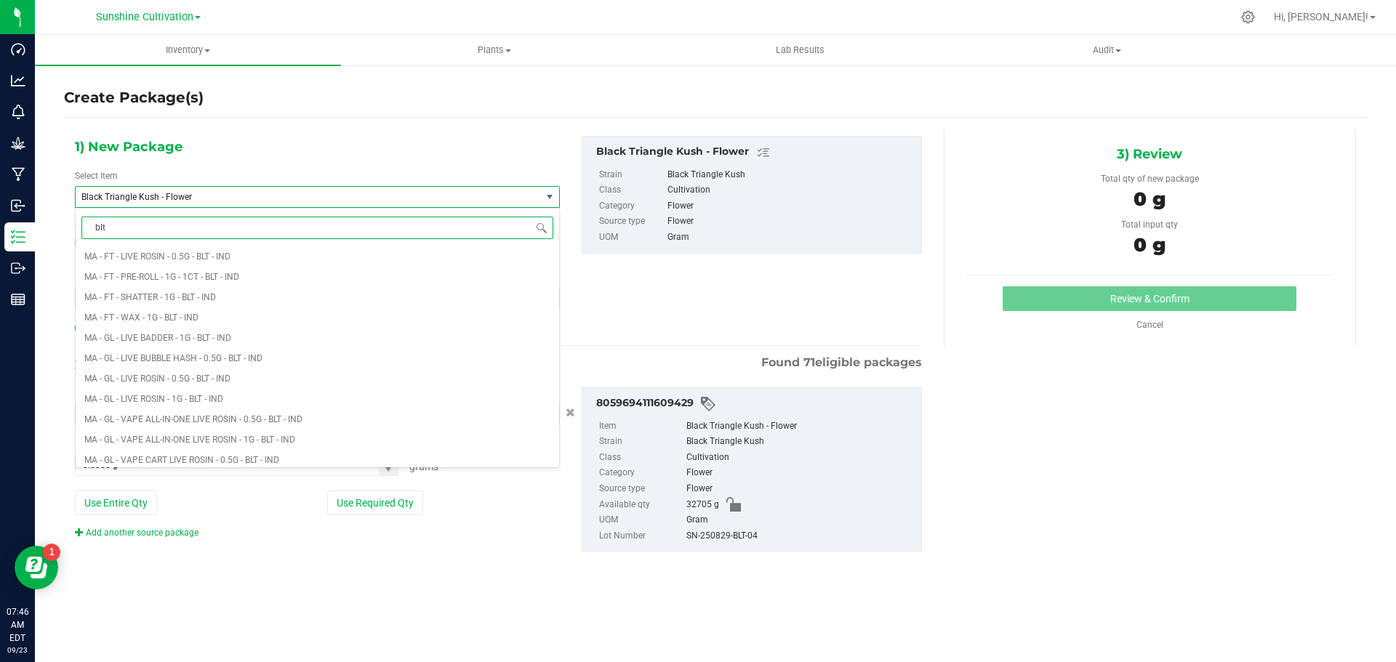
scroll to position [0, 0]
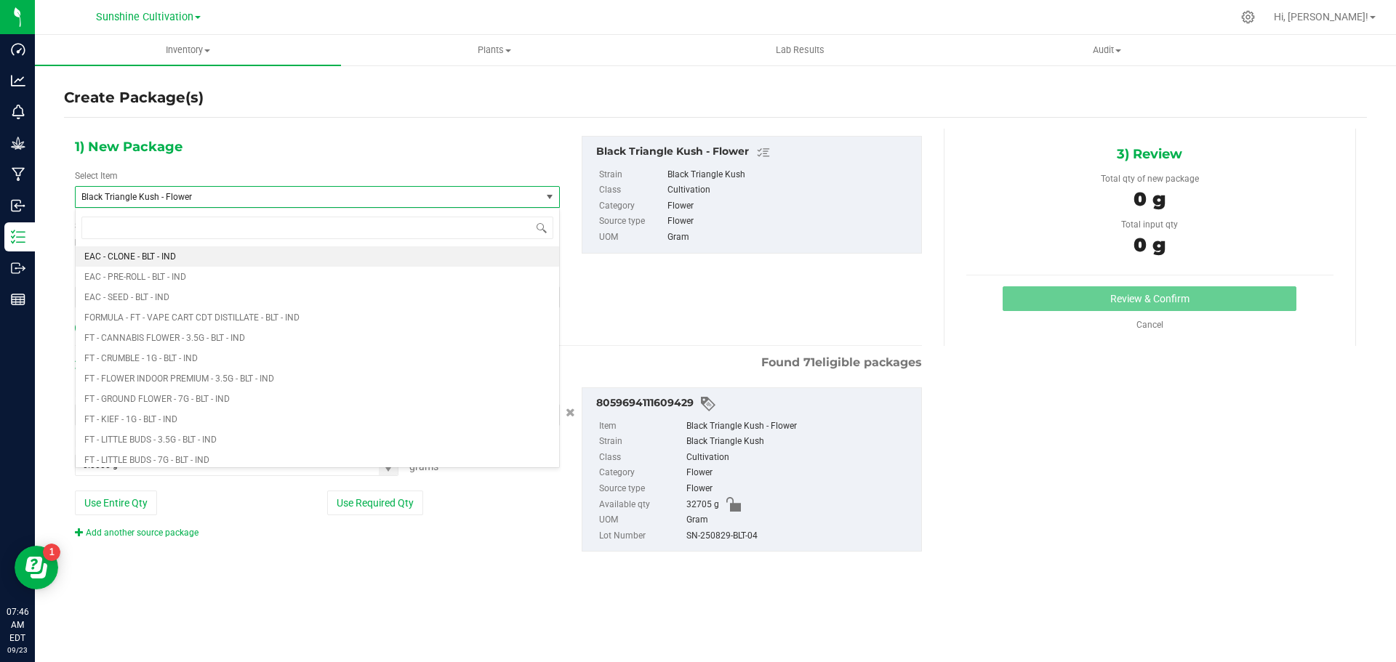
type input "0"
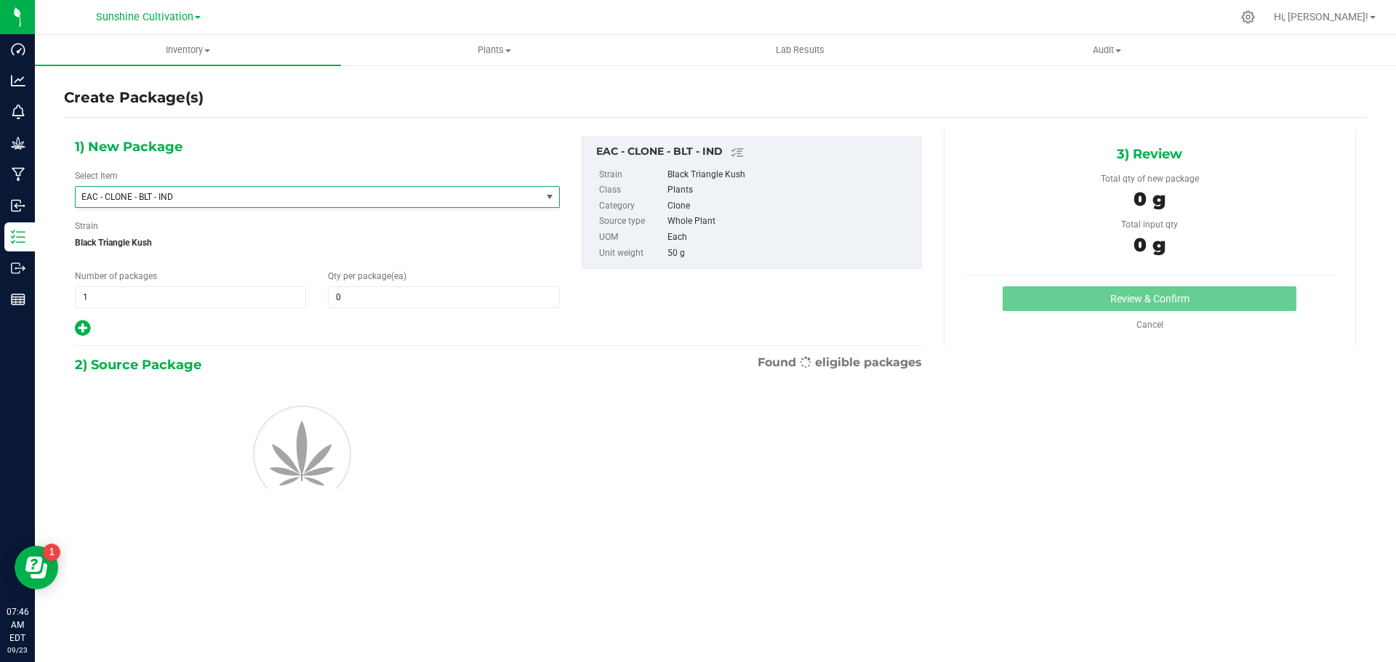
scroll to position [2097, 0]
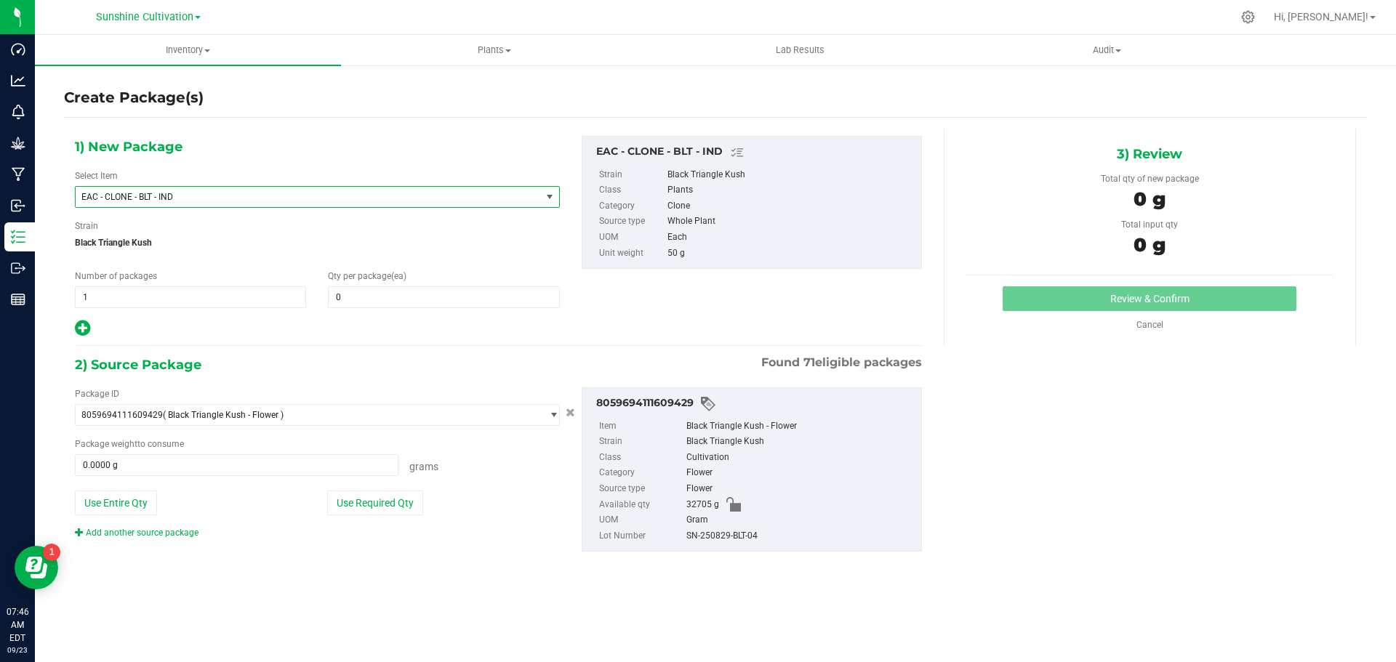
click at [210, 193] on span "EAC - CLONE - BLT - IND" at bounding box center [299, 197] width 436 height 10
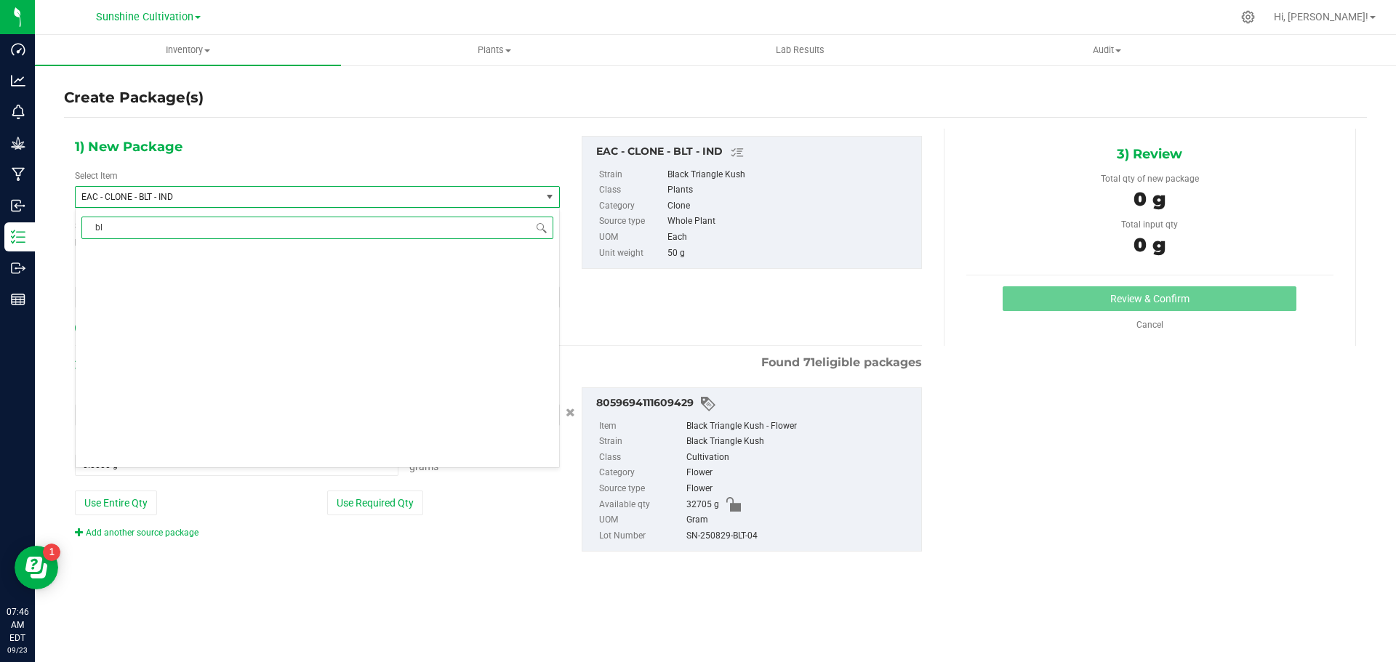
type input "blt"
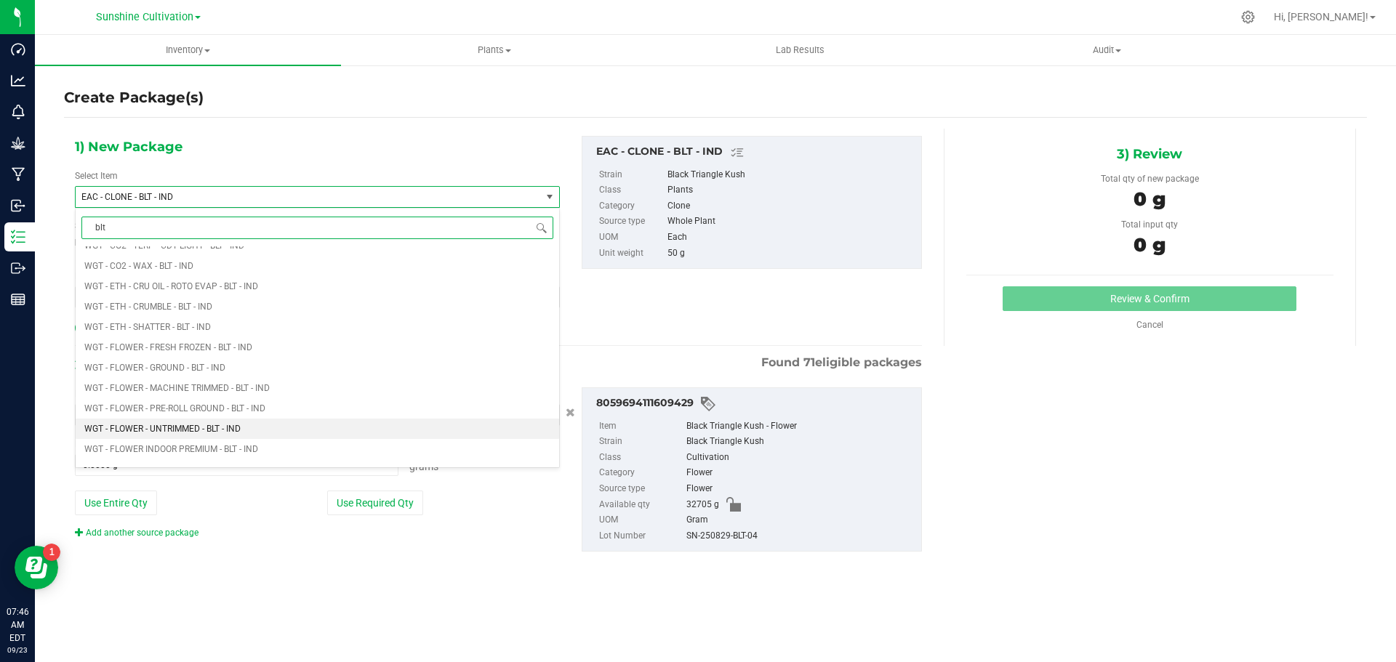
scroll to position [1673, 0]
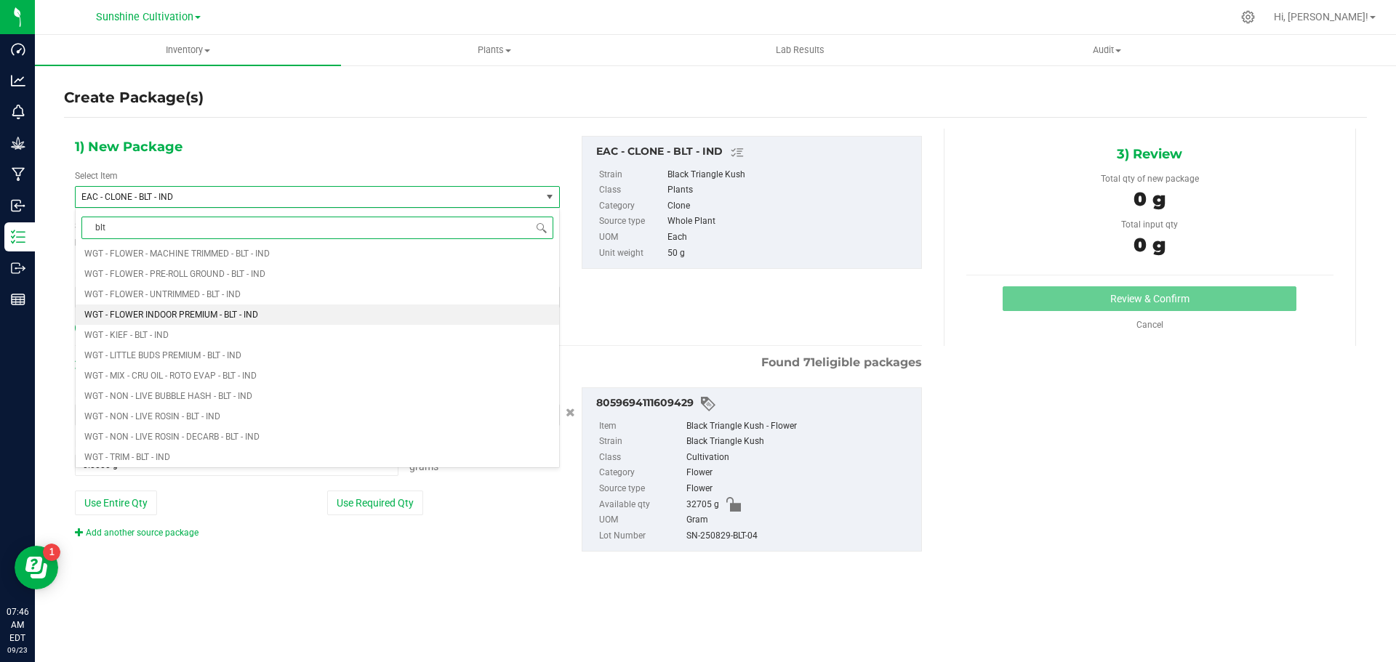
click at [237, 316] on span "WGT - FLOWER INDOOR PREMIUM - BLT - IND" at bounding box center [171, 315] width 174 height 10
type input "0.0000"
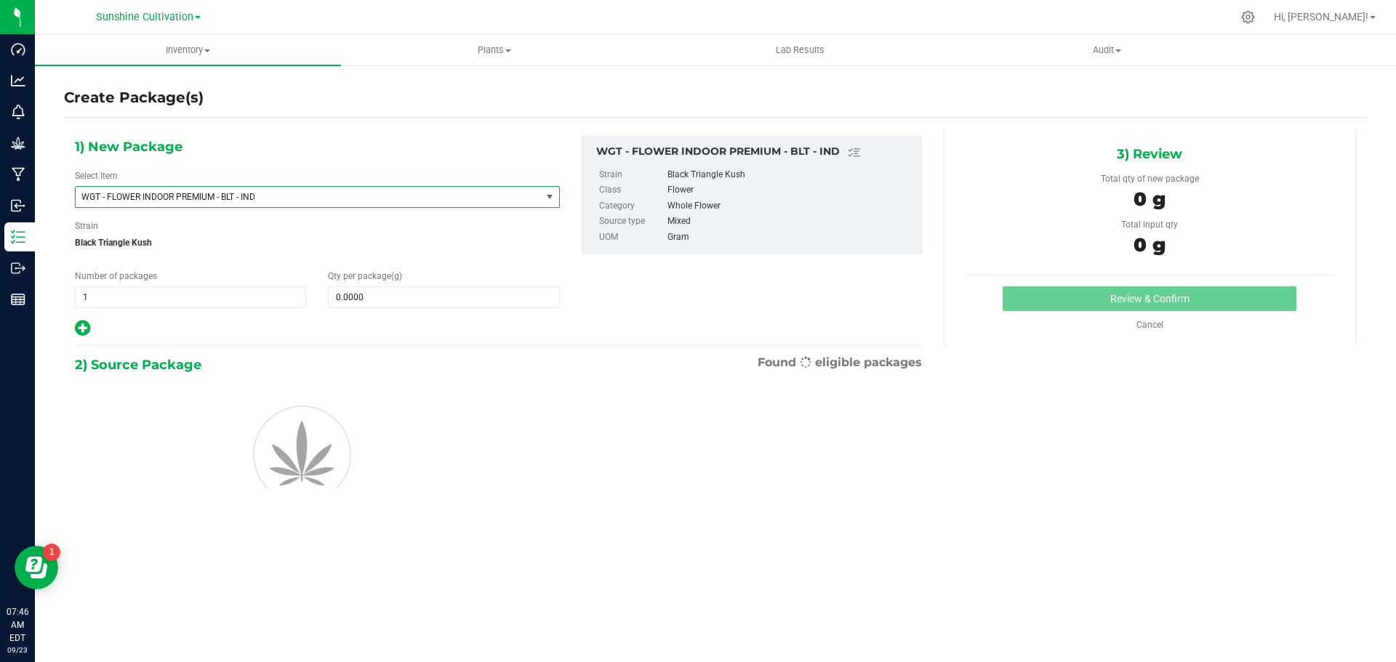
scroll to position [321438, 0]
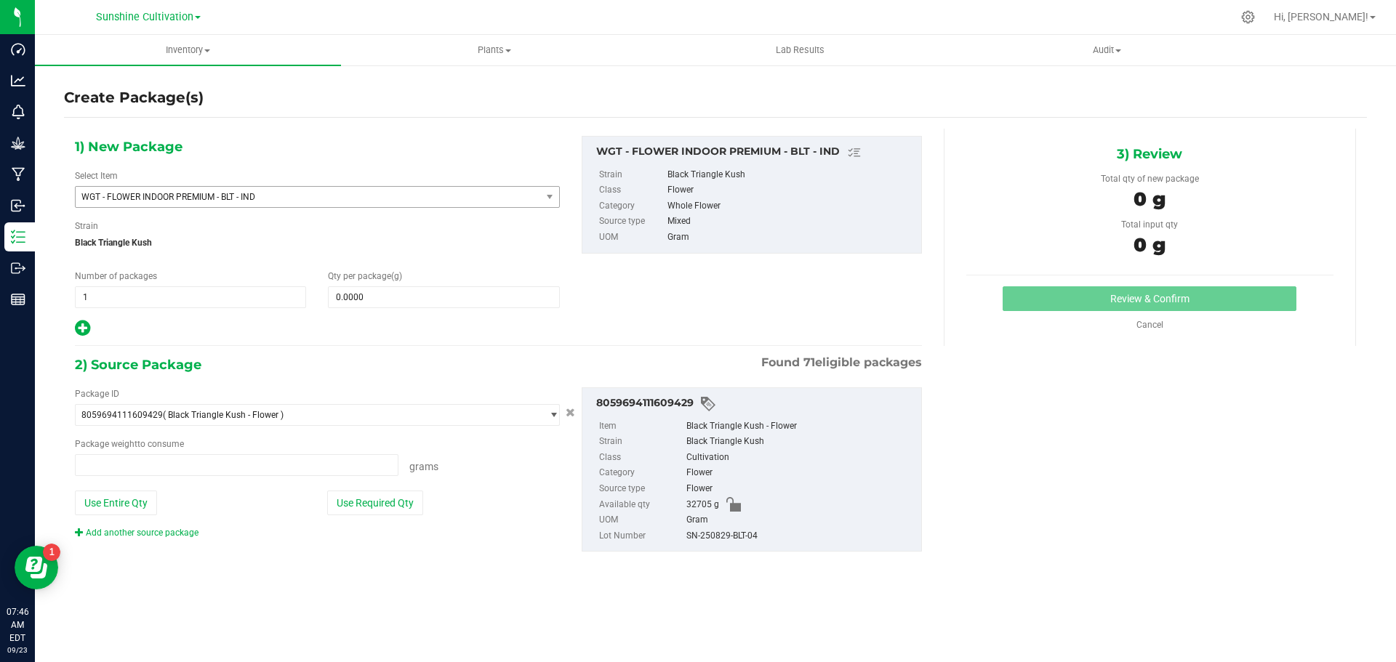
type input "0.0000 g"
click at [430, 191] on span "WGT - FLOWER INDOOR PREMIUM - BLT - IND" at bounding box center [308, 197] width 465 height 20
click at [620, 303] on div "1) New Package Select Item WGT - FLOWER INDOOR PREMIUM - BLT - IND 007UP - Flow…" at bounding box center [498, 237] width 869 height 202
click at [393, 295] on span at bounding box center [443, 298] width 231 height 22
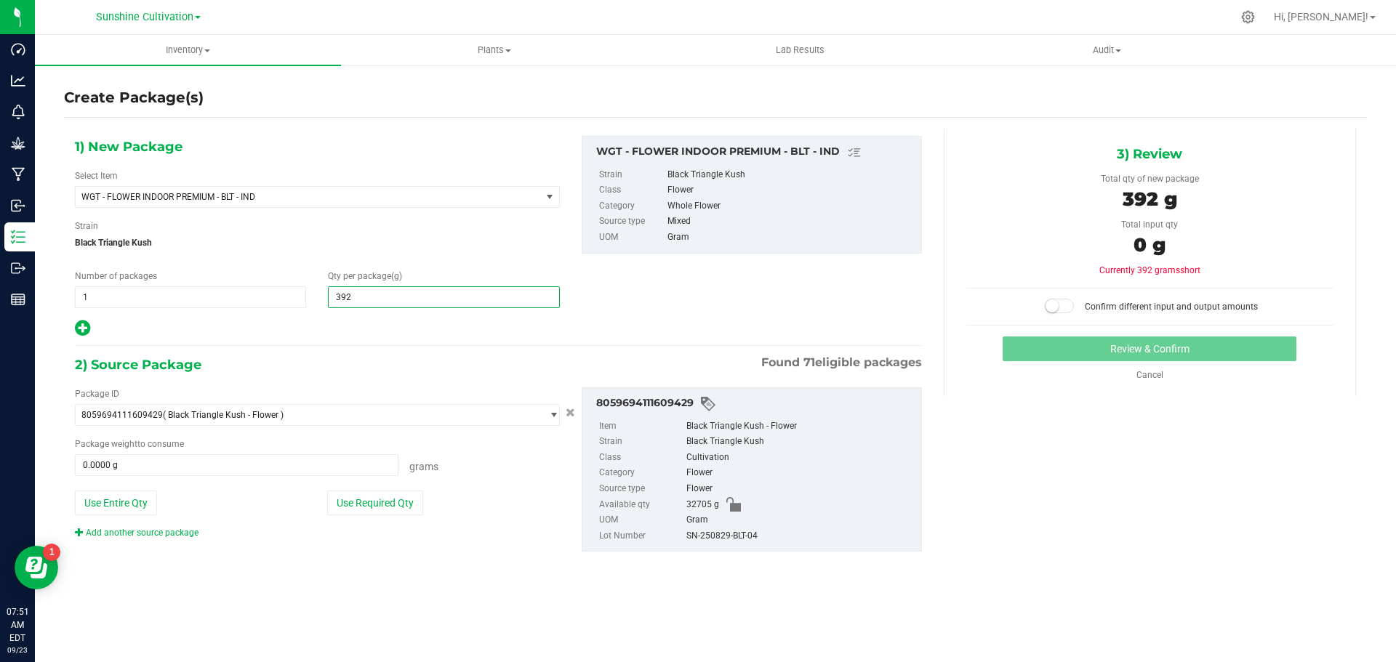
type input "3920"
type input "3,920.0000"
click at [328, 473] on span at bounding box center [237, 466] width 324 height 22
type input "3920"
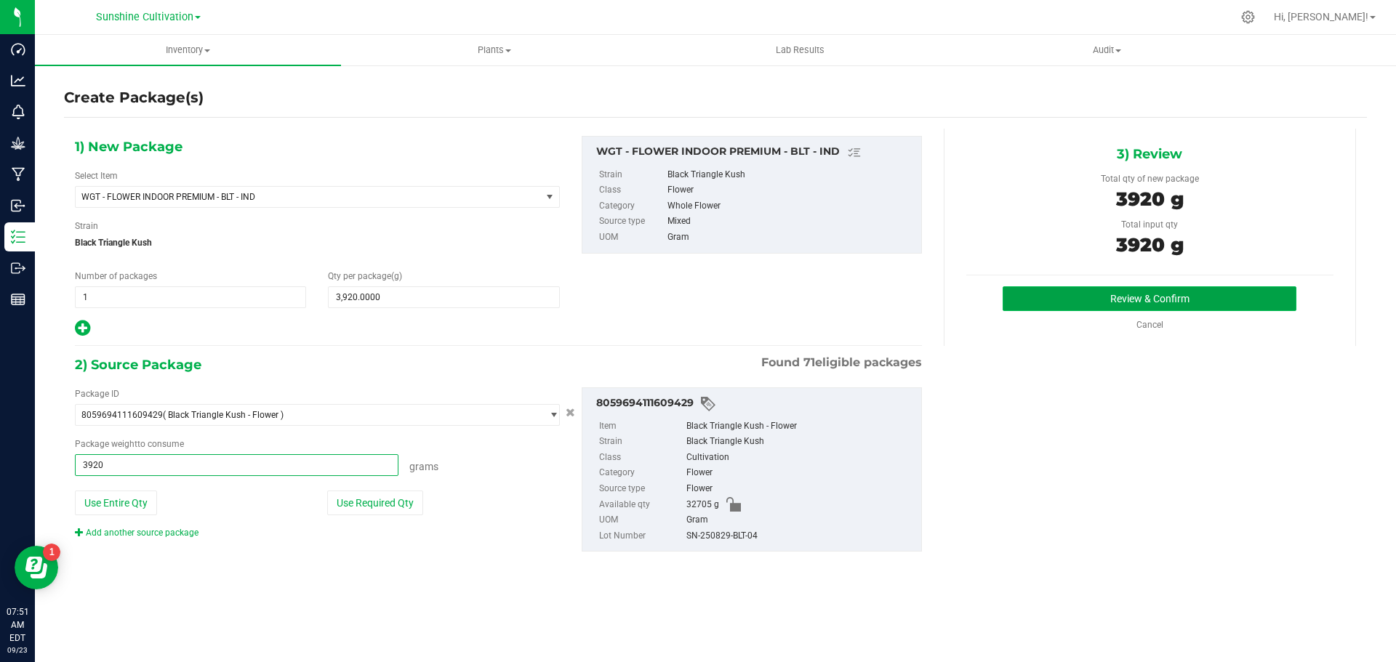
type input "3920.0000 g"
click at [1124, 299] on button "Review & Confirm" at bounding box center [1150, 299] width 294 height 25
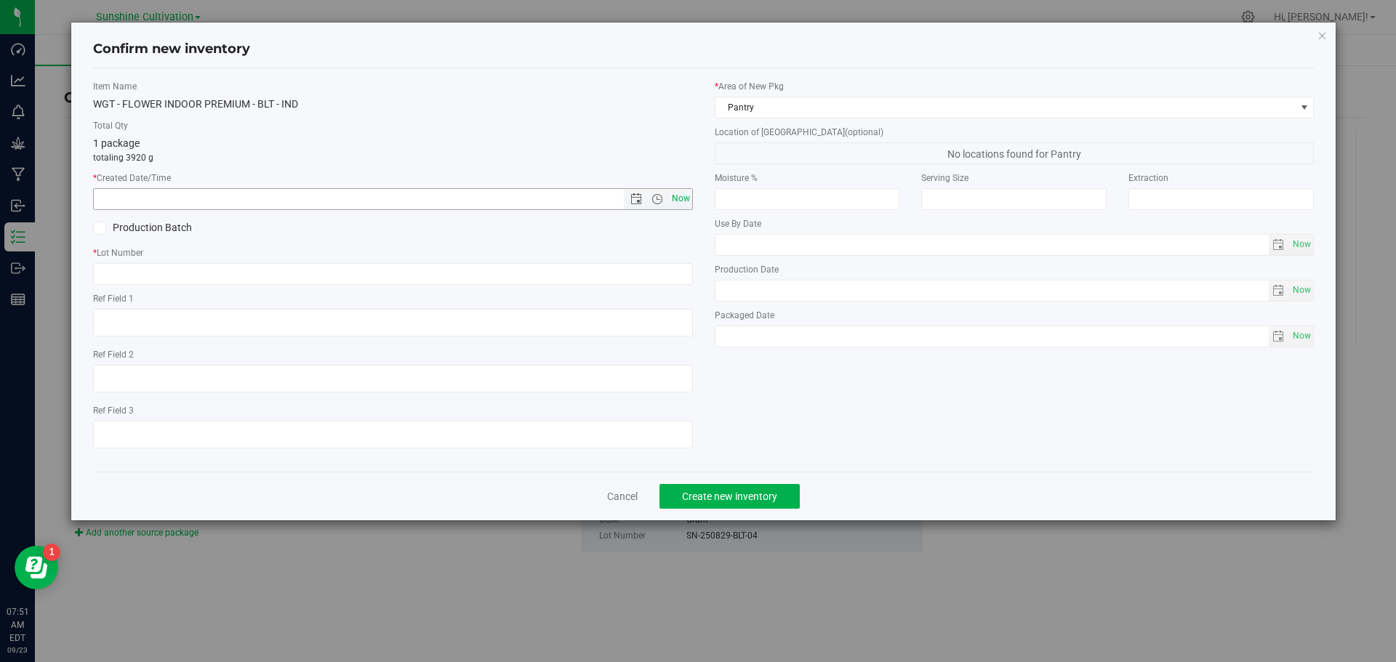
click at [680, 199] on span "Now" at bounding box center [680, 198] width 25 height 21
type input "9/23/2025 7:51 AM"
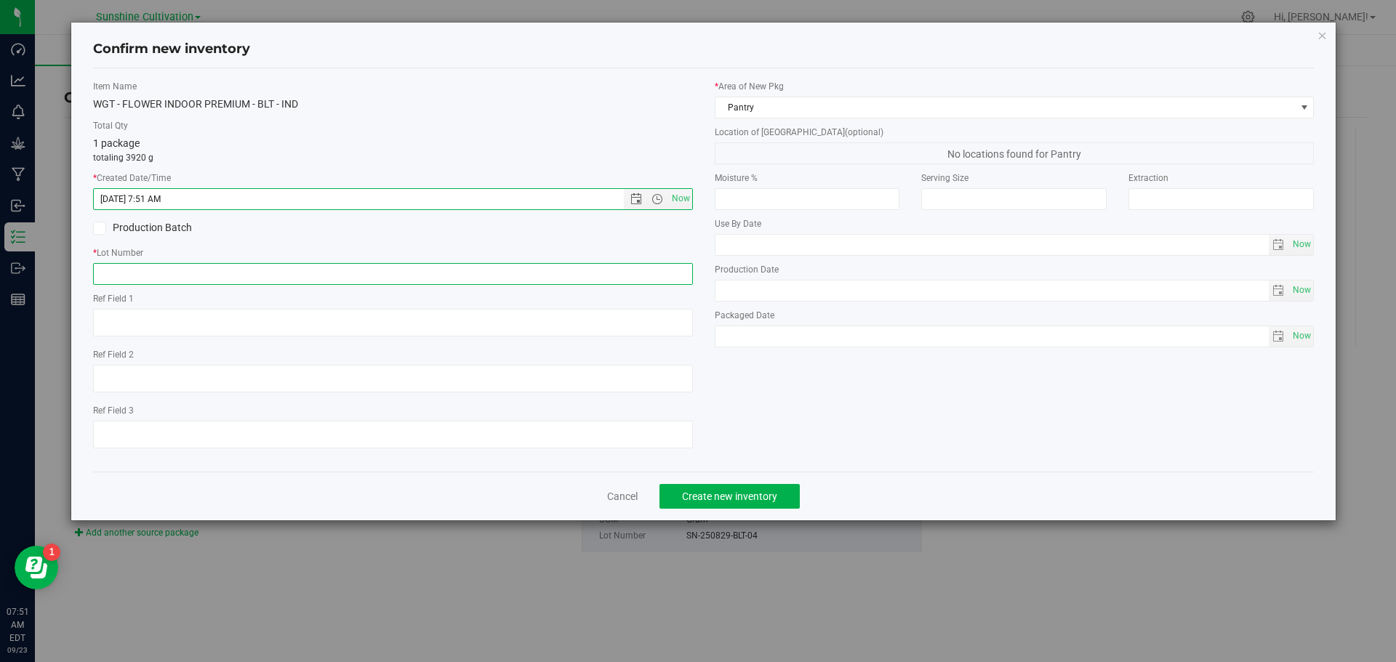
click at [553, 276] on input "text" at bounding box center [393, 274] width 600 height 22
paste input "SN-250829-BLT-04"
type input "SN-250829-BLT-04"
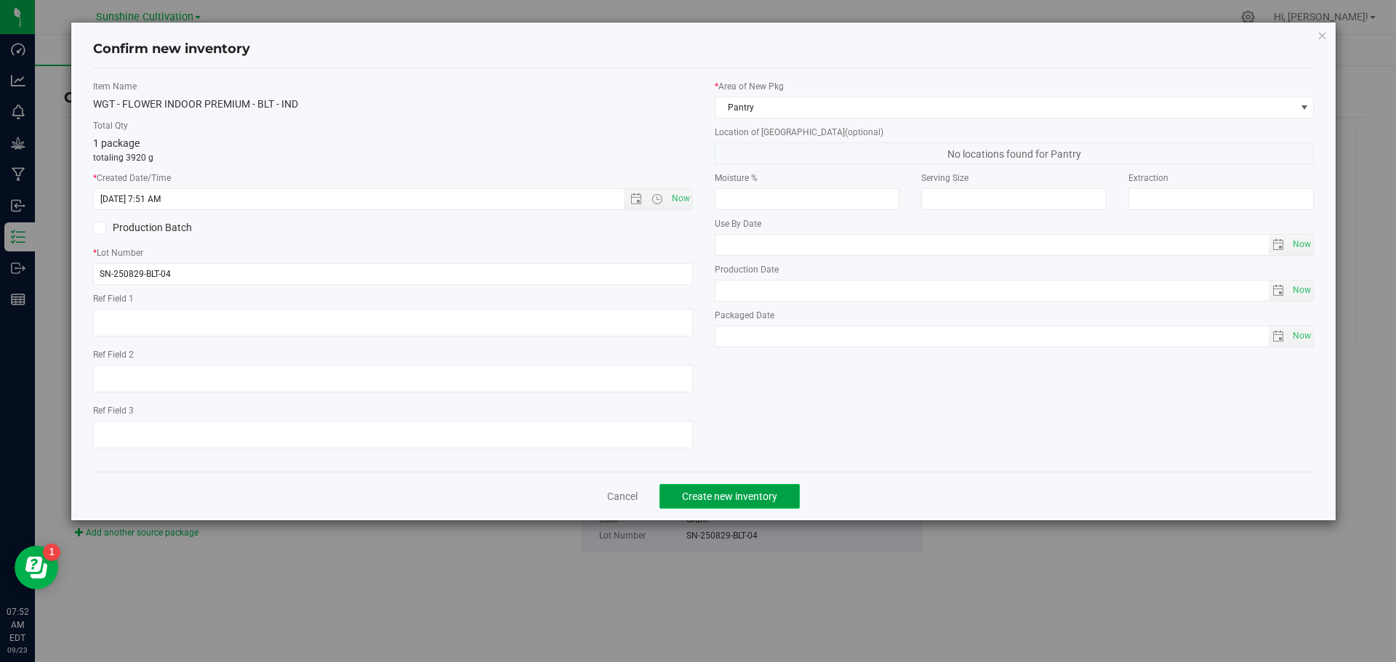
click at [753, 505] on button "Create new inventory" at bounding box center [730, 496] width 140 height 25
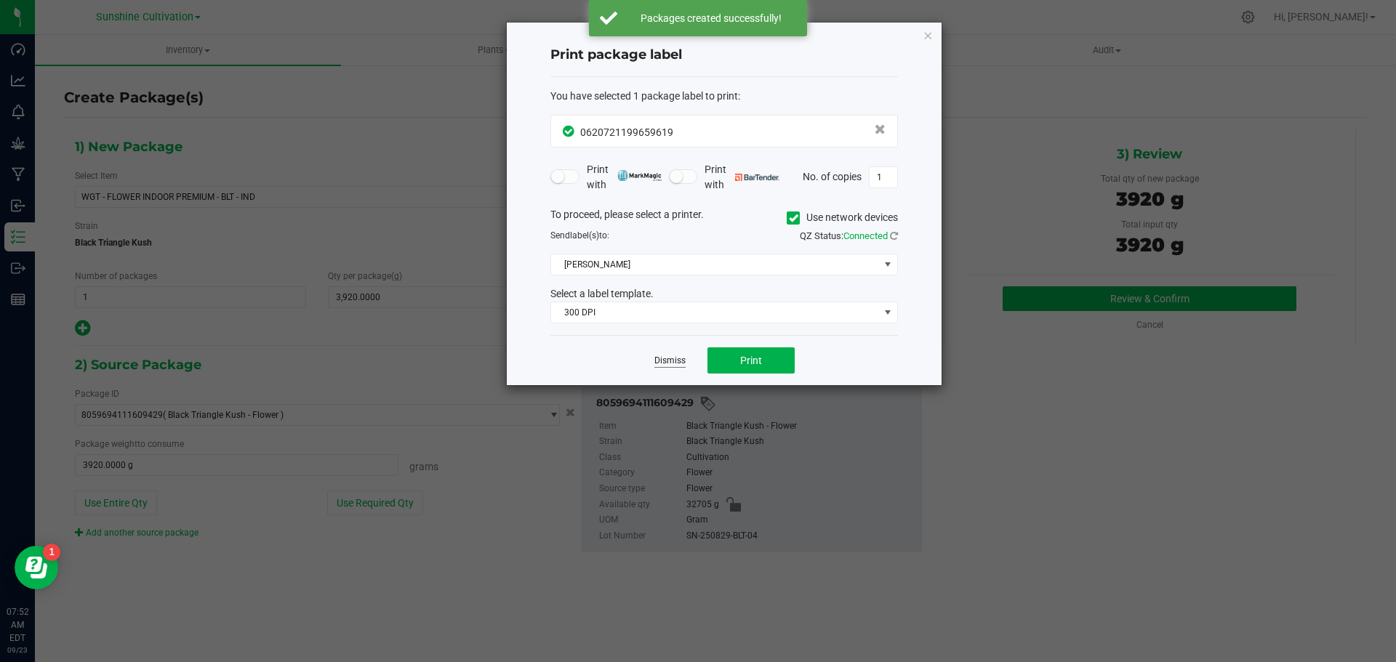
click at [671, 362] on link "Dismiss" at bounding box center [669, 361] width 31 height 12
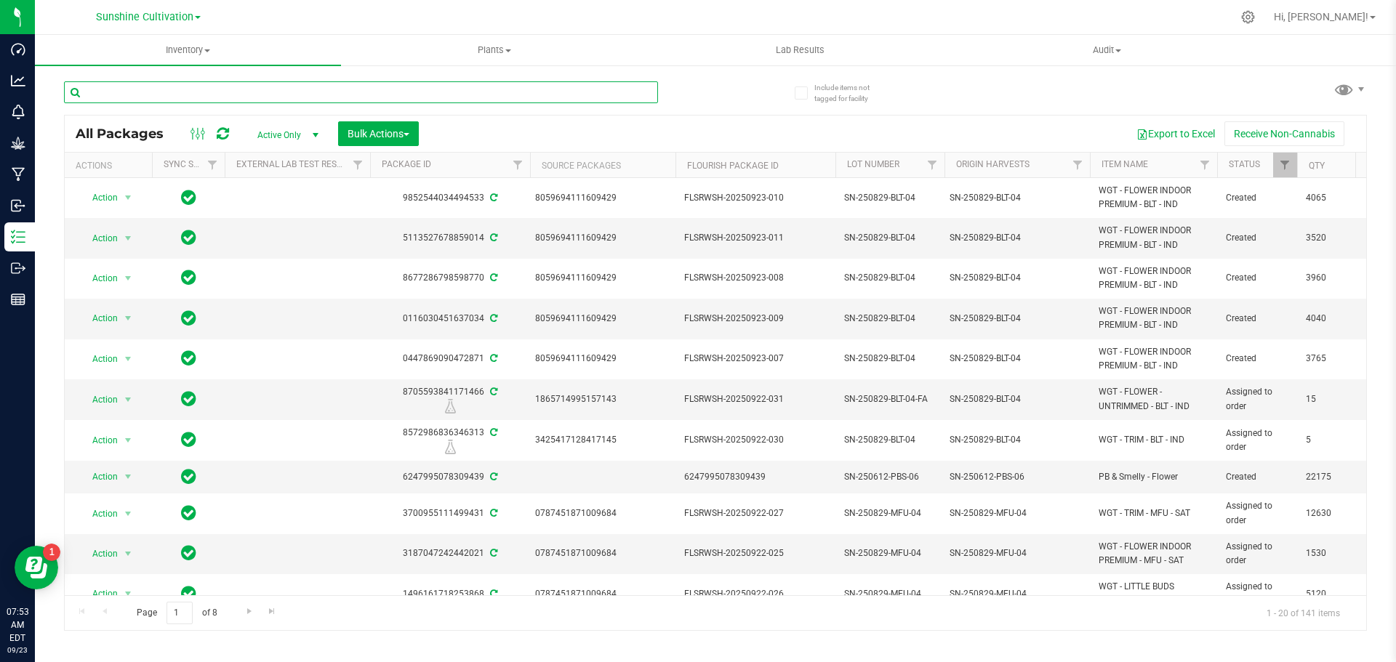
click at [326, 81] on input "text" at bounding box center [361, 92] width 594 height 22
type input "blt"
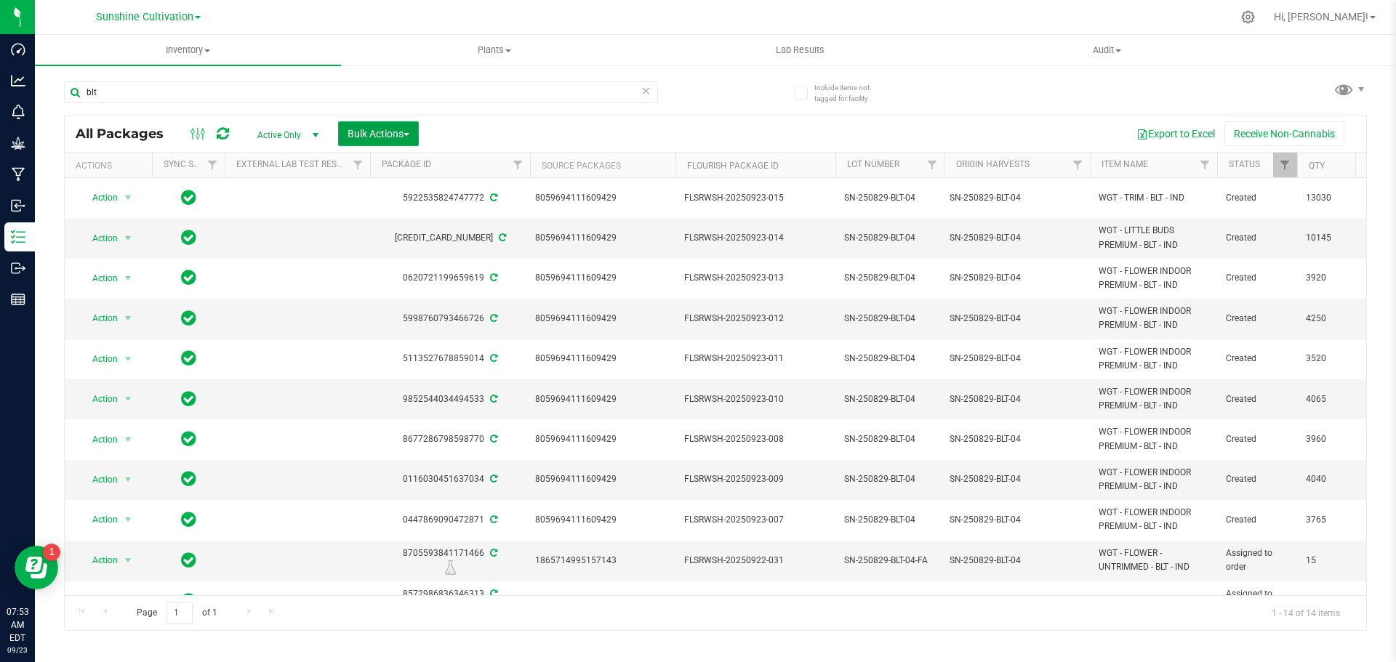
click at [385, 121] on button "Bulk Actions" at bounding box center [378, 133] width 81 height 25
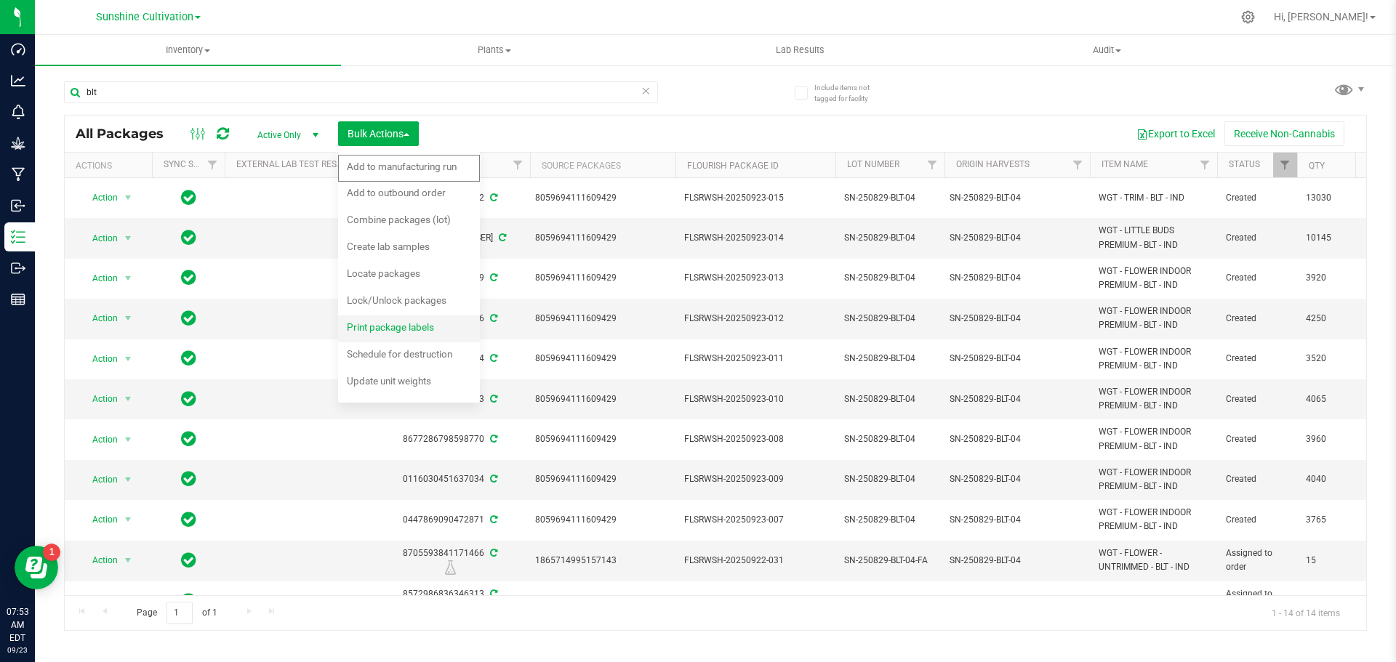
click at [408, 327] on span "Print package labels" at bounding box center [390, 327] width 87 height 12
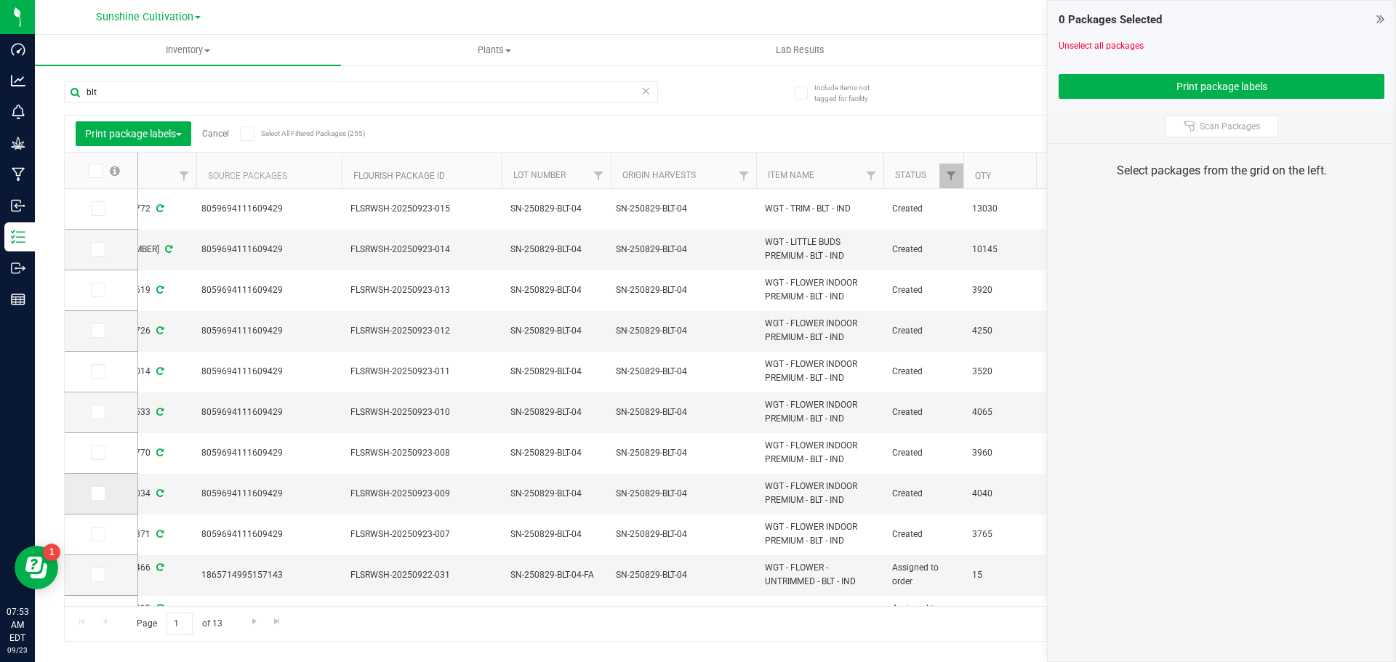
drag, startPoint x: 97, startPoint y: 535, endPoint x: 100, endPoint y: 505, distance: 29.3
click at [97, 535] on icon at bounding box center [96, 535] width 9 height 0
click at [0, 0] on input "checkbox" at bounding box center [0, 0] width 0 height 0
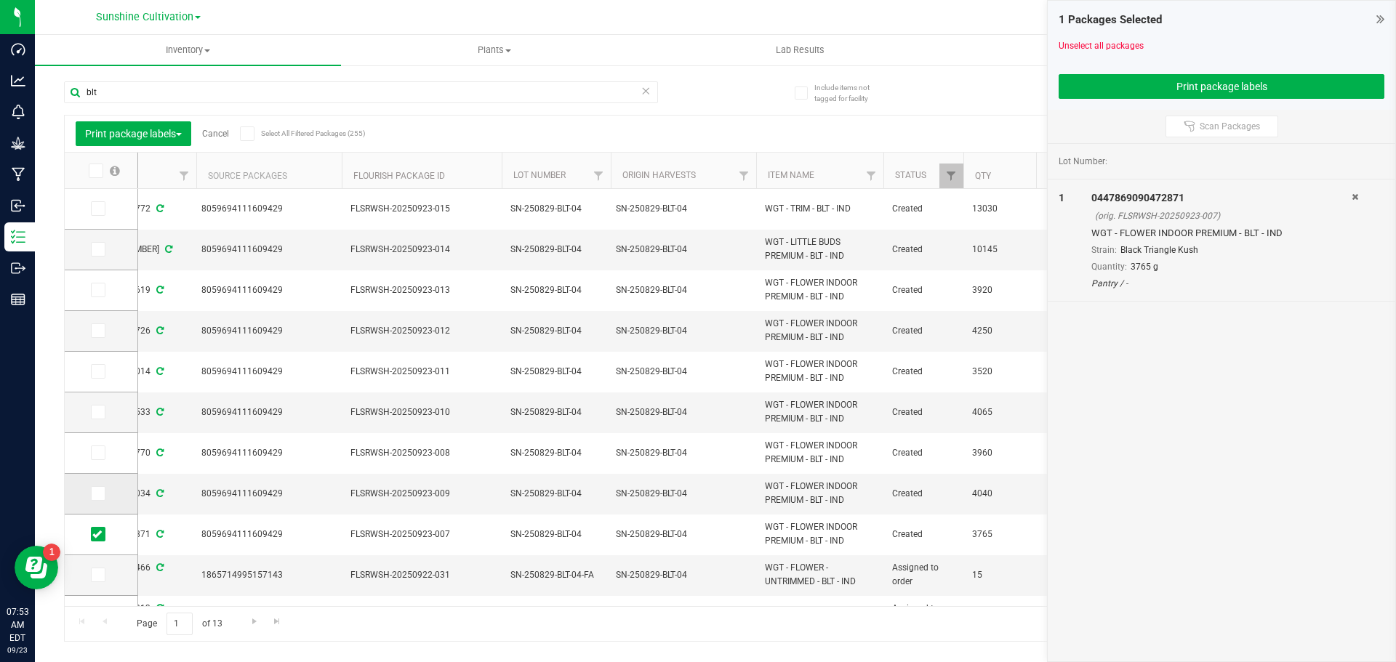
click at [100, 499] on span at bounding box center [98, 494] width 15 height 15
click at [0, 0] on input "checkbox" at bounding box center [0, 0] width 0 height 0
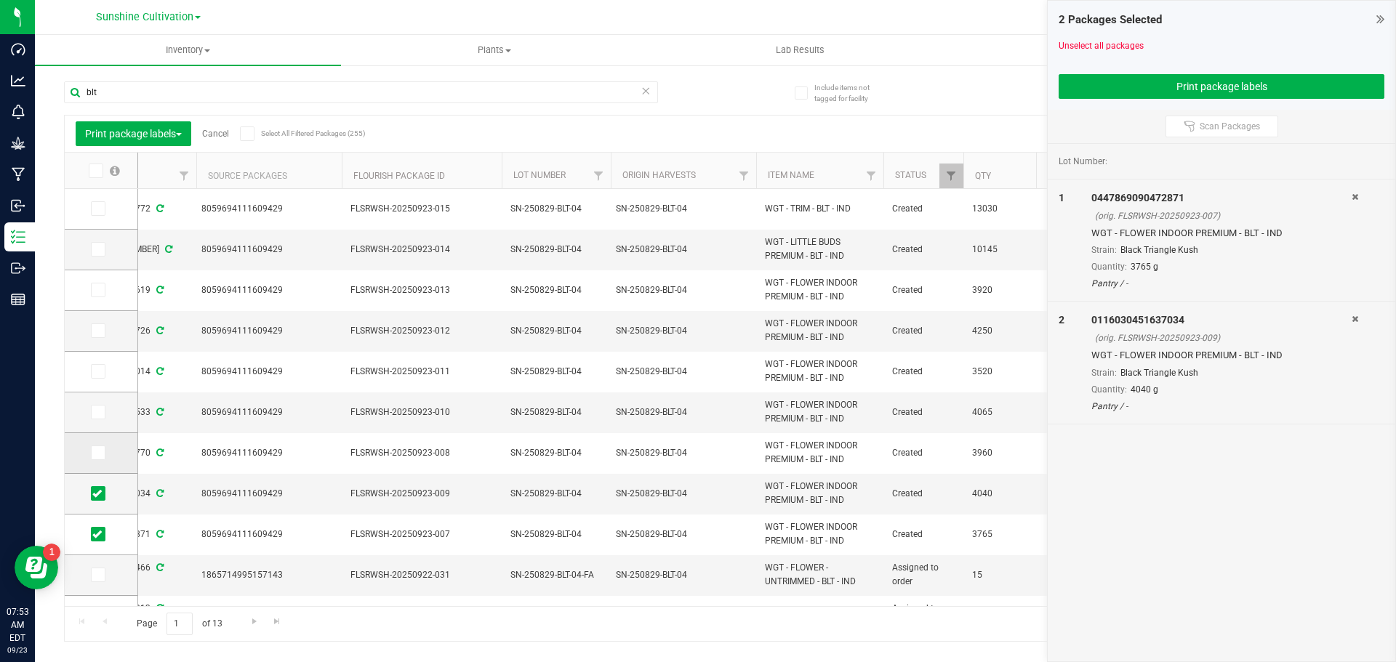
click at [95, 460] on span at bounding box center [98, 453] width 15 height 15
click at [0, 0] on input "checkbox" at bounding box center [0, 0] width 0 height 0
click at [92, 422] on td at bounding box center [101, 413] width 73 height 41
click at [96, 412] on icon at bounding box center [96, 412] width 9 height 0
click at [0, 0] on input "checkbox" at bounding box center [0, 0] width 0 height 0
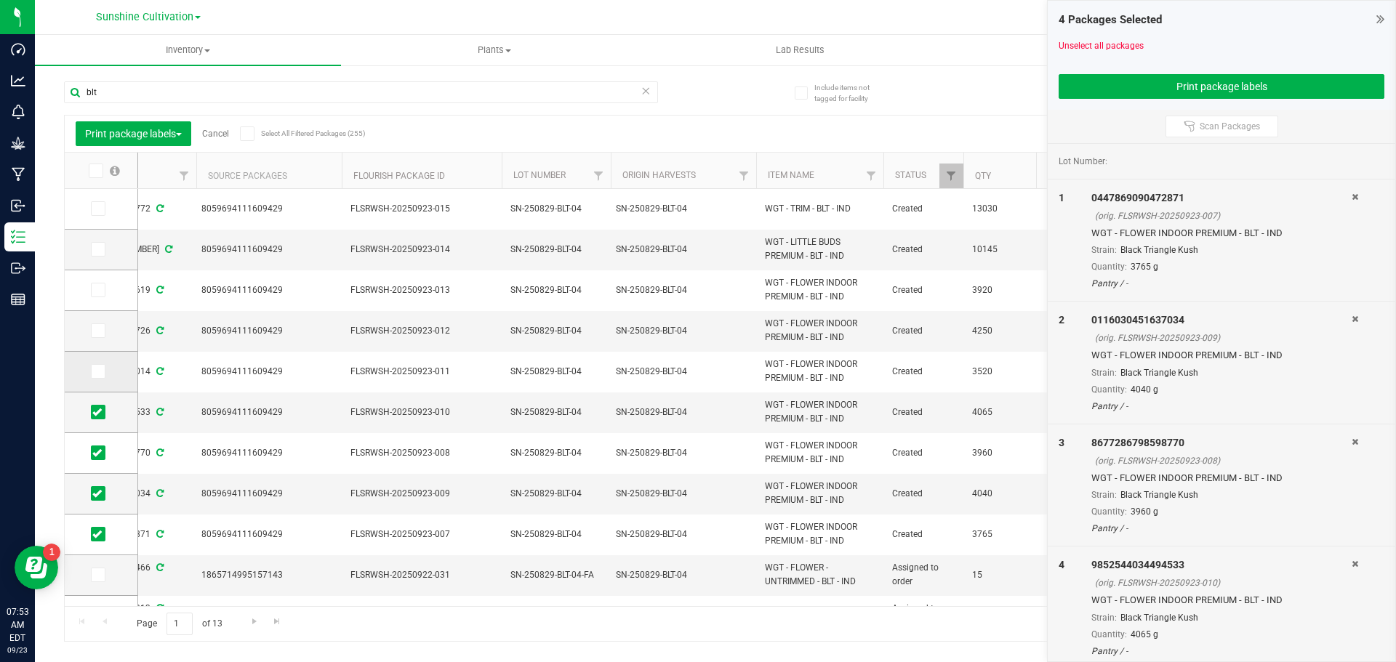
click at [97, 372] on icon at bounding box center [96, 372] width 9 height 0
click at [0, 0] on input "checkbox" at bounding box center [0, 0] width 0 height 0
click at [103, 332] on span at bounding box center [98, 331] width 15 height 15
click at [0, 0] on input "checkbox" at bounding box center [0, 0] width 0 height 0
click at [97, 290] on icon at bounding box center [96, 290] width 9 height 0
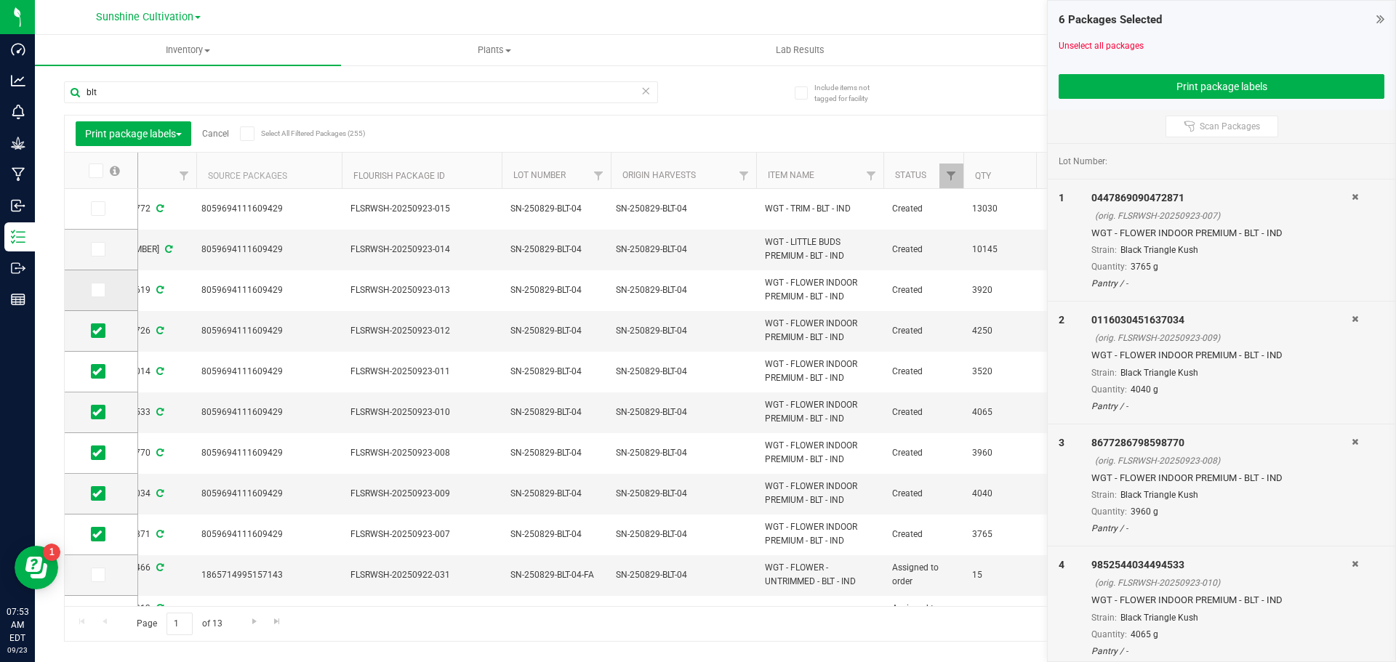
click at [0, 0] on input "checkbox" at bounding box center [0, 0] width 0 height 0
click at [98, 249] on icon at bounding box center [96, 249] width 9 height 0
click at [0, 0] on input "checkbox" at bounding box center [0, 0] width 0 height 0
click at [99, 209] on icon at bounding box center [96, 209] width 9 height 0
click at [0, 0] on input "checkbox" at bounding box center [0, 0] width 0 height 0
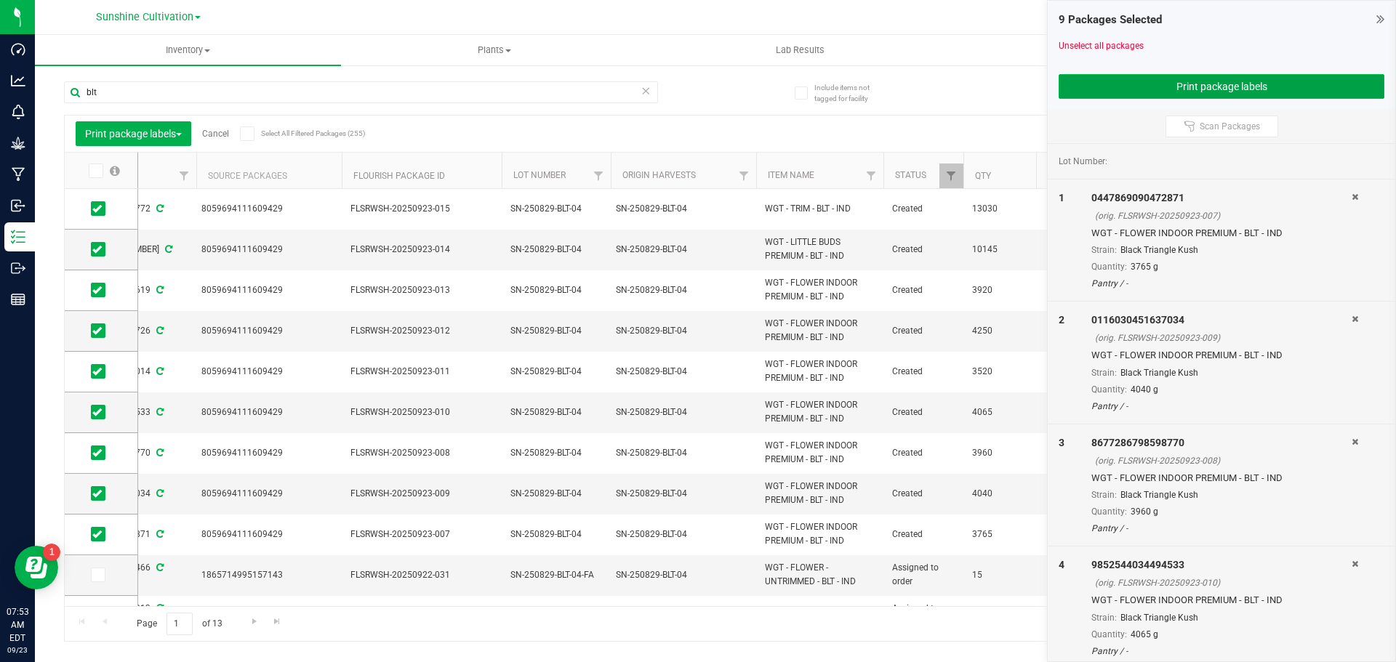
click at [1203, 87] on button "Print package labels" at bounding box center [1222, 86] width 326 height 25
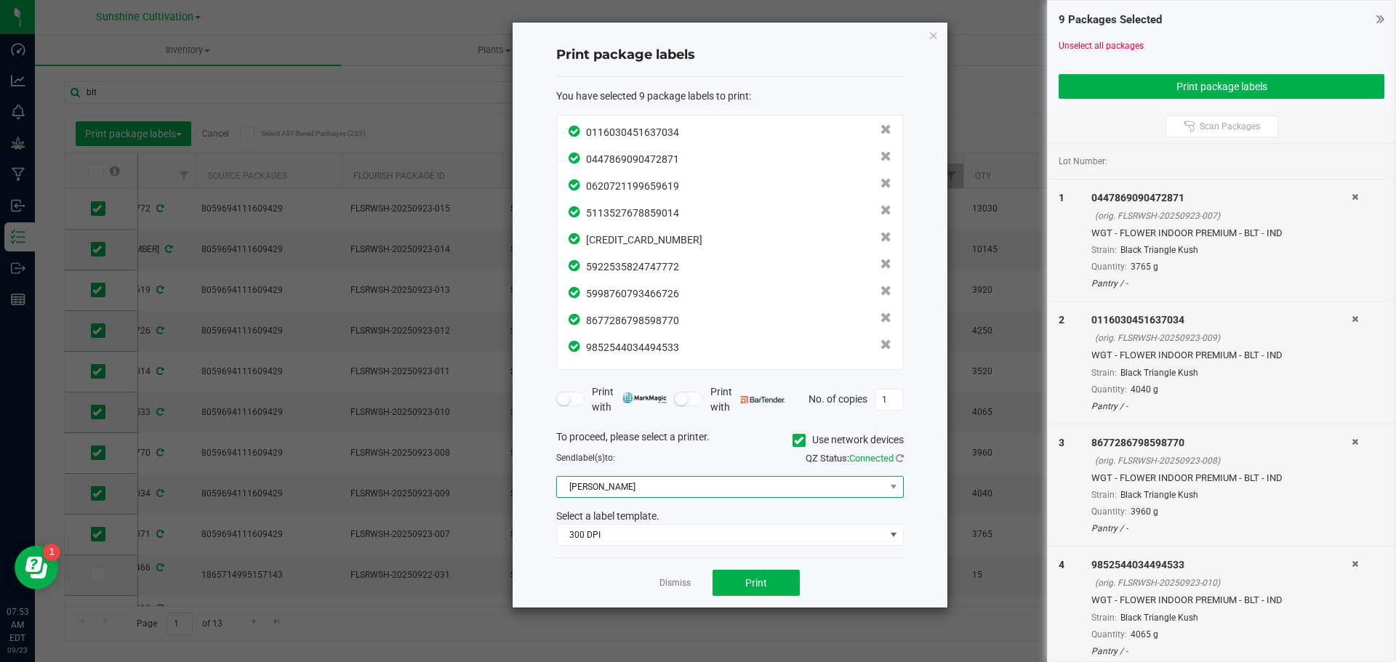
click at [702, 481] on span "[PERSON_NAME]" at bounding box center [721, 487] width 328 height 20
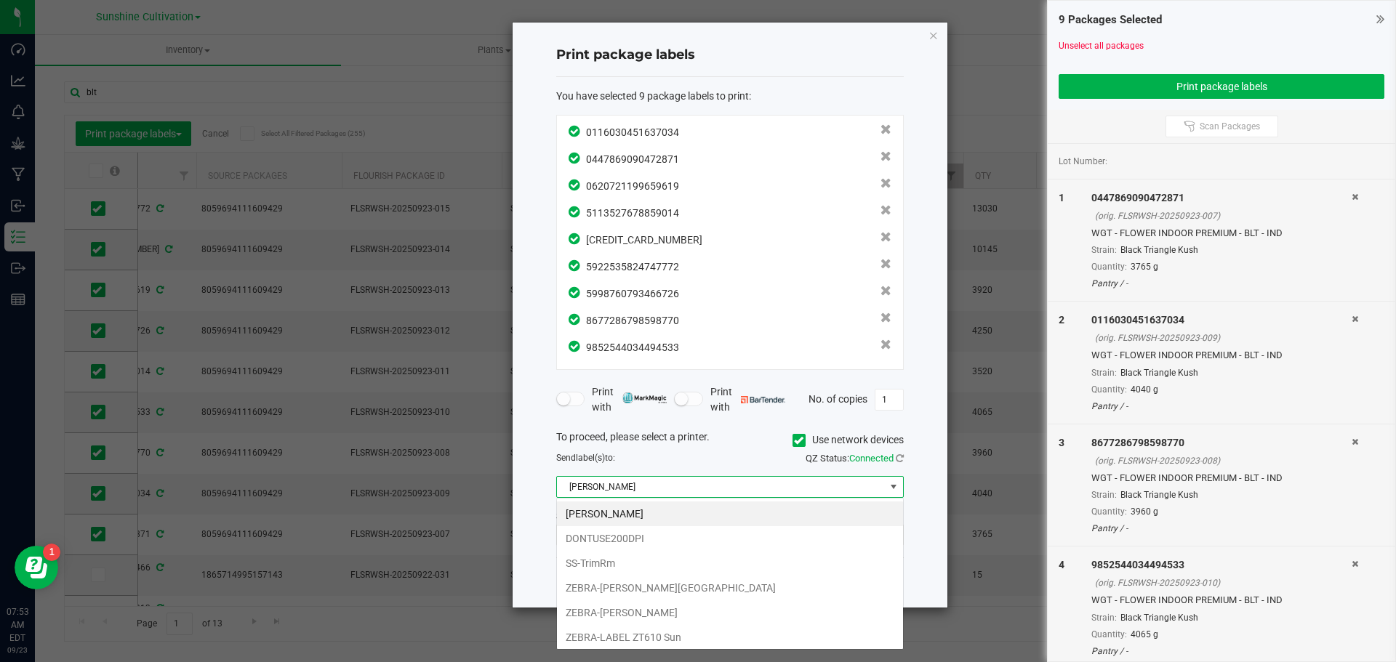
scroll to position [22, 348]
click at [609, 558] on li "SS-TrimRm" at bounding box center [730, 563] width 346 height 25
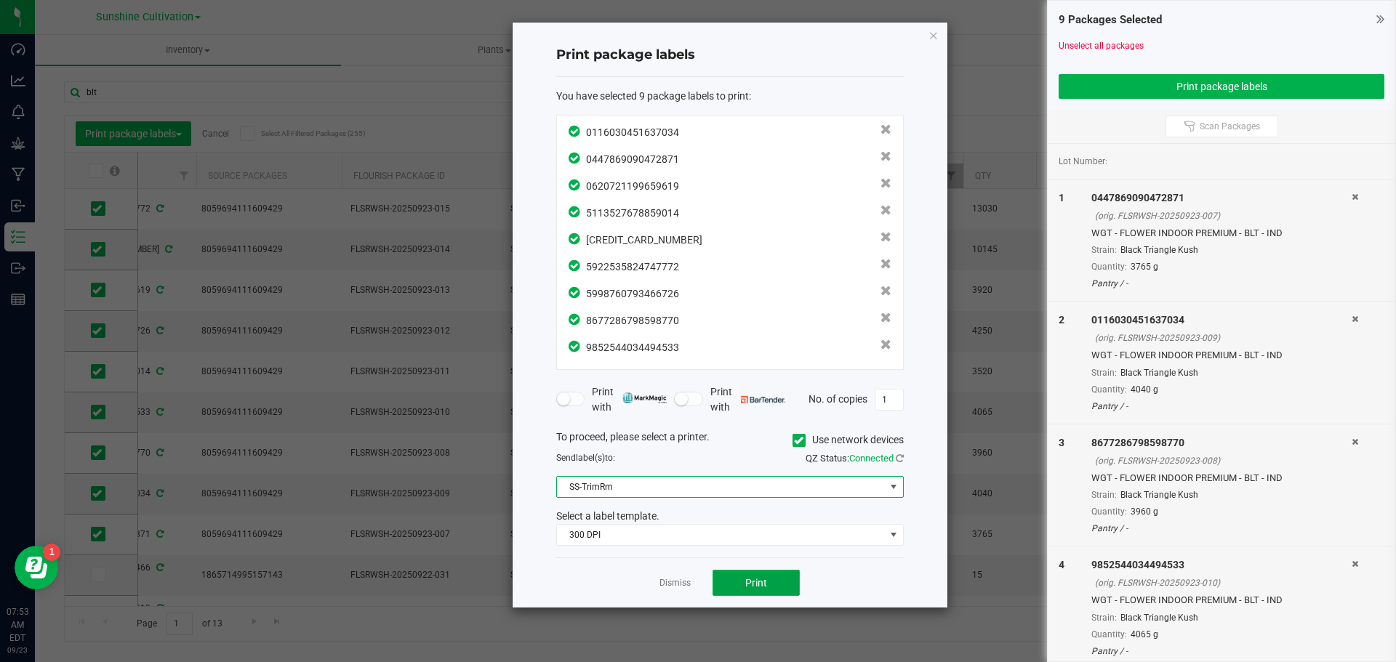
click at [757, 591] on button "Print" at bounding box center [756, 583] width 87 height 26
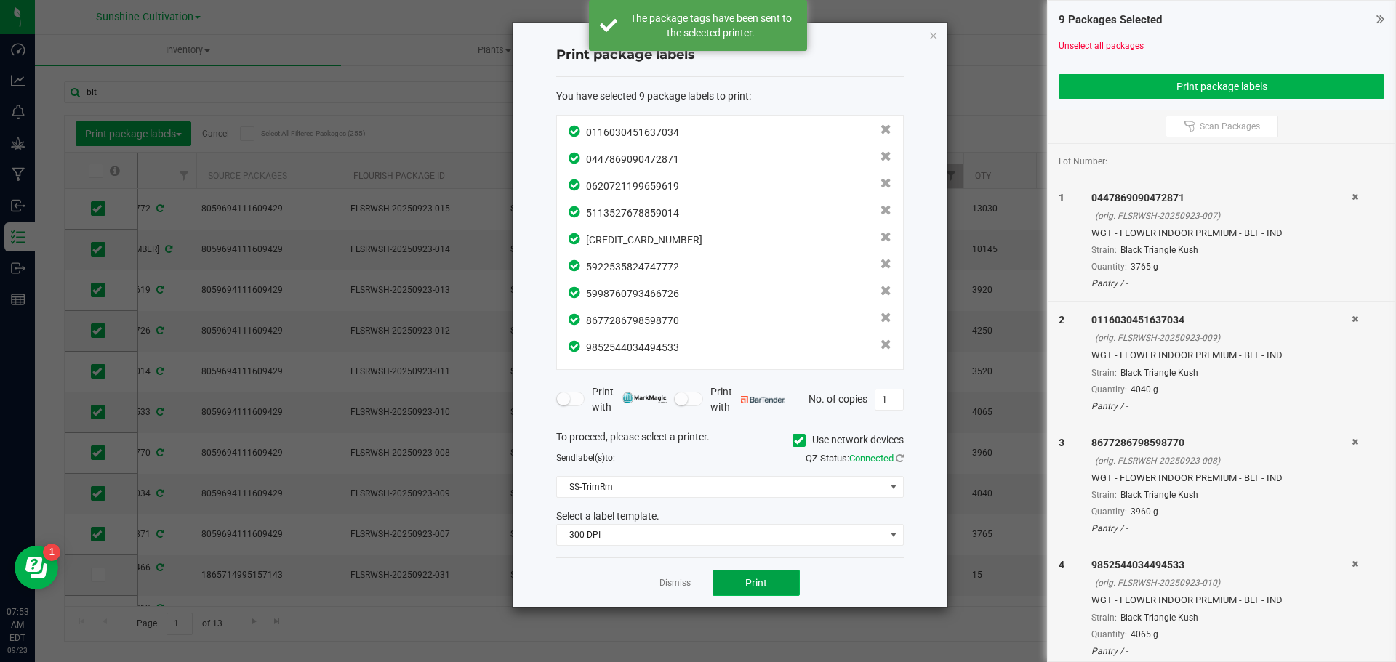
click at [757, 591] on button "Print" at bounding box center [756, 583] width 87 height 26
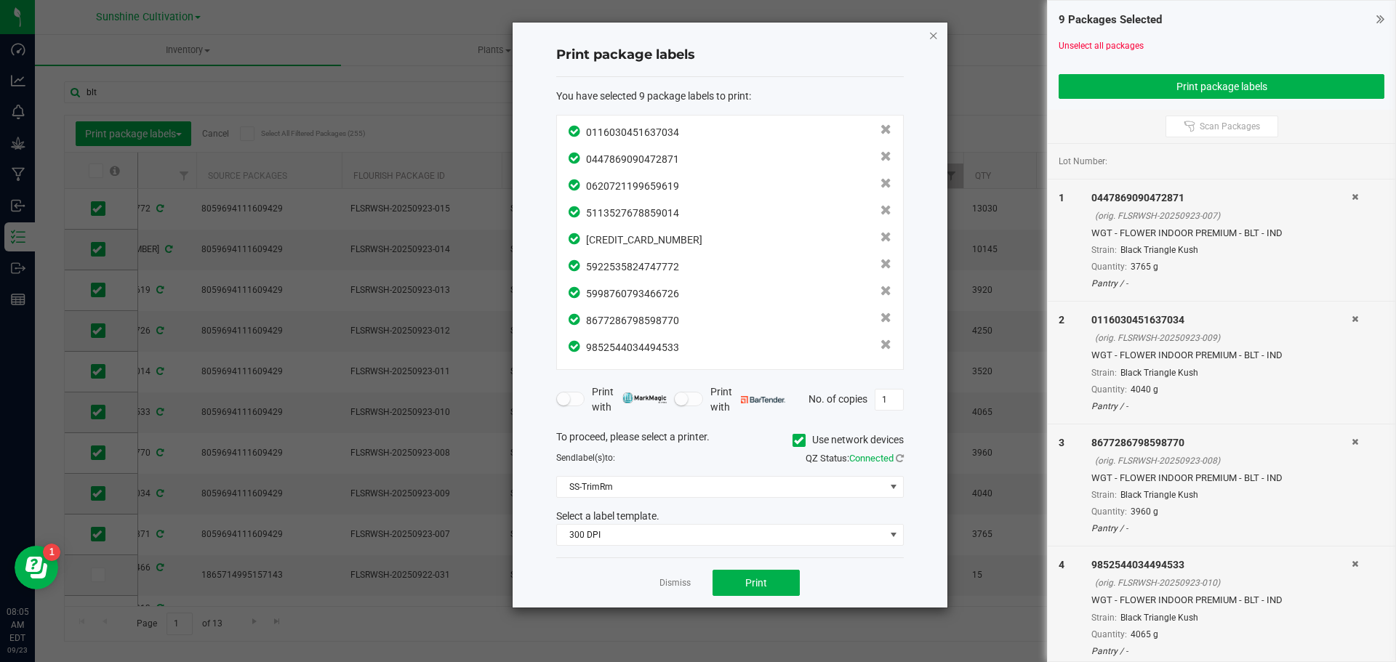
click at [934, 35] on icon "button" at bounding box center [934, 34] width 10 height 17
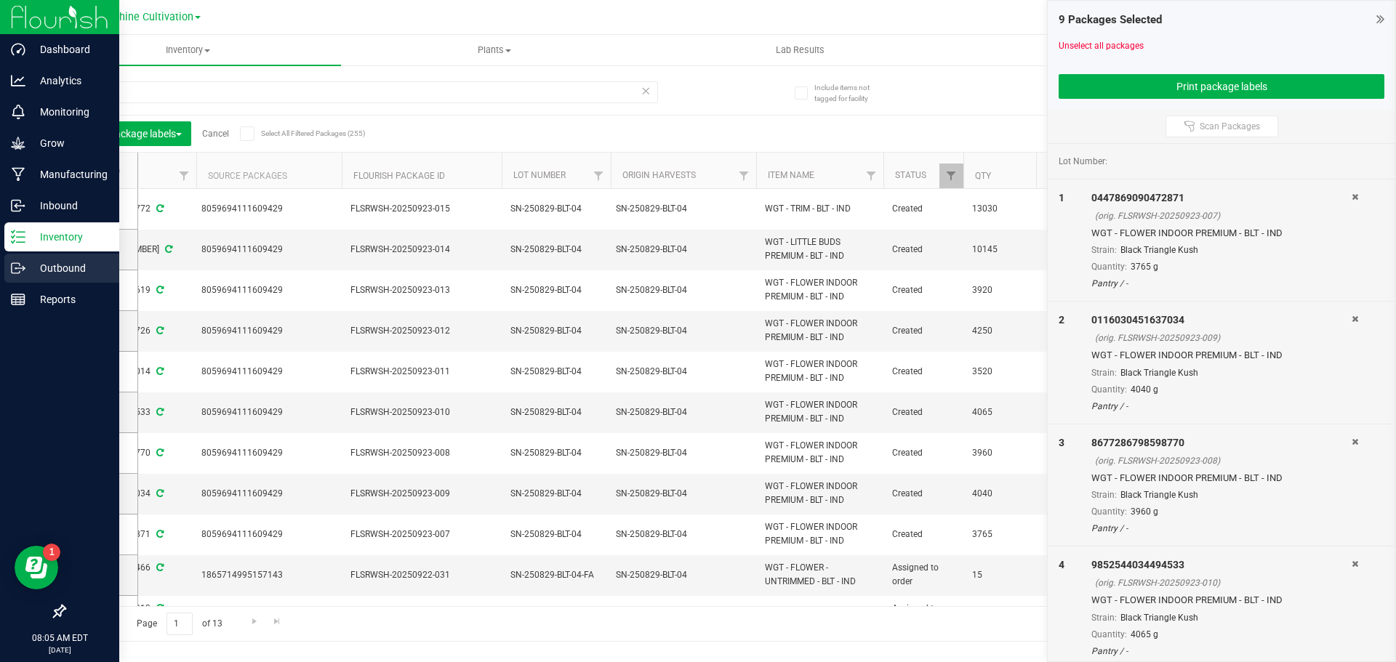
click at [19, 265] on icon at bounding box center [18, 268] width 15 height 15
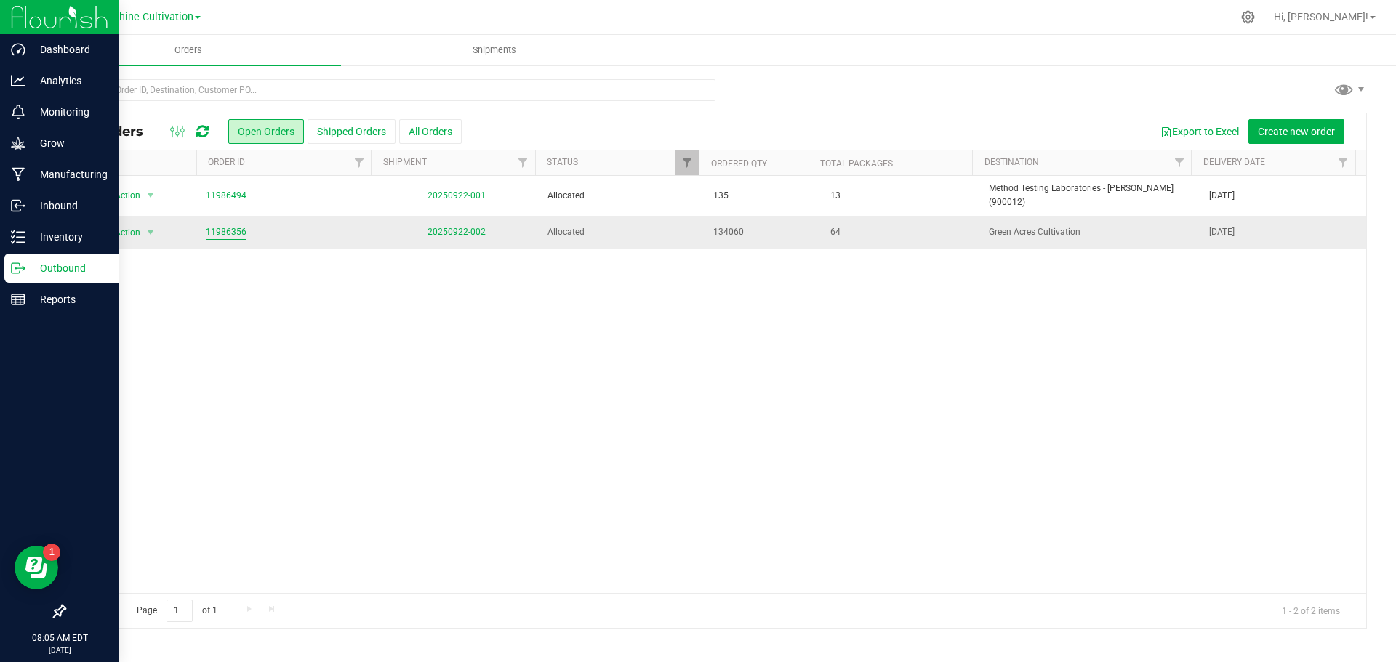
click at [230, 225] on link "11986356" at bounding box center [226, 232] width 41 height 14
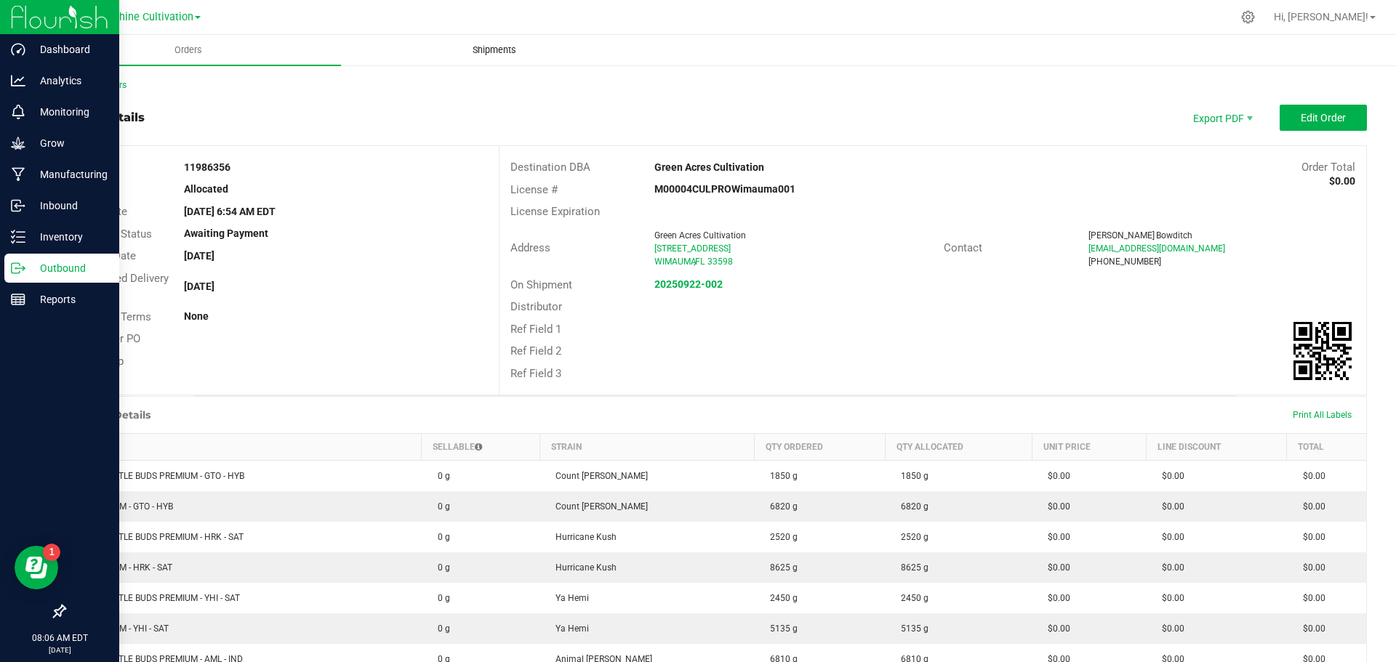
click at [474, 53] on span "Shipments" at bounding box center [494, 50] width 83 height 13
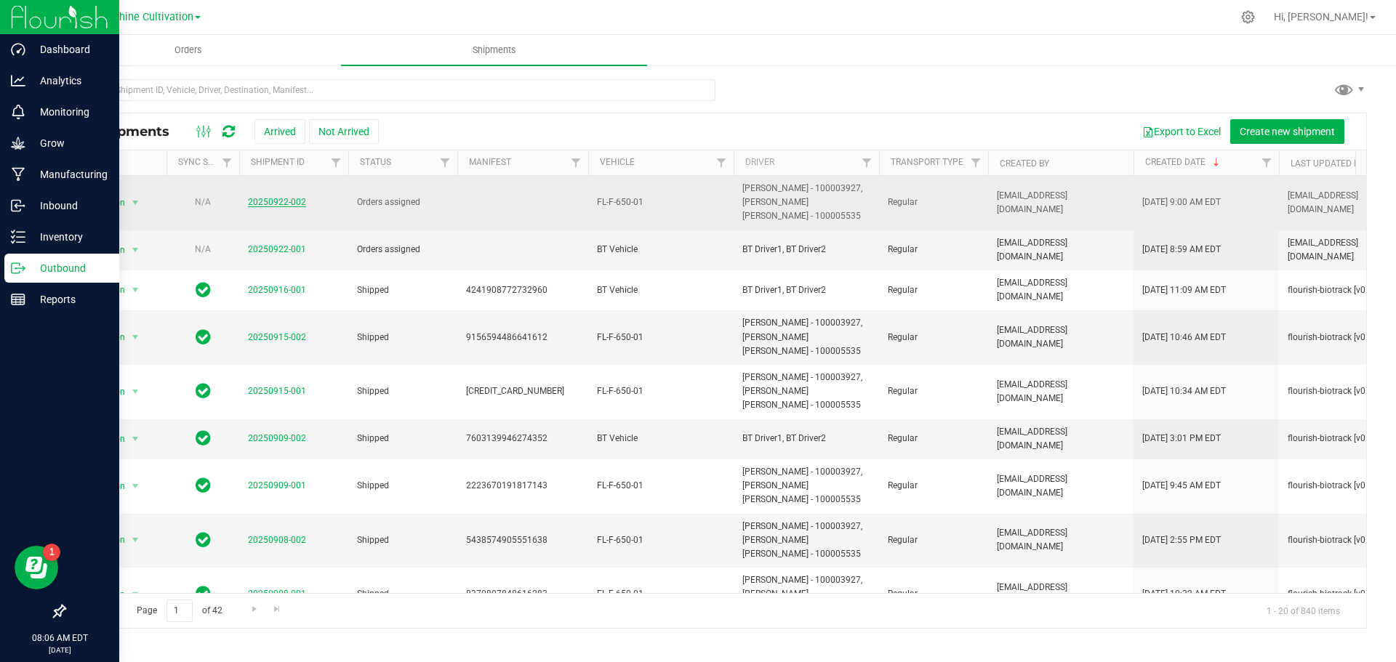
click at [276, 202] on link "20250922-002" at bounding box center [277, 202] width 58 height 10
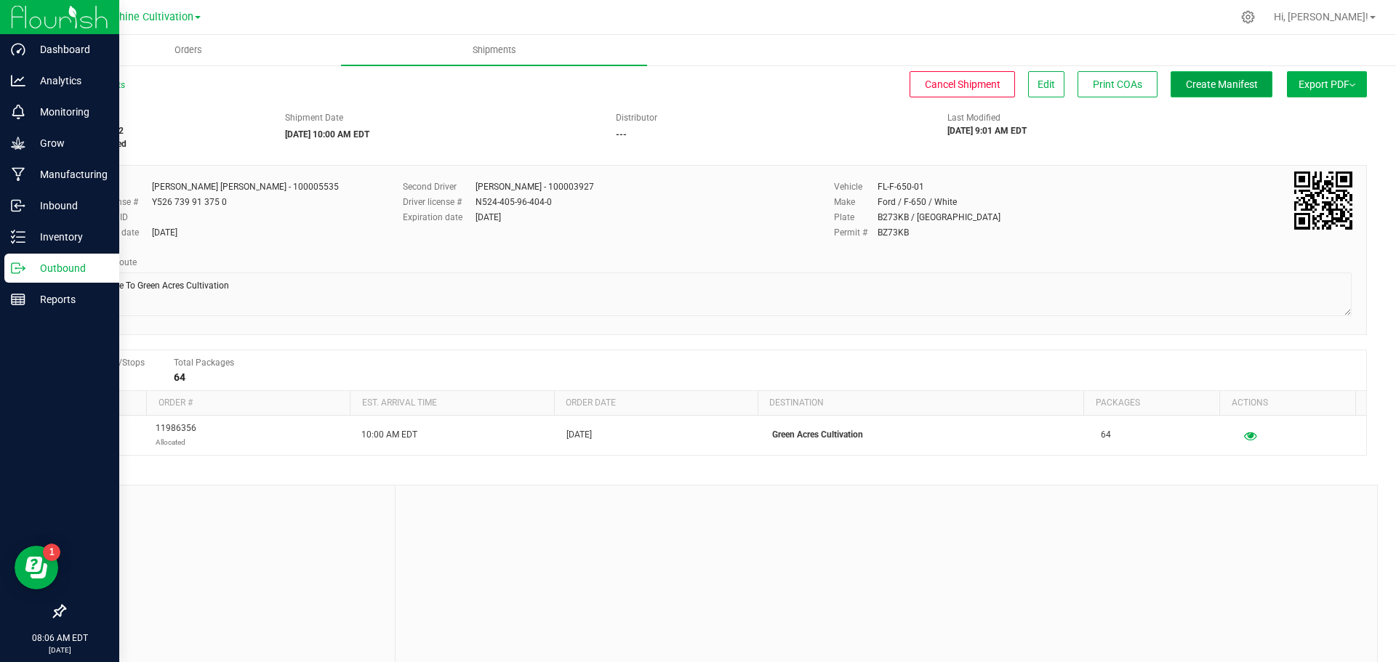
click at [1228, 84] on span "Create Manifest" at bounding box center [1222, 85] width 72 height 12
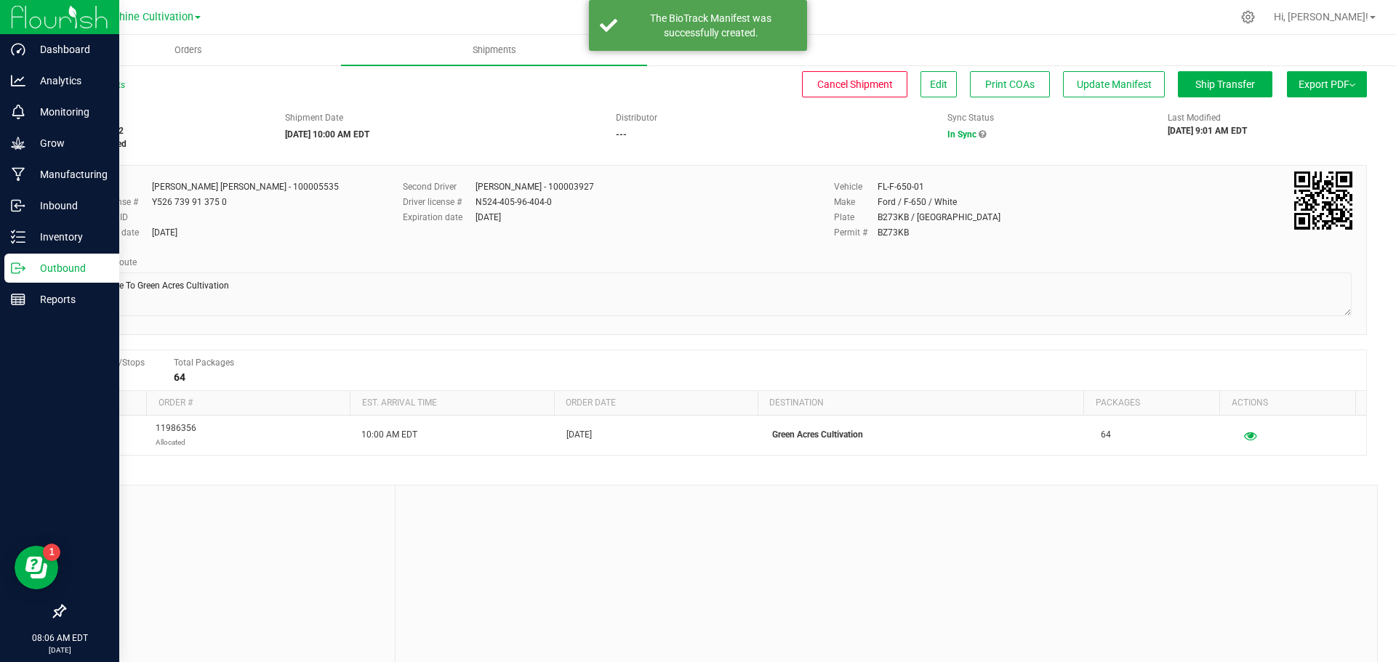
click at [1313, 87] on span "Export PDF" at bounding box center [1327, 85] width 57 height 12
click at [1306, 110] on li "Manifest by Package ID" at bounding box center [1322, 116] width 147 height 22
